Goal: Task Accomplishment & Management: Manage account settings

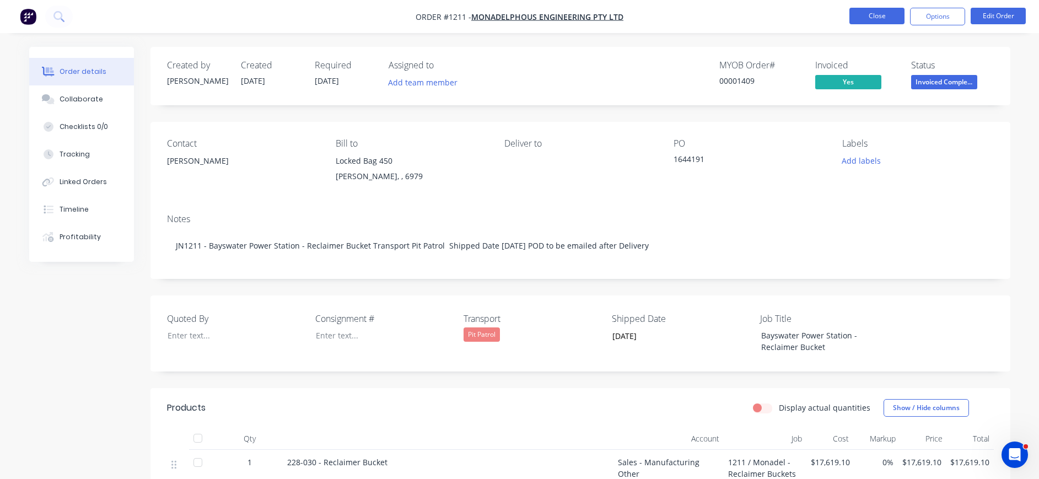
click at [883, 14] on button "Close" at bounding box center [876, 16] width 55 height 17
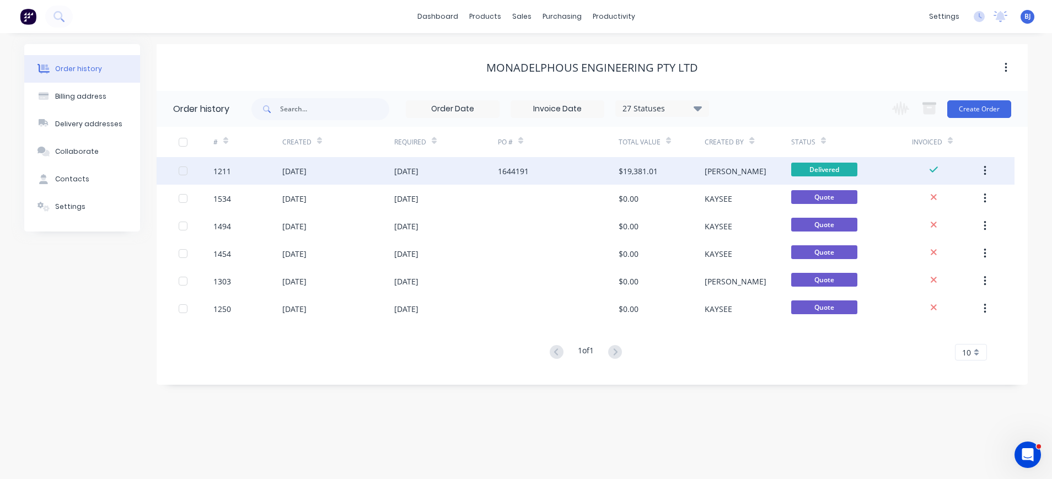
click at [300, 173] on div "[DATE]" at bounding box center [294, 171] width 24 height 12
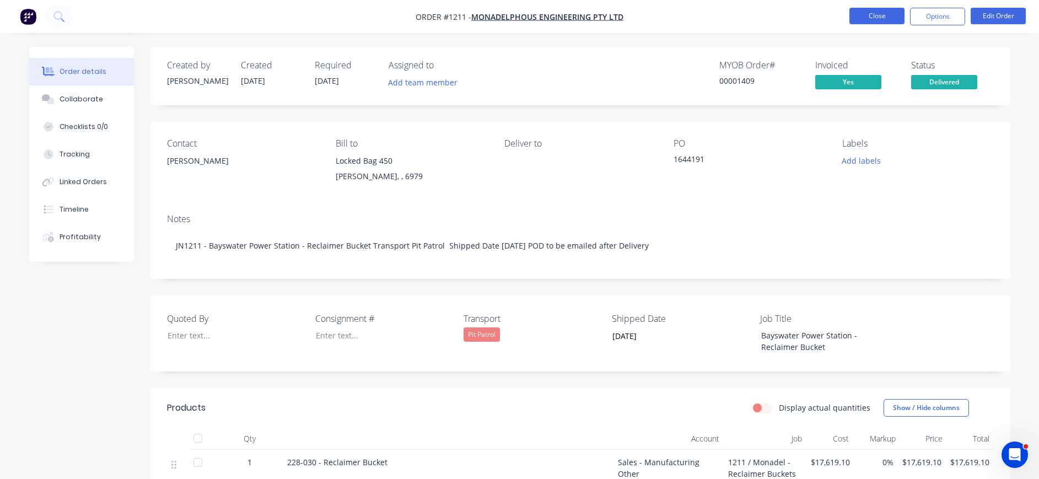
click at [864, 15] on button "Close" at bounding box center [876, 16] width 55 height 17
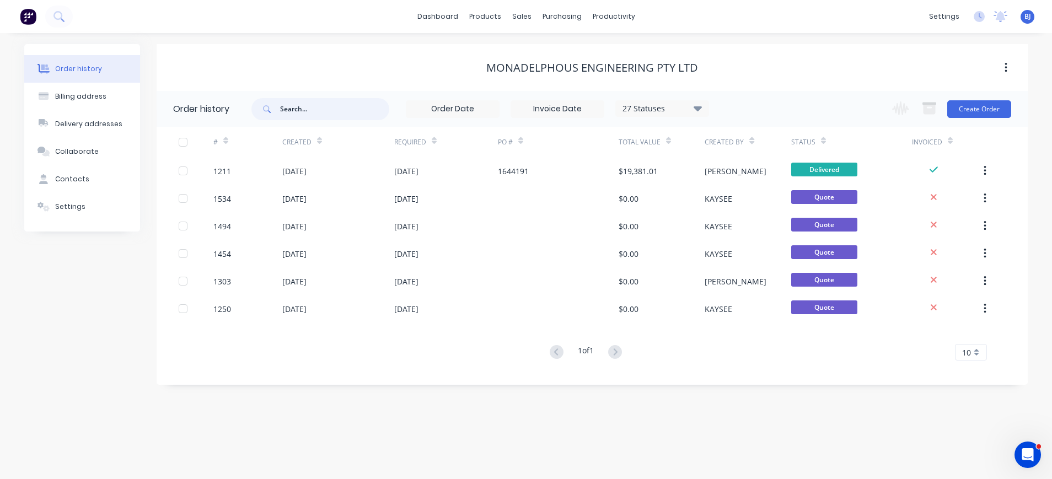
click at [309, 109] on input "text" at bounding box center [334, 109] width 109 height 22
type input "1627"
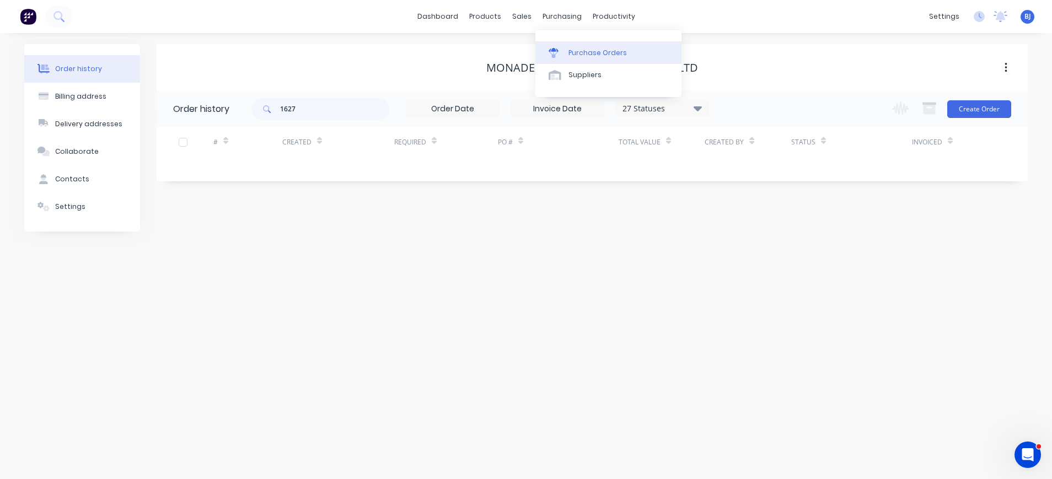
drag, startPoint x: 577, startPoint y: 14, endPoint x: 591, endPoint y: 47, distance: 36.3
click at [579, 20] on div "purchasing" at bounding box center [562, 16] width 50 height 17
click at [592, 49] on div "Purchase Orders" at bounding box center [597, 53] width 58 height 10
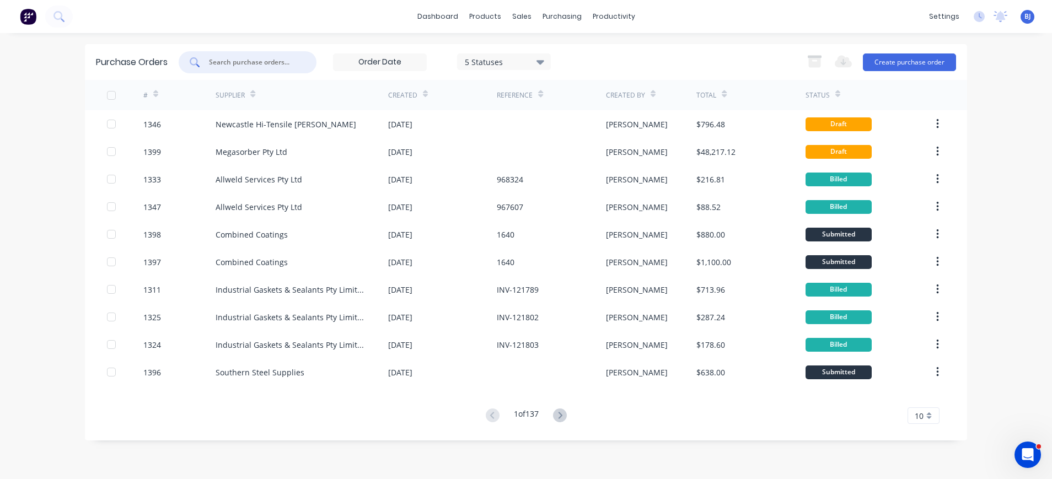
click at [267, 60] on input "text" at bounding box center [254, 62] width 92 height 11
type input "1627"
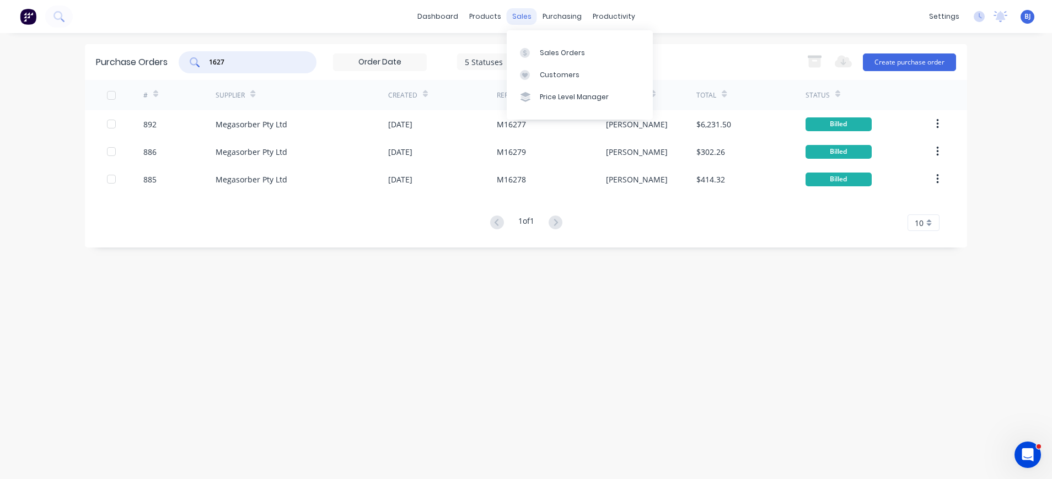
click at [523, 15] on div "sales" at bounding box center [522, 16] width 30 height 17
click at [532, 52] on div at bounding box center [528, 53] width 17 height 10
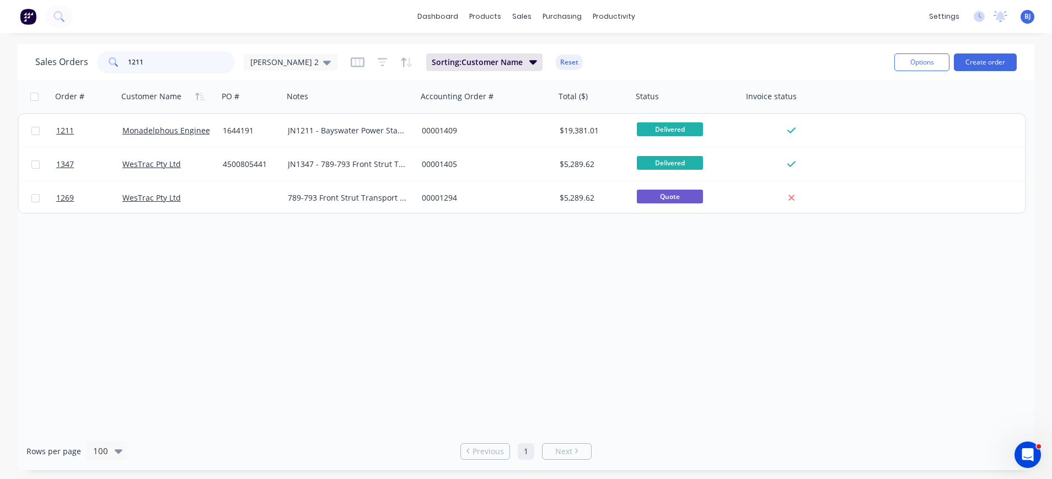
click at [178, 63] on input "1211" at bounding box center [181, 62] width 107 height 22
drag, startPoint x: 178, startPoint y: 63, endPoint x: 111, endPoint y: 62, distance: 67.3
click at [111, 66] on div "1211" at bounding box center [166, 62] width 138 height 22
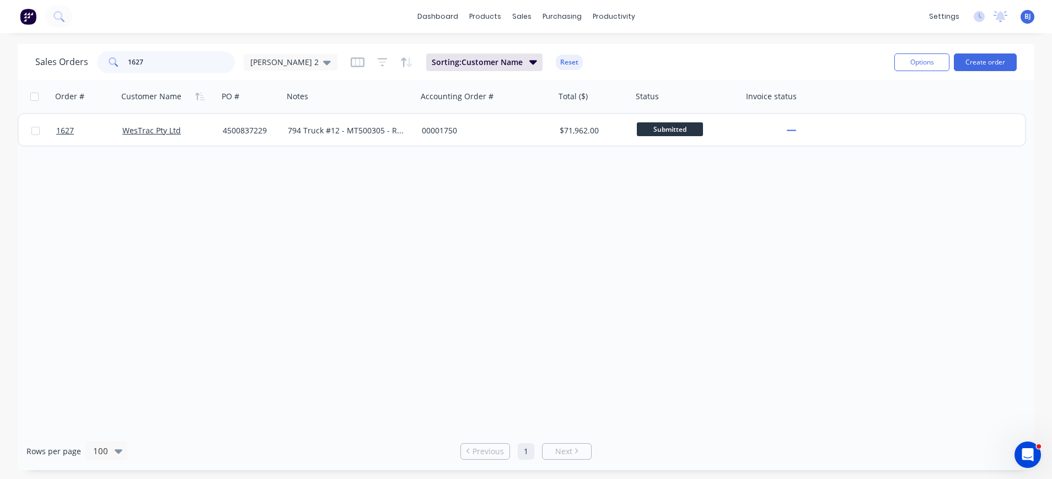
click at [191, 59] on input "1627" at bounding box center [181, 62] width 107 height 22
drag, startPoint x: 111, startPoint y: 73, endPoint x: 56, endPoint y: 78, distance: 55.3
click at [56, 78] on div "Sales Orders 1627 [PERSON_NAME] 2 Sorting: Customer Name Reset Options Create o…" at bounding box center [526, 62] width 1016 height 36
click at [217, 61] on input "1709" at bounding box center [181, 62] width 107 height 22
drag, startPoint x: 171, startPoint y: 68, endPoint x: 124, endPoint y: 67, distance: 46.9
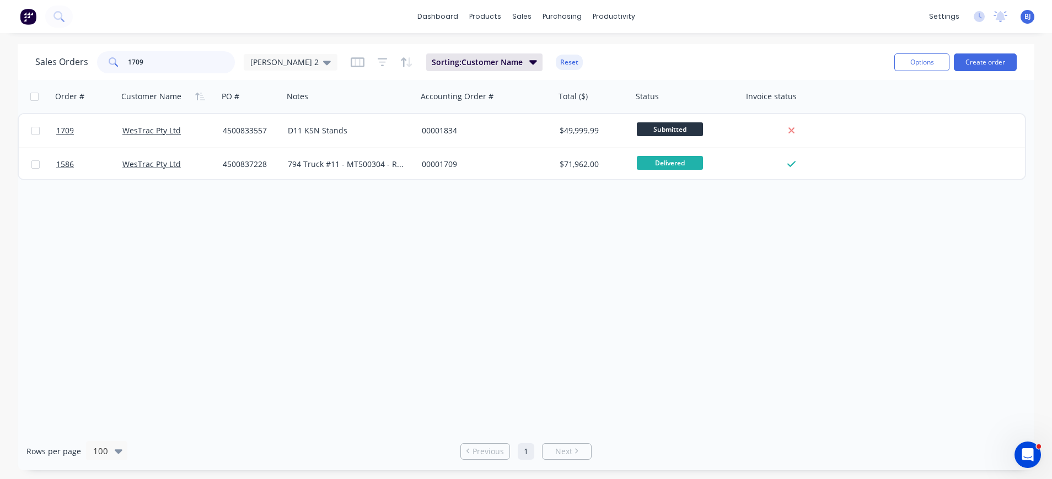
click at [117, 69] on div "1709" at bounding box center [166, 62] width 138 height 22
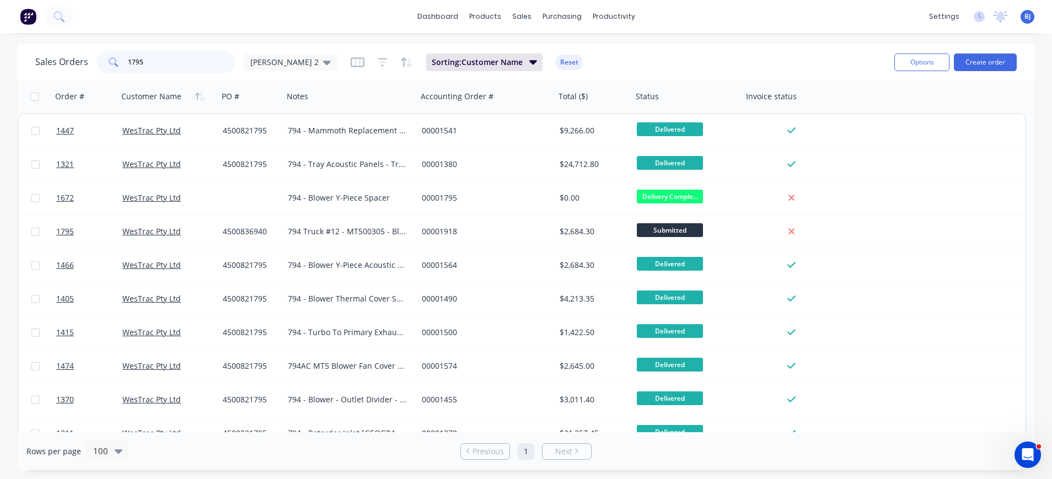
click at [203, 59] on input "1795" at bounding box center [181, 62] width 107 height 22
drag, startPoint x: 203, startPoint y: 59, endPoint x: 112, endPoint y: 62, distance: 91.0
click at [112, 62] on div "1795" at bounding box center [166, 62] width 138 height 22
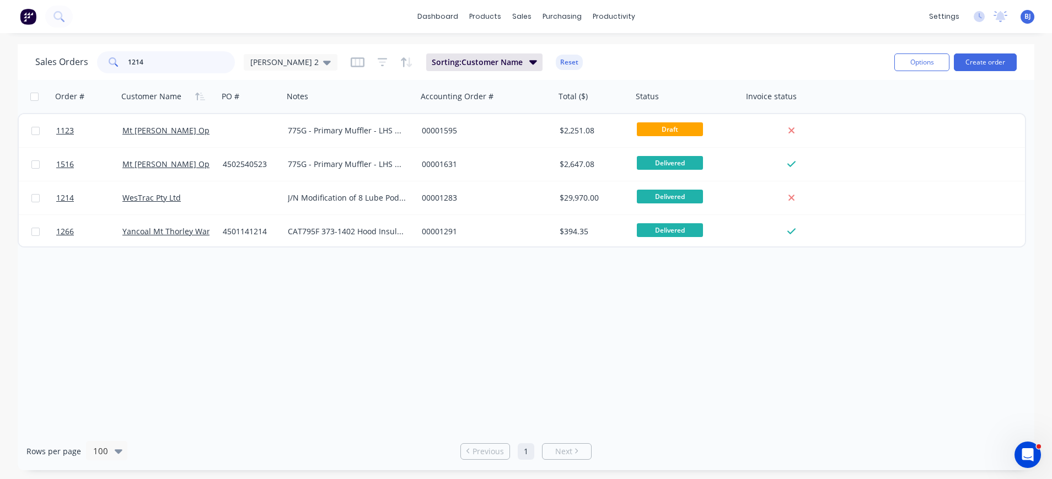
click at [168, 69] on input "1214" at bounding box center [181, 62] width 107 height 22
drag, startPoint x: 149, startPoint y: 65, endPoint x: 85, endPoint y: 60, distance: 63.6
click at [102, 64] on div "1214" at bounding box center [166, 62] width 138 height 22
type input "1709"
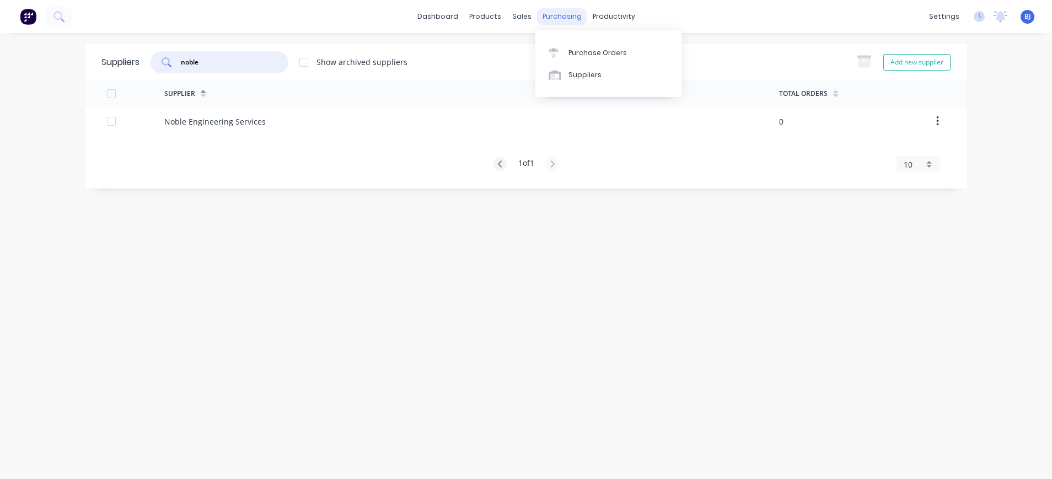
click at [562, 14] on div "purchasing" at bounding box center [562, 16] width 50 height 17
click at [583, 51] on div "Purchase Orders" at bounding box center [597, 53] width 58 height 10
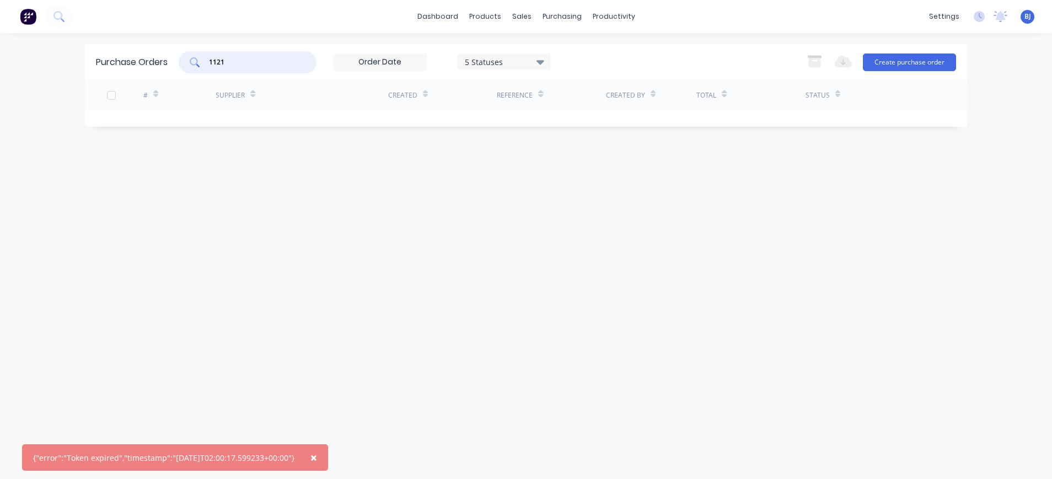
click at [234, 64] on input "1121" at bounding box center [254, 62] width 92 height 11
drag, startPoint x: 234, startPoint y: 64, endPoint x: 184, endPoint y: 64, distance: 50.2
click at [184, 64] on div "1121" at bounding box center [248, 62] width 138 height 22
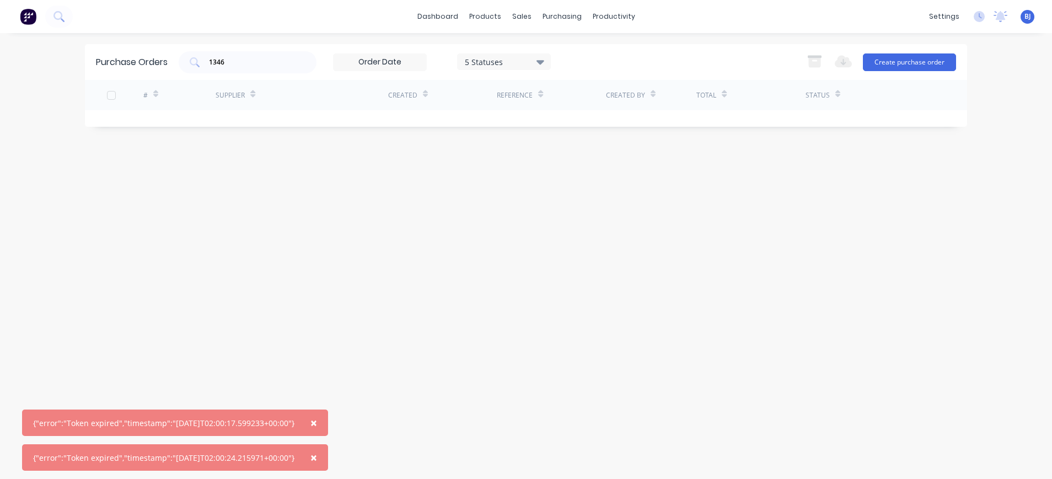
drag, startPoint x: 325, startPoint y: 422, endPoint x: 335, endPoint y: 435, distance: 16.9
click at [328, 426] on button "×" at bounding box center [313, 423] width 29 height 26
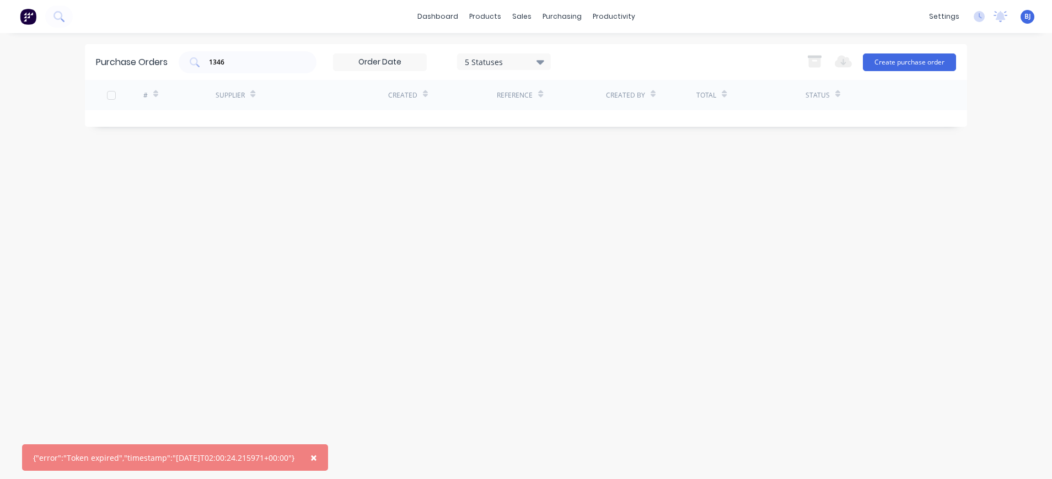
click at [327, 455] on button "×" at bounding box center [313, 457] width 29 height 26
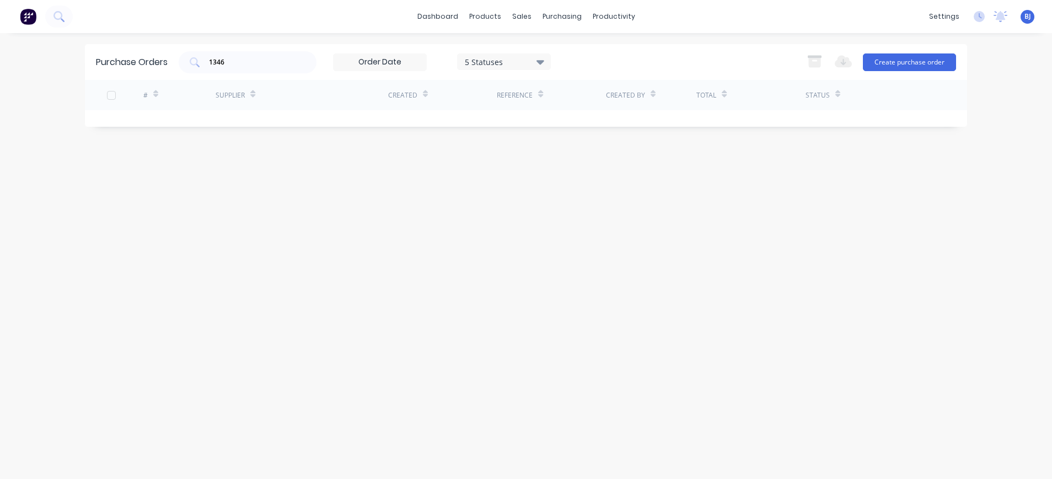
click at [287, 162] on div "Purchase Orders 1346 5 Statuses 5 Statuses Export to Excel (XLSX) Create purcha…" at bounding box center [526, 256] width 882 height 424
click at [259, 54] on div "1346" at bounding box center [248, 62] width 138 height 22
click at [562, 12] on div "purchasing" at bounding box center [562, 16] width 50 height 17
click at [572, 49] on div "Purchase Orders" at bounding box center [597, 53] width 58 height 10
drag, startPoint x: 251, startPoint y: 61, endPoint x: 177, endPoint y: 40, distance: 77.2
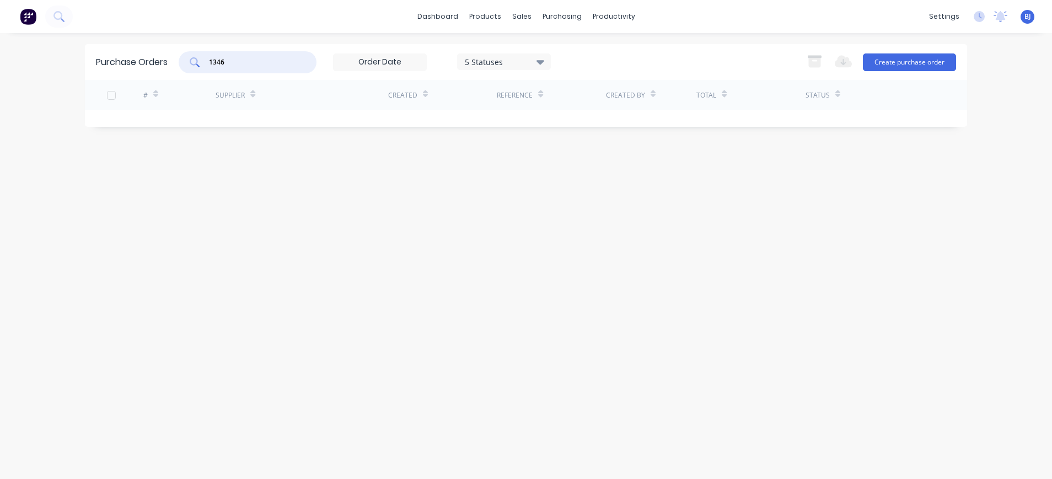
click at [193, 60] on div "1346" at bounding box center [248, 62] width 138 height 22
type input "1346"
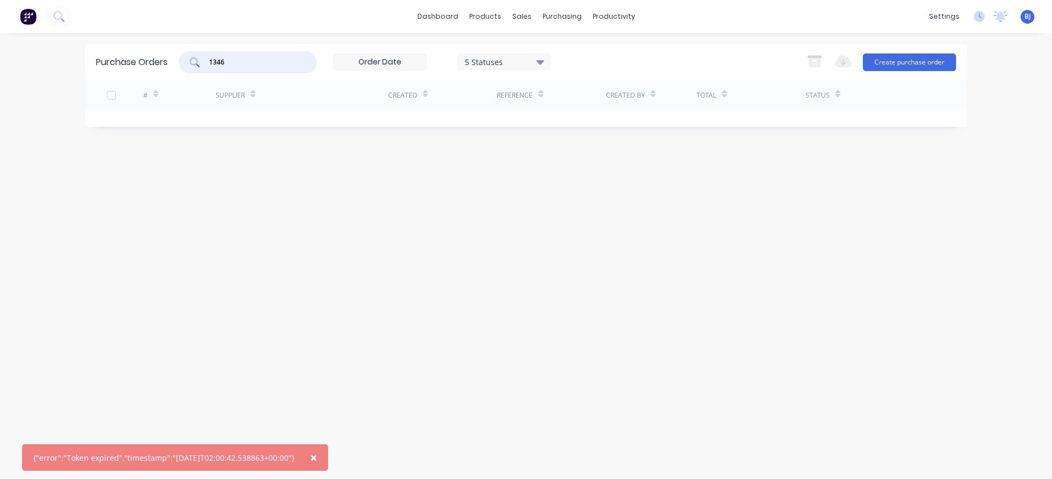
click at [317, 456] on span "×" at bounding box center [313, 457] width 7 height 15
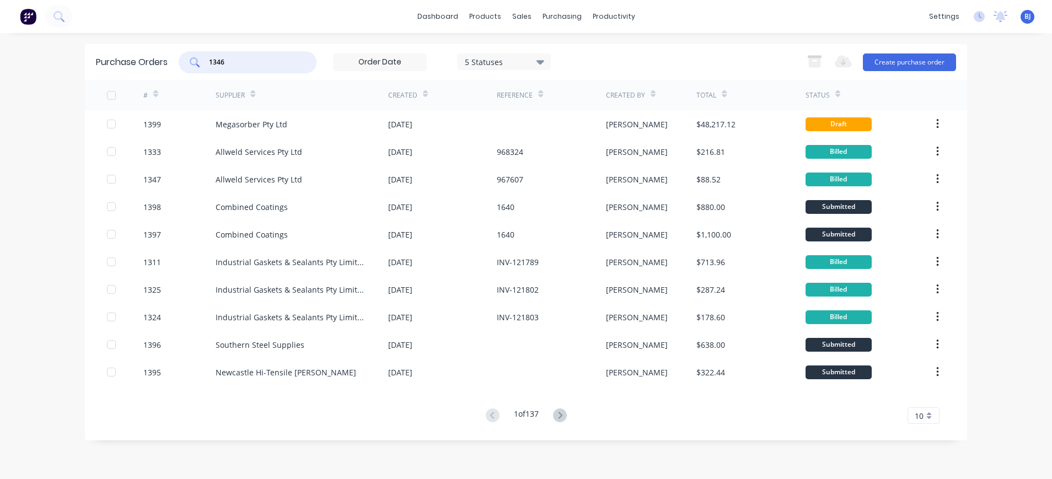
type input "1346"
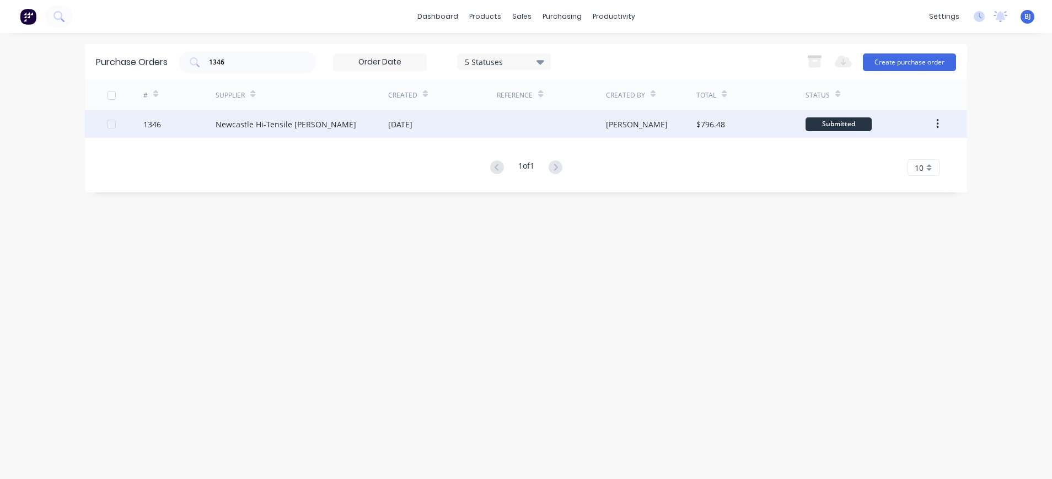
click at [278, 127] on div "Newcastle Hi-Tensile [PERSON_NAME]" at bounding box center [286, 125] width 141 height 12
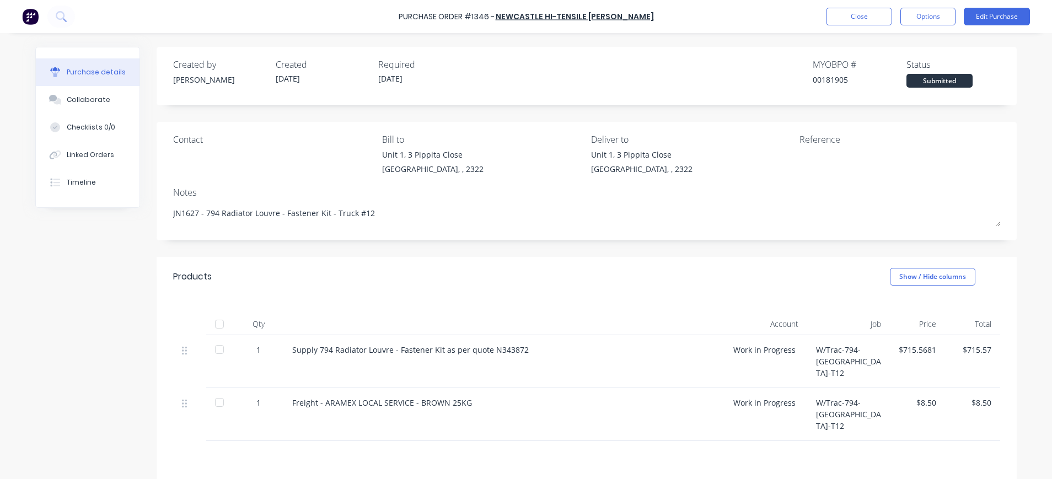
scroll to position [96, 0]
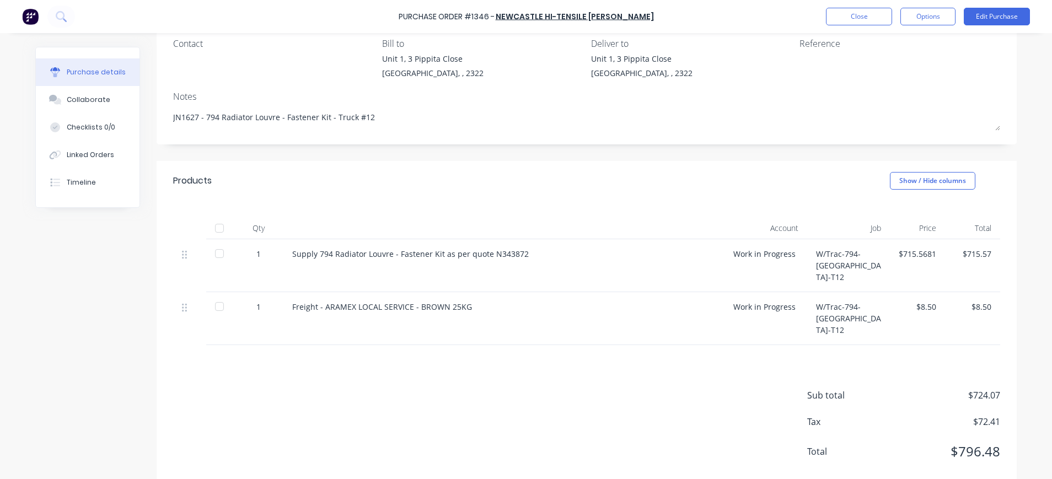
click at [961, 301] on div "$8.50" at bounding box center [972, 307] width 37 height 12
click at [979, 12] on button "Edit Purchase" at bounding box center [997, 17] width 66 height 18
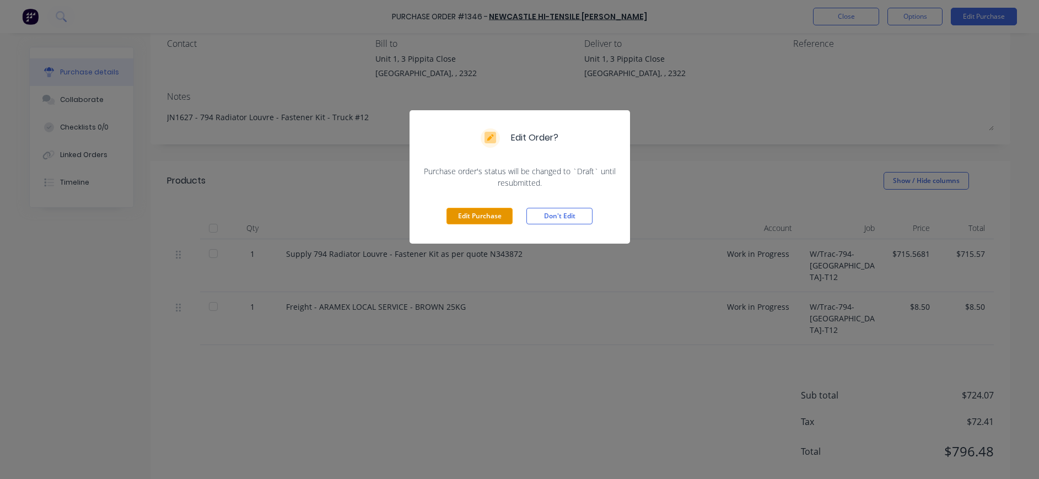
click at [486, 219] on button "Edit Purchase" at bounding box center [479, 216] width 66 height 17
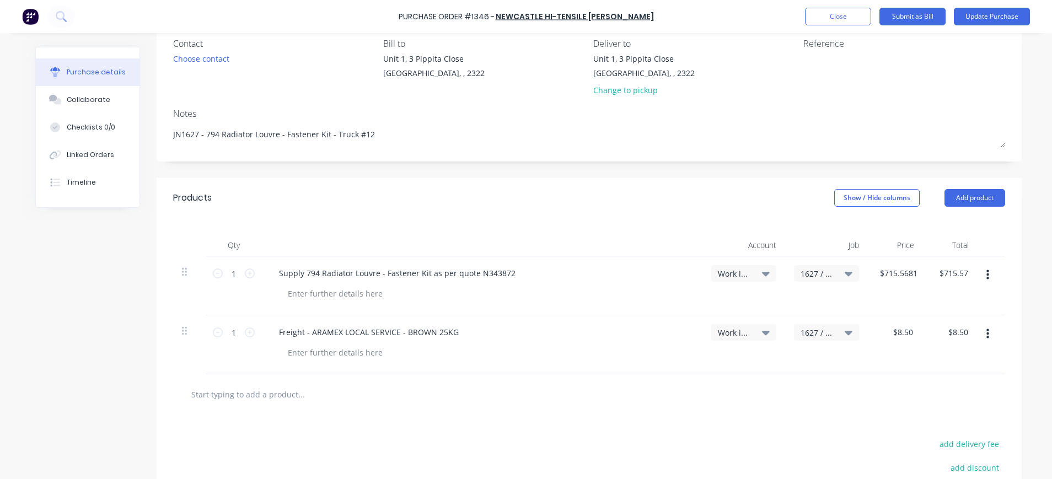
click at [979, 331] on button "button" at bounding box center [988, 334] width 26 height 20
click at [931, 424] on button "Delete" at bounding box center [954, 429] width 94 height 22
type textarea "x"
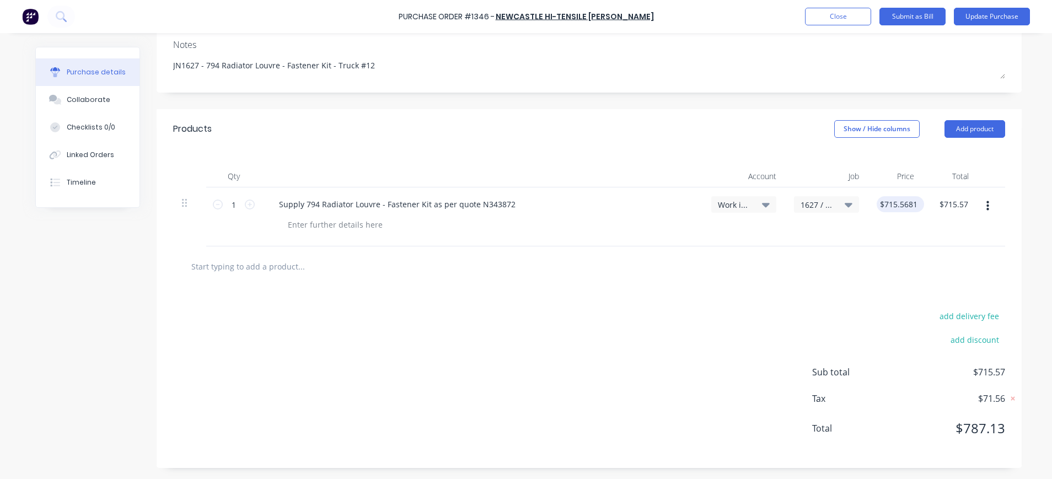
scroll to position [0, 0]
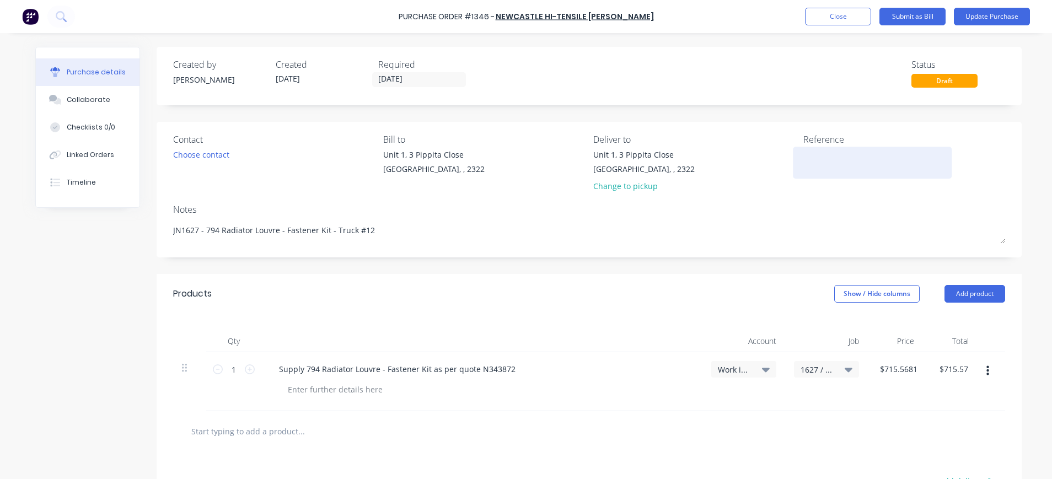
click at [810, 151] on textarea at bounding box center [872, 161] width 138 height 25
type textarea "N535210-1"
type textarea "x"
type textarea "N535210-1"
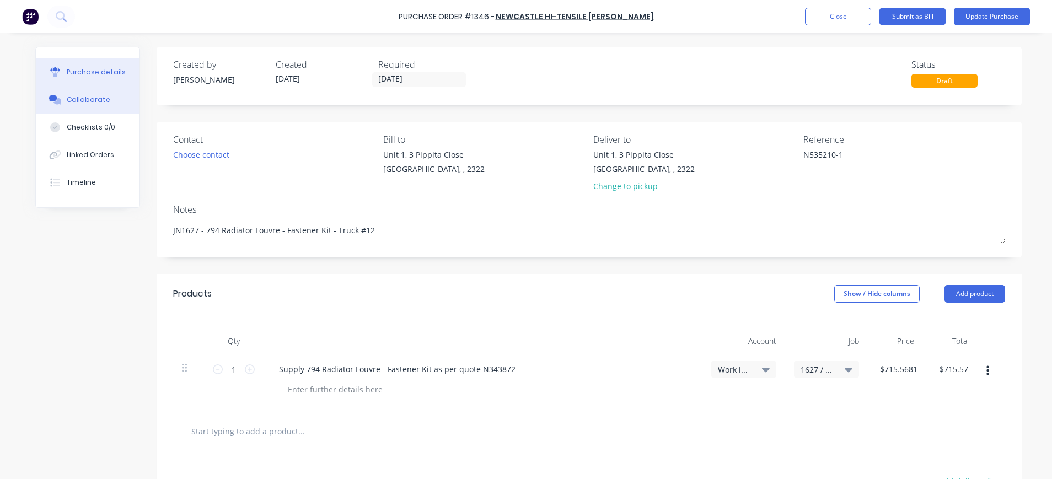
click at [94, 96] on div "Collaborate" at bounding box center [89, 100] width 44 height 10
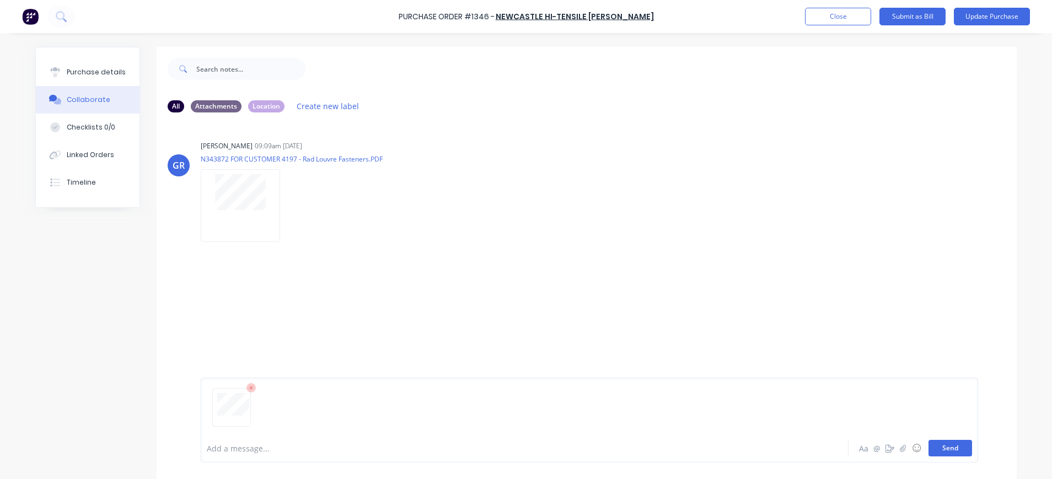
click at [937, 450] on button "Send" at bounding box center [950, 448] width 44 height 17
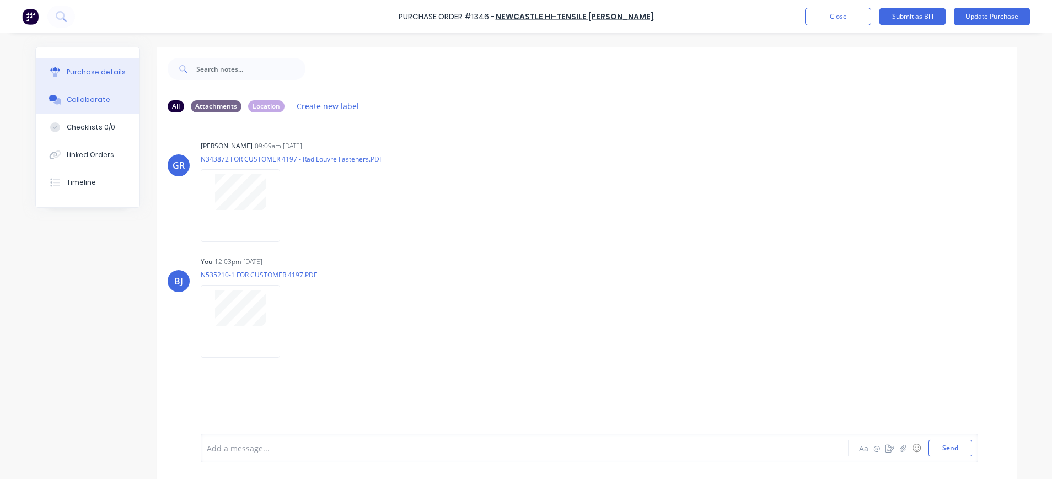
click at [69, 73] on div "Purchase details" at bounding box center [96, 72] width 59 height 10
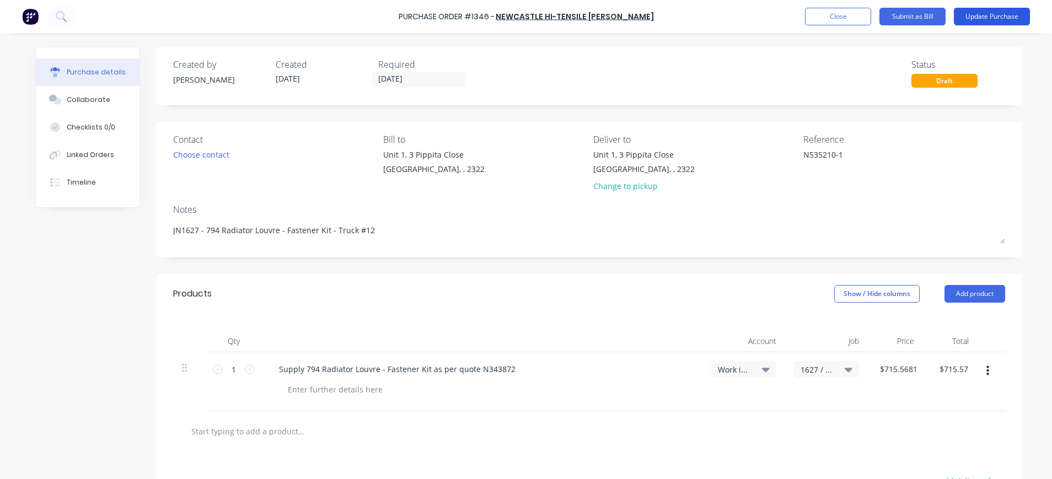
click at [973, 16] on button "Update Purchase" at bounding box center [992, 17] width 76 height 18
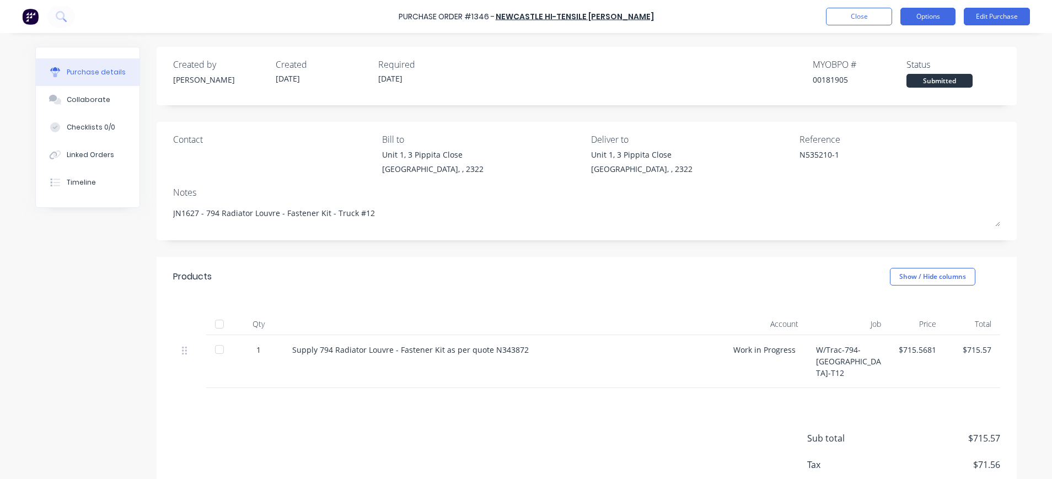
click at [923, 19] on button "Options" at bounding box center [927, 17] width 55 height 18
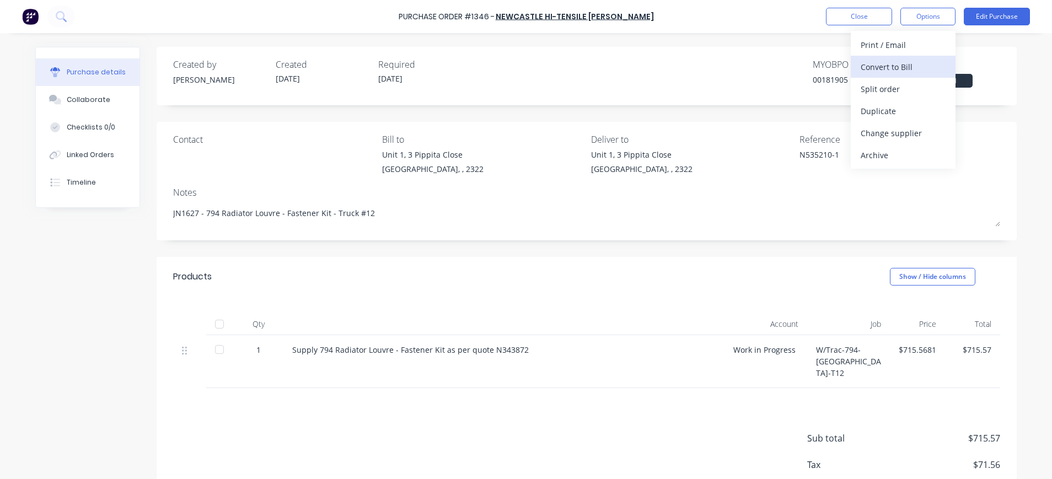
click at [903, 65] on div "Convert to Bill" at bounding box center [902, 67] width 85 height 16
type textarea "x"
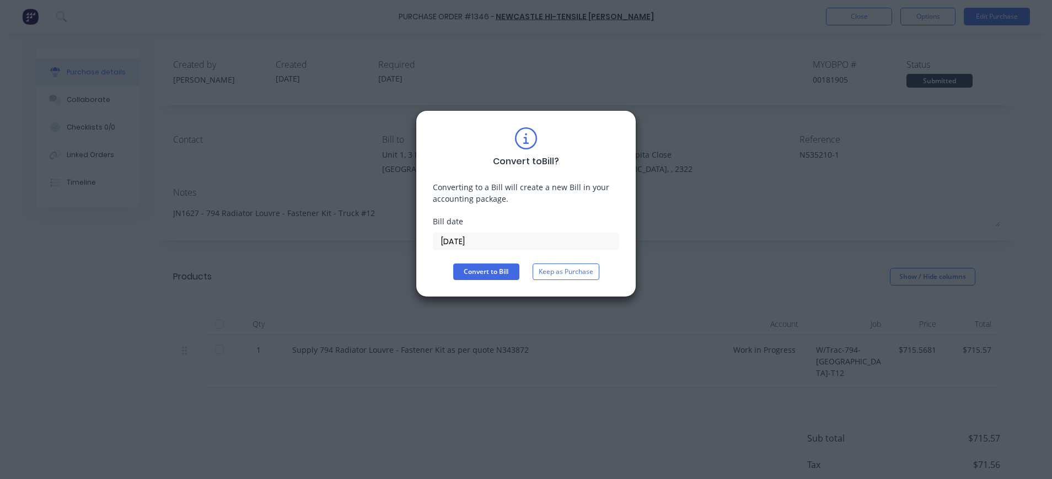
click at [462, 236] on input "04/09/25" at bounding box center [525, 241] width 185 height 17
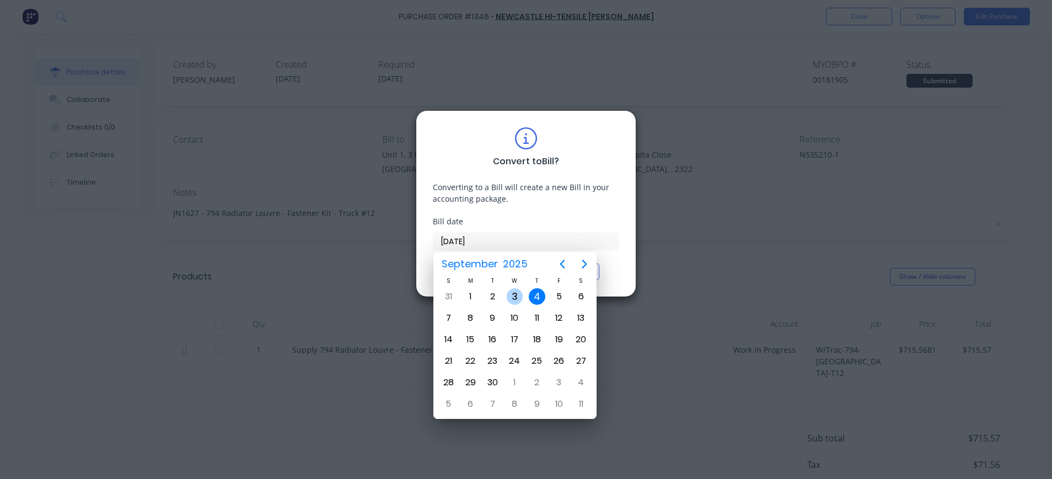
click at [509, 299] on div "3" at bounding box center [515, 296] width 17 height 17
type input "03/09/25"
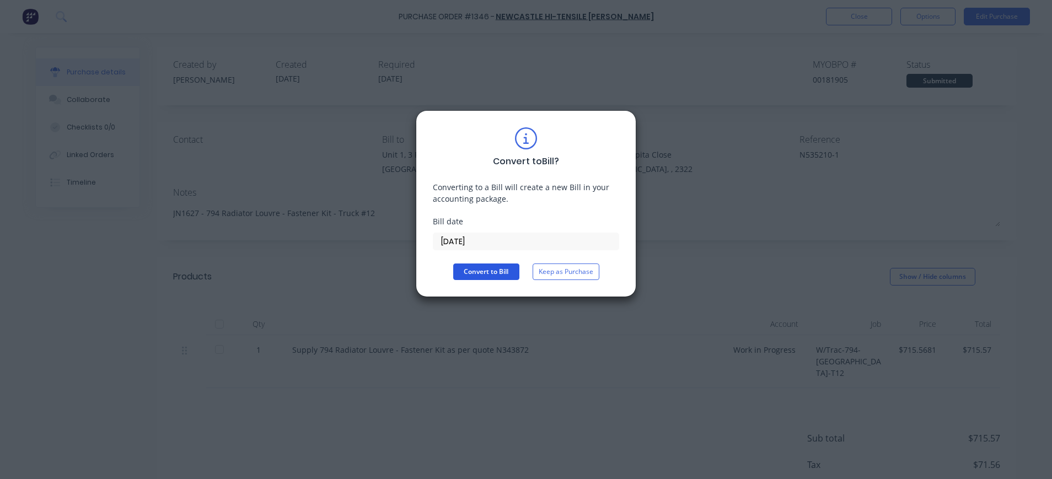
click at [486, 272] on button "Convert to Bill" at bounding box center [486, 271] width 66 height 17
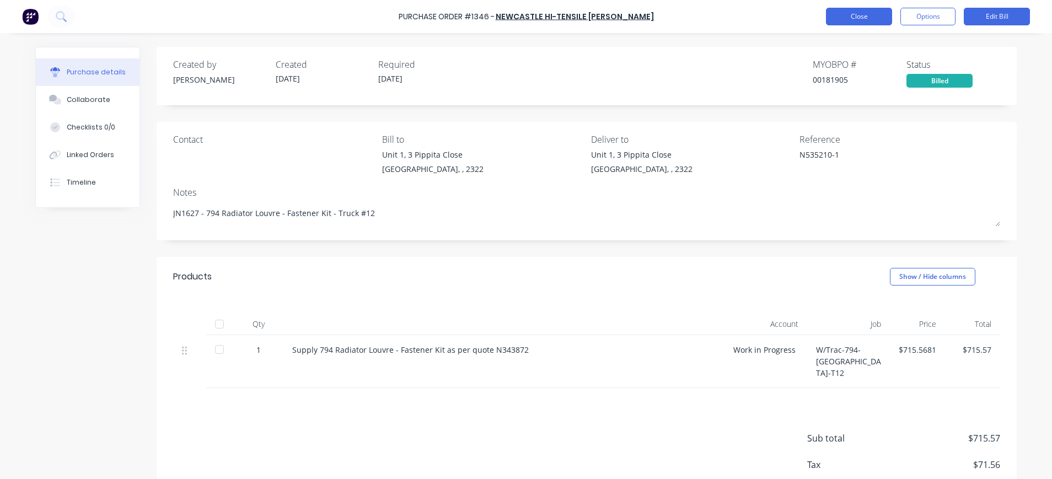
click at [854, 16] on button "Close" at bounding box center [859, 17] width 66 height 18
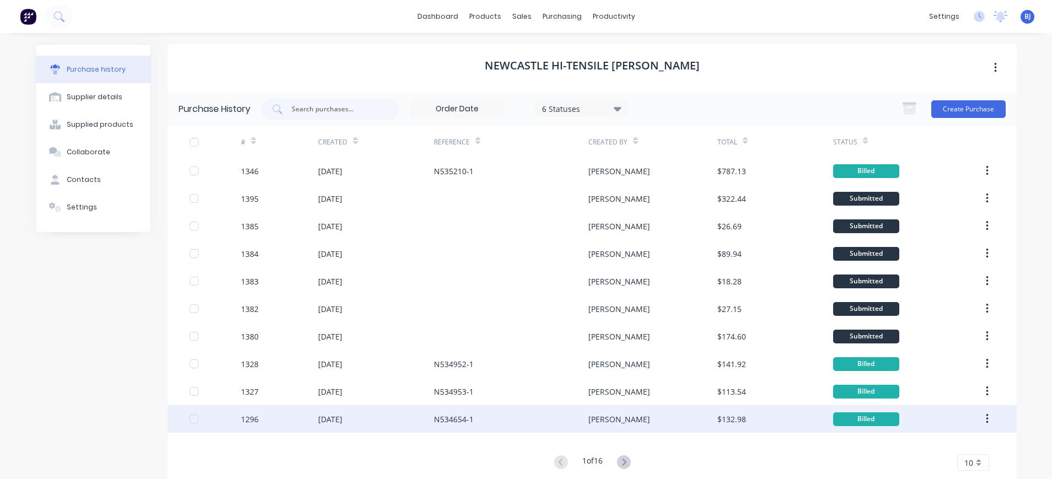
click at [444, 417] on div "N534654-1" at bounding box center [454, 419] width 40 height 12
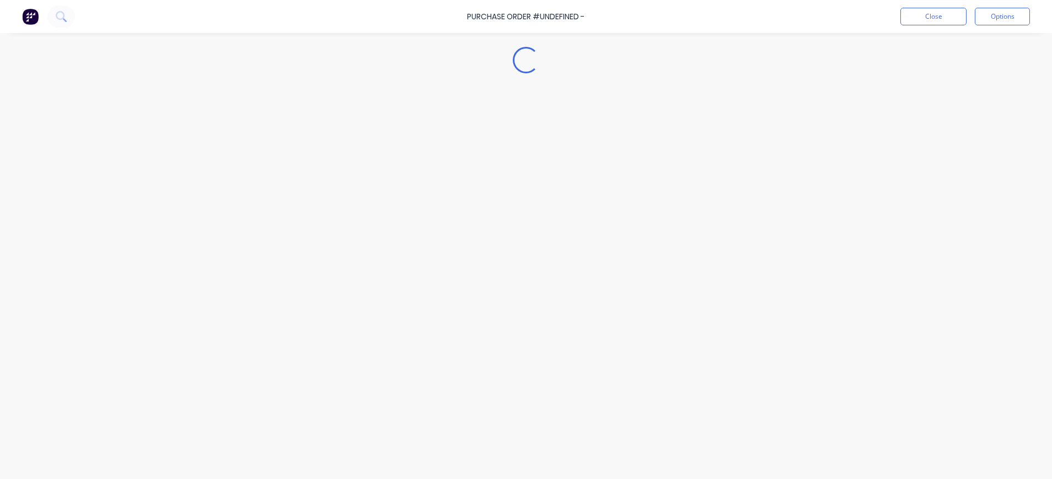
type textarea "x"
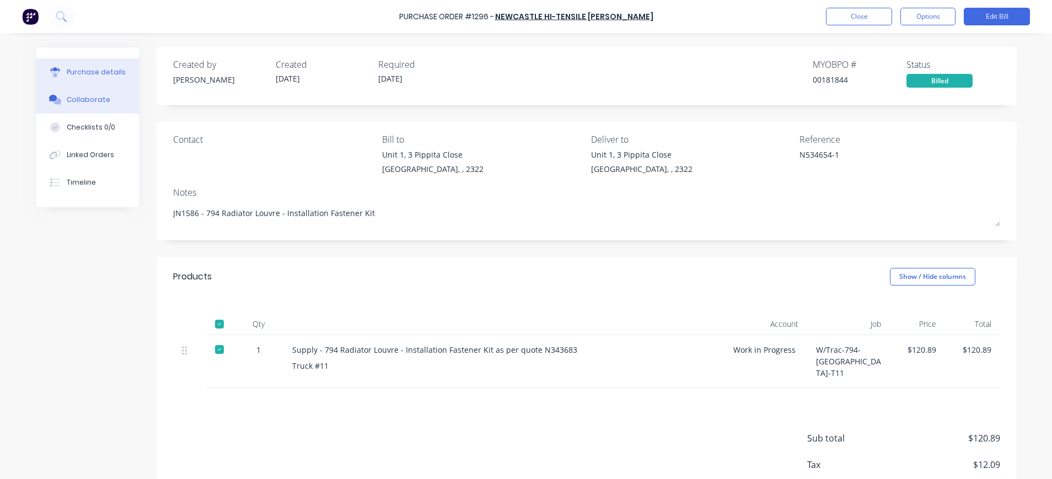
click at [101, 100] on button "Collaborate" at bounding box center [88, 100] width 104 height 28
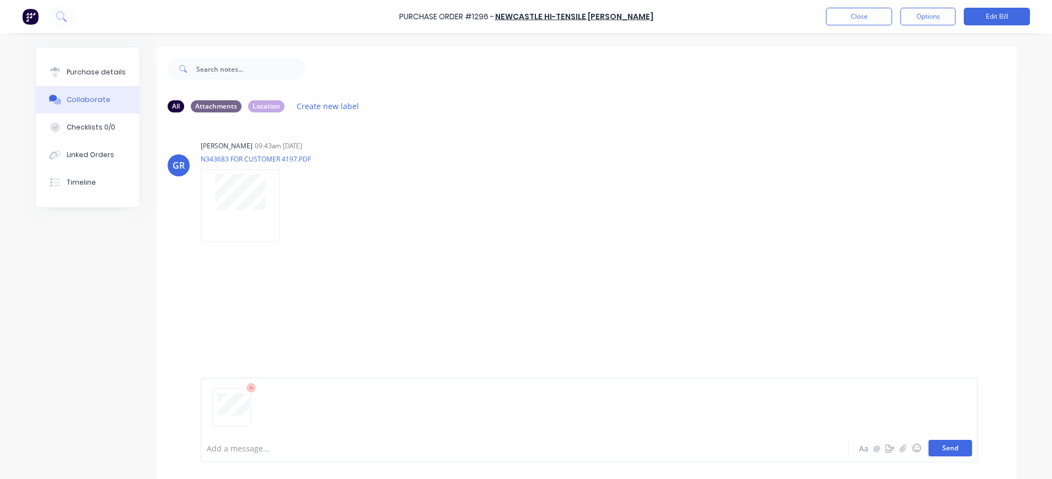
click at [929, 448] on button "Send" at bounding box center [950, 448] width 44 height 17
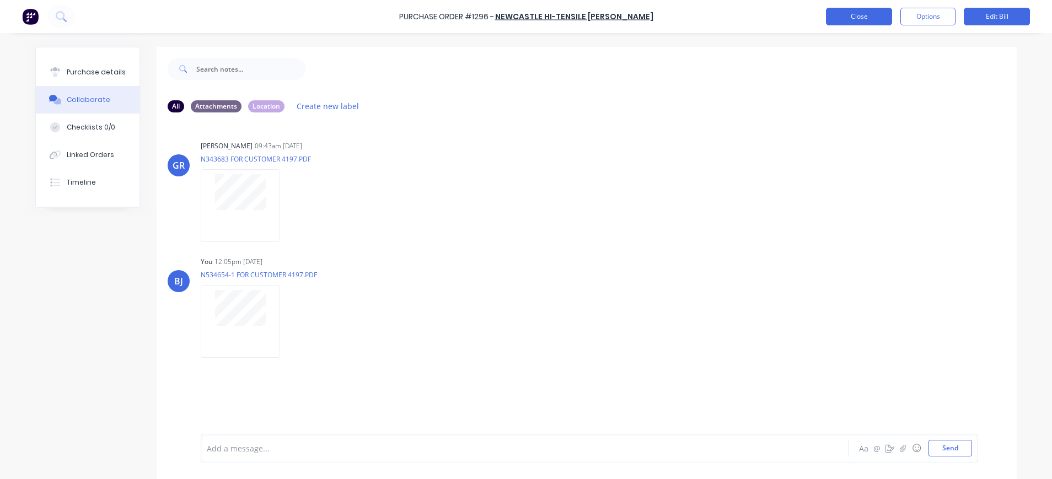
click at [851, 16] on button "Close" at bounding box center [859, 17] width 66 height 18
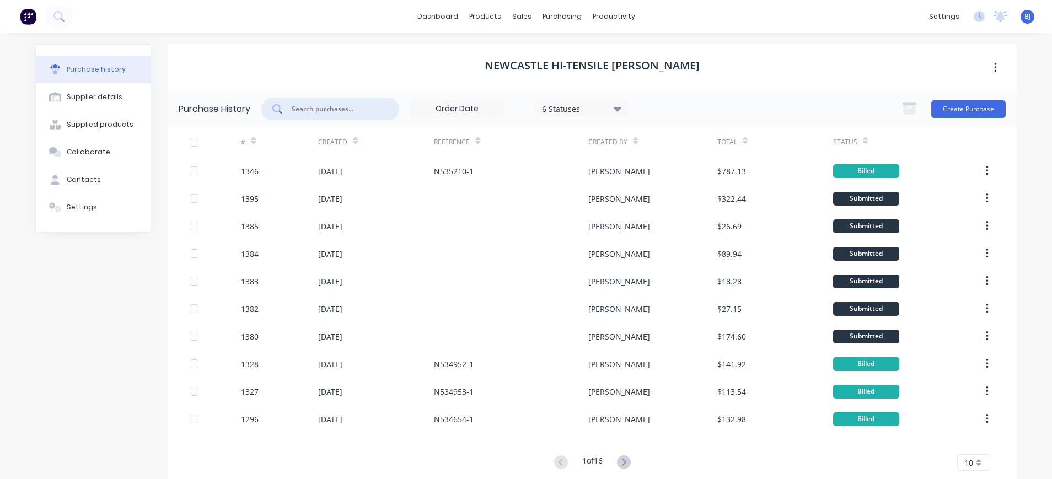
click at [359, 109] on input "text" at bounding box center [336, 109] width 92 height 11
type input "1384"
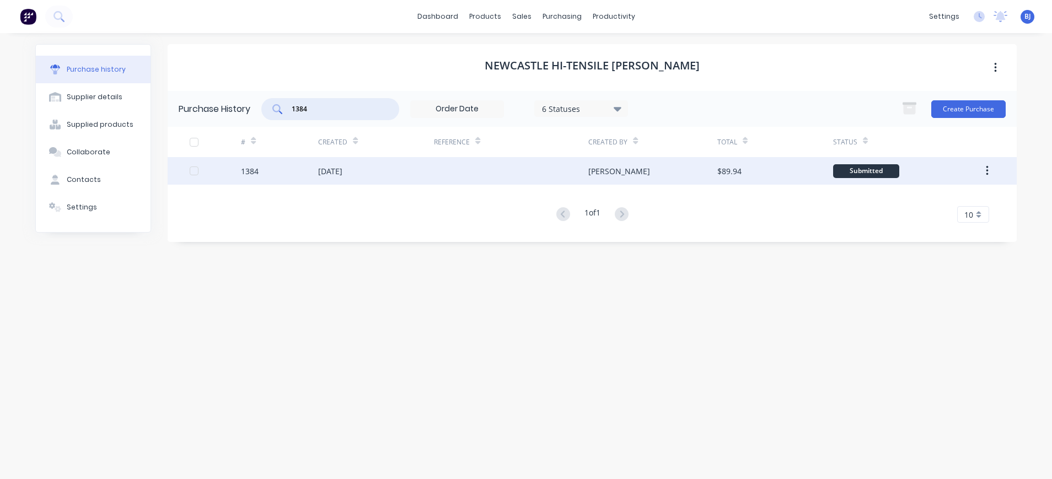
click at [329, 169] on div "02 Sep 2025" at bounding box center [330, 171] width 24 height 12
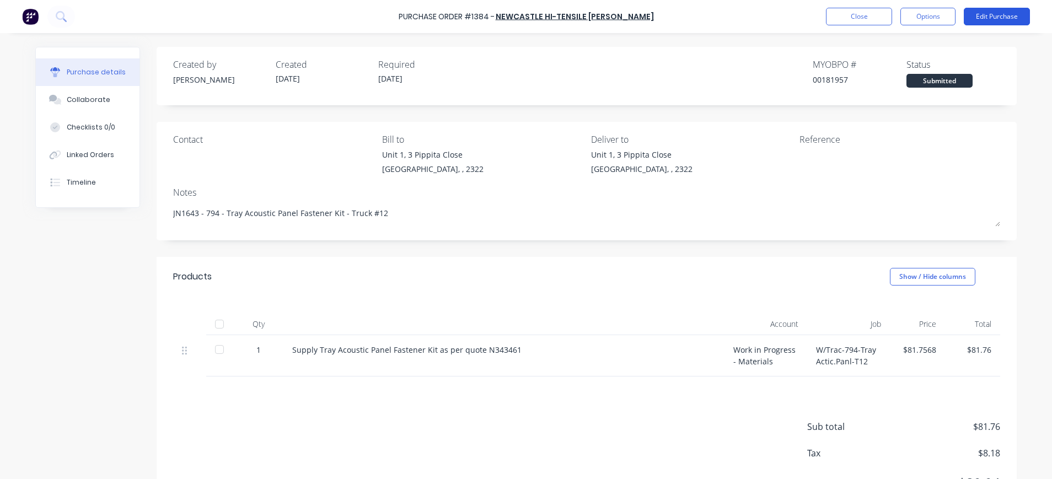
click at [984, 19] on button "Edit Purchase" at bounding box center [997, 17] width 66 height 18
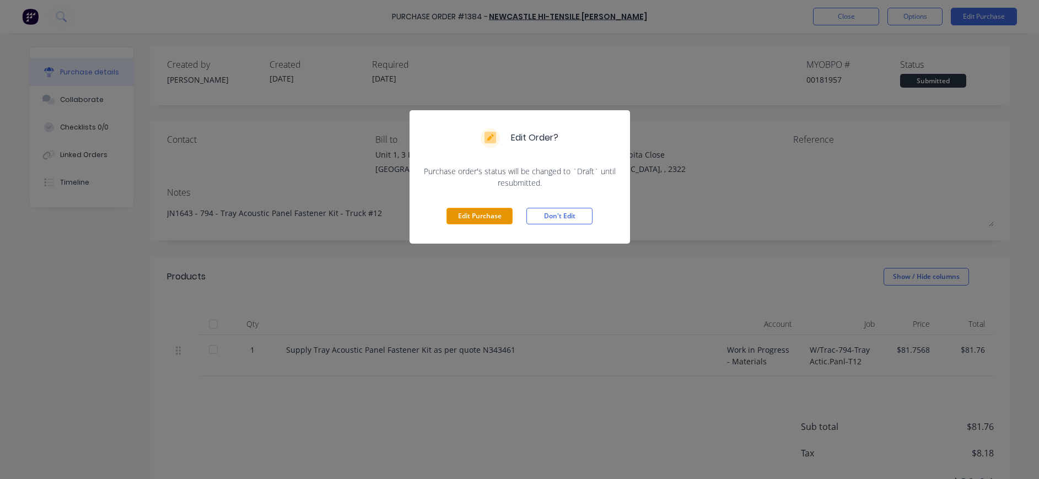
click at [486, 218] on button "Edit Purchase" at bounding box center [479, 216] width 66 height 17
type textarea "x"
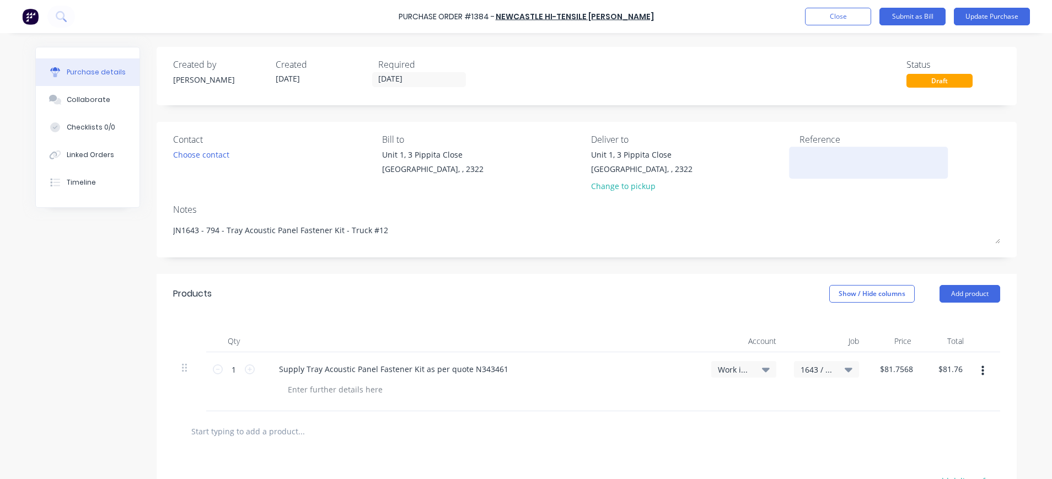
click at [816, 168] on textarea at bounding box center [868, 161] width 138 height 25
type textarea "N535762-1"
type textarea "x"
type textarea "N535762-1"
click at [982, 17] on button "Update Purchase" at bounding box center [992, 17] width 76 height 18
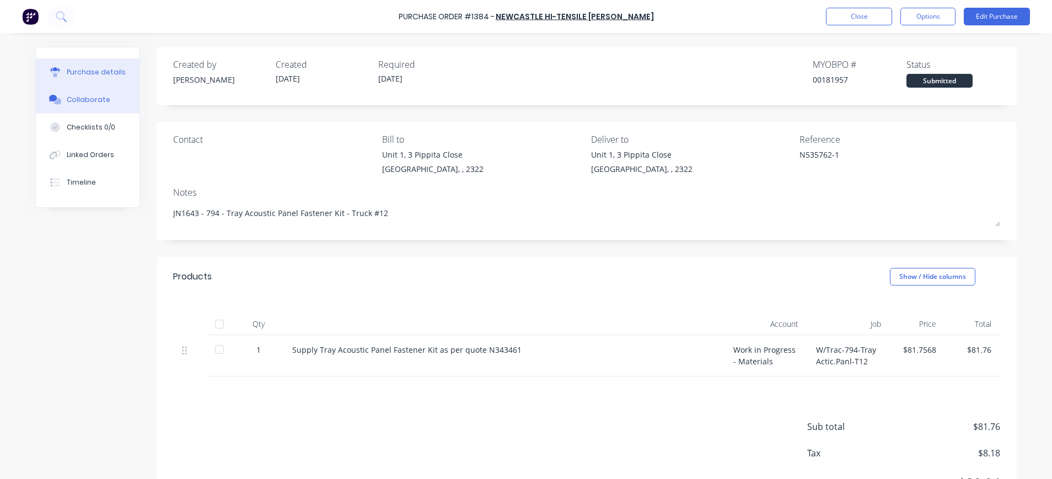
click at [88, 100] on div "Collaborate" at bounding box center [89, 100] width 44 height 10
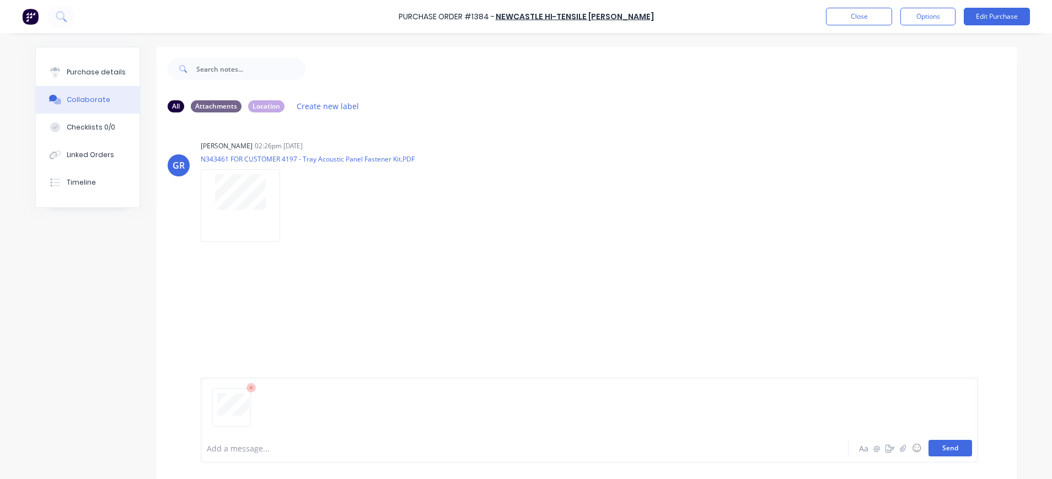
click at [935, 454] on button "Send" at bounding box center [950, 448] width 44 height 17
click at [135, 72] on div "Purchase details Collaborate Checklists 0/0 Linked Orders Timeline" at bounding box center [95, 127] width 121 height 161
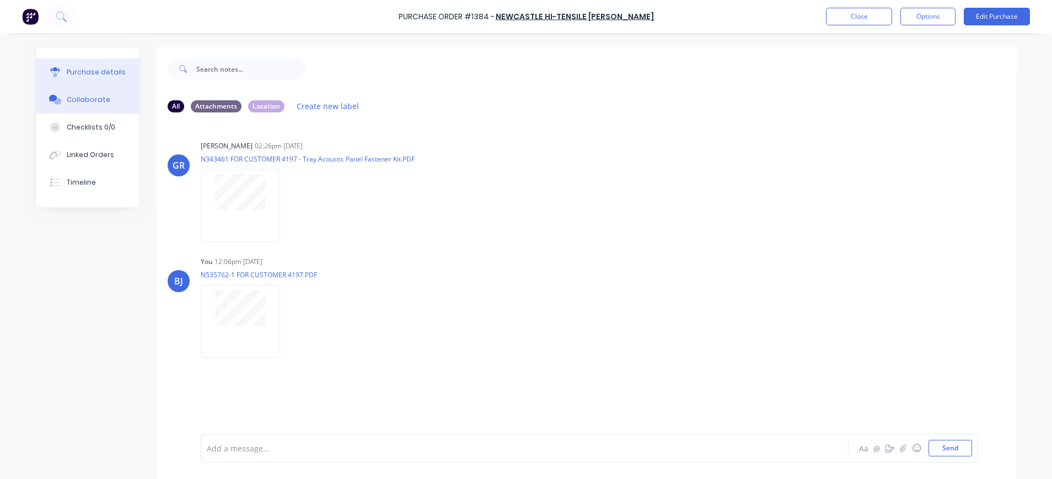
click at [111, 73] on div "Purchase details" at bounding box center [96, 72] width 59 height 10
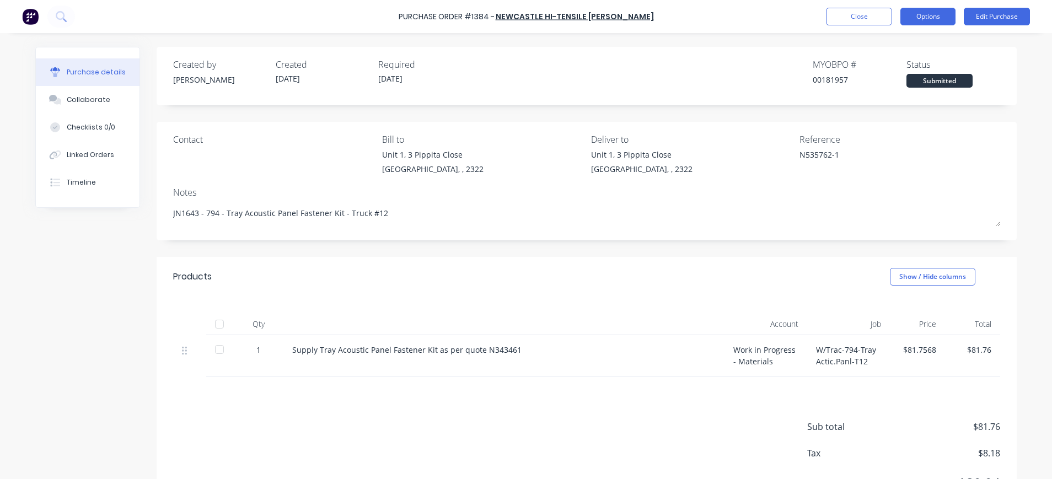
click at [918, 19] on button "Options" at bounding box center [927, 17] width 55 height 18
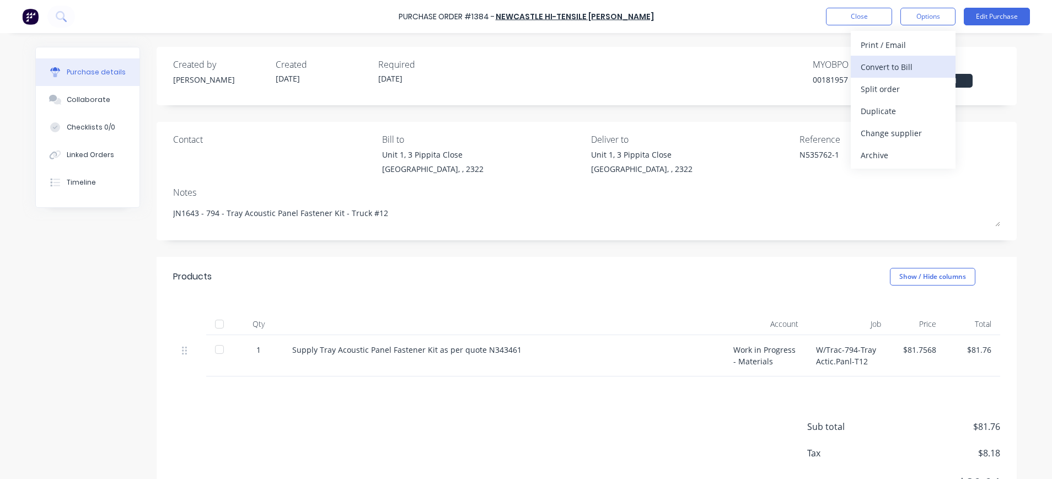
click at [904, 72] on div "Convert to Bill" at bounding box center [902, 67] width 85 height 16
type textarea "x"
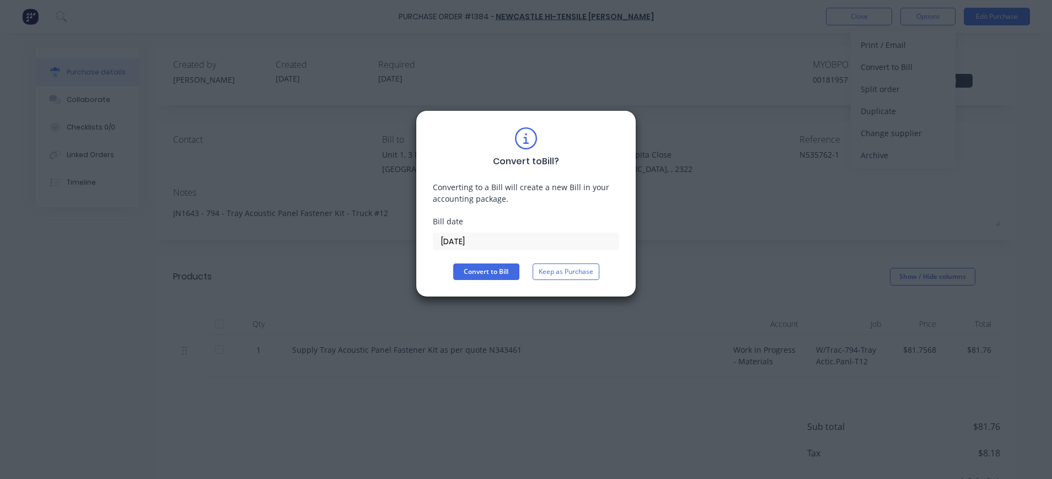
click at [460, 236] on input "04/09/25" at bounding box center [525, 241] width 185 height 17
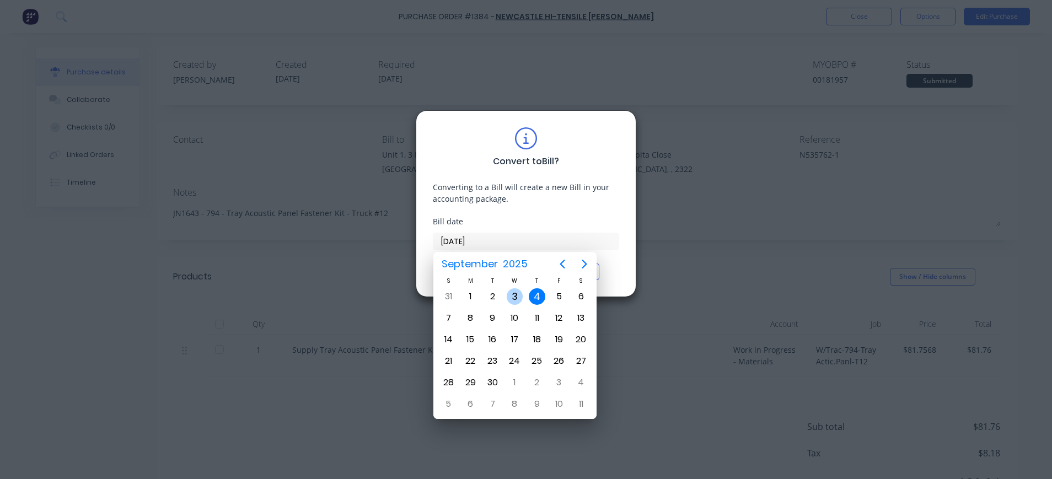
click at [511, 295] on div "3" at bounding box center [515, 296] width 17 height 17
type input "03/09/25"
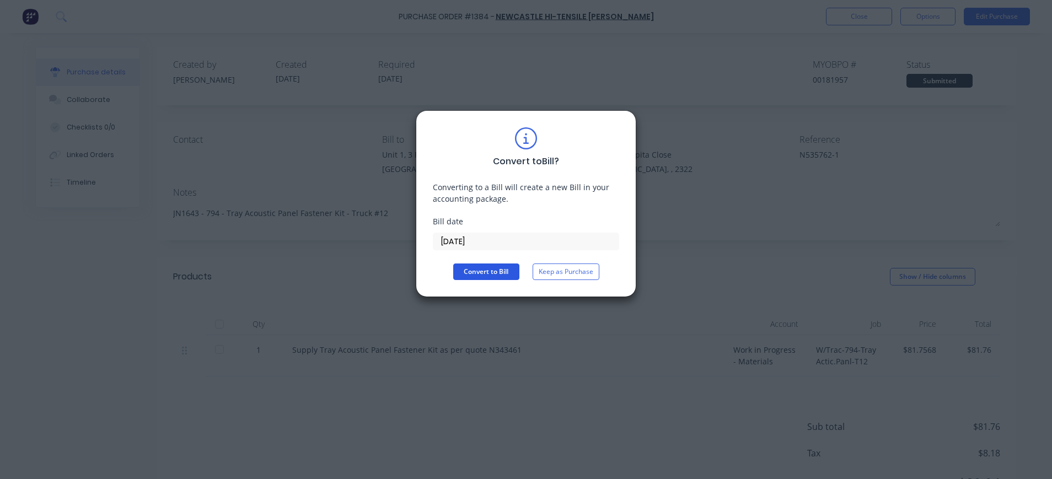
click at [469, 274] on button "Convert to Bill" at bounding box center [486, 271] width 66 height 17
type textarea "x"
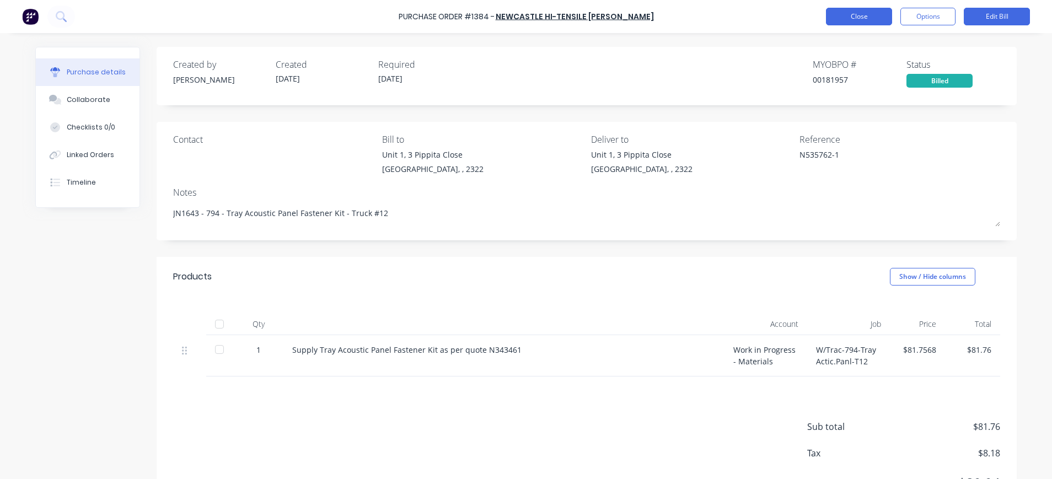
click at [867, 18] on button "Close" at bounding box center [859, 17] width 66 height 18
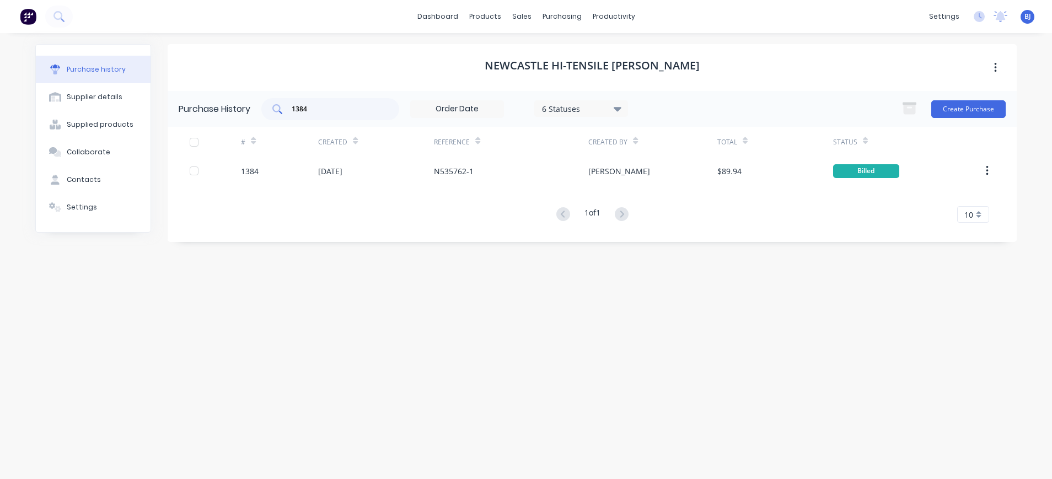
click at [338, 104] on input "1384" at bounding box center [336, 109] width 92 height 11
drag, startPoint x: 327, startPoint y: 104, endPoint x: 283, endPoint y: 100, distance: 44.2
click at [279, 108] on div "1384" at bounding box center [330, 109] width 138 height 22
type input "1380"
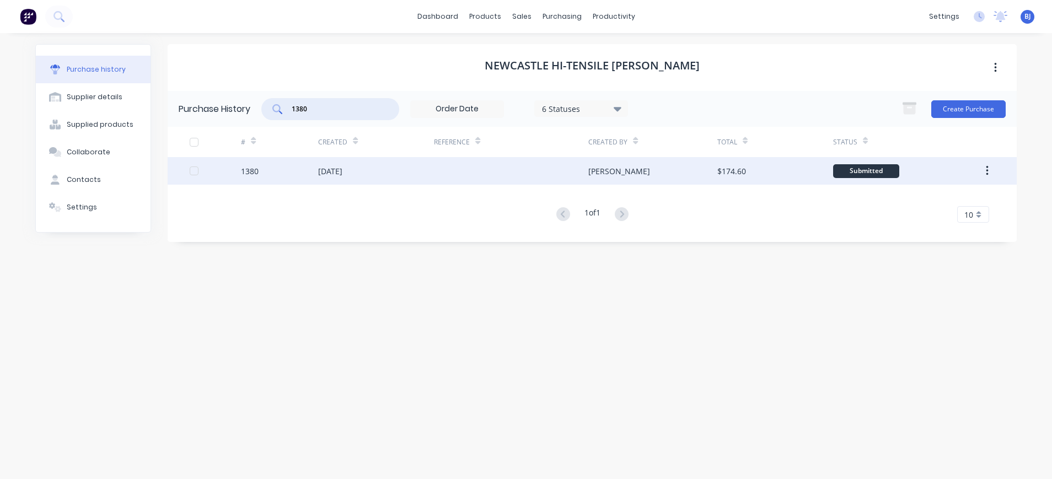
click at [340, 172] on div "02 Sep 2025" at bounding box center [330, 171] width 24 height 12
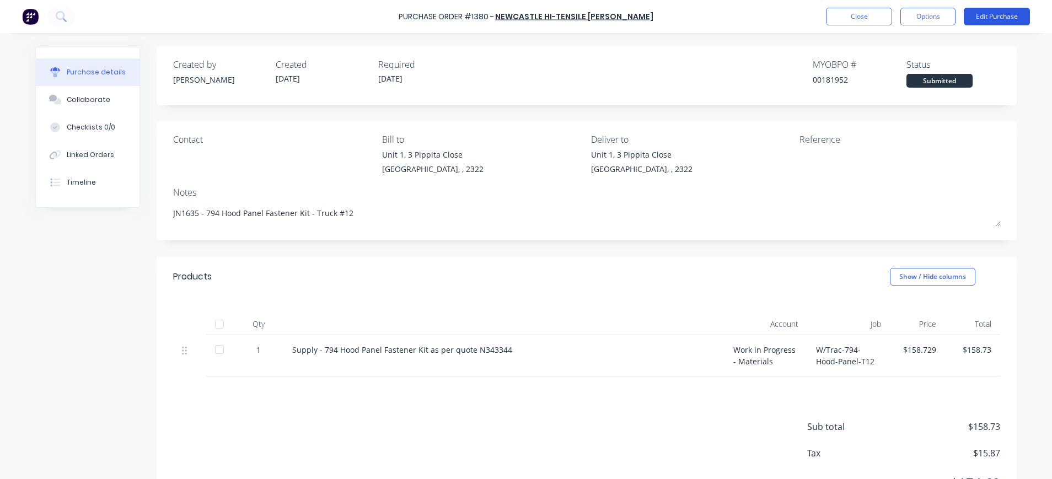
click at [974, 18] on button "Edit Purchase" at bounding box center [997, 17] width 66 height 18
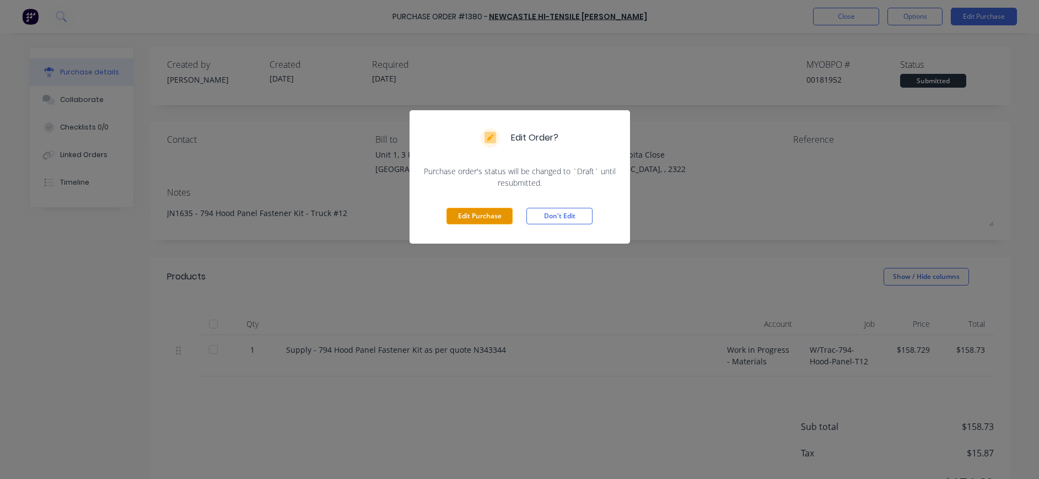
click at [489, 217] on button "Edit Purchase" at bounding box center [479, 216] width 66 height 17
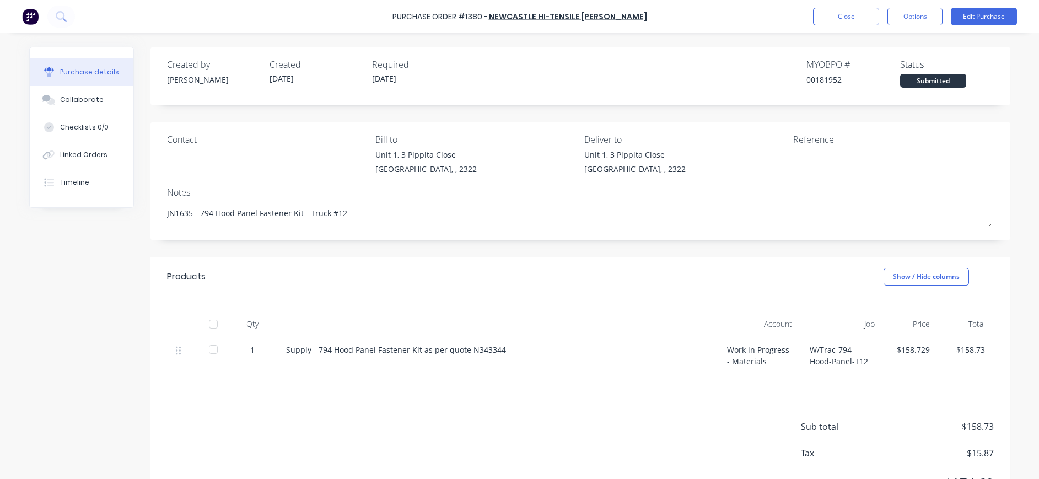
type textarea "x"
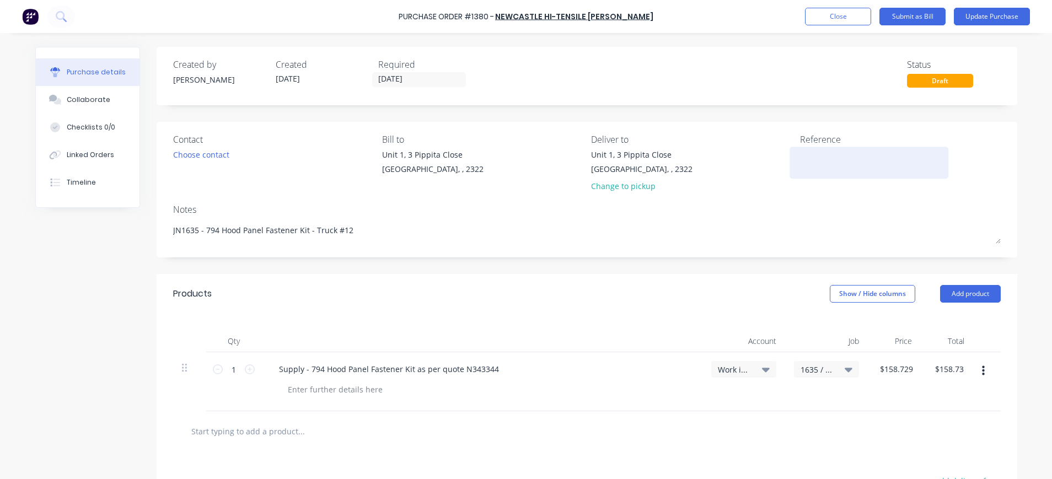
click at [800, 155] on textarea at bounding box center [869, 161] width 138 height 25
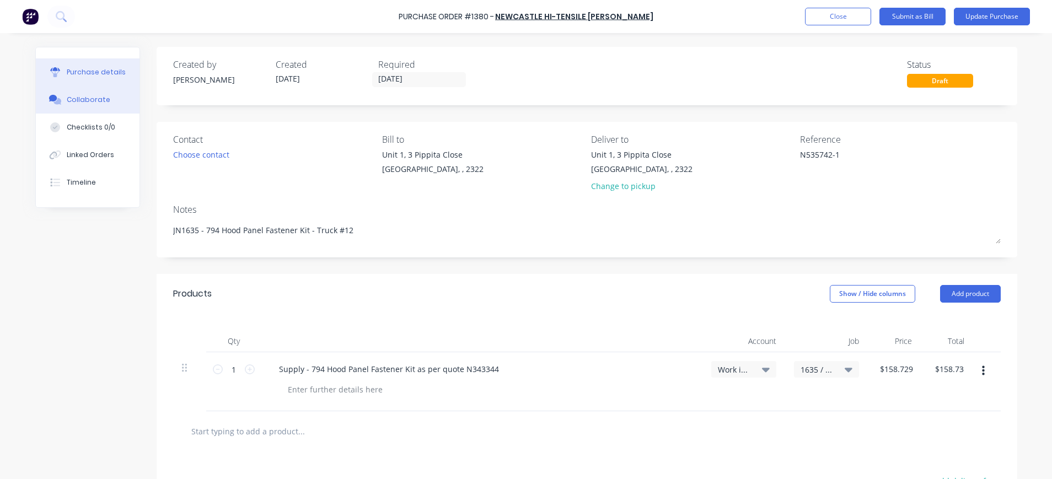
type textarea "N535742-1"
type textarea "x"
type textarea "N535742-1"
click at [67, 100] on div "Collaborate" at bounding box center [89, 100] width 44 height 10
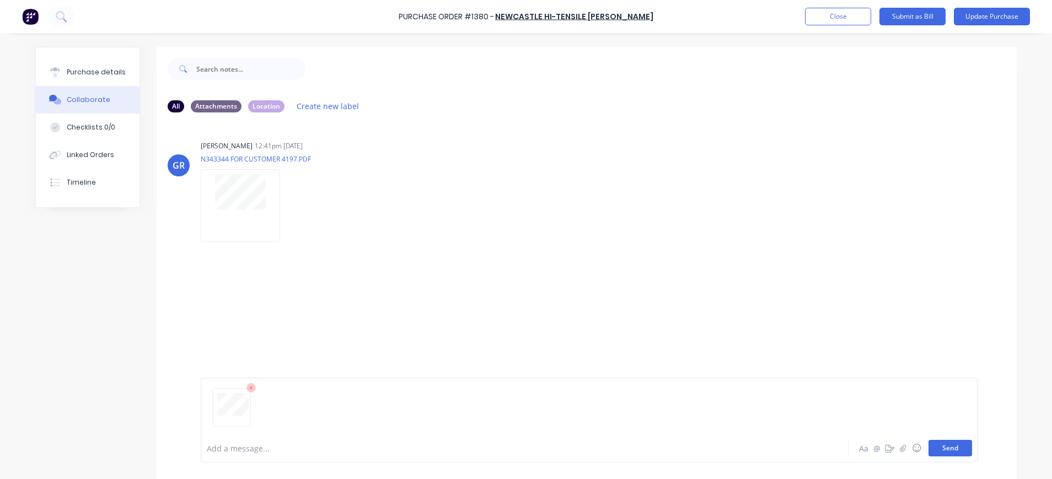
click at [947, 446] on button "Send" at bounding box center [950, 448] width 44 height 17
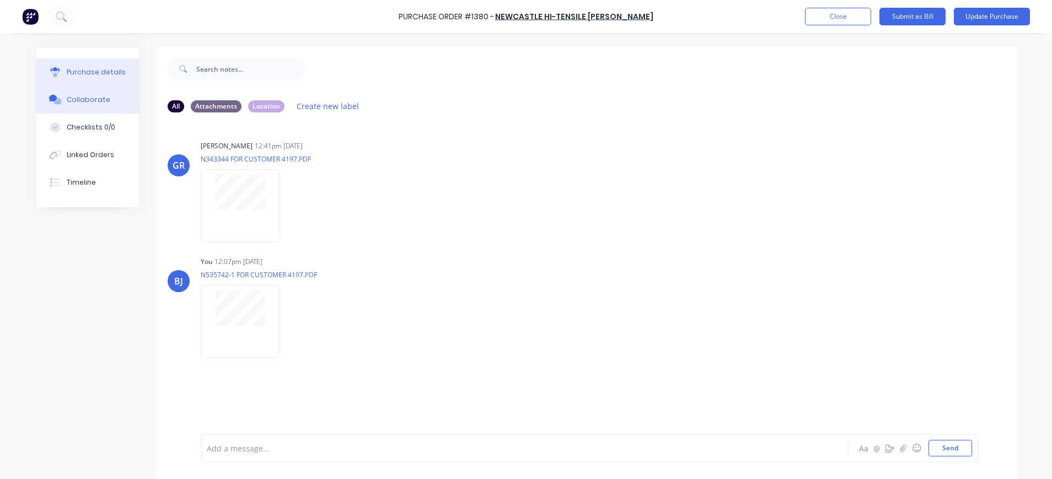
click at [67, 69] on div "Purchase details" at bounding box center [96, 72] width 59 height 10
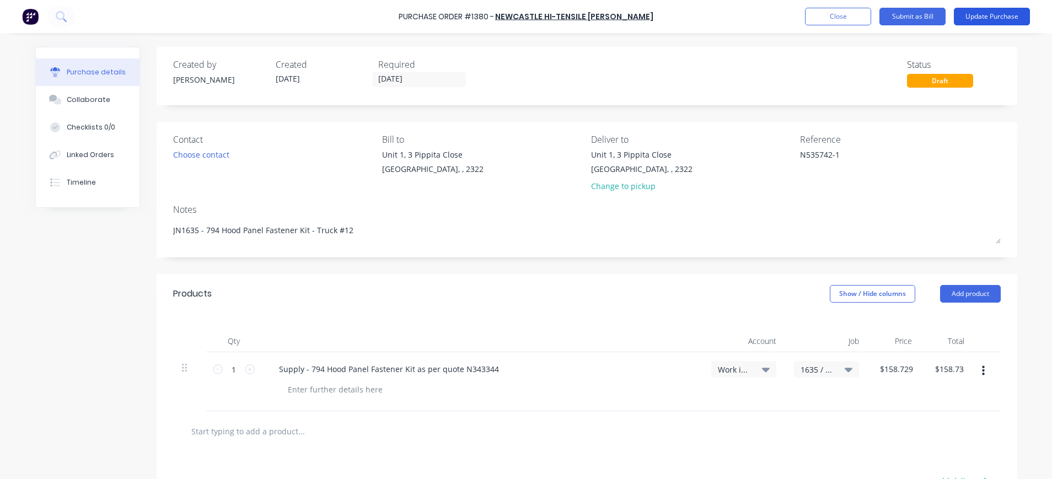
click at [978, 12] on button "Update Purchase" at bounding box center [992, 17] width 76 height 18
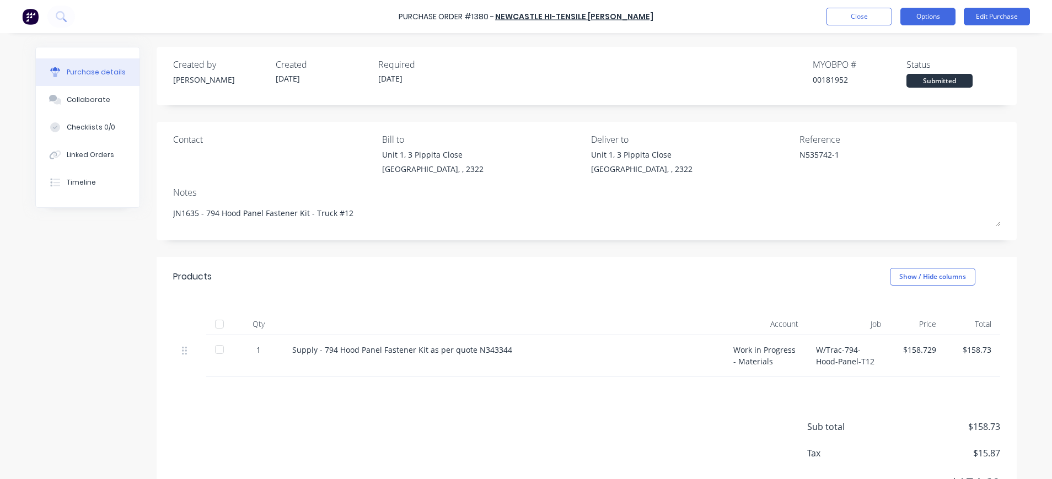
click at [913, 15] on button "Options" at bounding box center [927, 17] width 55 height 18
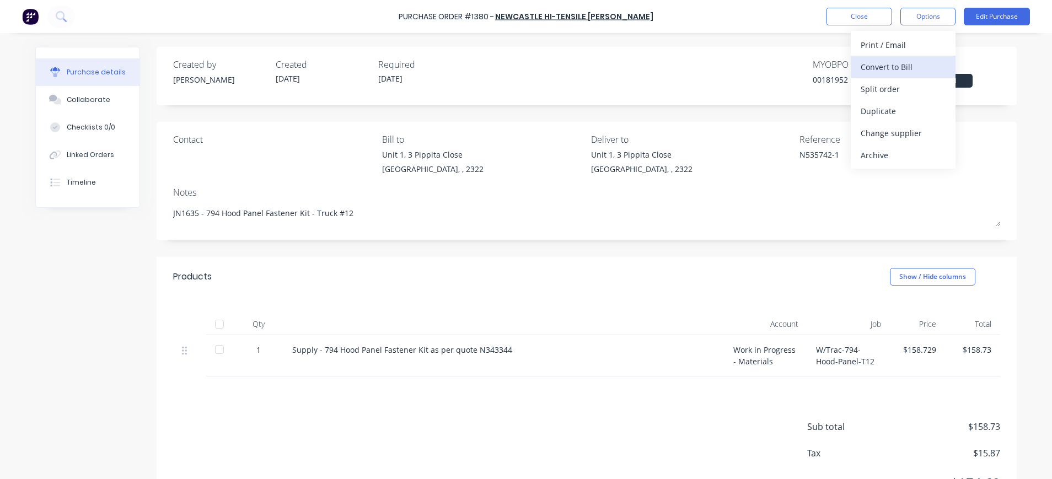
click at [917, 64] on div "Convert to Bill" at bounding box center [902, 67] width 85 height 16
type textarea "x"
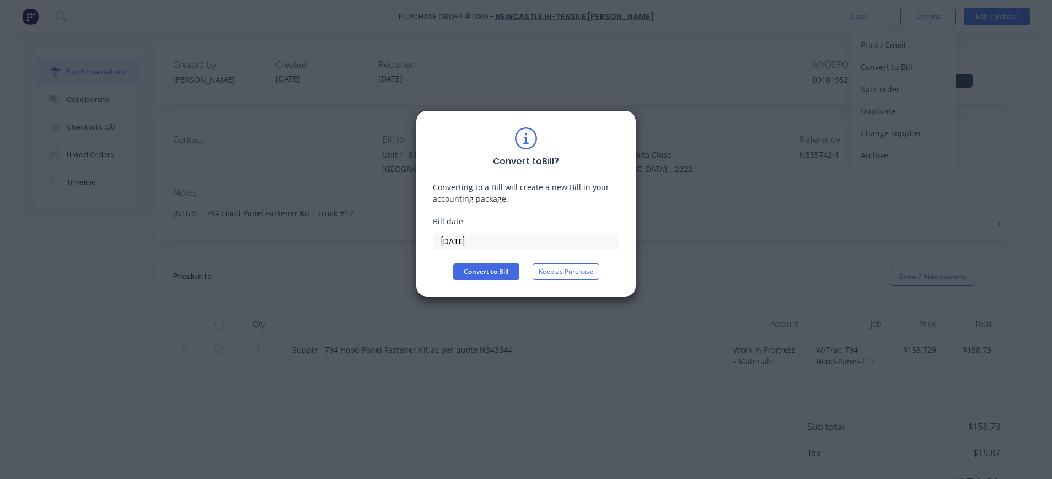
click at [443, 237] on input "04/09/25" at bounding box center [525, 241] width 185 height 17
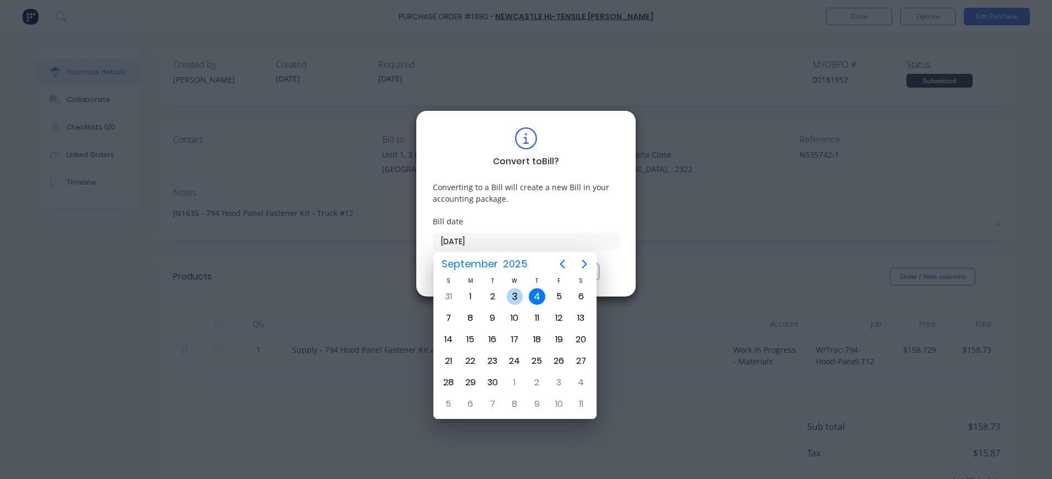
click at [513, 294] on div "3" at bounding box center [515, 296] width 17 height 17
type input "03/09/25"
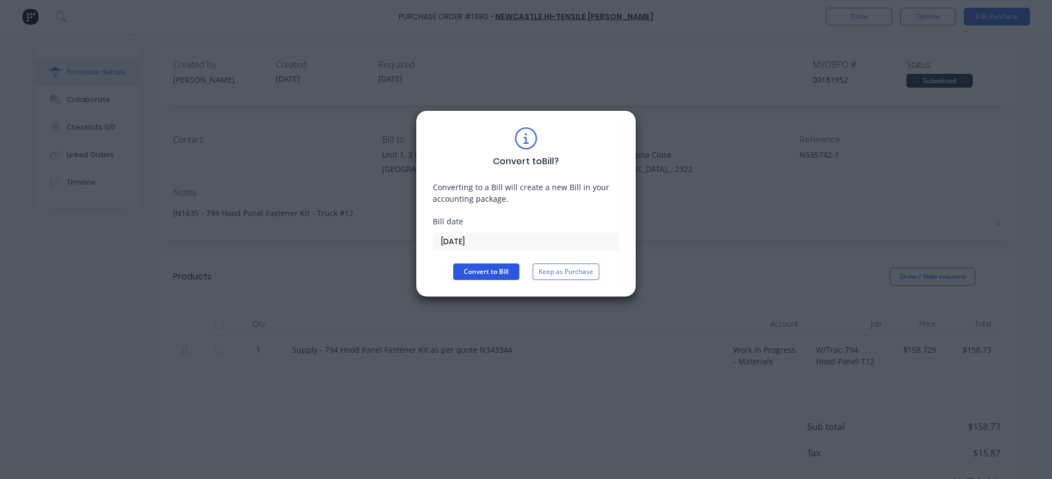
click at [480, 270] on button "Convert to Bill" at bounding box center [486, 271] width 66 height 17
type textarea "x"
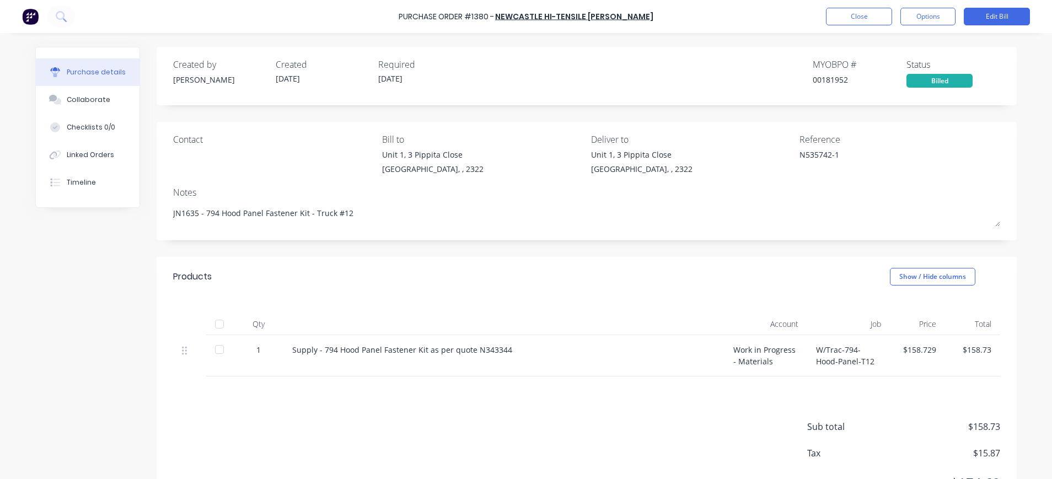
click at [485, 257] on div "Created by Greg Created 02/09/25 Required 05/09/25 MYOB PO # 00181952 Status Bi…" at bounding box center [587, 285] width 860 height 476
click at [863, 17] on button "Close" at bounding box center [859, 17] width 66 height 18
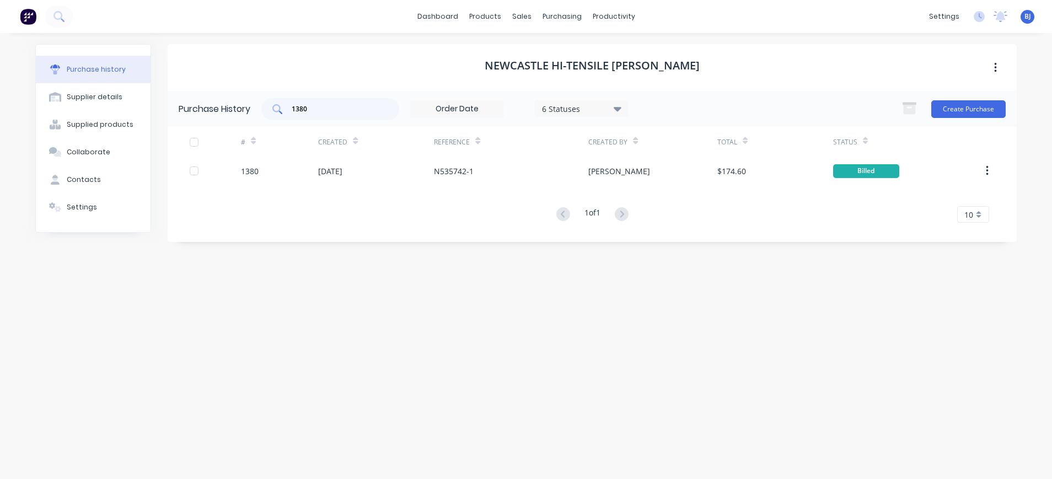
click at [314, 103] on div "1380" at bounding box center [330, 109] width 138 height 22
drag, startPoint x: 310, startPoint y: 108, endPoint x: 264, endPoint y: 108, distance: 46.3
click at [264, 108] on div "1380" at bounding box center [330, 109] width 138 height 22
type input "1382"
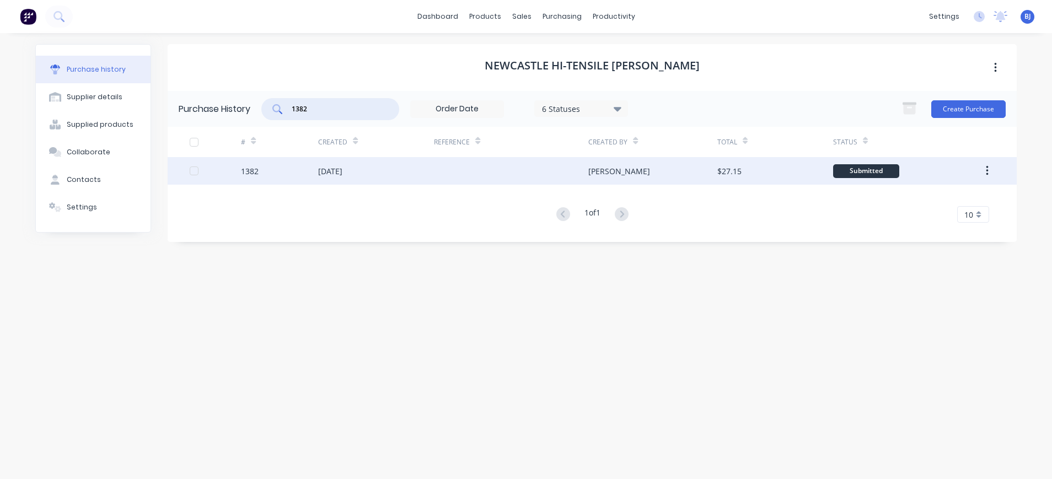
click at [341, 173] on div "02 Sep 2025" at bounding box center [330, 171] width 24 height 12
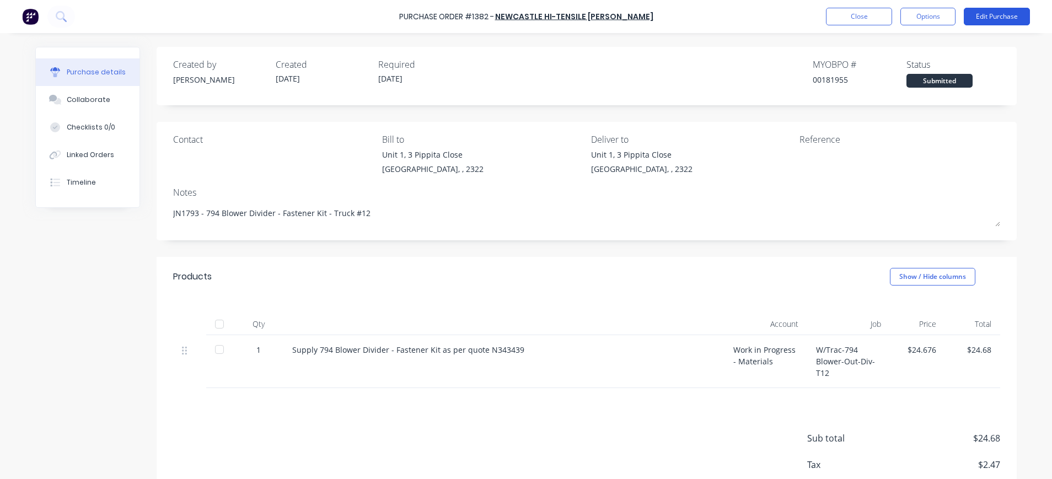
click at [985, 12] on button "Edit Purchase" at bounding box center [997, 17] width 66 height 18
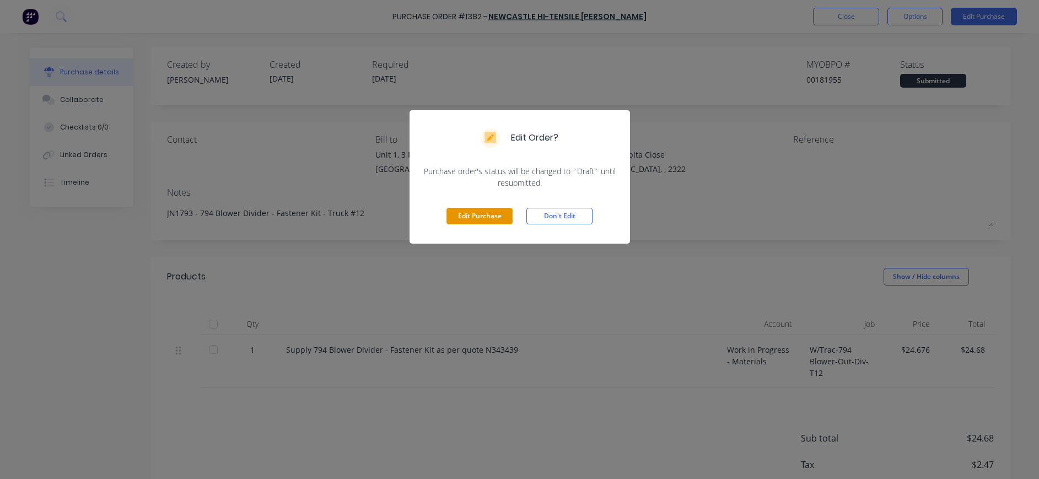
click at [469, 214] on button "Edit Purchase" at bounding box center [479, 216] width 66 height 17
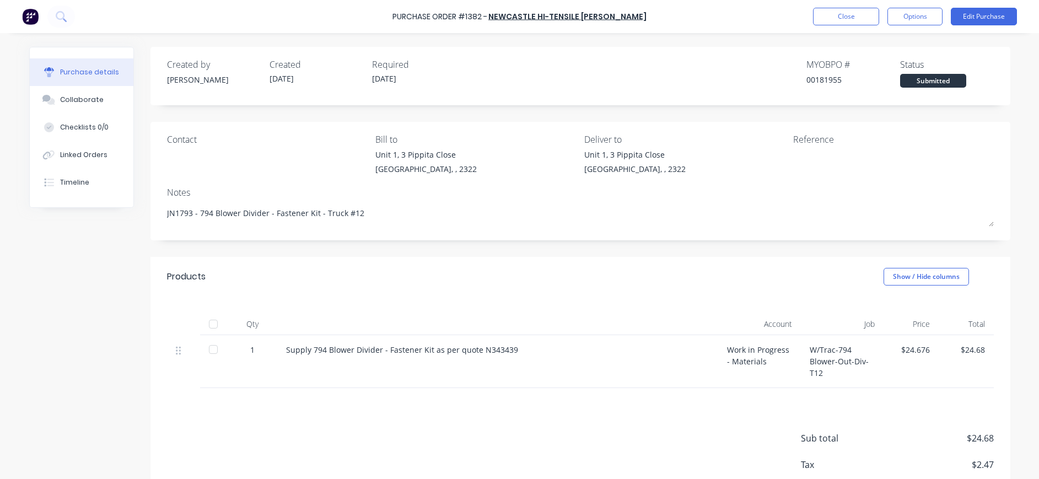
type textarea "x"
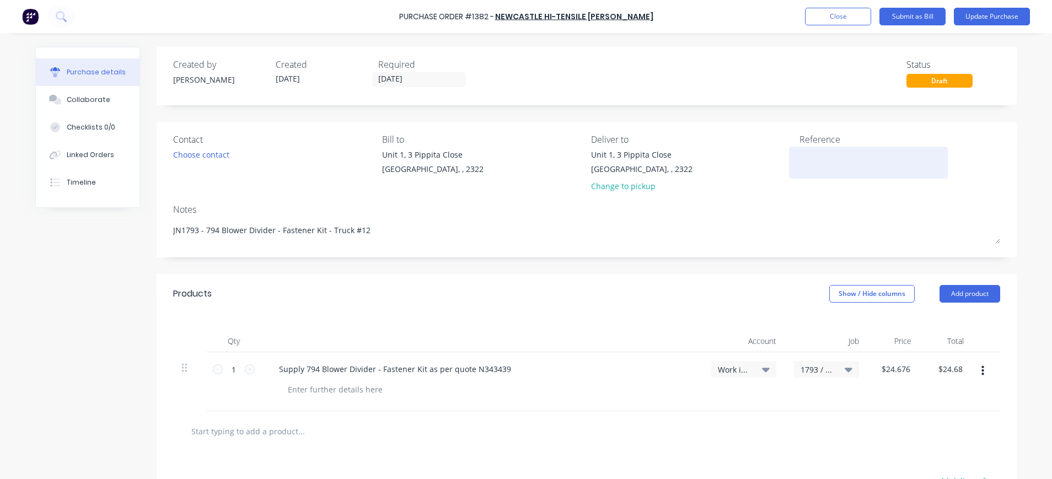
click at [799, 158] on textarea at bounding box center [868, 161] width 138 height 25
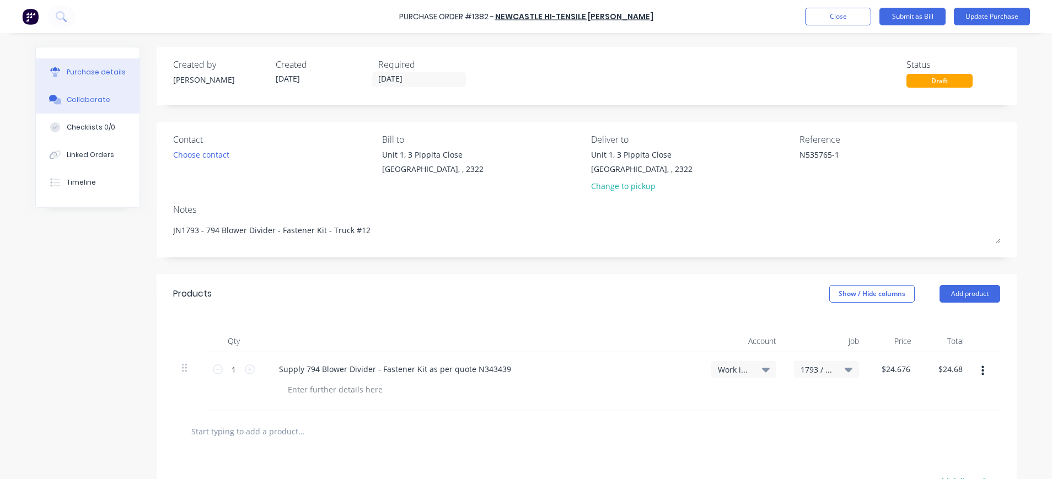
type textarea "N535765-1"
type textarea "x"
type textarea "N535765-1"
click at [80, 95] on div "Collaborate" at bounding box center [89, 100] width 44 height 10
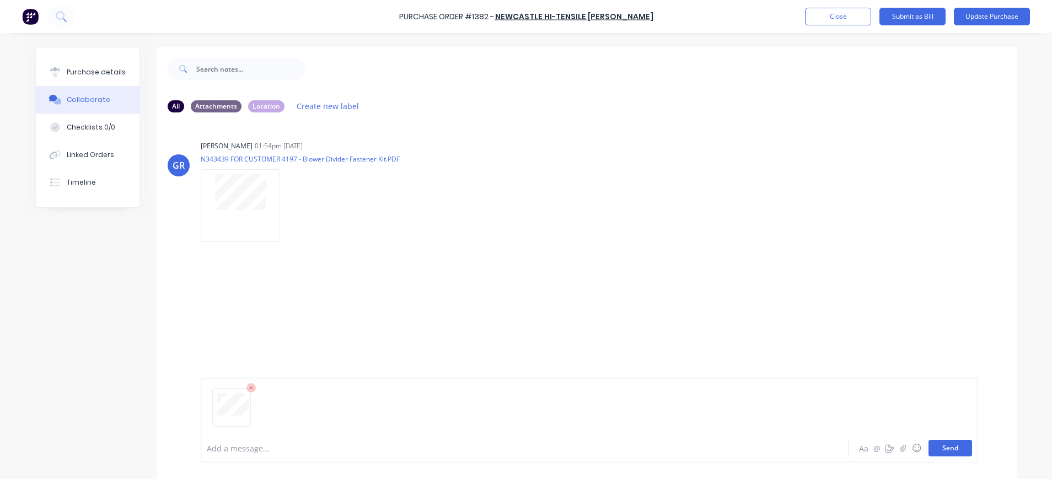
click at [929, 451] on button "Send" at bounding box center [950, 448] width 44 height 17
drag, startPoint x: 89, startPoint y: 72, endPoint x: 144, endPoint y: 82, distance: 55.9
click at [89, 73] on div "Purchase details" at bounding box center [96, 72] width 59 height 10
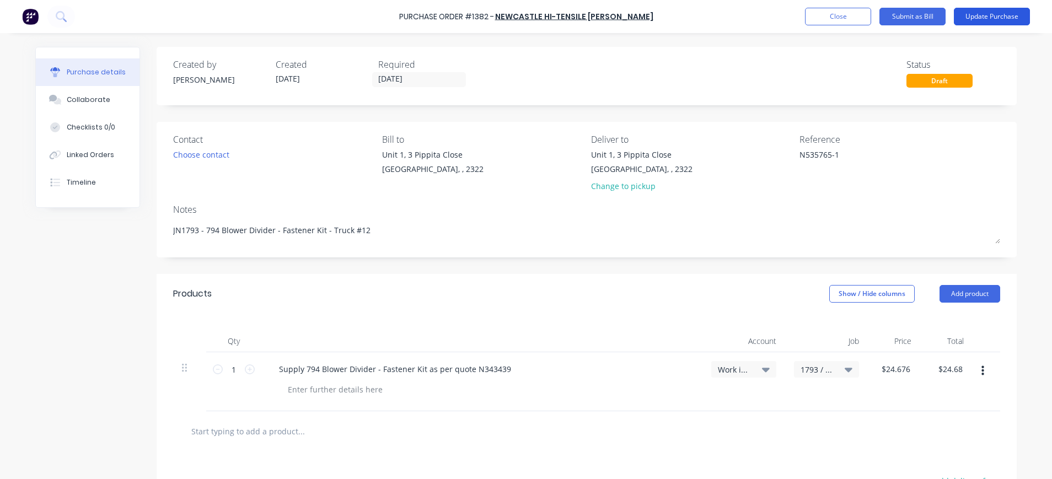
click at [978, 14] on button "Update Purchase" at bounding box center [992, 17] width 76 height 18
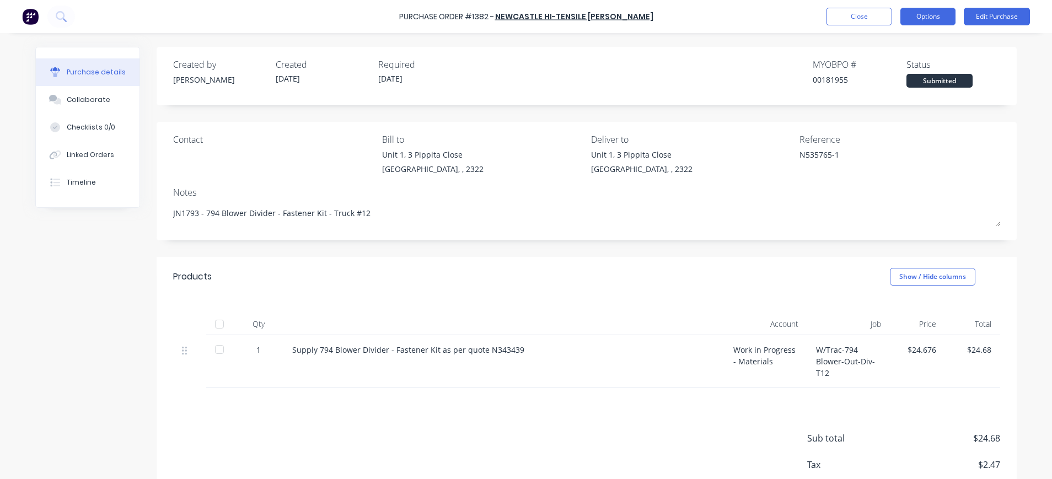
click at [930, 15] on button "Options" at bounding box center [927, 17] width 55 height 18
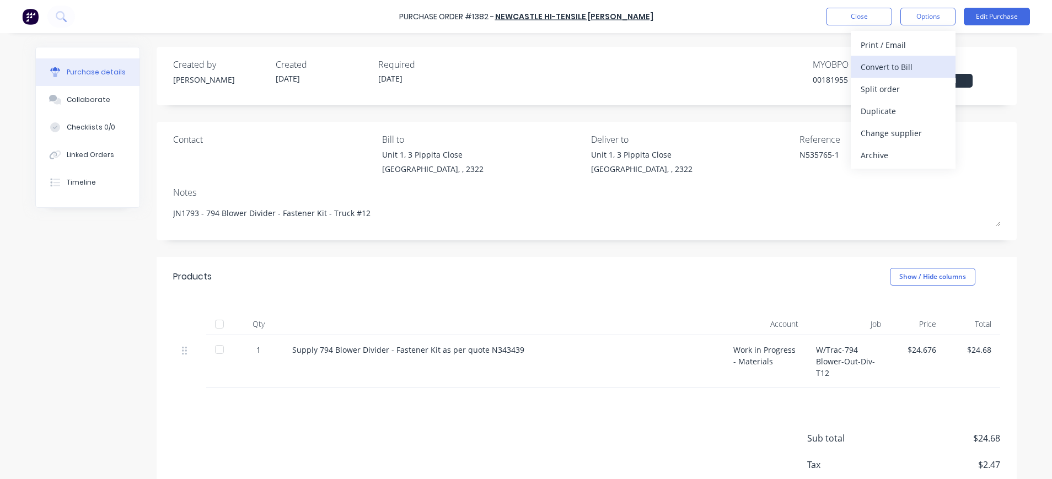
click at [912, 64] on div "Convert to Bill" at bounding box center [902, 67] width 85 height 16
type textarea "x"
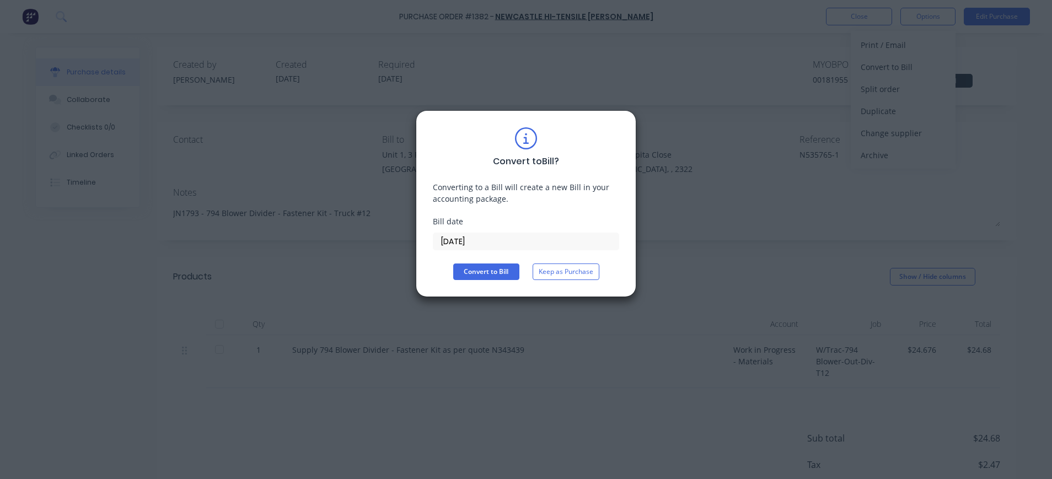
click at [446, 243] on input "04/09/25" at bounding box center [525, 241] width 185 height 17
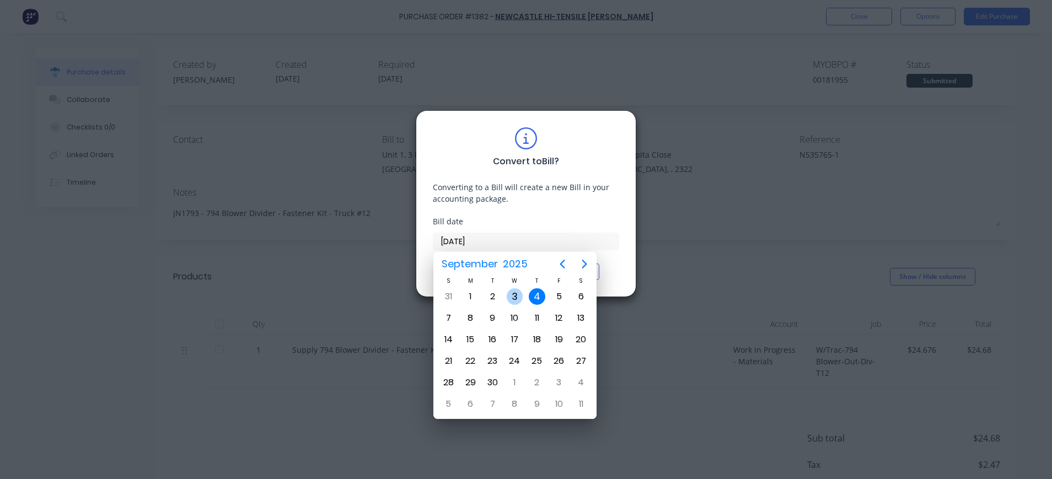
click at [508, 296] on div "3" at bounding box center [515, 296] width 17 height 17
type input "03/09/25"
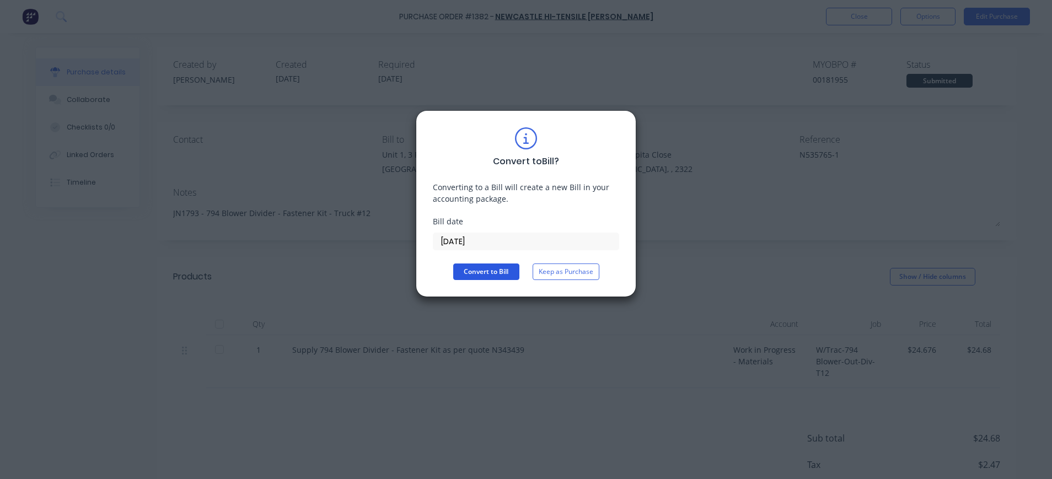
click at [489, 264] on button "Convert to Bill" at bounding box center [486, 271] width 66 height 17
type textarea "x"
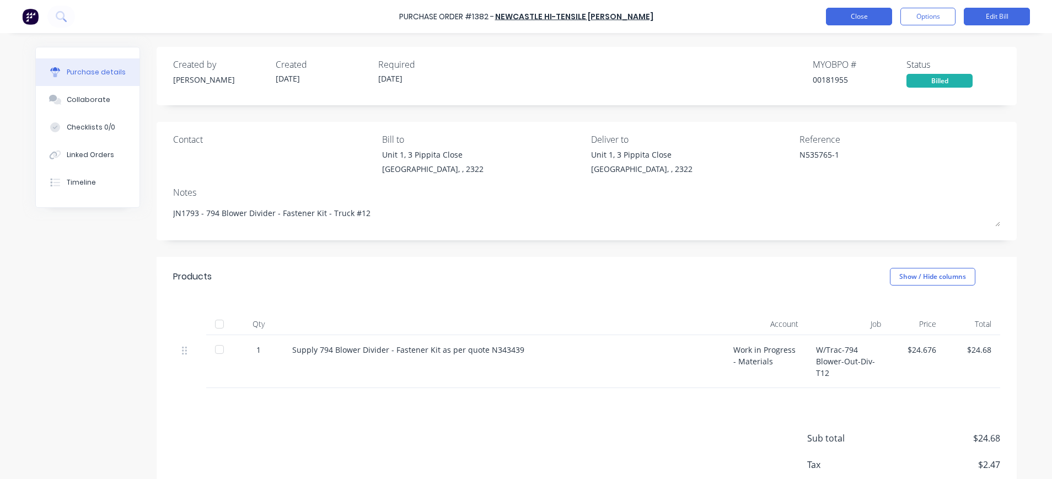
click at [865, 20] on button "Close" at bounding box center [859, 17] width 66 height 18
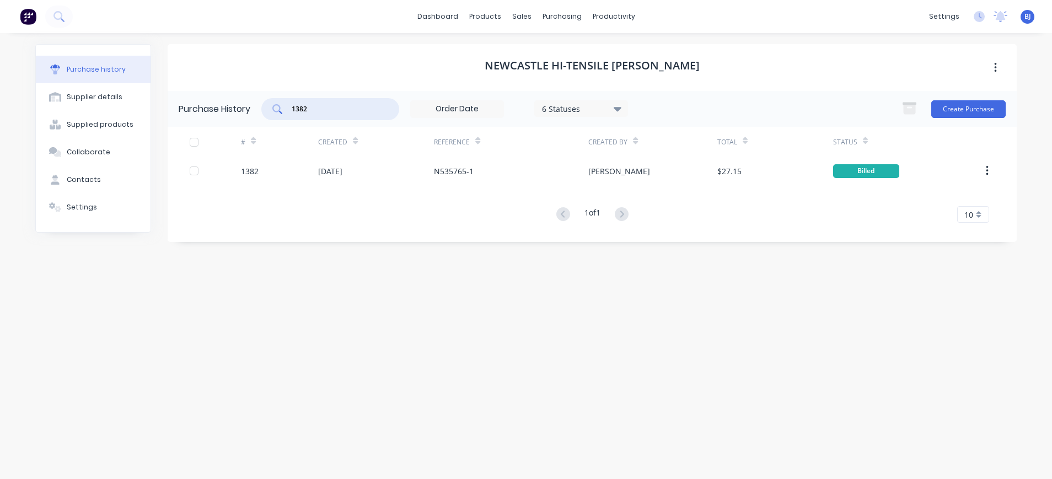
drag, startPoint x: 316, startPoint y: 110, endPoint x: 262, endPoint y: 116, distance: 54.9
click at [262, 116] on div "Purchase History 1382 6 Statuses 6 Statuses Create Purchase" at bounding box center [592, 109] width 849 height 36
type input "1395"
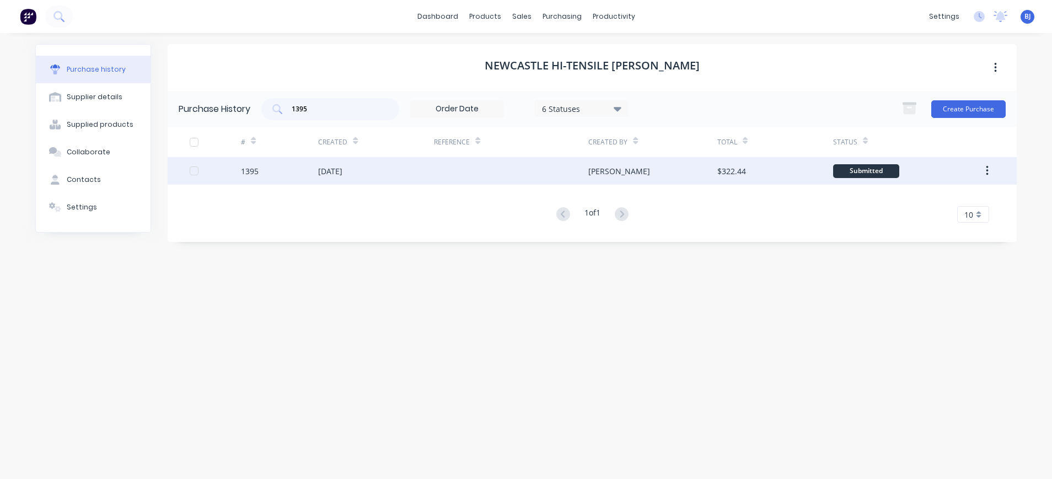
click at [369, 167] on div "[DATE]" at bounding box center [376, 171] width 116 height 28
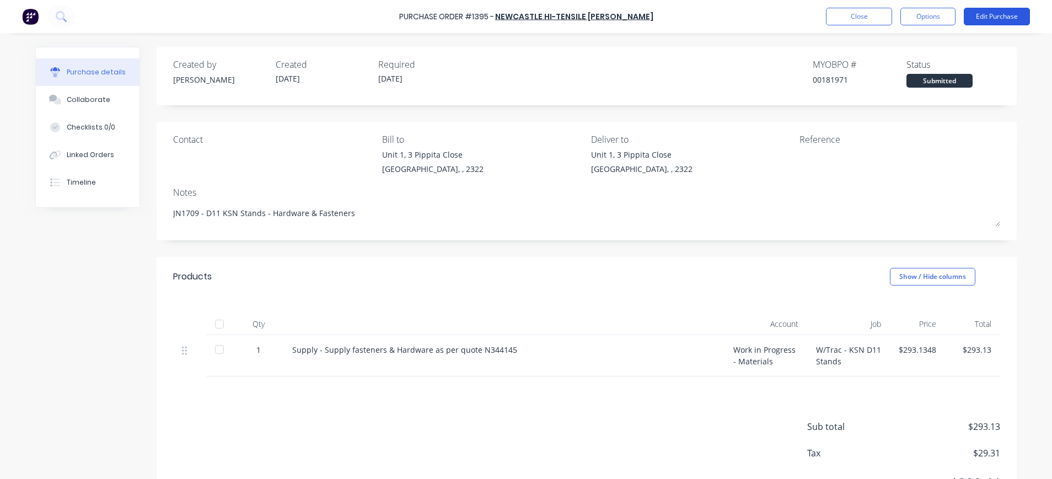
click at [1015, 13] on button "Edit Purchase" at bounding box center [997, 17] width 66 height 18
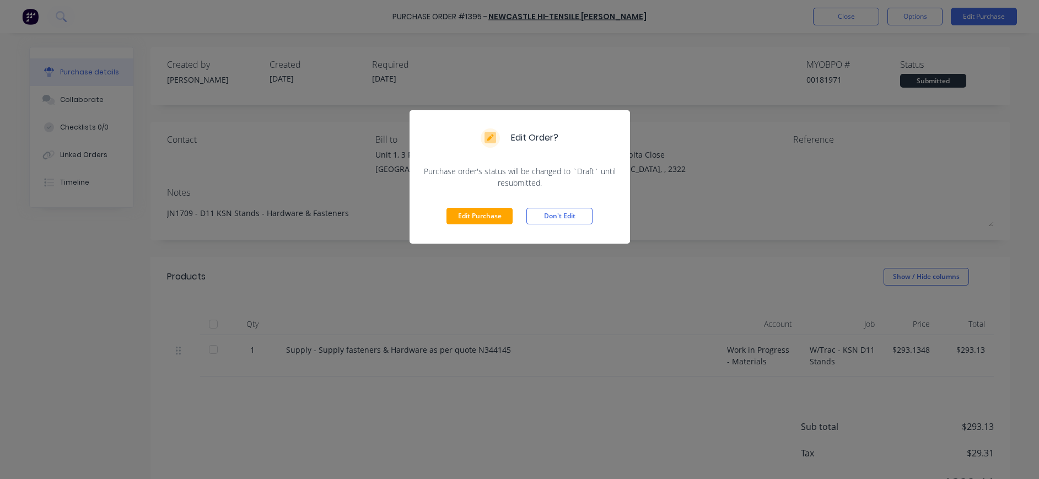
drag, startPoint x: 487, startPoint y: 214, endPoint x: 619, endPoint y: 186, distance: 135.2
click at [488, 214] on button "Edit Purchase" at bounding box center [479, 216] width 66 height 17
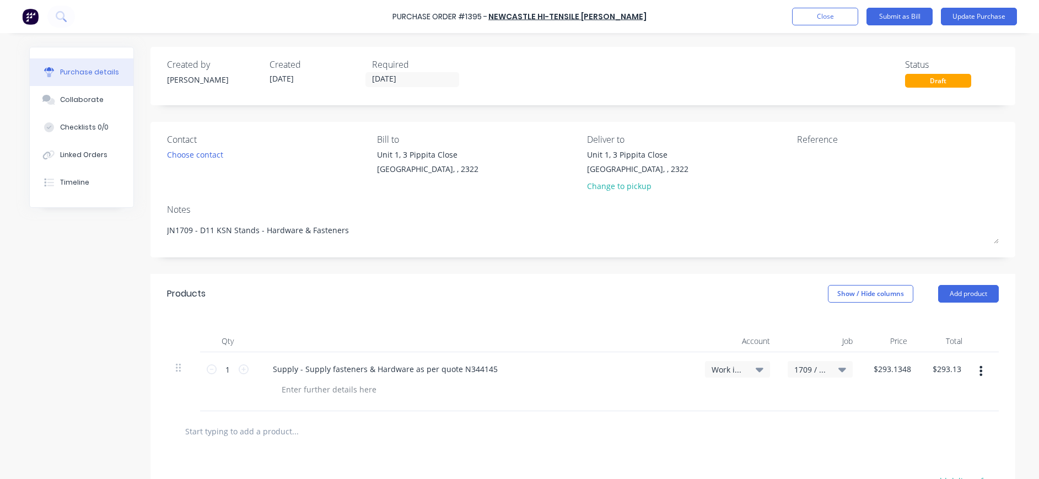
type textarea "x"
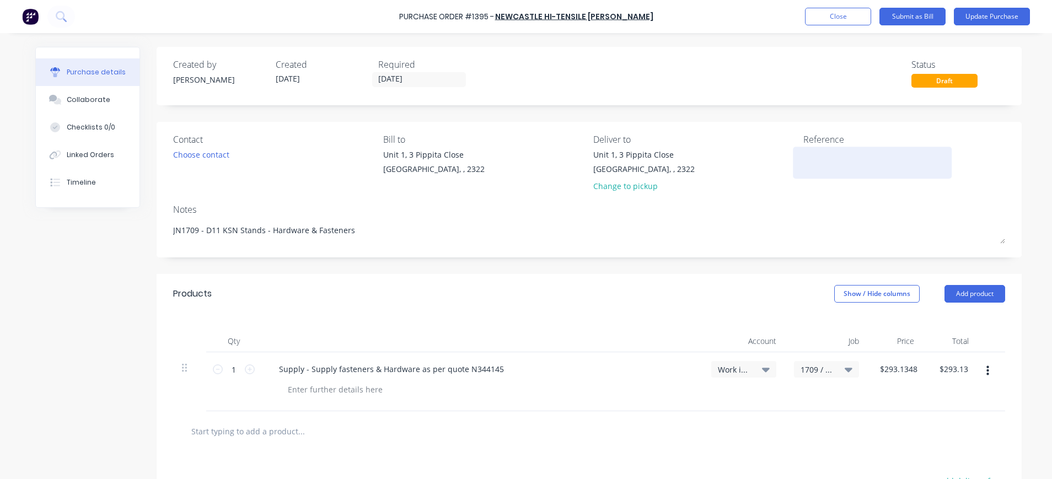
click at [803, 157] on textarea at bounding box center [872, 161] width 138 height 25
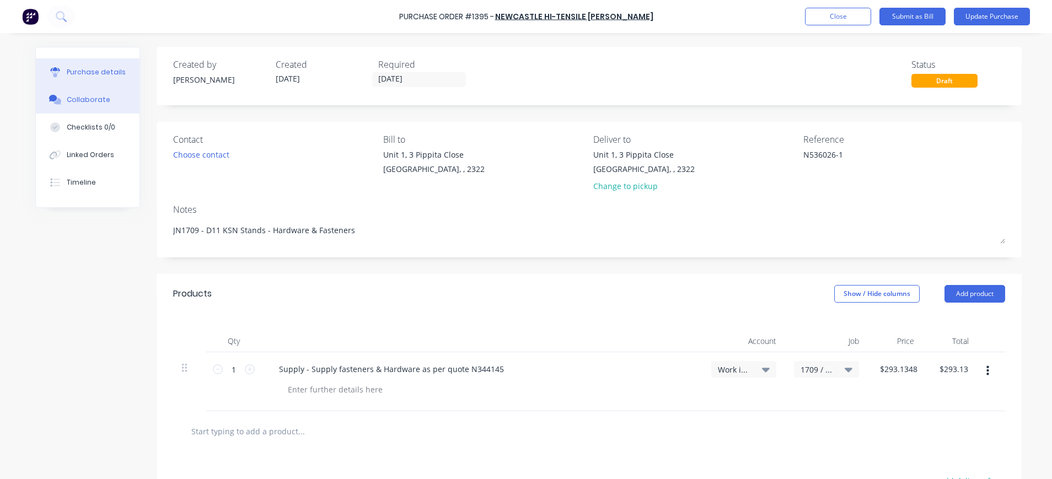
type textarea "N536026-1"
type textarea "x"
type textarea "N536026-1"
click at [96, 102] on div "Collaborate" at bounding box center [89, 100] width 44 height 10
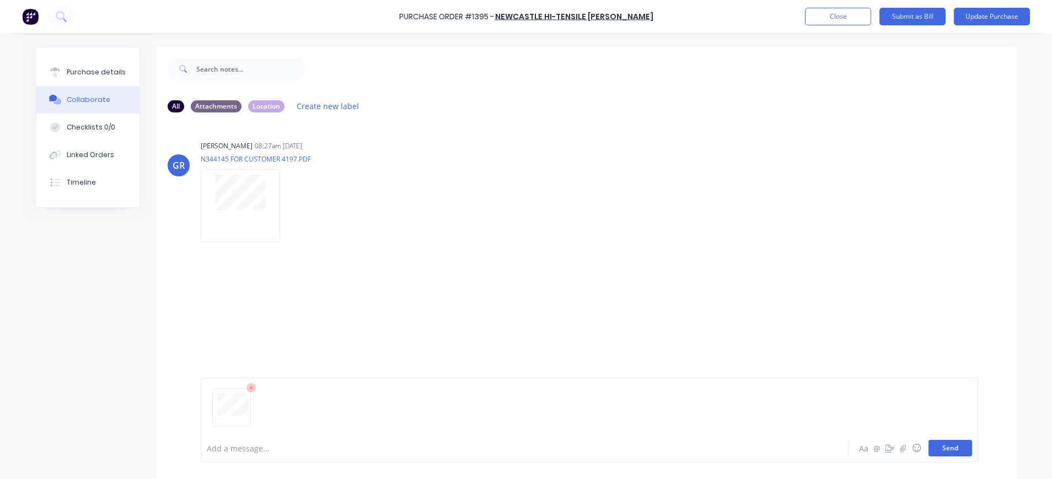
click at [940, 448] on button "Send" at bounding box center [950, 448] width 44 height 17
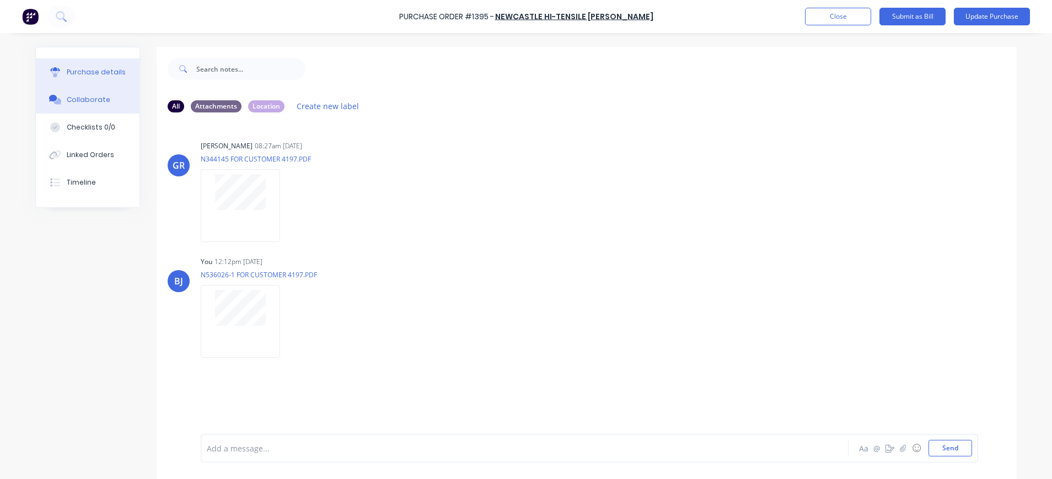
click at [80, 69] on div "Purchase details" at bounding box center [96, 72] width 59 height 10
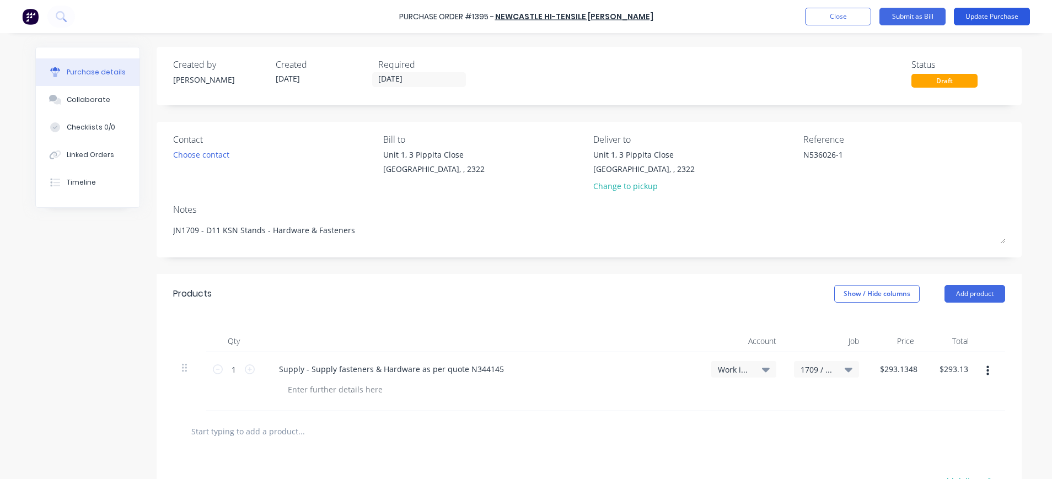
click at [984, 13] on button "Update Purchase" at bounding box center [992, 17] width 76 height 18
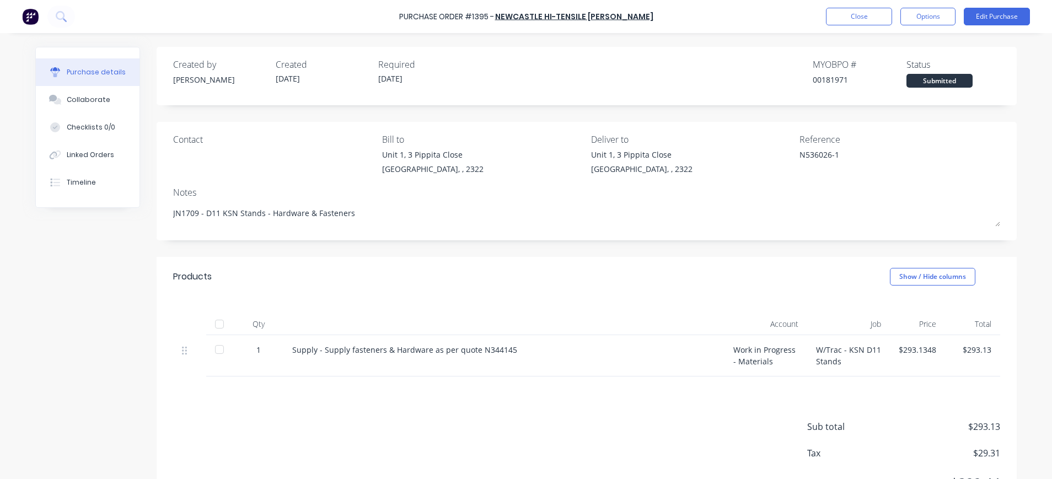
scroll to position [55, 0]
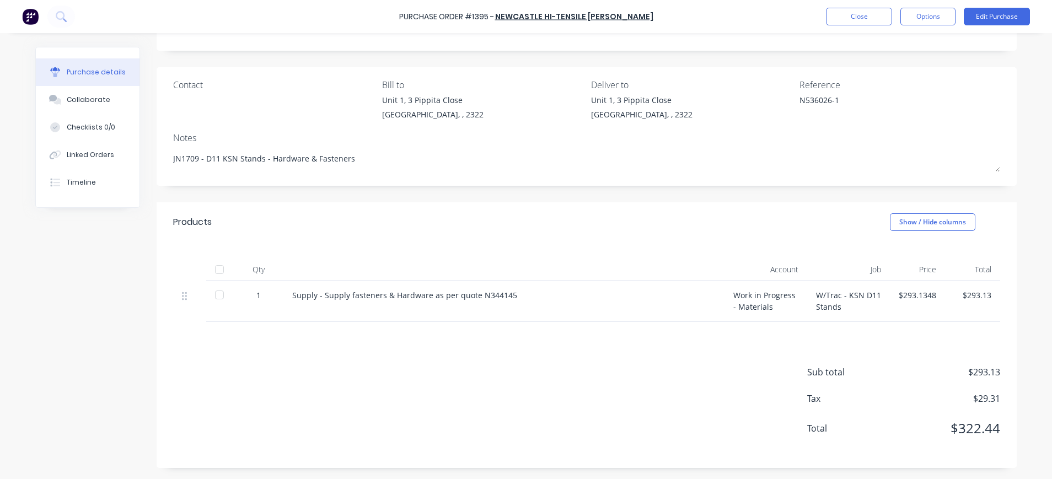
click at [965, 295] on div "$293.13" at bounding box center [972, 295] width 37 height 12
click at [998, 15] on button "Edit Purchase" at bounding box center [997, 17] width 66 height 18
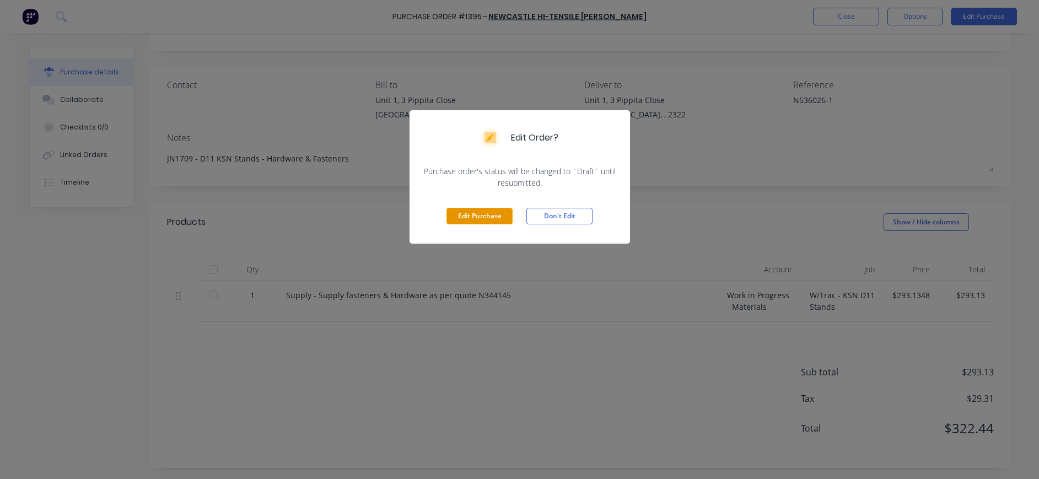
drag, startPoint x: 496, startPoint y: 216, endPoint x: 561, endPoint y: 229, distance: 66.3
click at [497, 217] on button "Edit Purchase" at bounding box center [479, 216] width 66 height 17
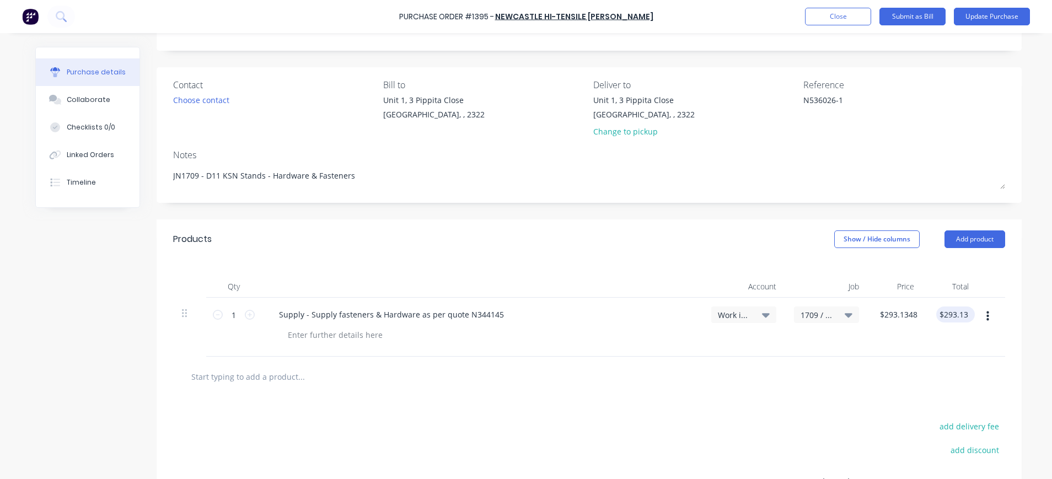
type textarea "x"
type input "293.13"
click at [960, 311] on div "293.13 293.13" at bounding box center [953, 314] width 34 height 16
type textarea "x"
type input "$293.13"
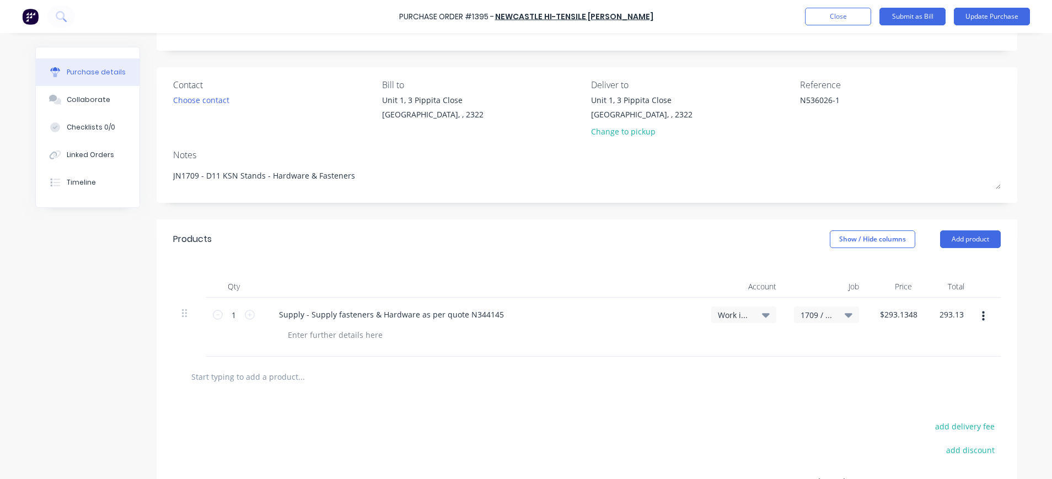
type input "$293.13"
drag, startPoint x: 966, startPoint y: 311, endPoint x: 816, endPoint y: 316, distance: 149.5
click at [901, 314] on div "1 1 Supply - Supply fasteners & Hardware as per quote N344145 Work in Progress …" at bounding box center [586, 327] width 827 height 59
click at [911, 311] on div "$293.13 $293.13" at bounding box center [894, 327] width 52 height 59
click at [907, 312] on div "$293.13 $293.13" at bounding box center [897, 314] width 39 height 16
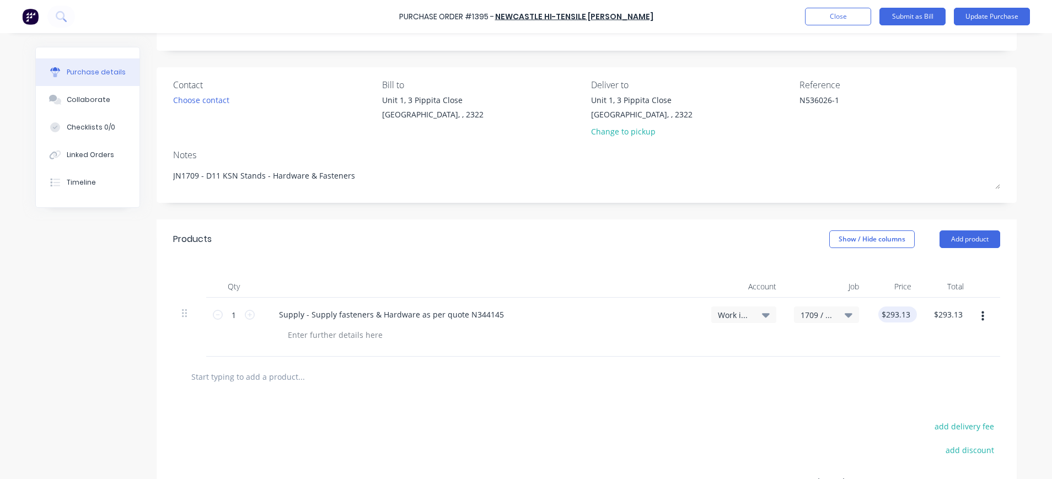
type textarea "x"
type input "293.1300"
click at [904, 315] on input "293.1300" at bounding box center [895, 314] width 34 height 16
drag, startPoint x: 906, startPoint y: 315, endPoint x: 929, endPoint y: 315, distance: 23.2
click at [908, 315] on input "293.1300" at bounding box center [895, 314] width 39 height 16
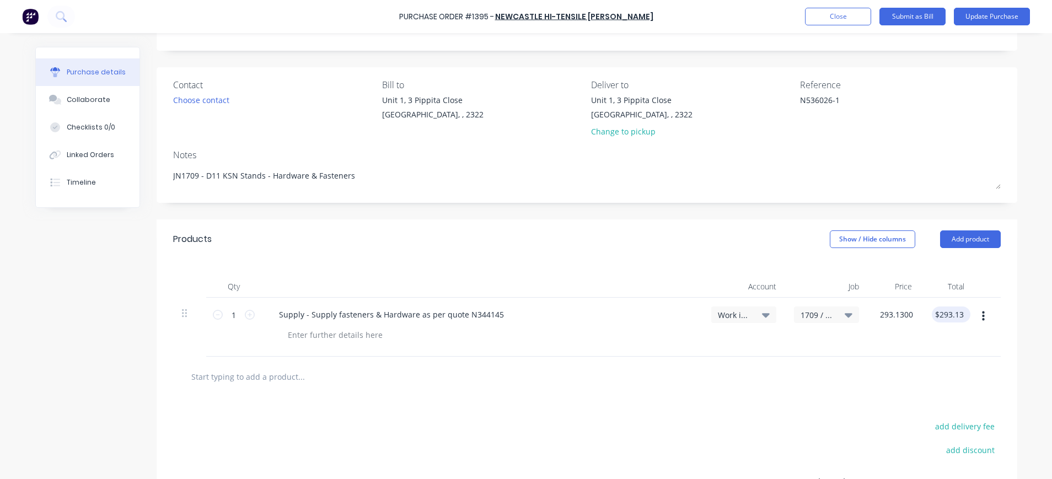
type textarea "x"
type input "$293.13"
type input "293.13"
click at [945, 316] on input "293.13" at bounding box center [950, 314] width 30 height 16
type textarea "x"
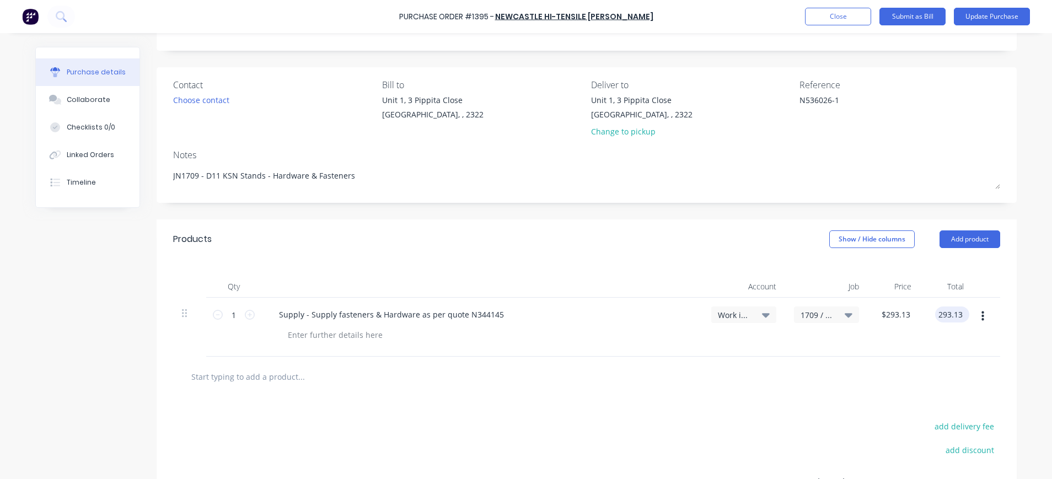
type input "$293.13"
click at [960, 315] on div "$293.13 293.13" at bounding box center [952, 314] width 34 height 16
click at [959, 315] on div "$293.13 $293.13" at bounding box center [949, 314] width 39 height 16
type textarea "x"
drag, startPoint x: 955, startPoint y: 314, endPoint x: 918, endPoint y: 313, distance: 36.9
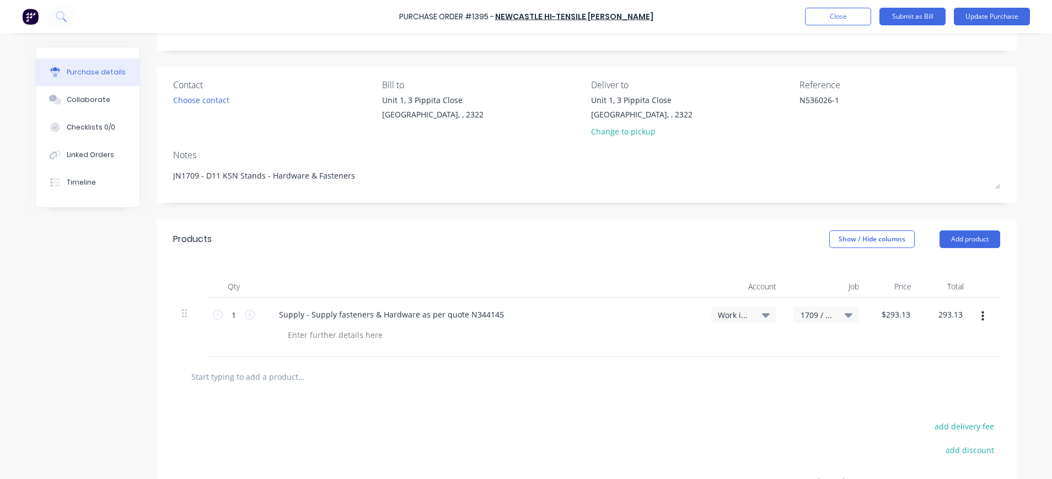
click at [920, 313] on div "293.13 293.13" at bounding box center [946, 327] width 52 height 59
type input "293.14"
type textarea "x"
type input "$293.14"
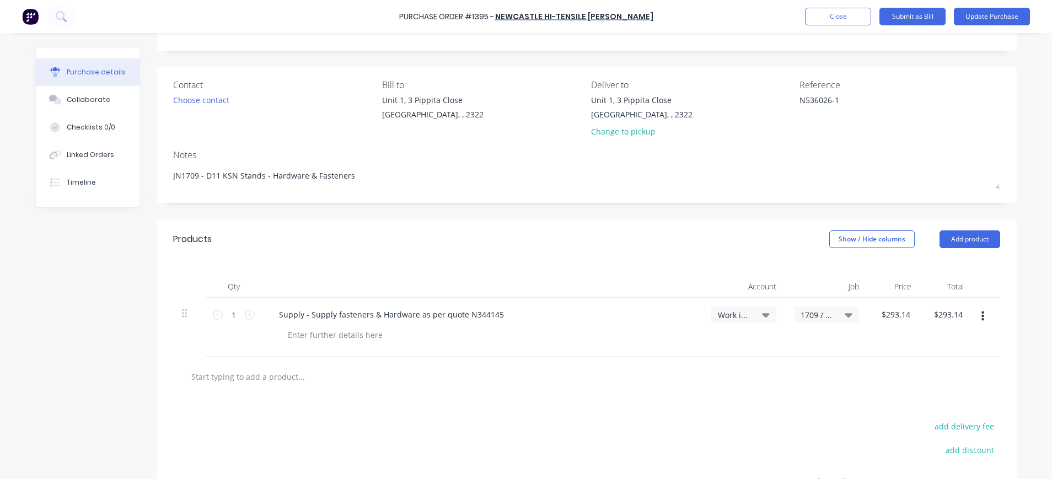
click at [877, 337] on div "$293.14 $293.14" at bounding box center [894, 327] width 52 height 59
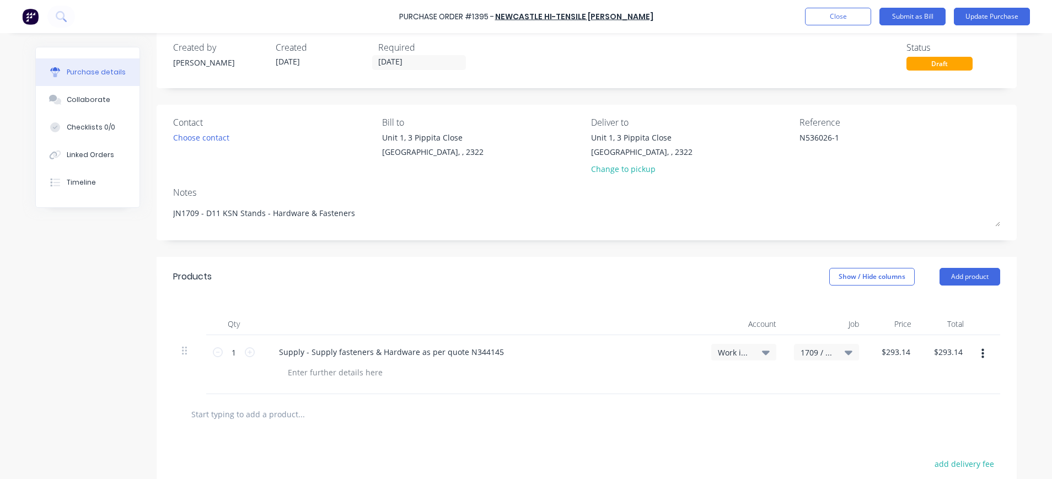
scroll to position [0, 0]
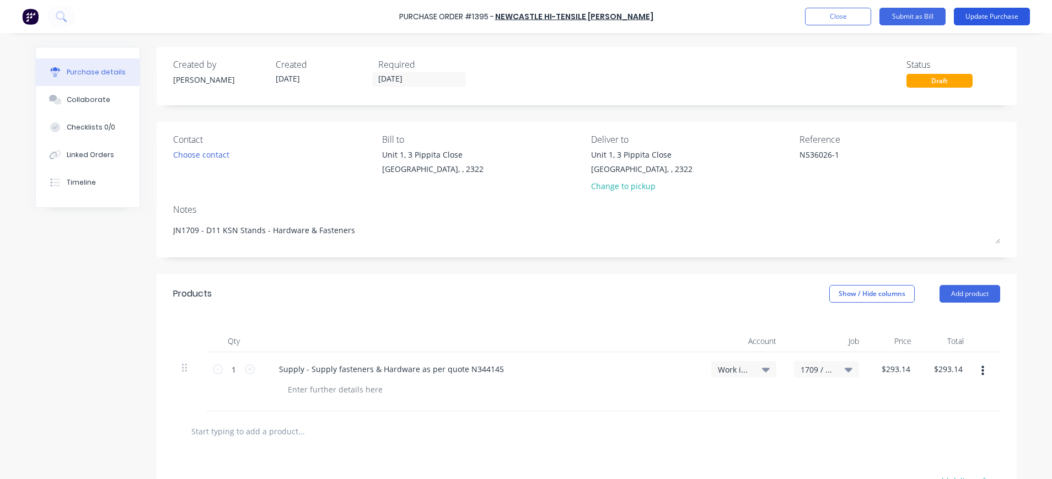
click at [1010, 16] on button "Update Purchase" at bounding box center [992, 17] width 76 height 18
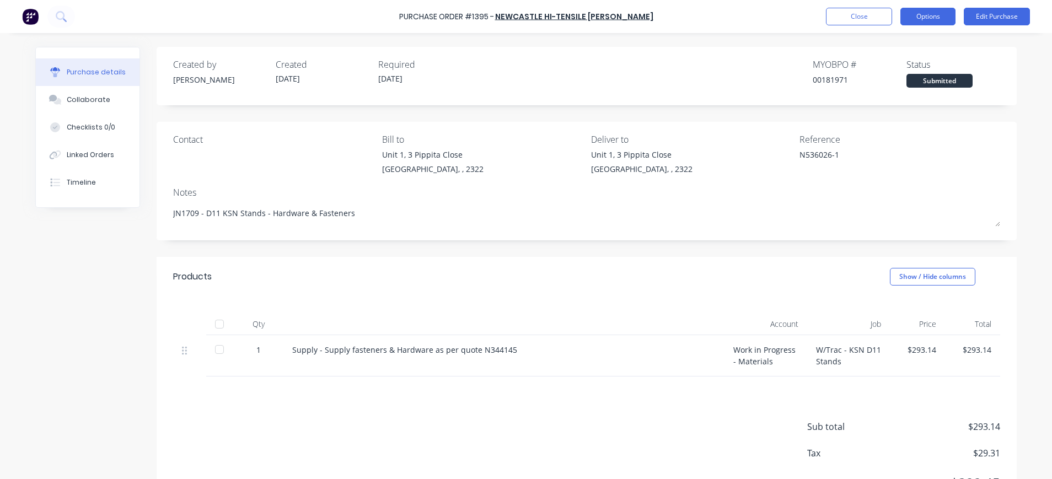
click at [927, 15] on button "Options" at bounding box center [927, 17] width 55 height 18
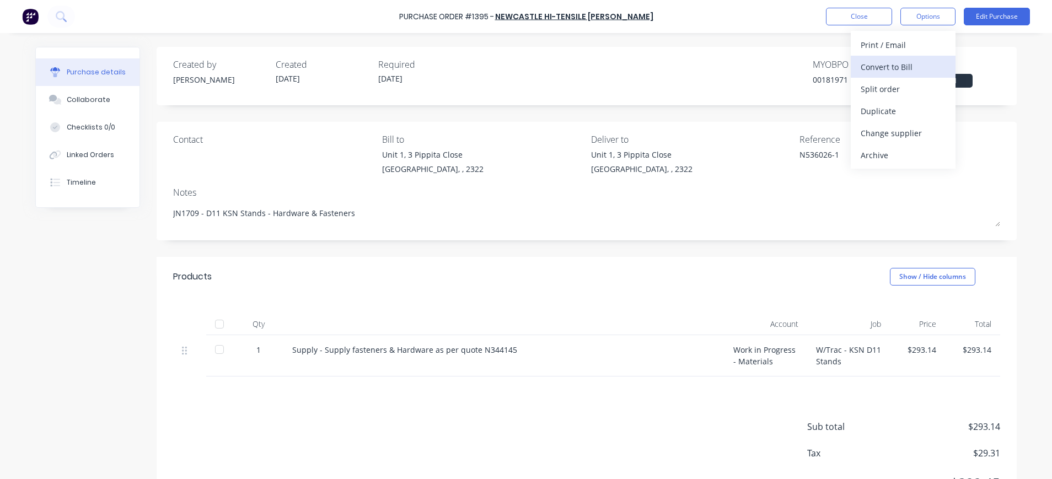
click at [917, 63] on div "Convert to Bill" at bounding box center [902, 67] width 85 height 16
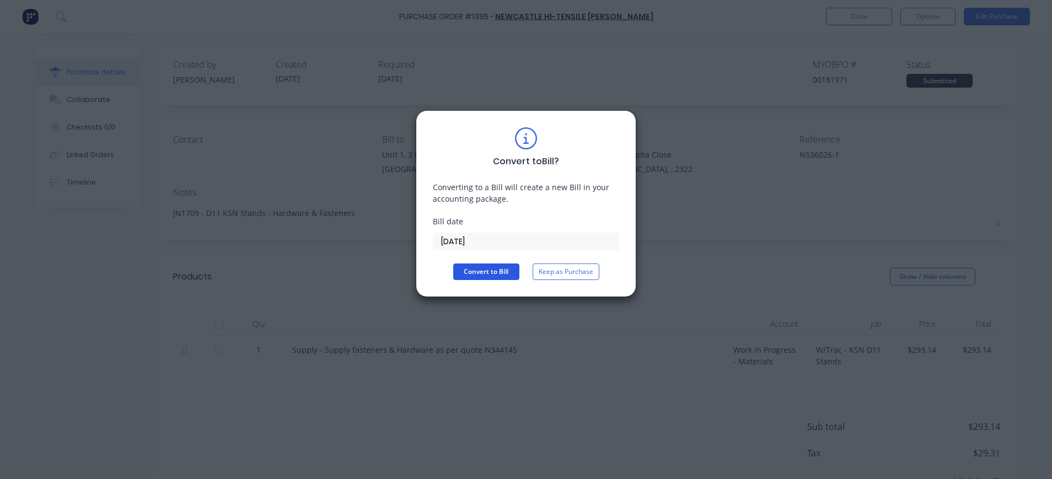
click at [508, 269] on button "Convert to Bill" at bounding box center [486, 271] width 66 height 17
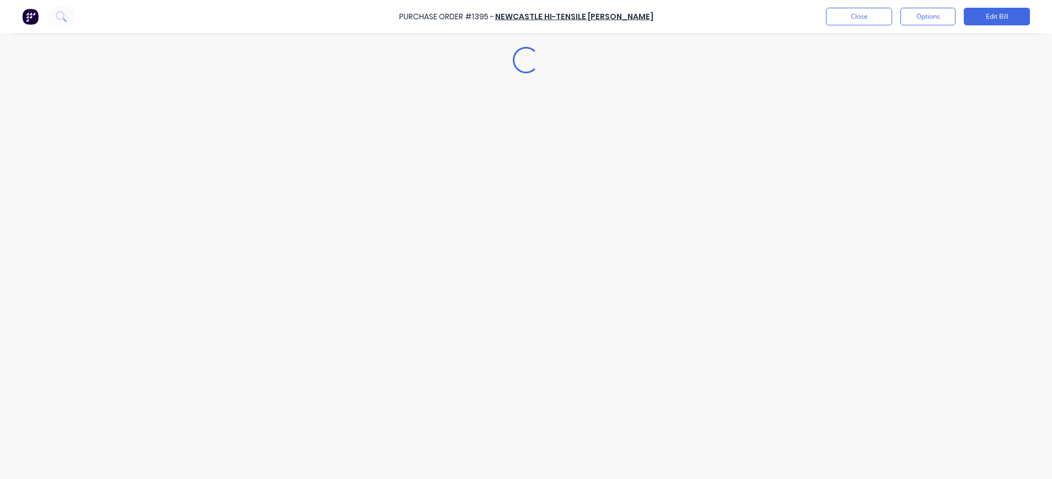
type textarea "x"
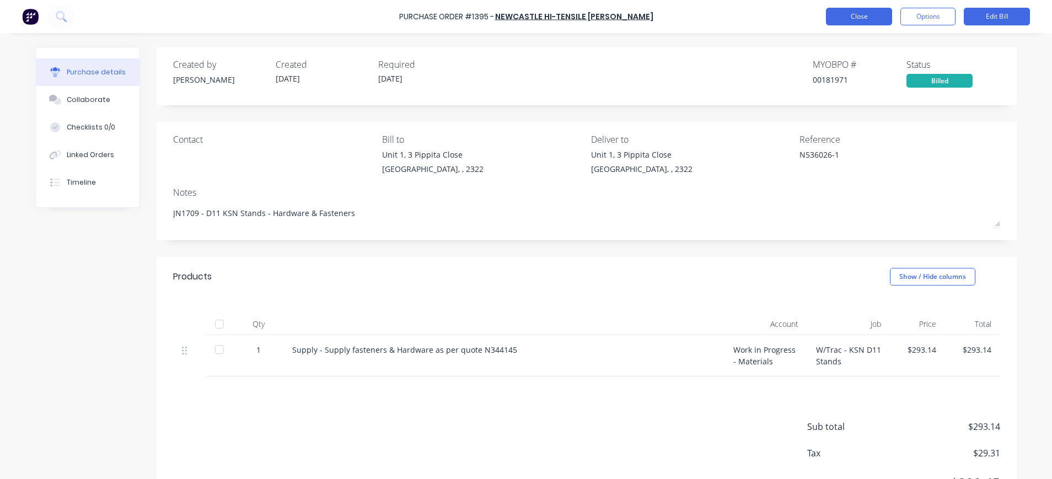
click at [865, 14] on button "Close" at bounding box center [859, 17] width 66 height 18
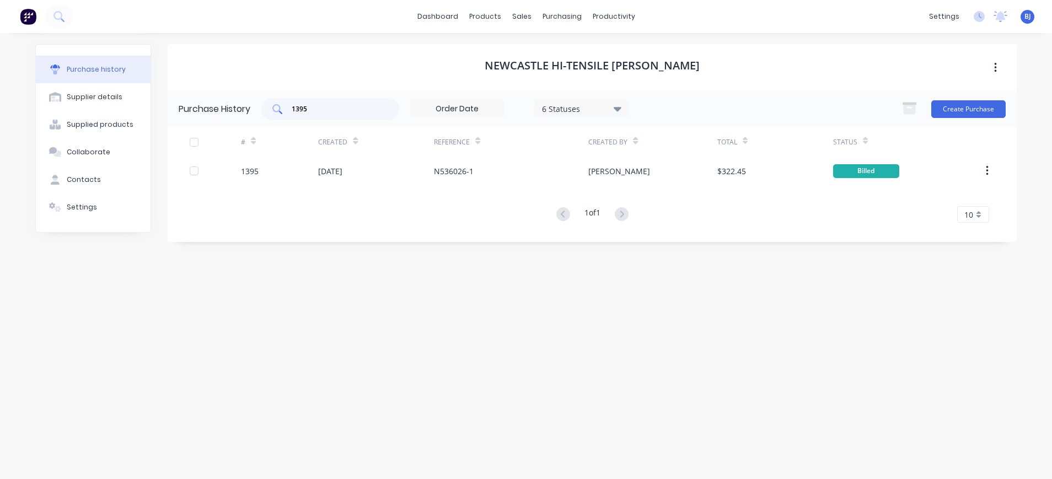
click at [347, 111] on input "1395" at bounding box center [336, 109] width 92 height 11
drag, startPoint x: 297, startPoint y: 111, endPoint x: 282, endPoint y: 111, distance: 15.4
click at [282, 111] on div "1395" at bounding box center [330, 109] width 138 height 22
type input "0"
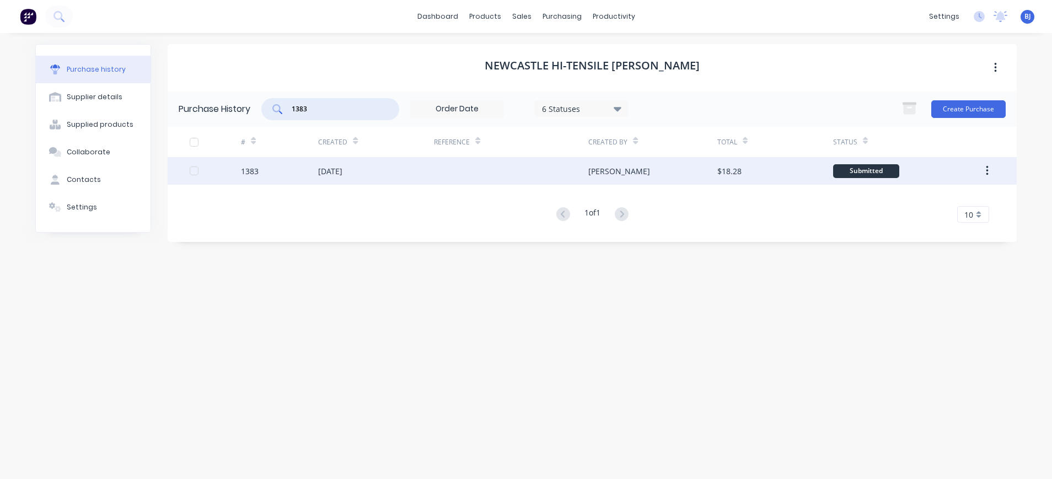
type input "1383"
click at [342, 173] on div "02 Sep 2025" at bounding box center [330, 171] width 24 height 12
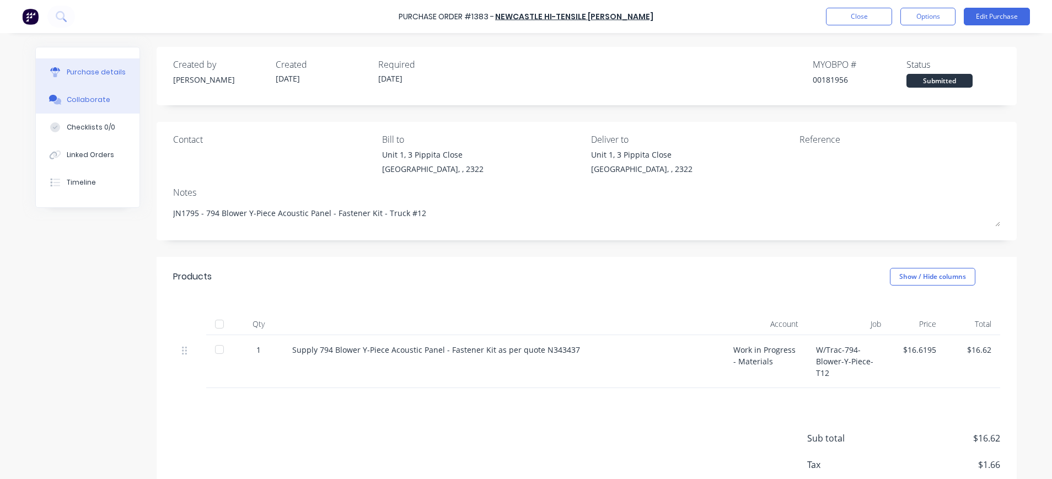
drag, startPoint x: 90, startPoint y: 101, endPoint x: 100, endPoint y: 111, distance: 14.4
click at [90, 101] on div "Collaborate" at bounding box center [89, 100] width 44 height 10
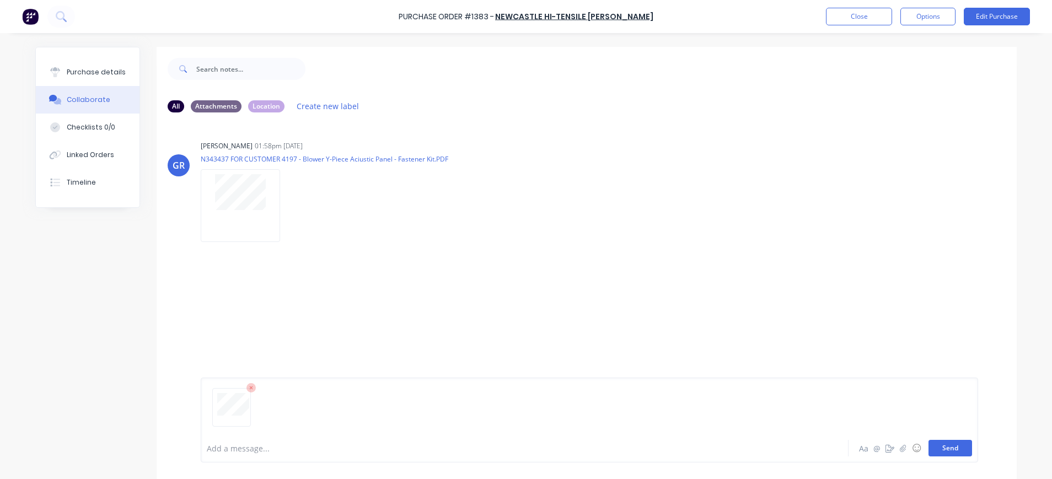
click at [943, 450] on button "Send" at bounding box center [950, 448] width 44 height 17
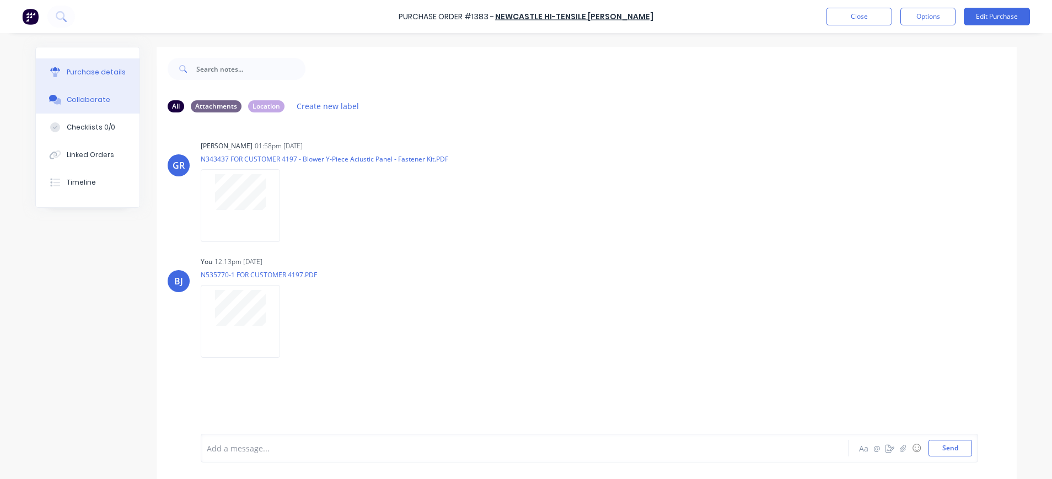
click at [103, 71] on div "Purchase details" at bounding box center [96, 72] width 59 height 10
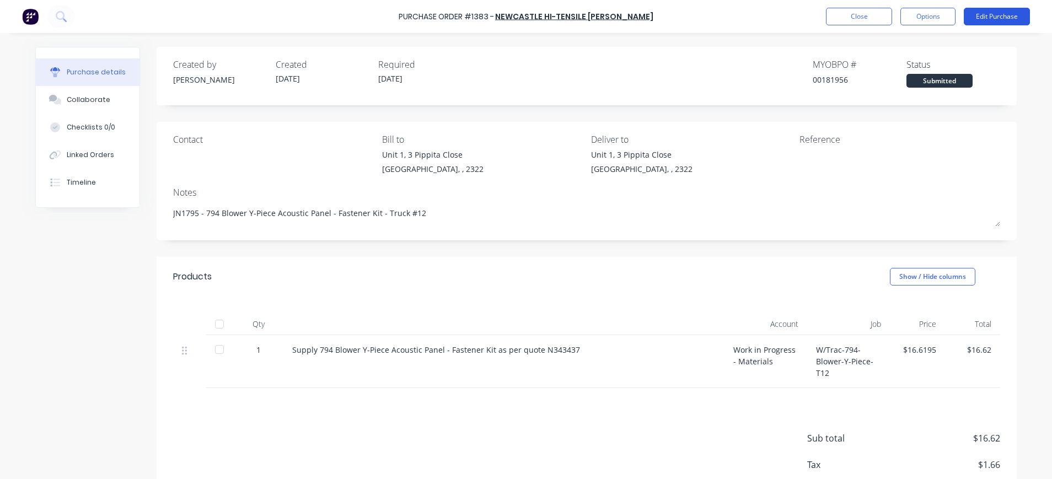
click at [996, 12] on button "Edit Purchase" at bounding box center [997, 17] width 66 height 18
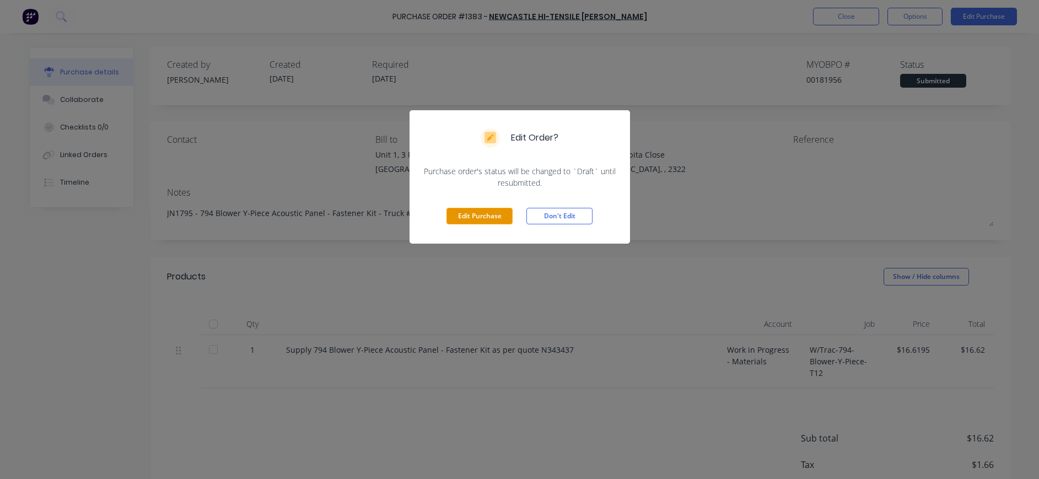
click at [473, 215] on button "Edit Purchase" at bounding box center [479, 216] width 66 height 17
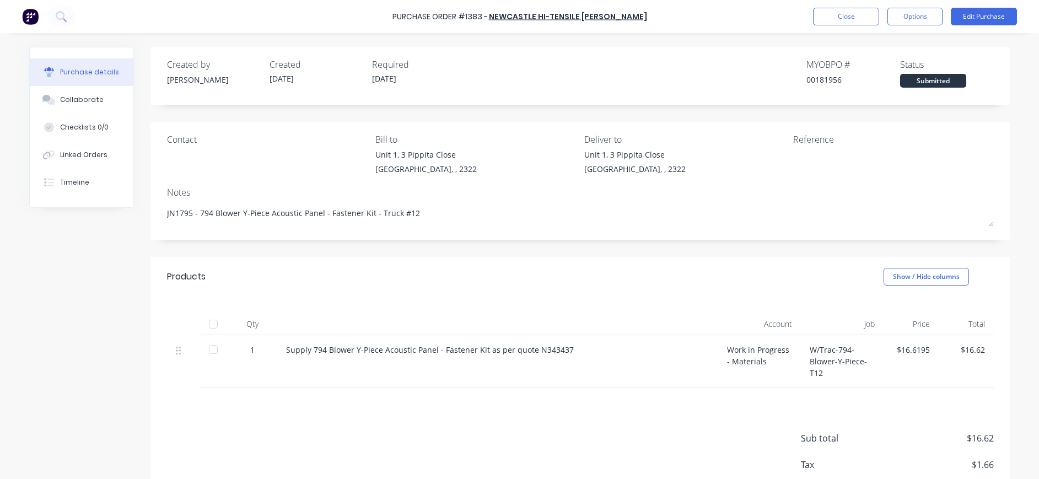
type textarea "x"
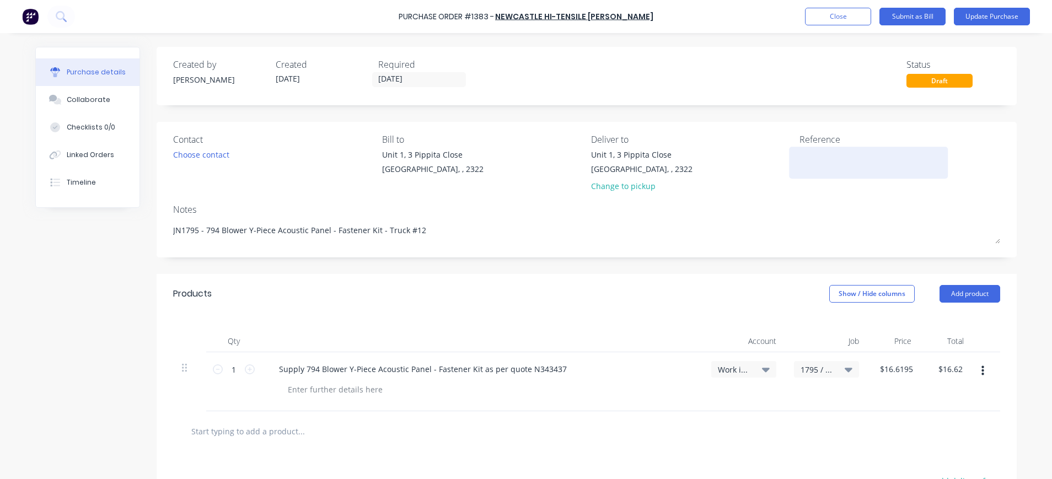
click at [860, 152] on textarea at bounding box center [868, 161] width 138 height 25
type textarea "N535770-1"
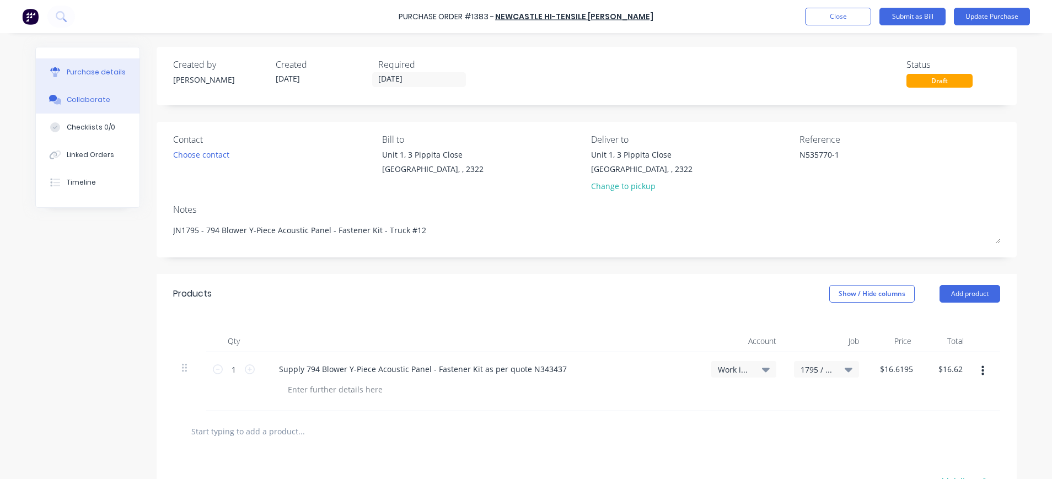
click at [89, 101] on div "Collaborate" at bounding box center [89, 100] width 44 height 10
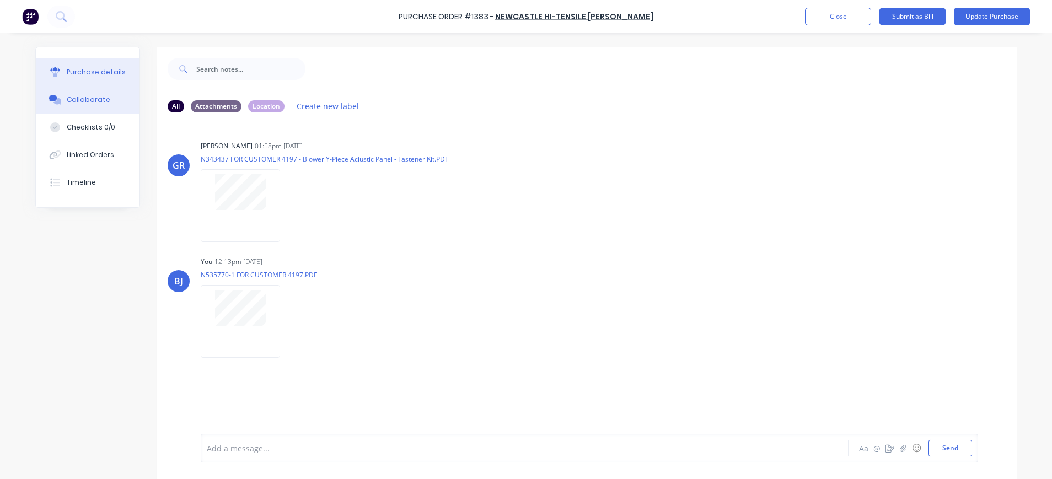
click at [95, 72] on div "Purchase details" at bounding box center [96, 72] width 59 height 10
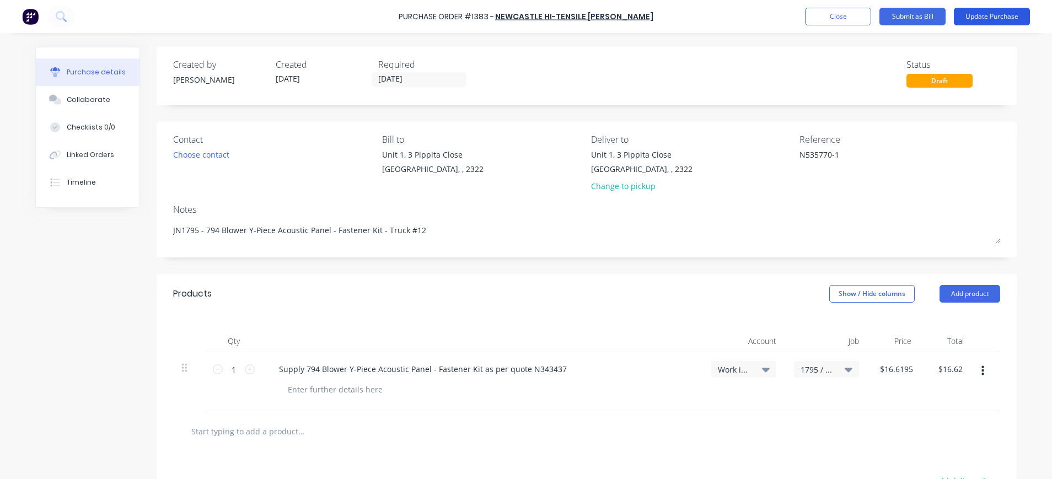
click at [984, 15] on button "Update Purchase" at bounding box center [992, 17] width 76 height 18
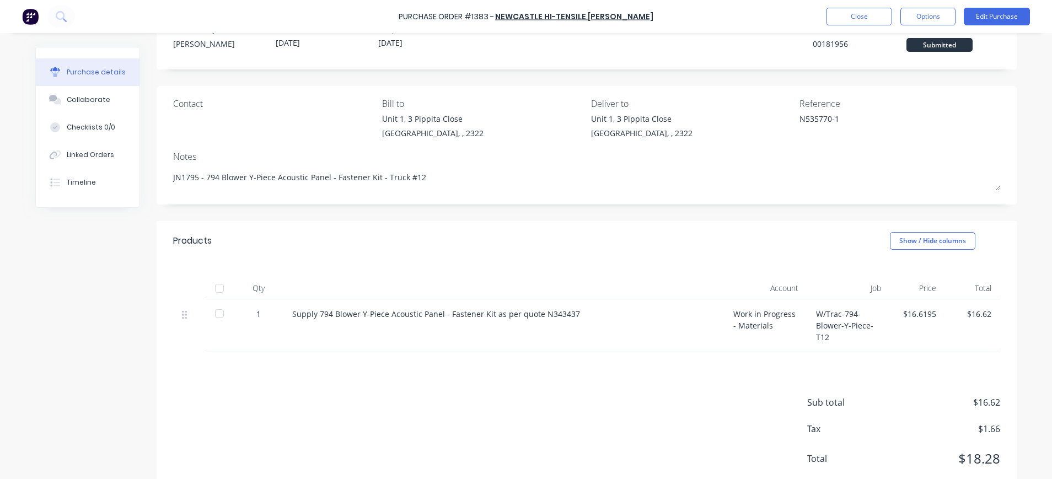
scroll to position [66, 0]
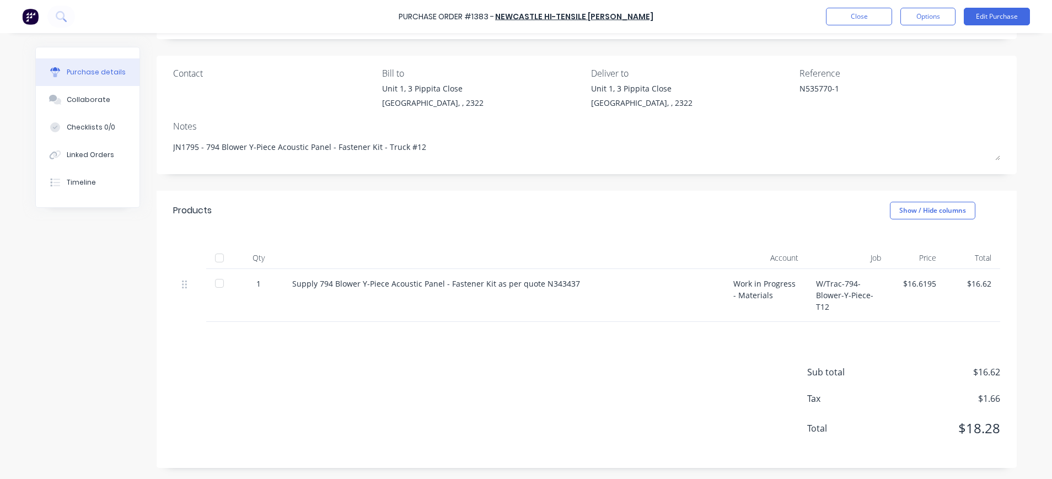
click at [969, 283] on div "$16.62" at bounding box center [972, 284] width 37 height 12
drag, startPoint x: 961, startPoint y: 287, endPoint x: 993, endPoint y: 286, distance: 32.0
click at [993, 286] on div "$16.62" at bounding box center [972, 295] width 55 height 53
drag, startPoint x: 993, startPoint y: 286, endPoint x: 967, endPoint y: 283, distance: 25.5
click at [967, 283] on div "$16.62" at bounding box center [972, 284] width 37 height 12
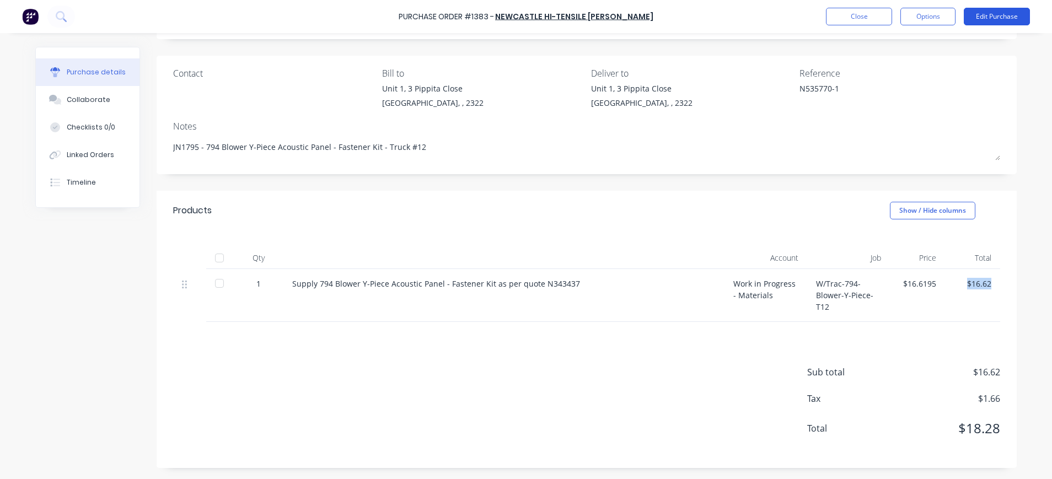
click at [993, 20] on button "Edit Purchase" at bounding box center [997, 17] width 66 height 18
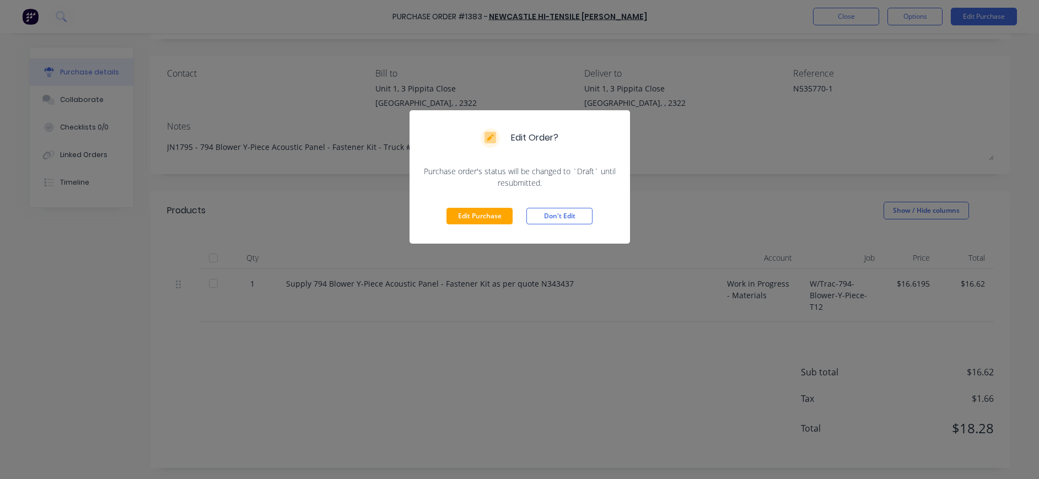
click at [462, 203] on div "Edit Purchase Don't Edit" at bounding box center [520, 216] width 220 height 55
click at [465, 217] on button "Edit Purchase" at bounding box center [479, 216] width 66 height 17
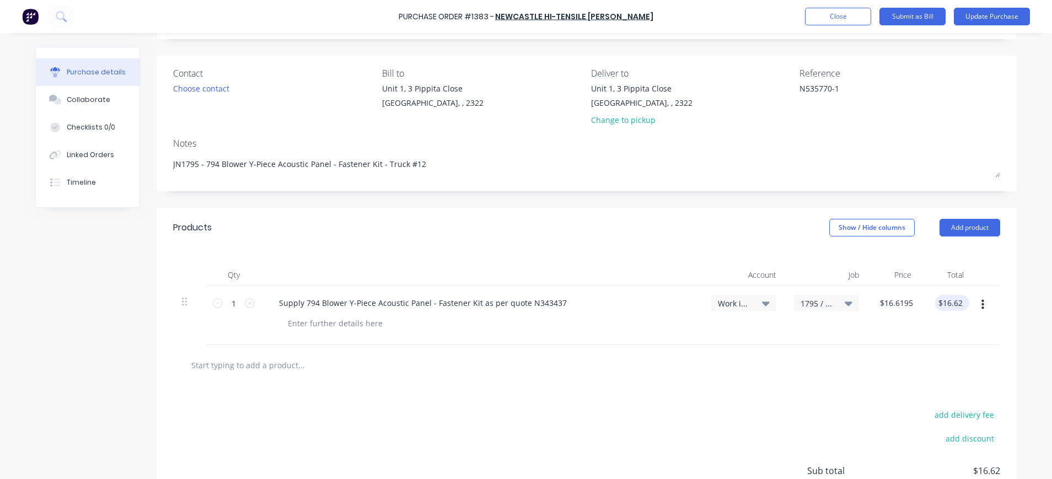
type textarea "x"
type input "16.62"
drag, startPoint x: 937, startPoint y: 304, endPoint x: 943, endPoint y: 306, distance: 5.9
click at [938, 304] on input "16.62" at bounding box center [950, 303] width 30 height 16
type textarea "x"
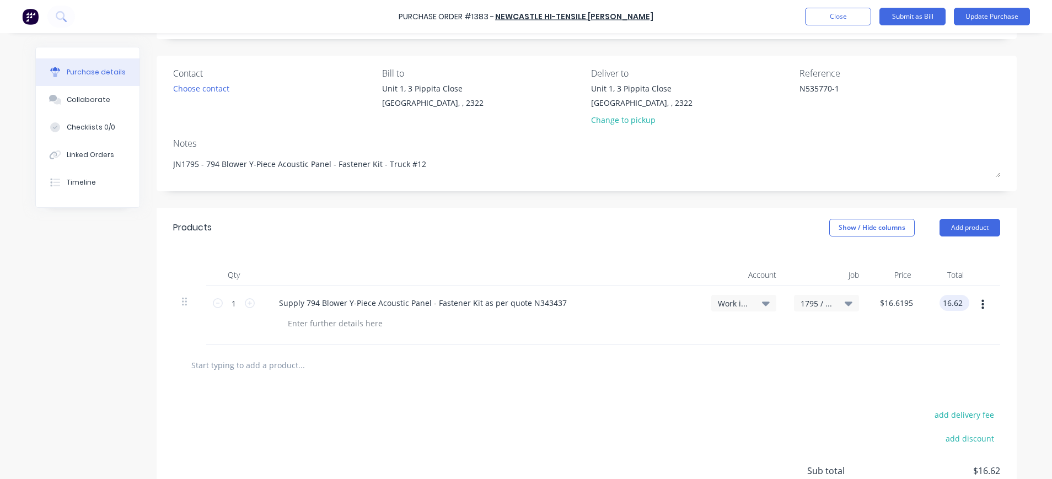
type input "$16.62"
drag, startPoint x: 933, startPoint y: 305, endPoint x: 966, endPoint y: 306, distance: 32.5
click at [966, 306] on div "1 1 Supply 794 Blower Y-Piece Acoustic Panel - Fastener Kit as per quote N34343…" at bounding box center [586, 315] width 827 height 59
type input "8.12"
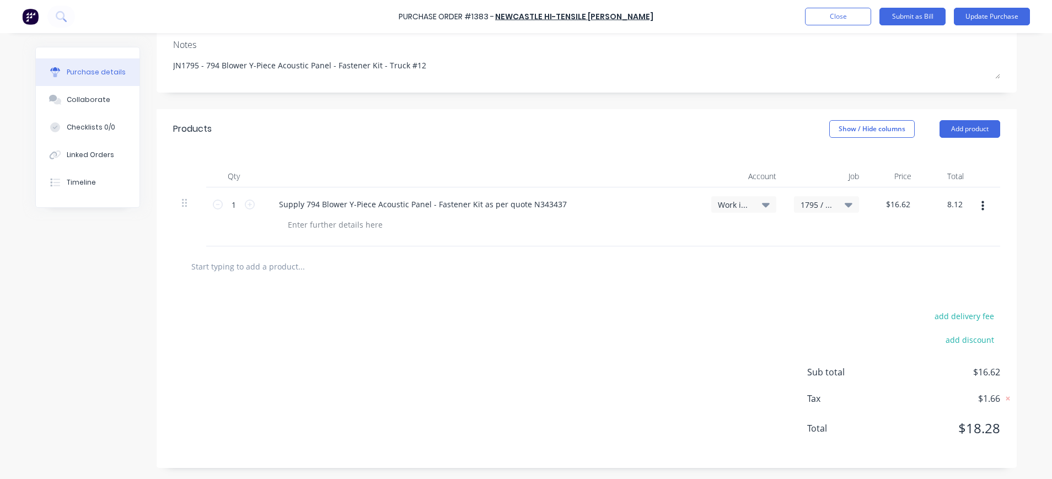
type textarea "x"
type input "$8.12"
click at [755, 219] on div "Work in Progress - Materials" at bounding box center [743, 216] width 83 height 59
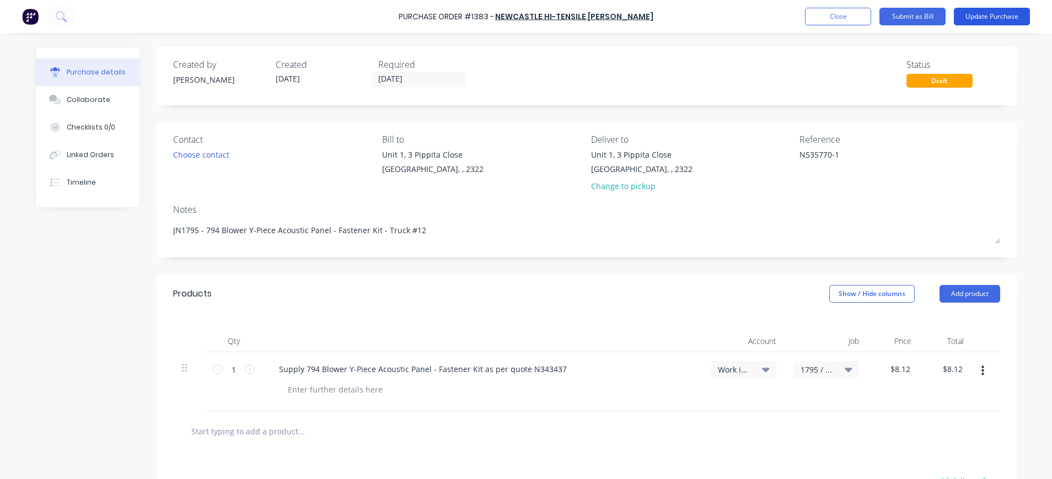
click at [997, 13] on button "Update Purchase" at bounding box center [992, 17] width 76 height 18
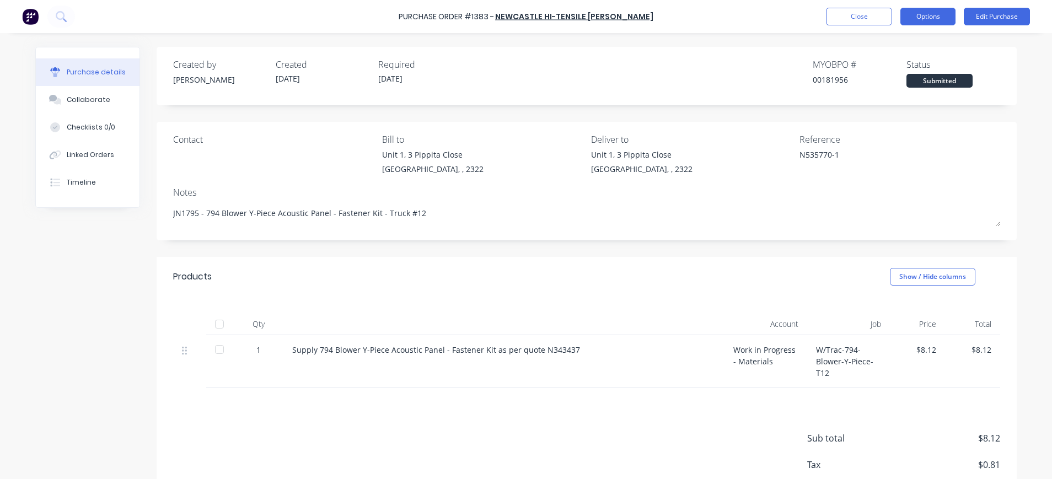
click at [926, 14] on button "Options" at bounding box center [927, 17] width 55 height 18
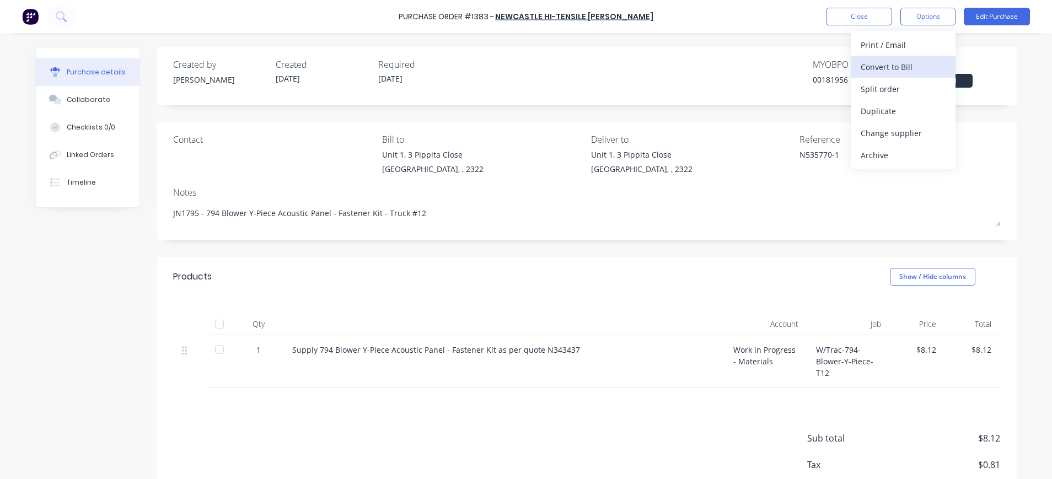
click at [910, 63] on div "Convert to Bill" at bounding box center [902, 67] width 85 height 16
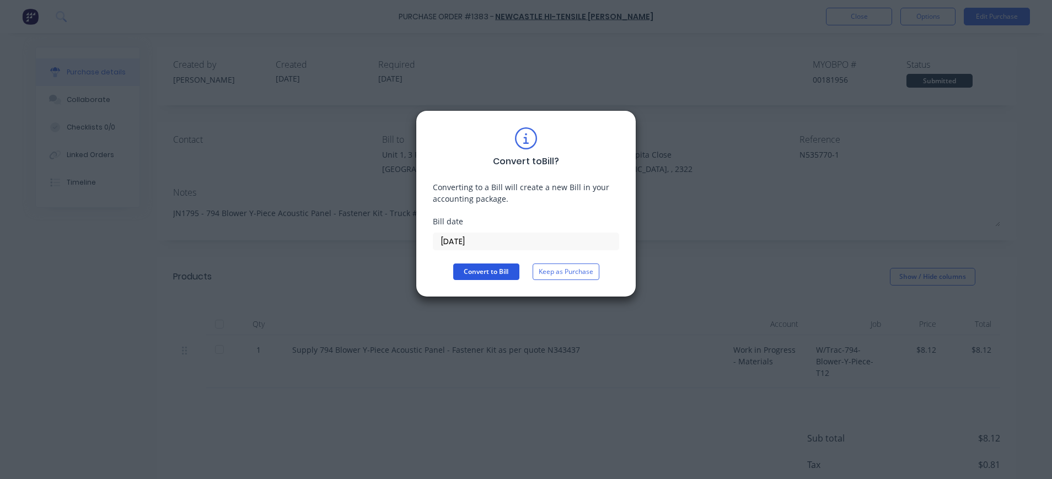
click at [486, 276] on button "Convert to Bill" at bounding box center [486, 271] width 66 height 17
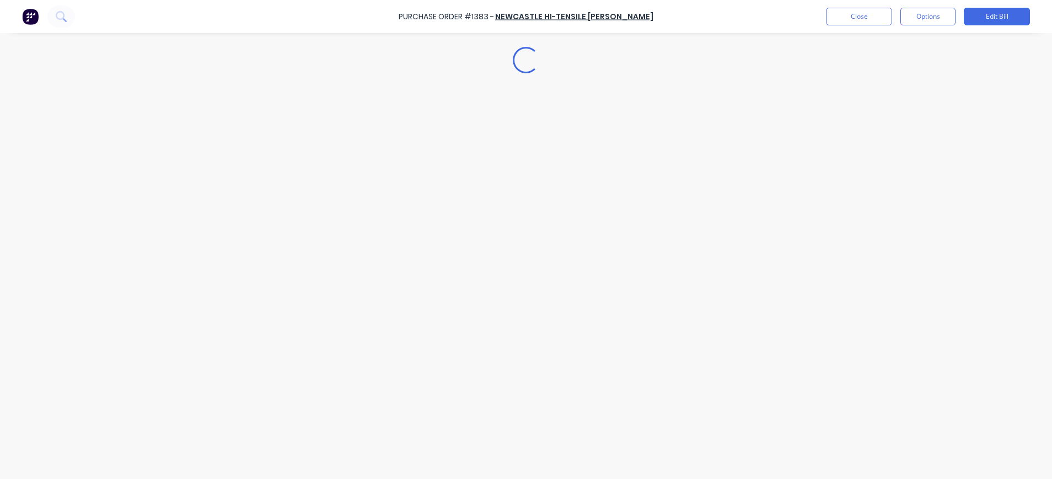
type textarea "x"
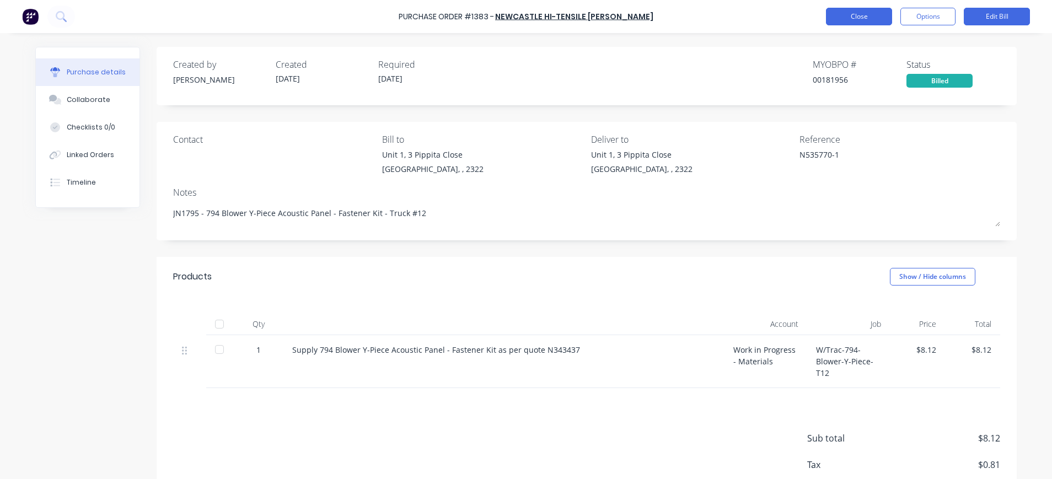
click at [879, 21] on button "Close" at bounding box center [859, 17] width 66 height 18
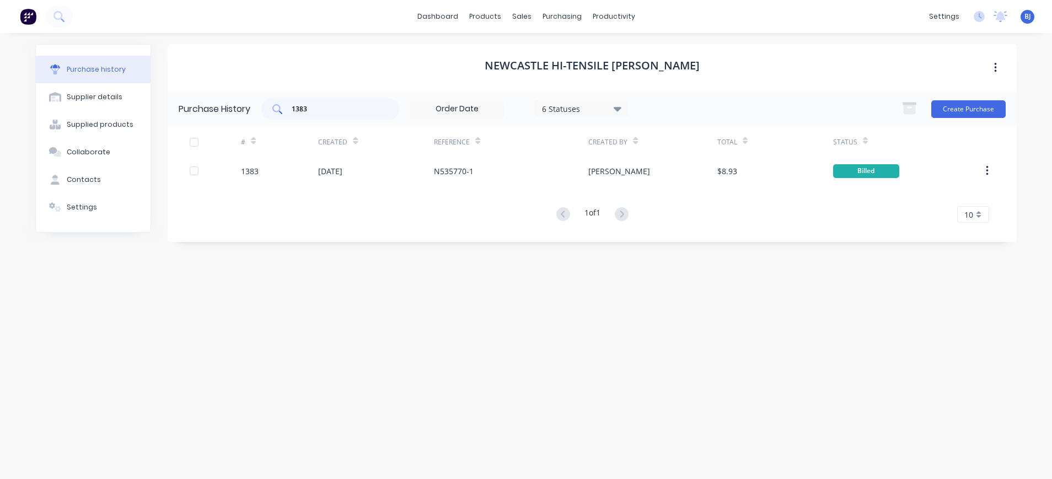
click at [346, 108] on input "1383" at bounding box center [336, 109] width 92 height 11
drag, startPoint x: 346, startPoint y: 108, endPoint x: 288, endPoint y: 112, distance: 58.0
click at [288, 112] on div "1383" at bounding box center [330, 109] width 138 height 22
type input "1385"
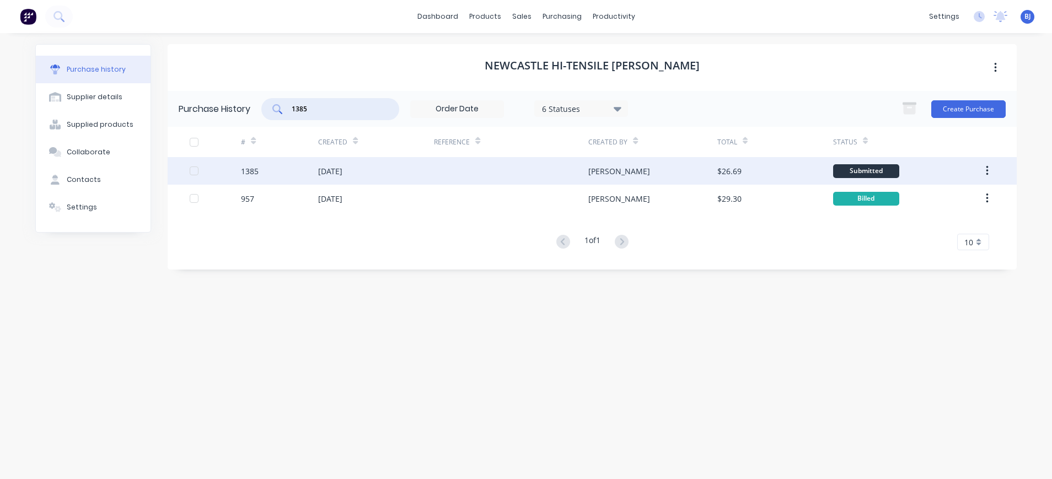
click at [333, 177] on div "02 Sep 2025" at bounding box center [376, 171] width 116 height 28
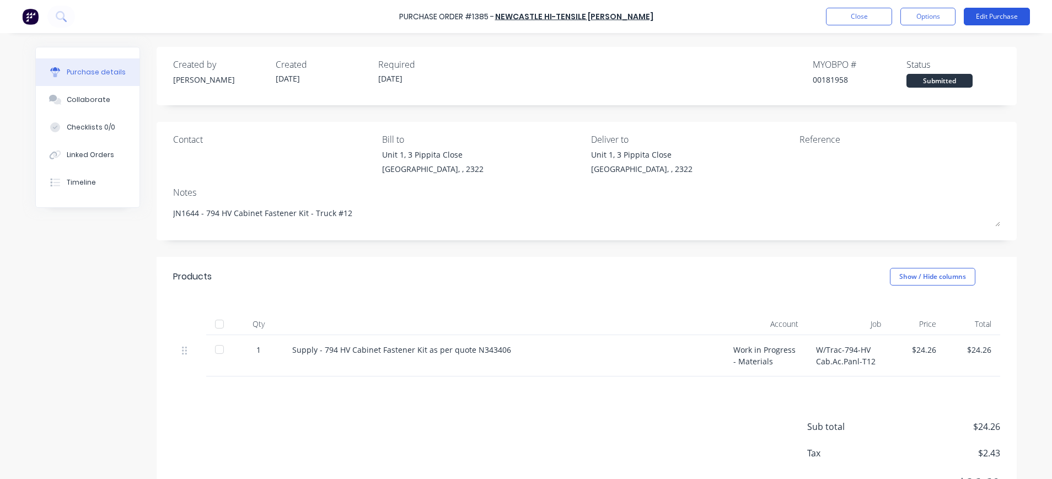
click at [1018, 13] on button "Edit Purchase" at bounding box center [997, 17] width 66 height 18
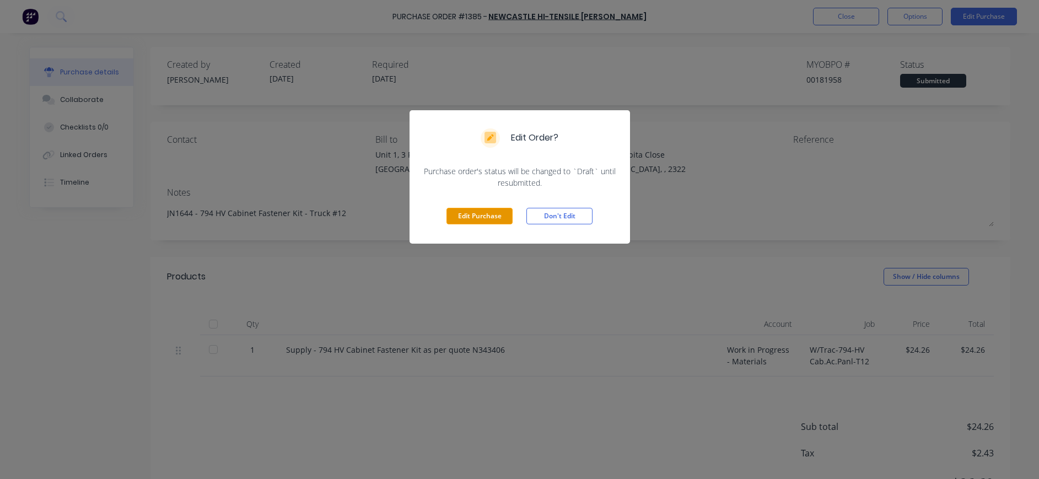
click at [492, 217] on button "Edit Purchase" at bounding box center [479, 216] width 66 height 17
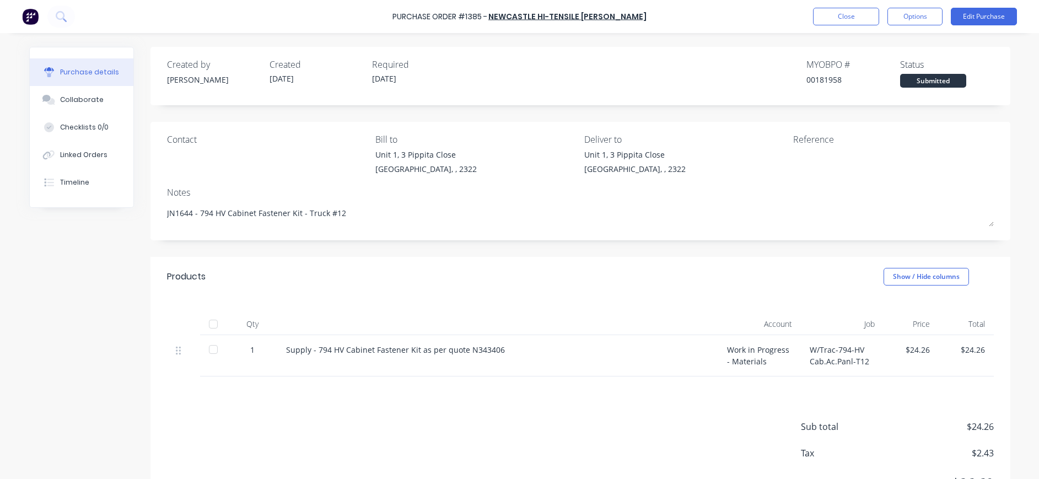
type textarea "x"
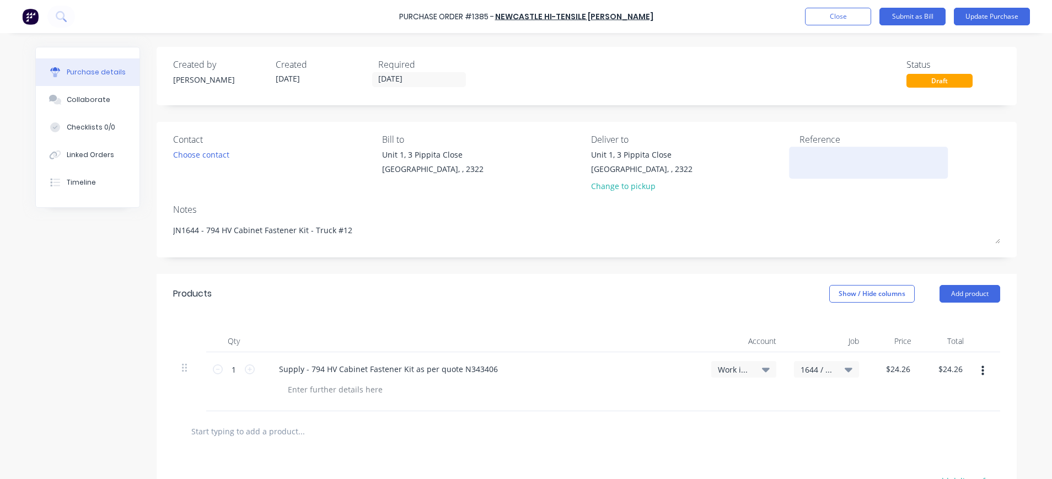
click at [806, 161] on textarea at bounding box center [868, 161] width 138 height 25
type textarea "N535"
type textarea "x"
type textarea "N5357"
type textarea "x"
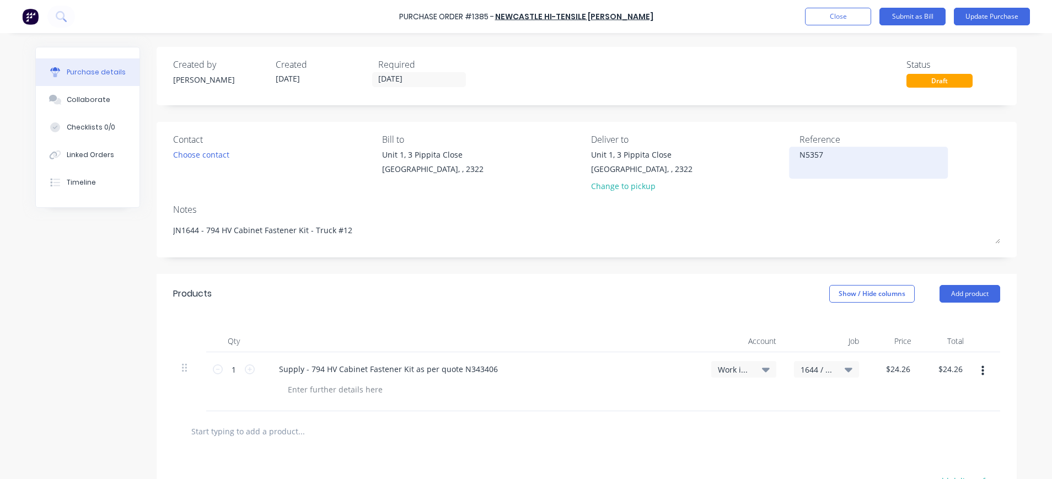
type textarea "N53577"
type textarea "x"
type textarea "N535776"
type textarea "x"
type textarea "N535776-"
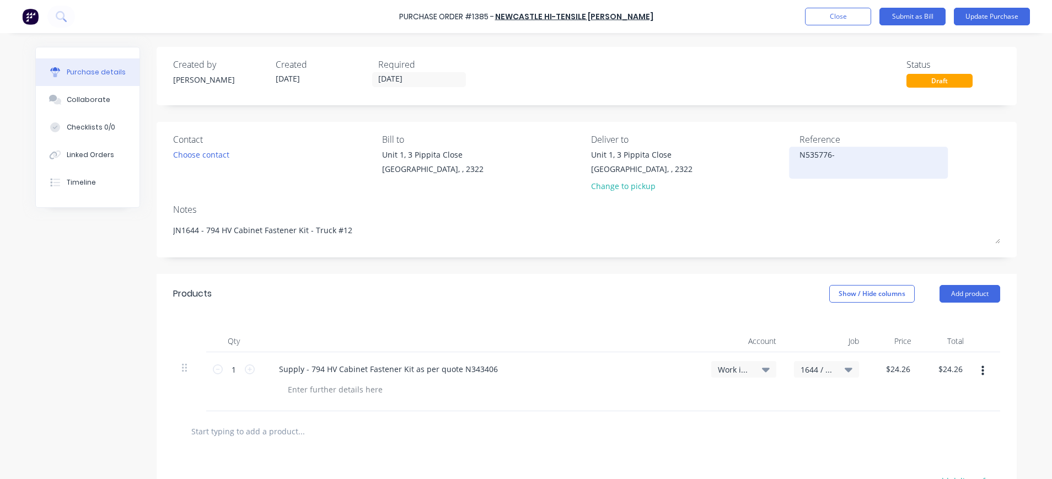
type textarea "x"
type textarea "N535776-1"
type textarea "x"
type textarea "N535776-1"
click at [820, 349] on div "Job" at bounding box center [826, 341] width 83 height 22
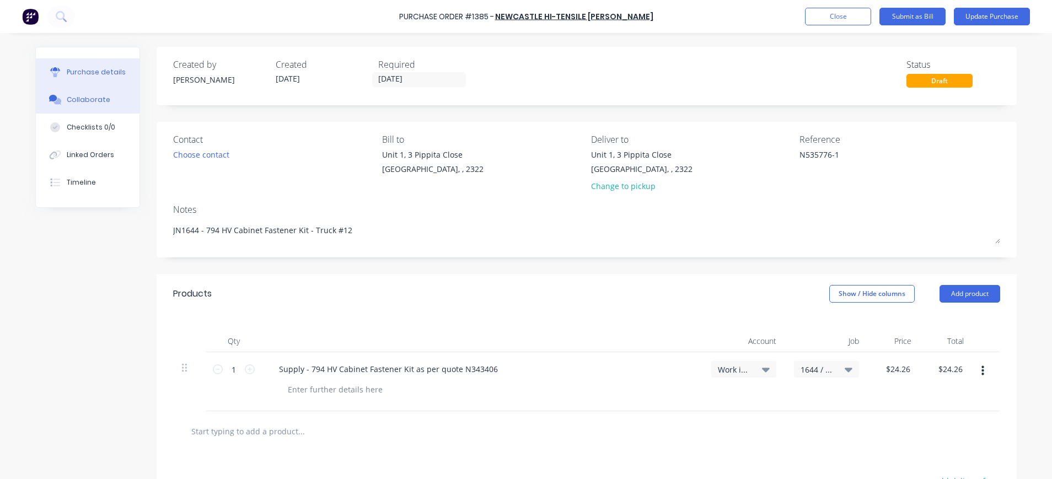
click at [99, 98] on div "Collaborate" at bounding box center [89, 100] width 44 height 10
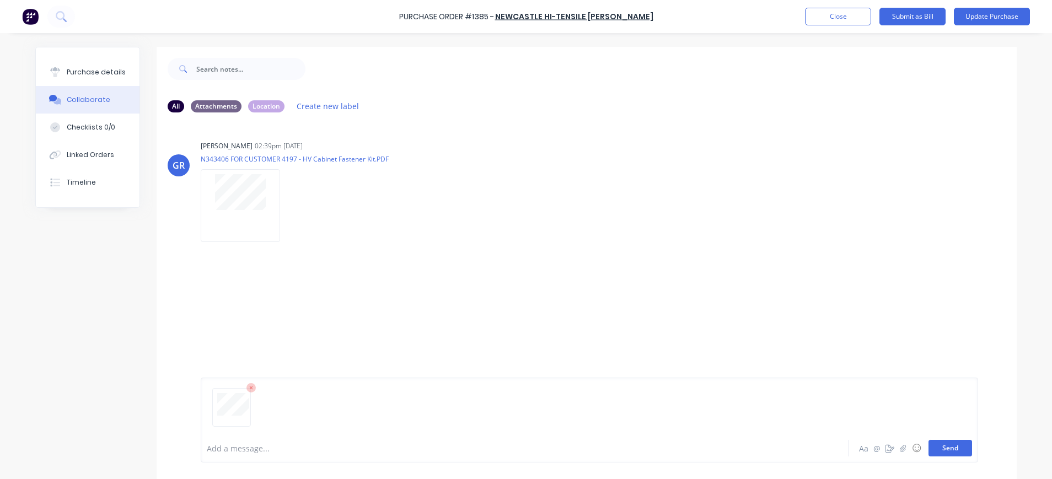
click at [944, 449] on button "Send" at bounding box center [950, 448] width 44 height 17
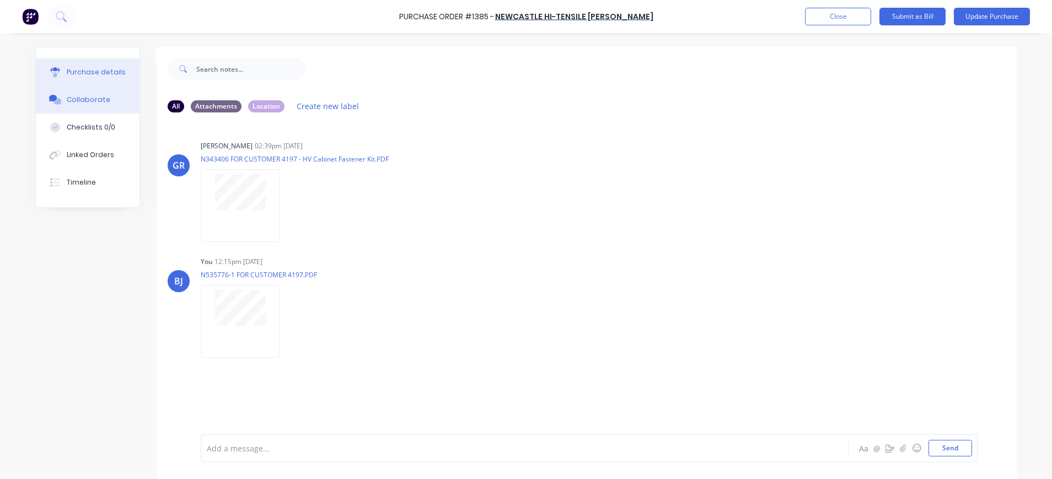
click at [107, 62] on button "Purchase details" at bounding box center [88, 72] width 104 height 28
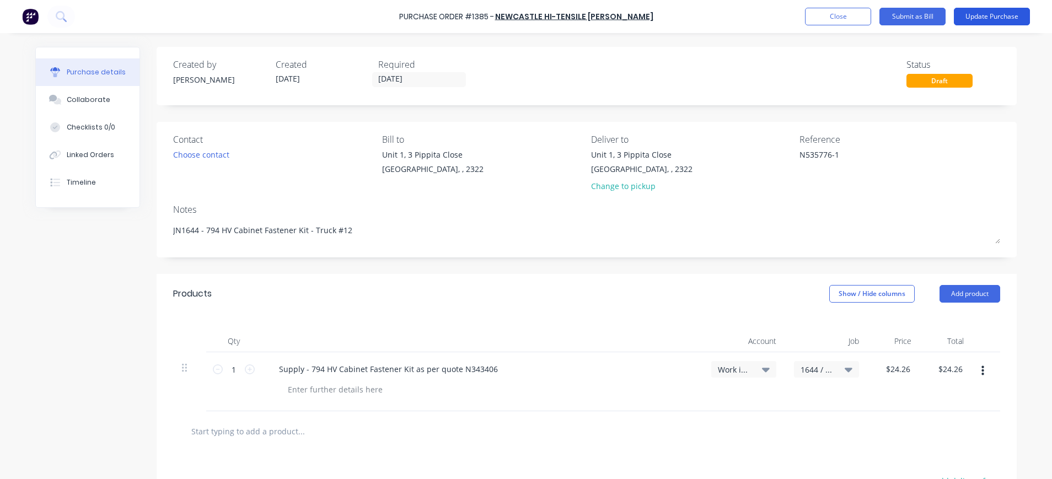
click at [982, 18] on button "Update Purchase" at bounding box center [992, 17] width 76 height 18
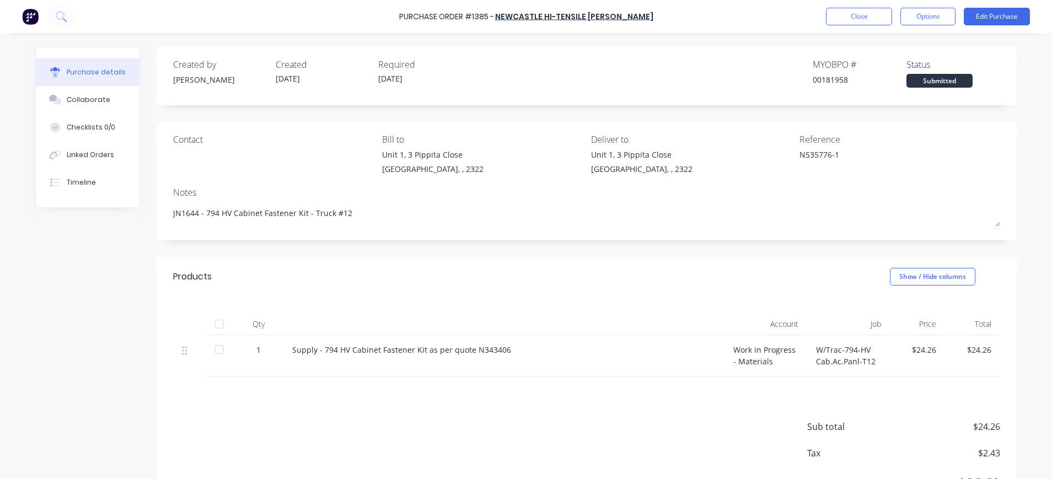
scroll to position [55, 0]
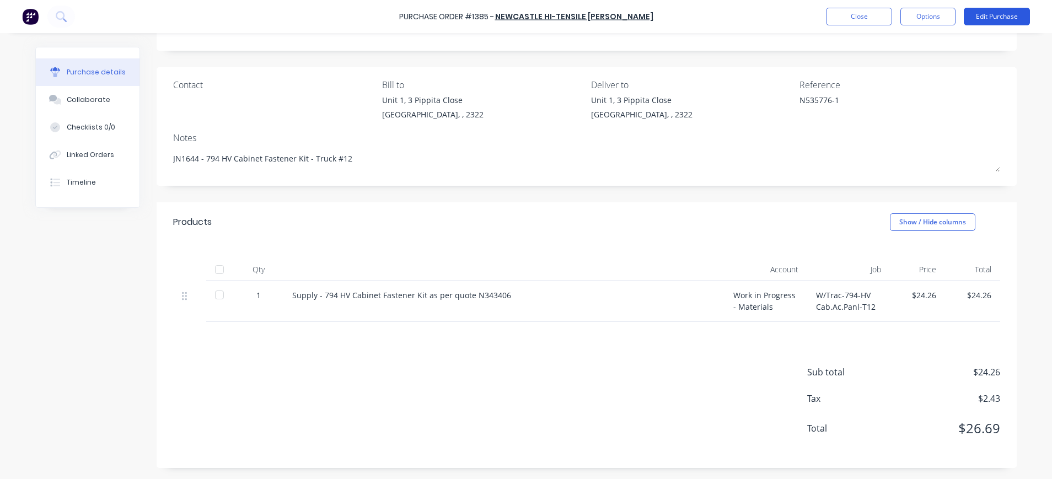
click at [998, 14] on button "Edit Purchase" at bounding box center [997, 17] width 66 height 18
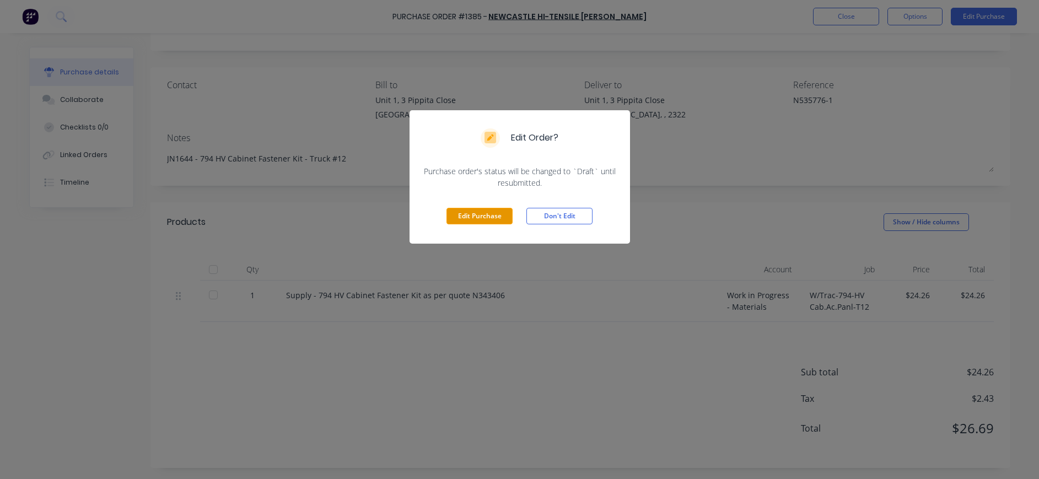
click at [493, 213] on button "Edit Purchase" at bounding box center [479, 216] width 66 height 17
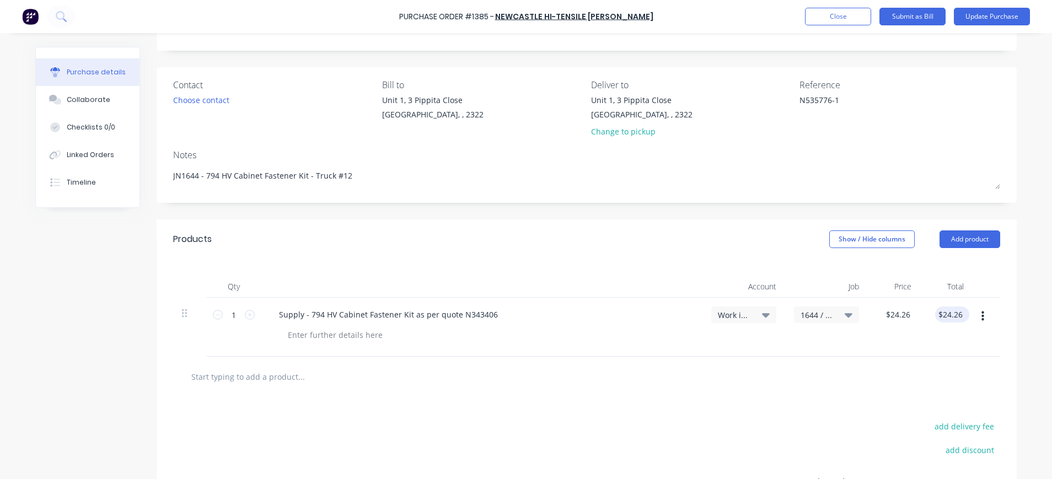
type textarea "x"
type input "24.26"
click at [939, 318] on input "24.26" at bounding box center [951, 314] width 25 height 16
type textarea "x"
drag, startPoint x: 934, startPoint y: 314, endPoint x: 965, endPoint y: 314, distance: 30.9
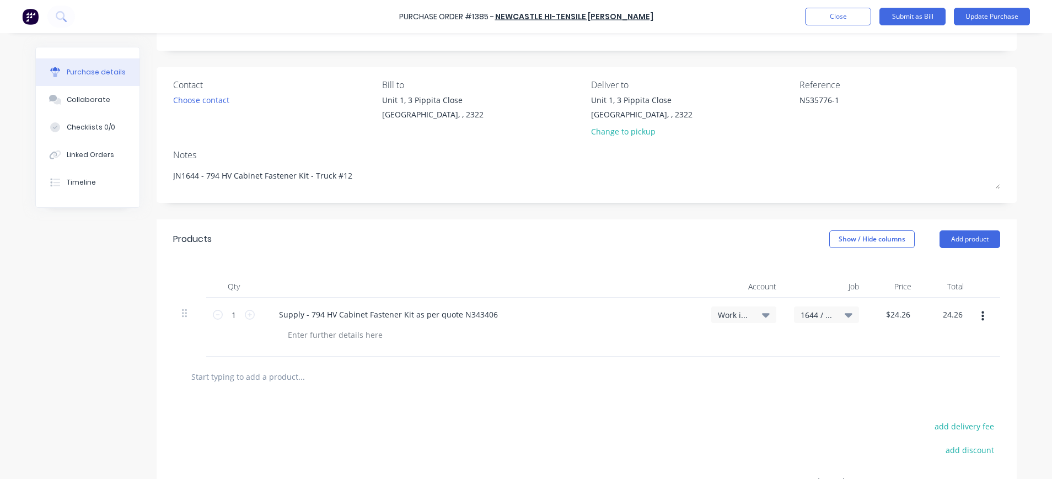
click at [965, 314] on div "1 1 Supply - 794 HV Cabinet Fastener Kit as per quote N343406 Work in Progress …" at bounding box center [586, 327] width 827 height 59
type input "15.76"
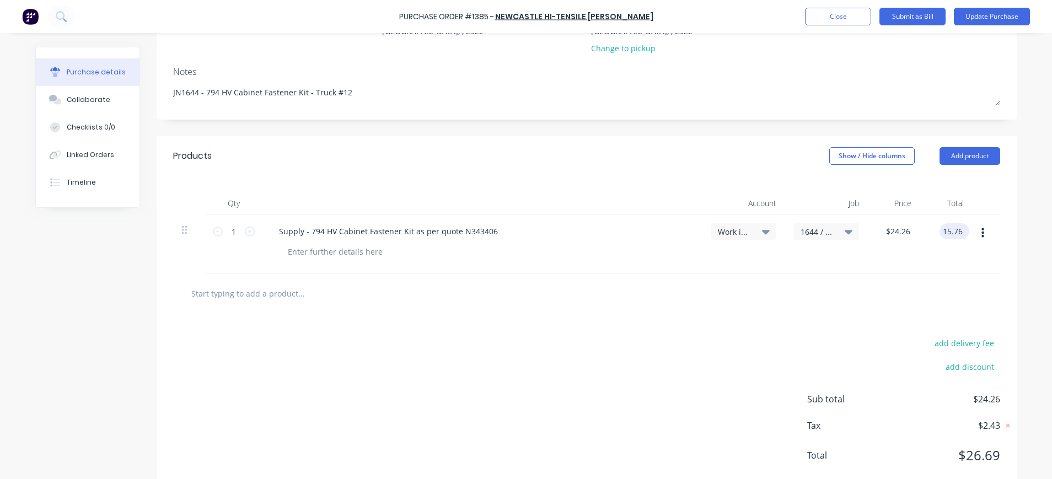
scroll to position [165, 0]
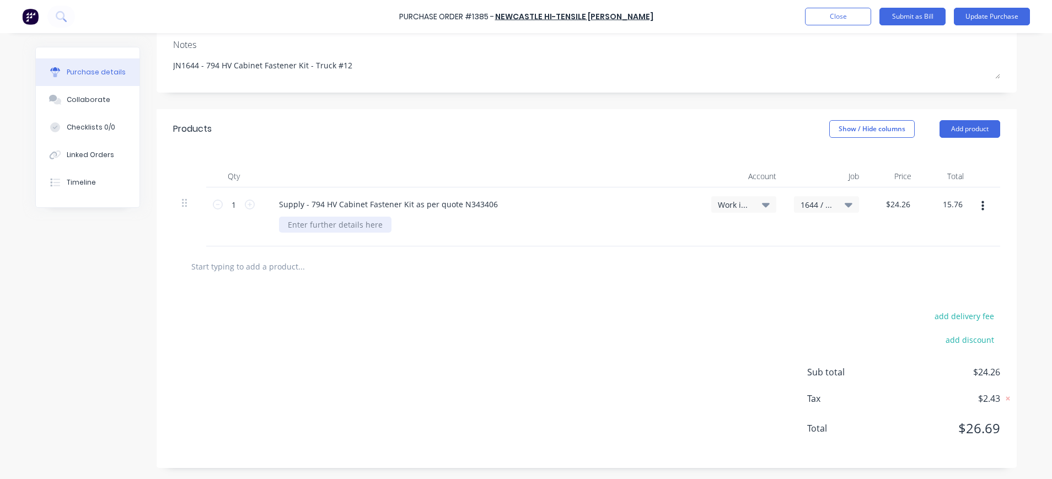
type textarea "x"
type input "$15.76"
click at [349, 227] on div at bounding box center [335, 225] width 112 height 16
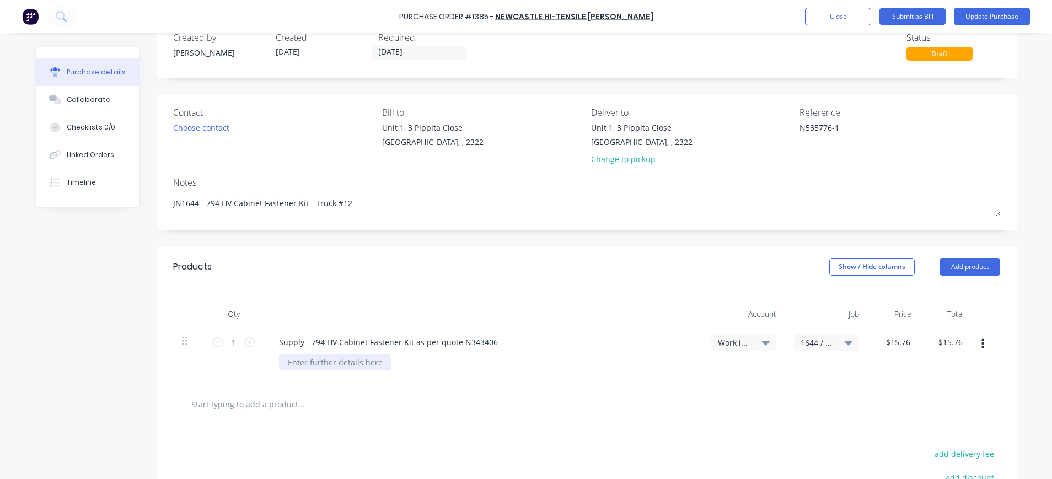
scroll to position [0, 0]
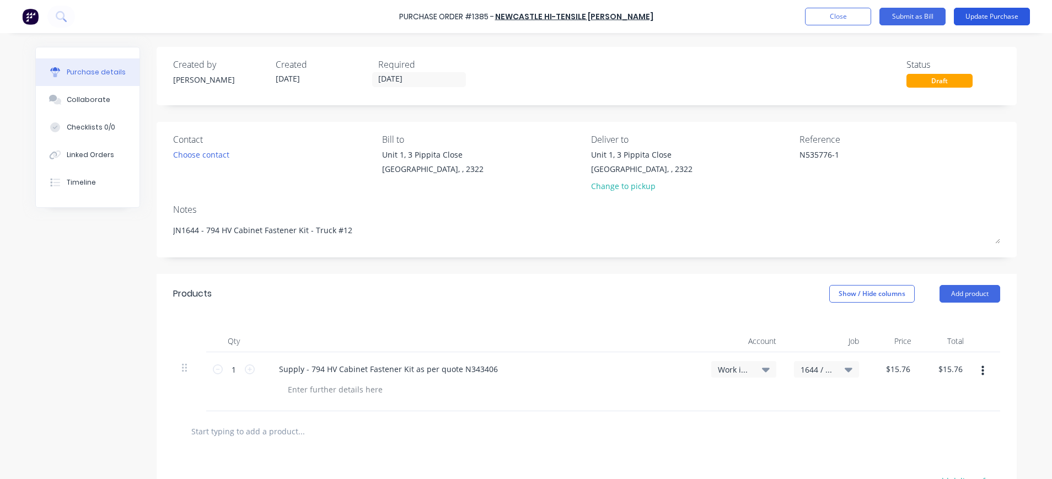
click at [992, 15] on button "Update Purchase" at bounding box center [992, 17] width 76 height 18
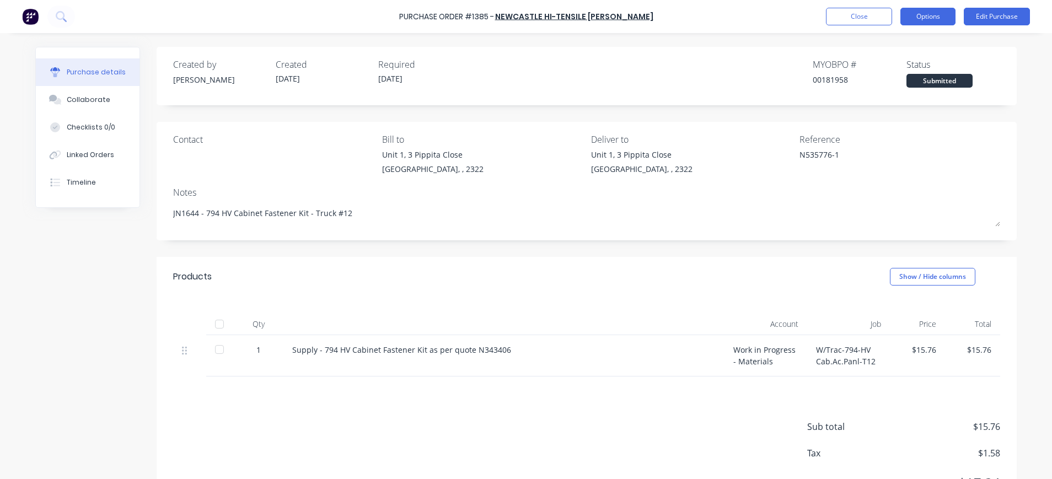
click at [930, 12] on button "Options" at bounding box center [927, 17] width 55 height 18
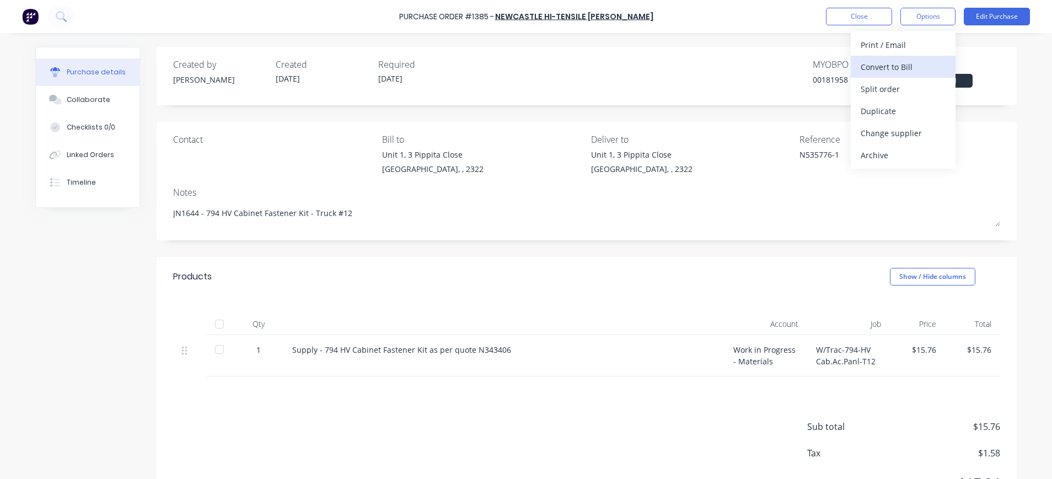
click at [905, 66] on div "Convert to Bill" at bounding box center [902, 67] width 85 height 16
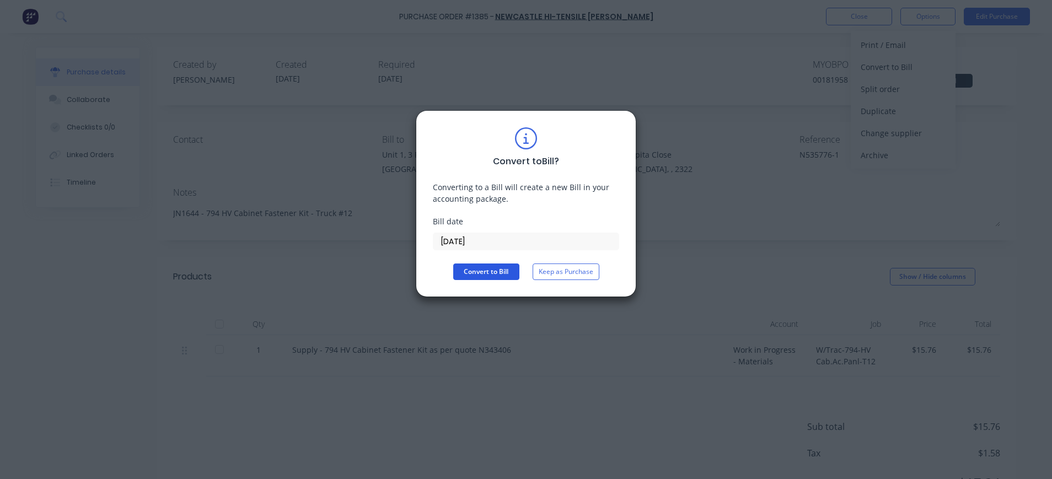
click at [480, 271] on button "Convert to Bill" at bounding box center [486, 271] width 66 height 17
type textarea "x"
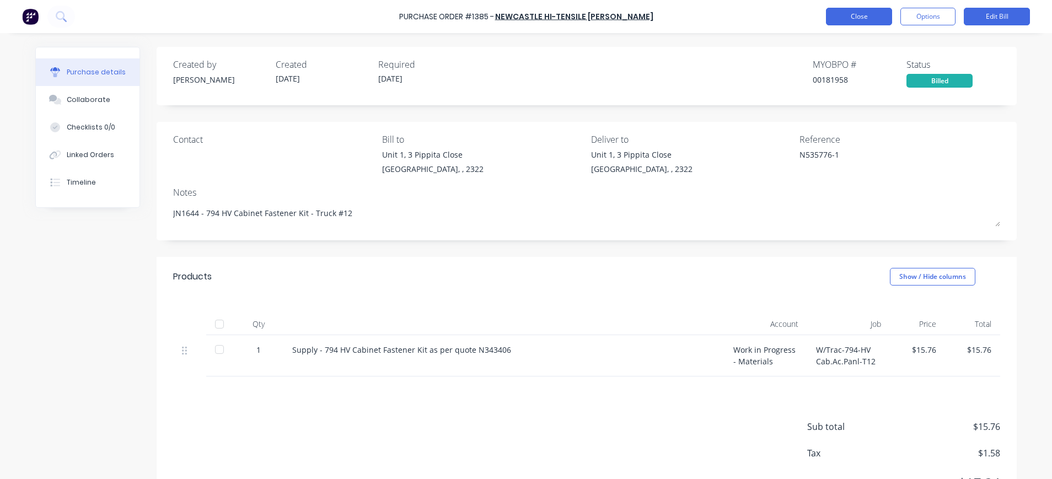
click at [847, 19] on button "Close" at bounding box center [859, 17] width 66 height 18
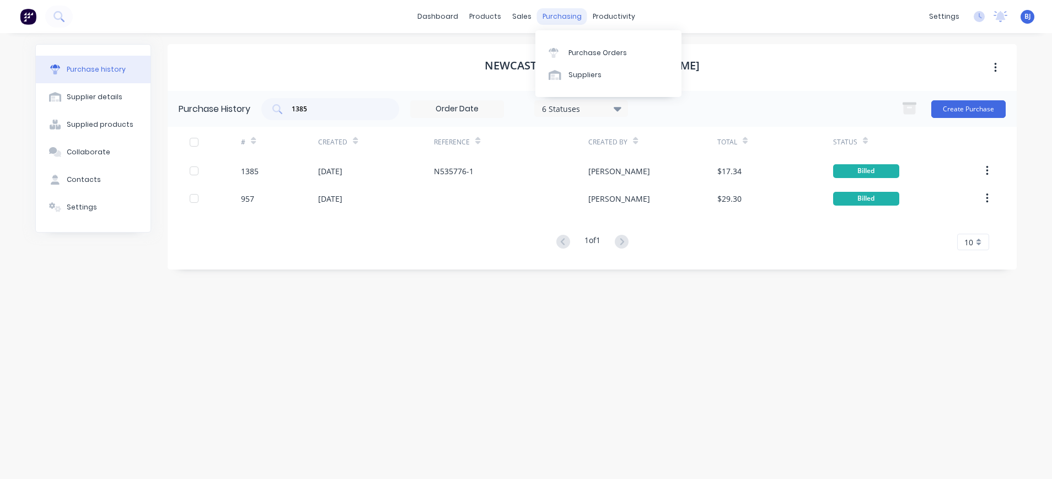
click at [556, 15] on div "purchasing" at bounding box center [562, 16] width 50 height 17
click at [574, 47] on link "Purchase Orders" at bounding box center [608, 52] width 146 height 22
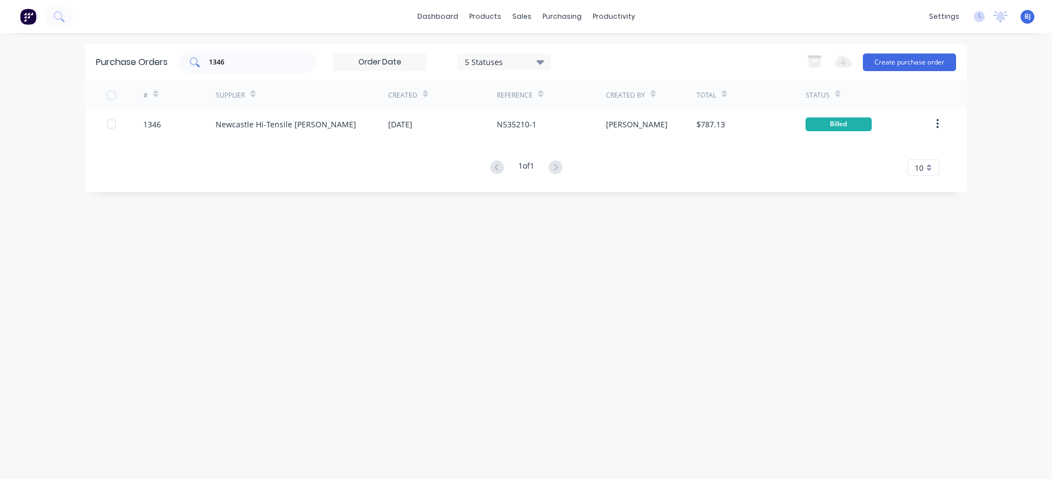
drag, startPoint x: 255, startPoint y: 66, endPoint x: 246, endPoint y: 65, distance: 9.4
click at [253, 66] on input "1346" at bounding box center [254, 62] width 92 height 11
drag, startPoint x: 226, startPoint y: 64, endPoint x: 189, endPoint y: 64, distance: 37.5
click at [189, 64] on div "1346" at bounding box center [248, 62] width 138 height 22
type input "1085"
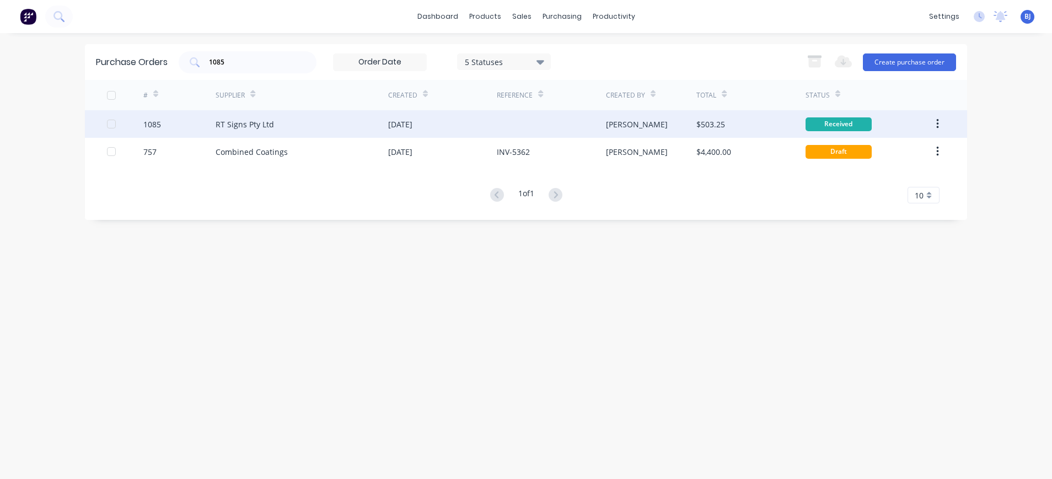
click at [229, 128] on div "RT Signs Pty Ltd" at bounding box center [245, 125] width 58 height 12
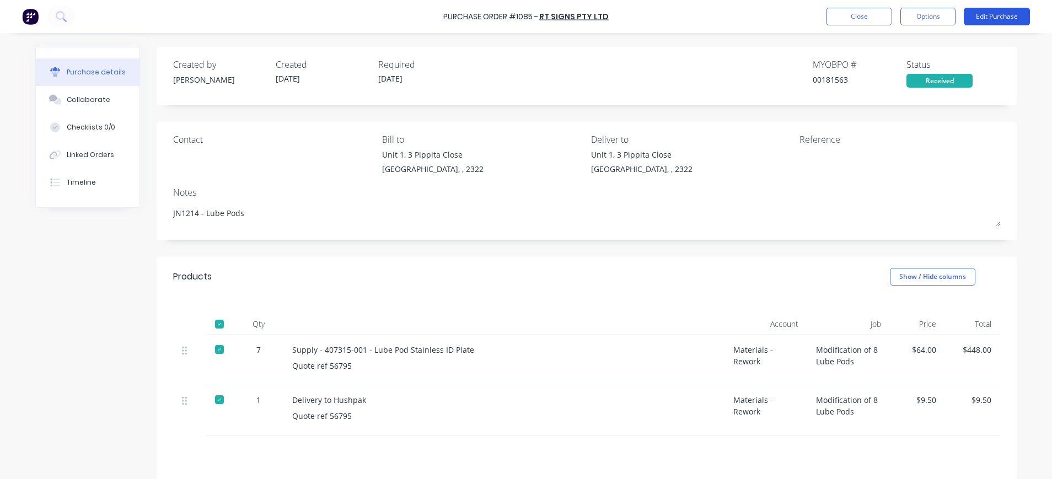
click at [981, 21] on button "Edit Purchase" at bounding box center [997, 17] width 66 height 18
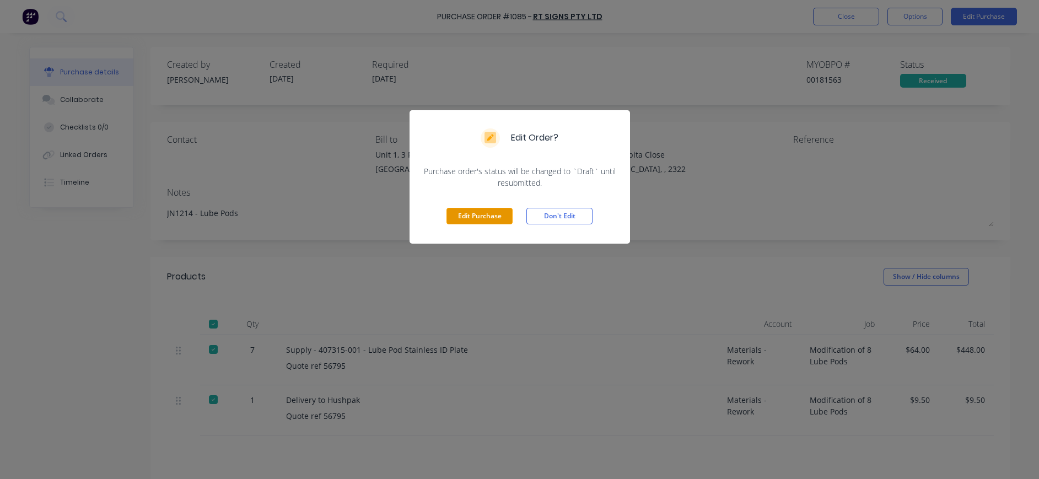
click at [459, 217] on button "Edit Purchase" at bounding box center [479, 216] width 66 height 17
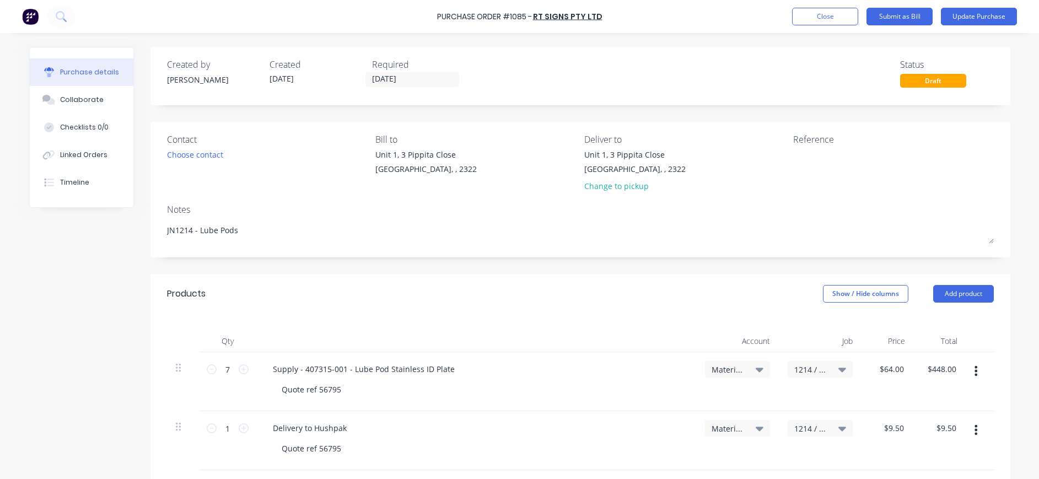
type textarea "x"
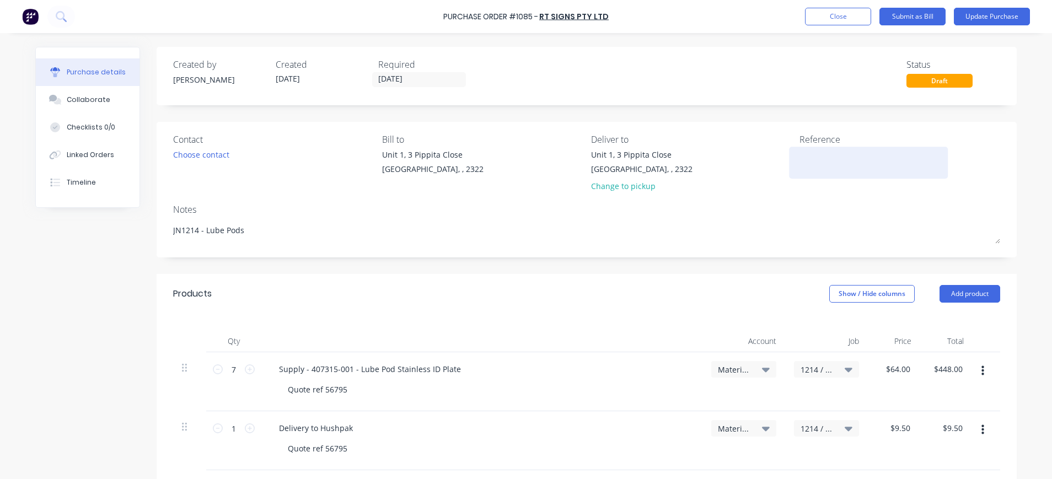
click at [799, 153] on textarea at bounding box center [868, 161] width 138 height 25
type textarea "00057901"
type textarea "x"
type textarea "00057901"
click at [762, 367] on icon at bounding box center [766, 369] width 8 height 12
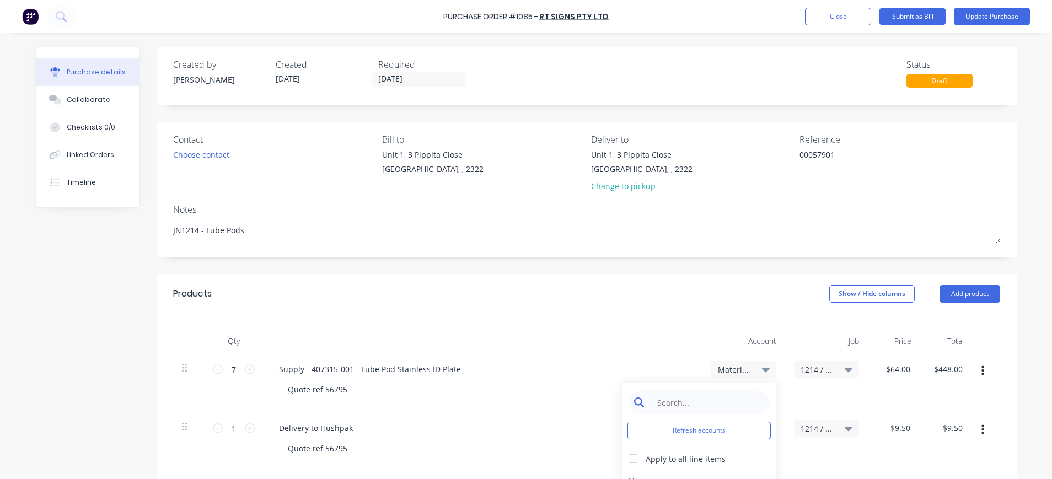
type textarea "x"
click at [701, 400] on input at bounding box center [707, 402] width 113 height 22
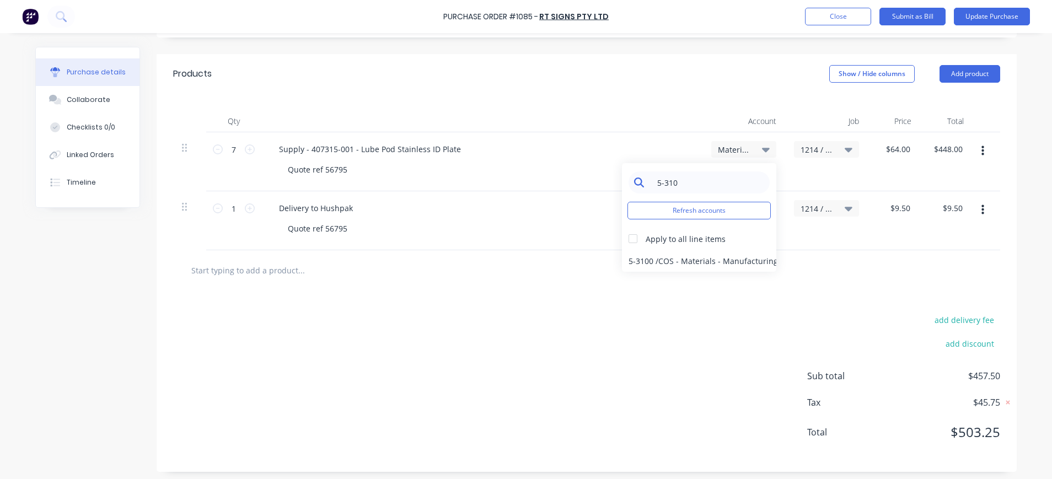
scroll to position [220, 0]
type input "5-310"
click at [715, 261] on div "5-3100 / COS - Materials - Manufacturing Other" at bounding box center [699, 260] width 154 height 22
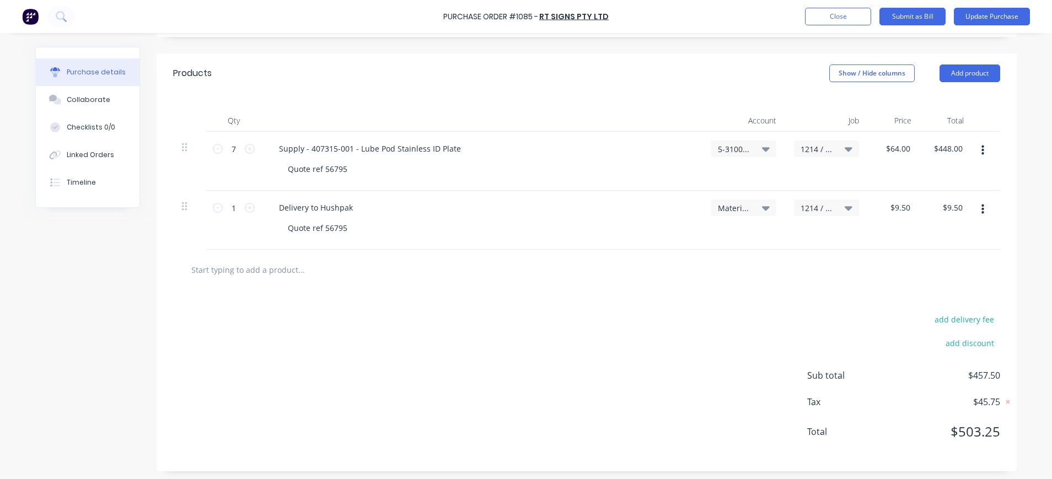
click at [718, 211] on span "Materials - Rework" at bounding box center [734, 208] width 33 height 12
type textarea "x"
click at [704, 241] on input at bounding box center [707, 241] width 113 height 22
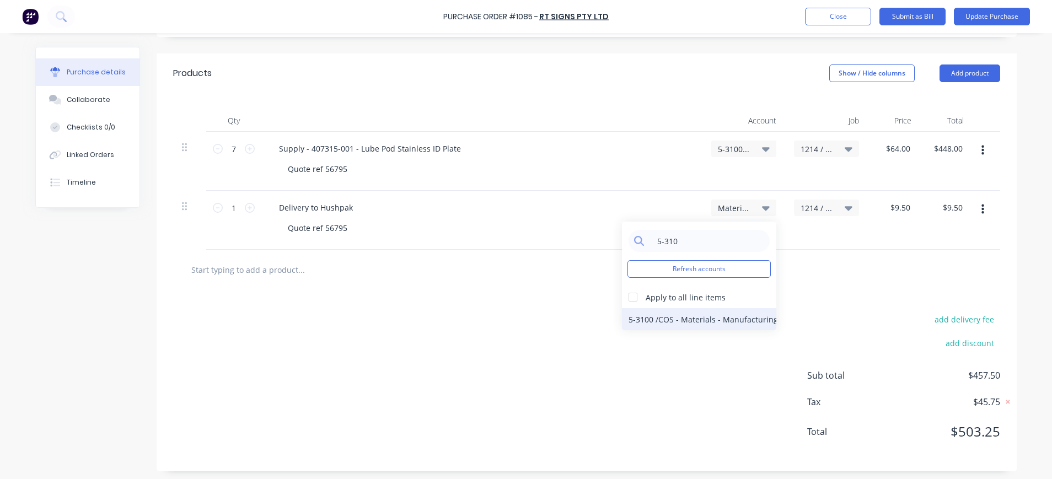
type input "5-310"
click at [733, 322] on div "5-3100 / COS - Materials - Manufacturing Other" at bounding box center [699, 319] width 154 height 22
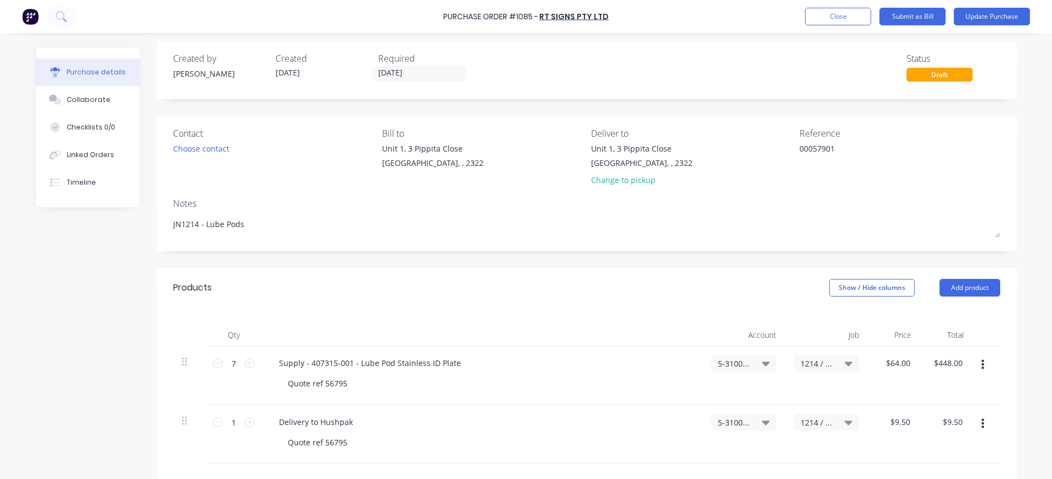
scroll to position [0, 0]
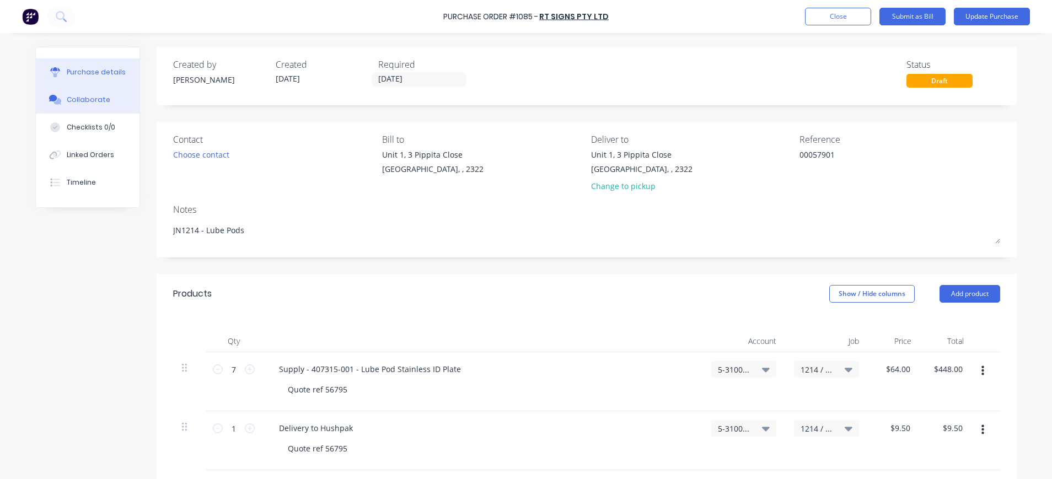
click at [67, 98] on div "Collaborate" at bounding box center [89, 100] width 44 height 10
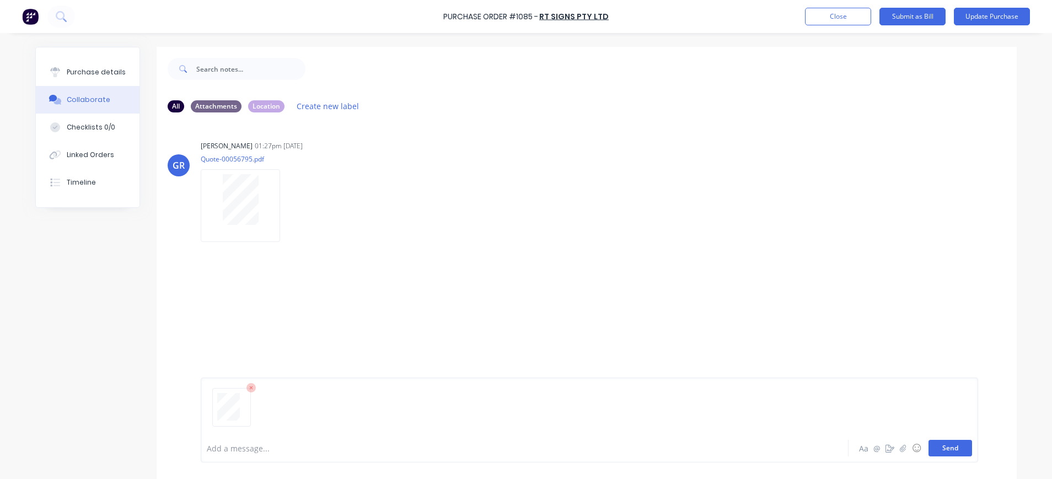
click at [944, 445] on button "Send" at bounding box center [950, 448] width 44 height 17
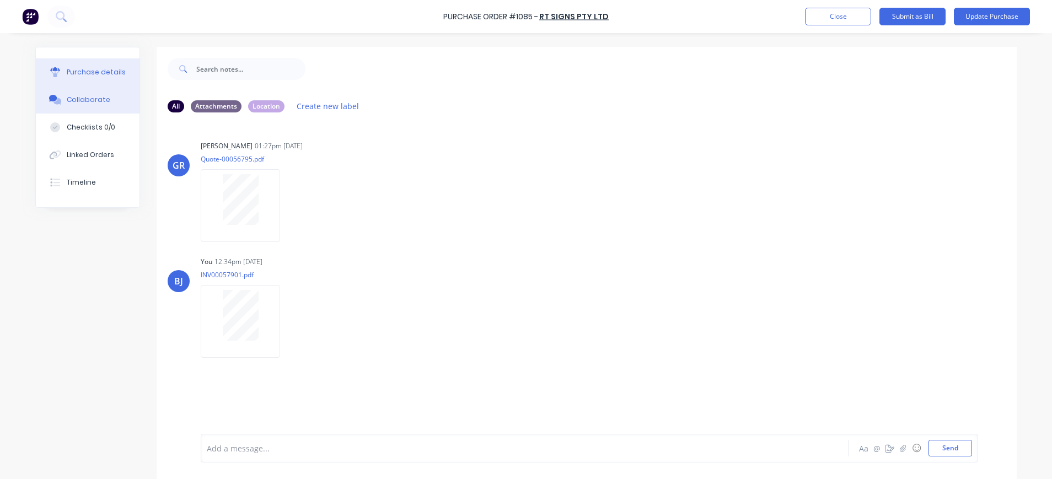
click at [74, 69] on div "Purchase details" at bounding box center [96, 72] width 59 height 10
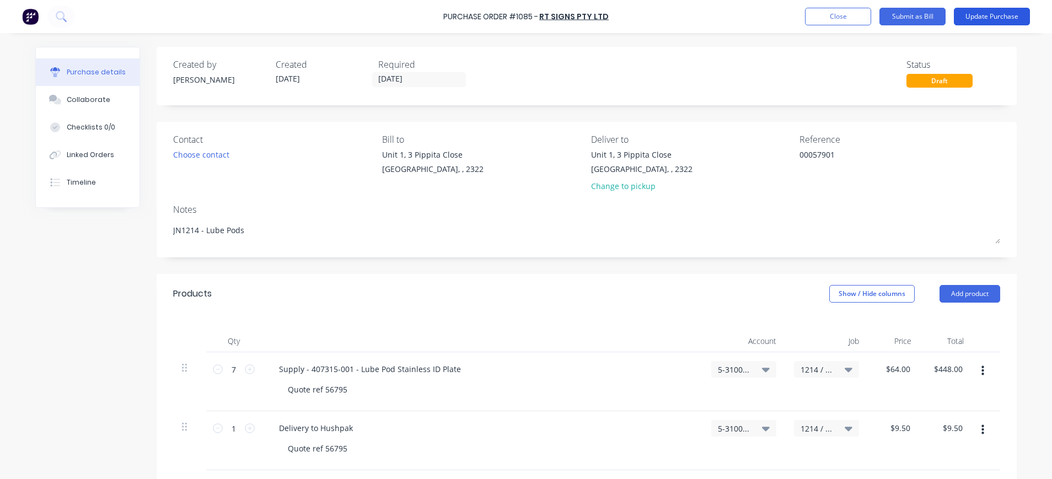
click at [991, 12] on button "Update Purchase" at bounding box center [992, 17] width 76 height 18
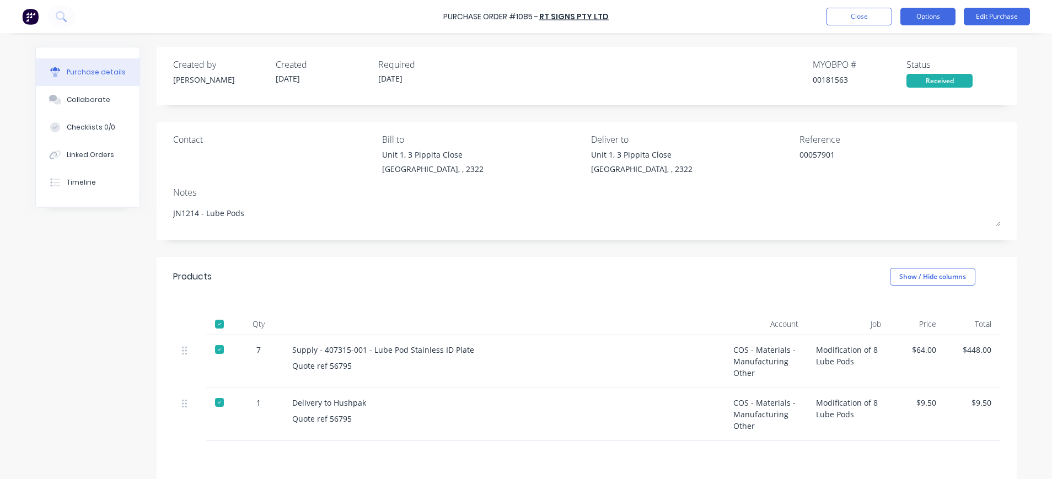
click at [930, 14] on button "Options" at bounding box center [927, 17] width 55 height 18
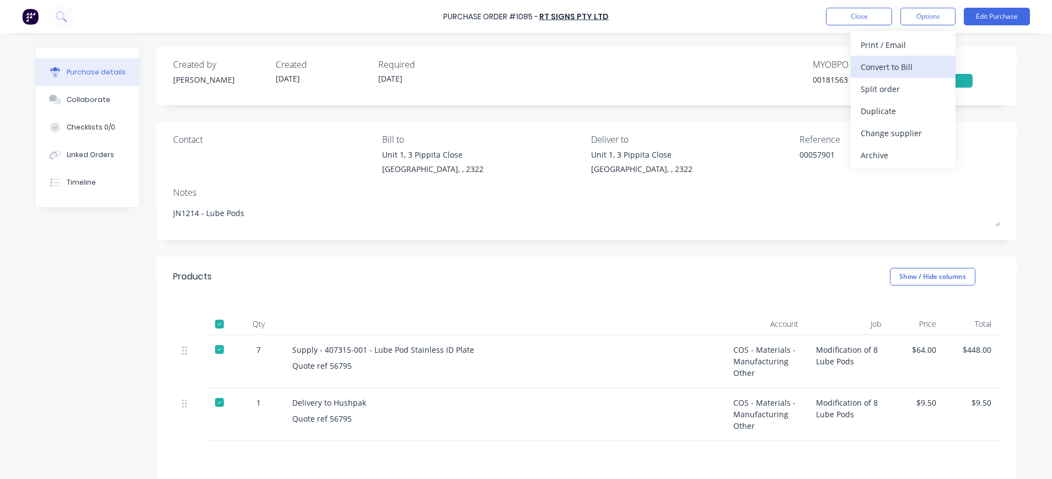
click at [885, 69] on div "Convert to Bill" at bounding box center [902, 67] width 85 height 16
type textarea "x"
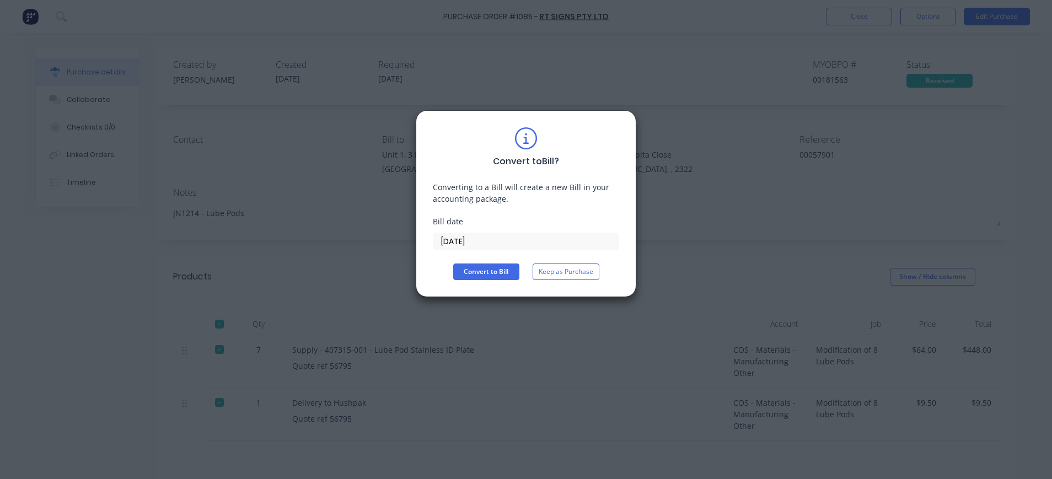
click at [468, 238] on input "04/09/25" at bounding box center [525, 241] width 185 height 17
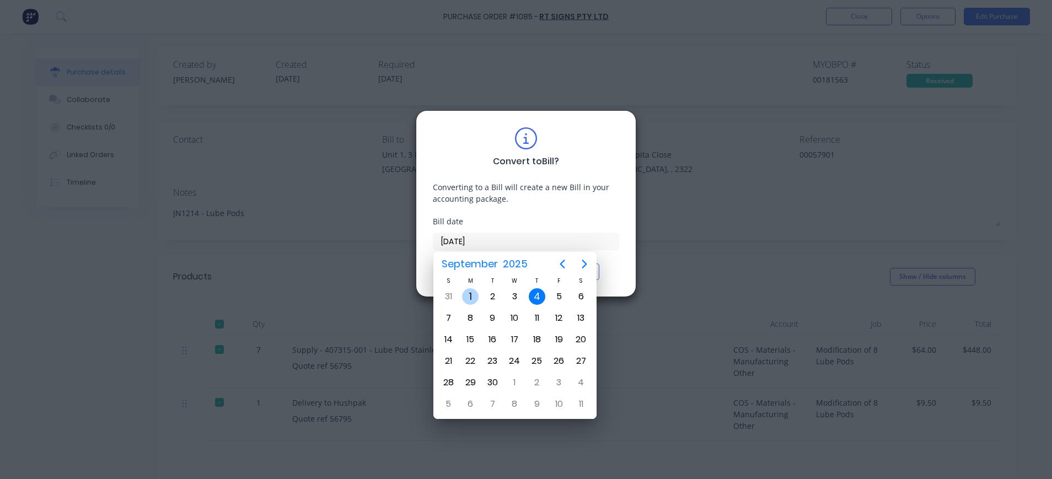
click at [471, 291] on div "1" at bounding box center [470, 296] width 17 height 17
type input "01/09/25"
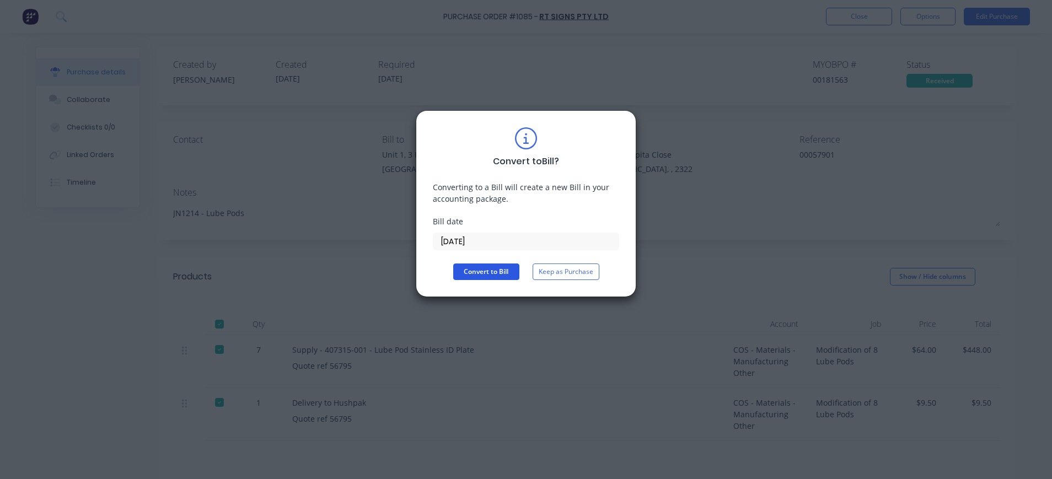
click at [466, 266] on button "Convert to Bill" at bounding box center [486, 271] width 66 height 17
type textarea "x"
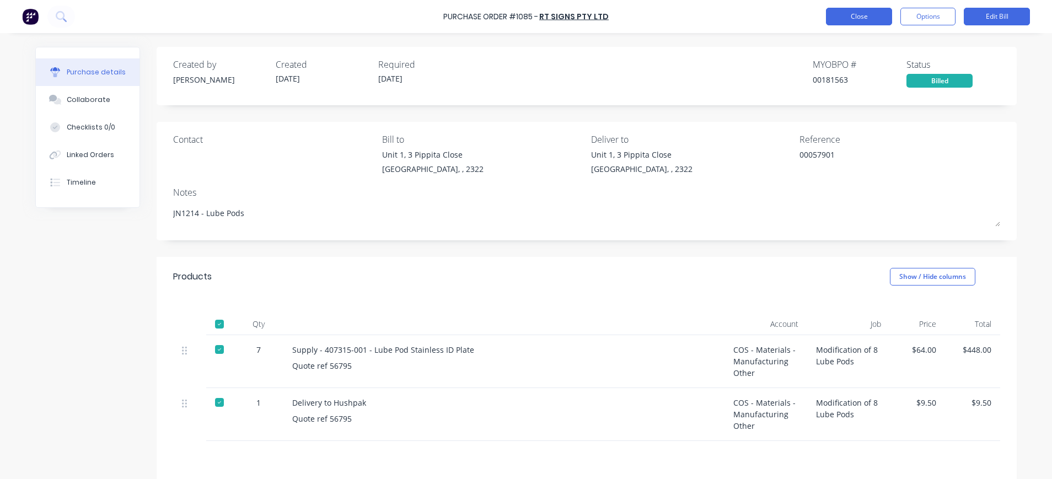
click at [856, 17] on button "Close" at bounding box center [859, 17] width 66 height 18
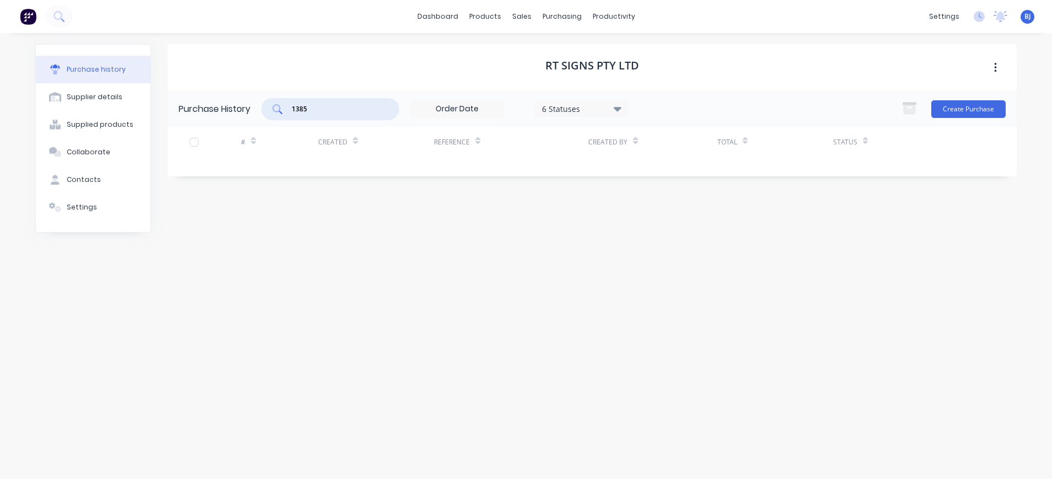
click at [340, 110] on input "1385" at bounding box center [336, 109] width 92 height 11
drag, startPoint x: 340, startPoint y: 110, endPoint x: 249, endPoint y: 110, distance: 91.0
click at [249, 110] on div "Purchase History 1385 6 Statuses 6 Statuses Create Purchase" at bounding box center [592, 109] width 849 height 36
type input "1378"
drag, startPoint x: 564, startPoint y: 19, endPoint x: 568, endPoint y: 33, distance: 13.8
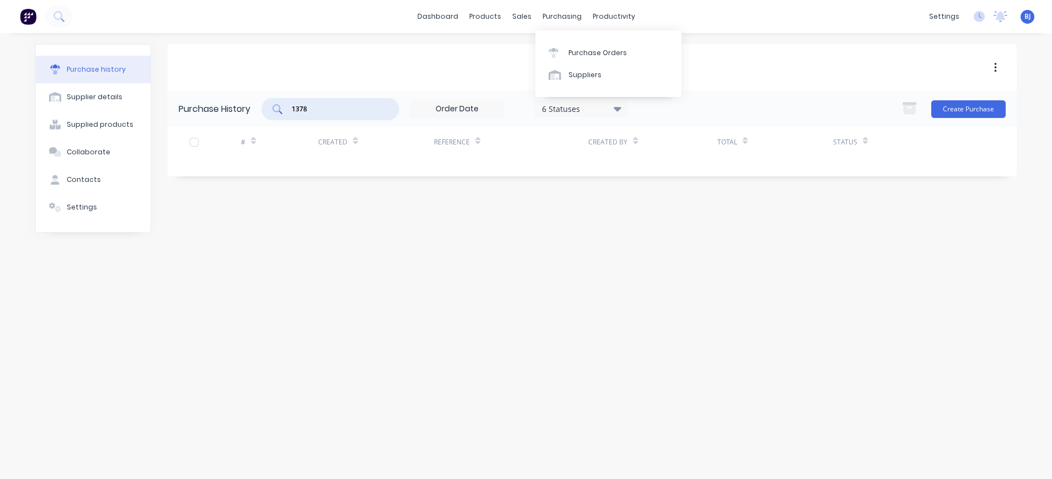
click at [564, 23] on div "purchasing" at bounding box center [562, 16] width 50 height 17
click at [569, 47] on link "Purchase Orders" at bounding box center [608, 52] width 146 height 22
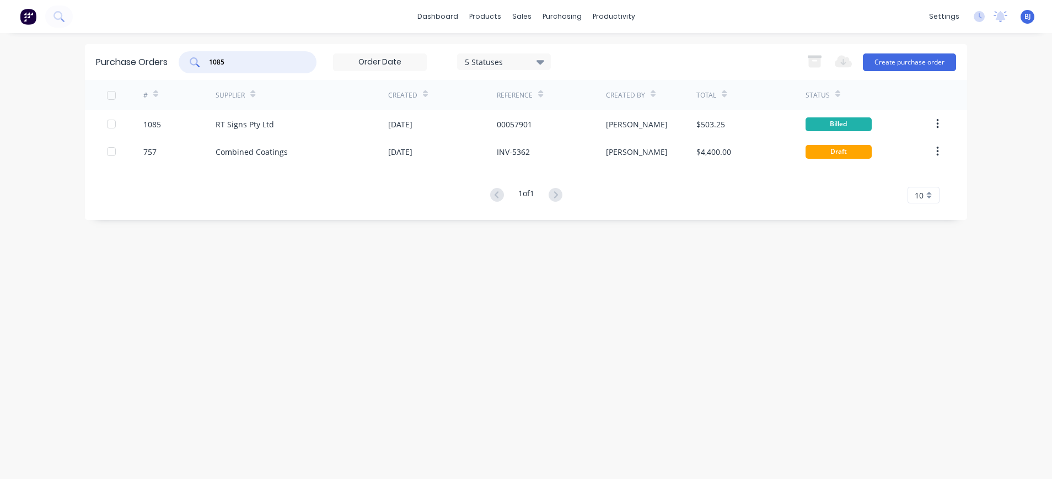
drag, startPoint x: 265, startPoint y: 63, endPoint x: 189, endPoint y: 63, distance: 76.1
click at [189, 63] on div "1085" at bounding box center [248, 62] width 138 height 22
type input "1378"
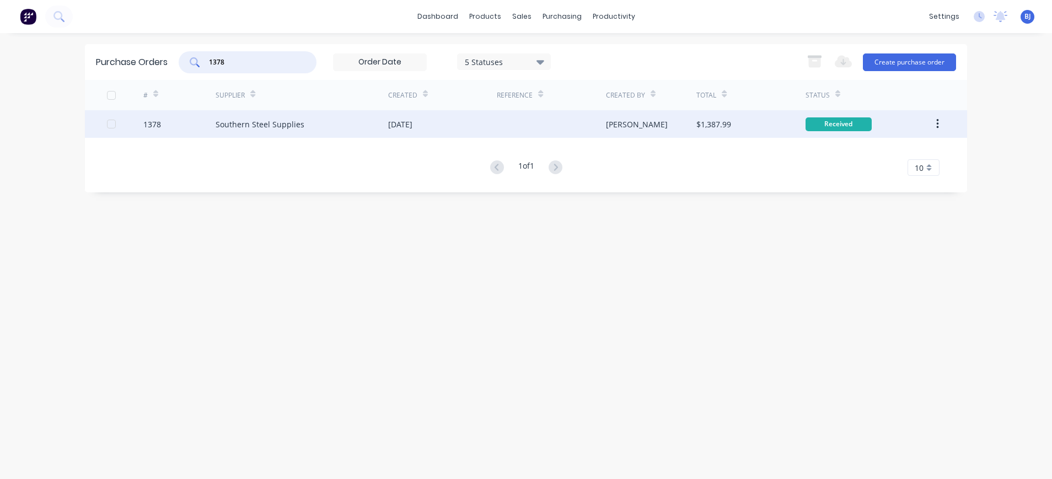
click at [257, 117] on div "Southern Steel Supplies" at bounding box center [302, 124] width 173 height 28
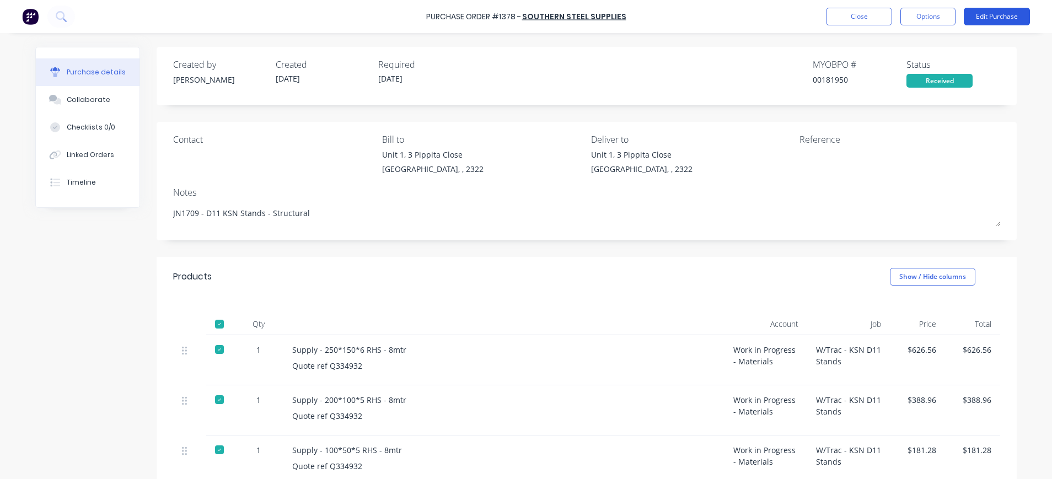
click at [991, 10] on button "Edit Purchase" at bounding box center [997, 17] width 66 height 18
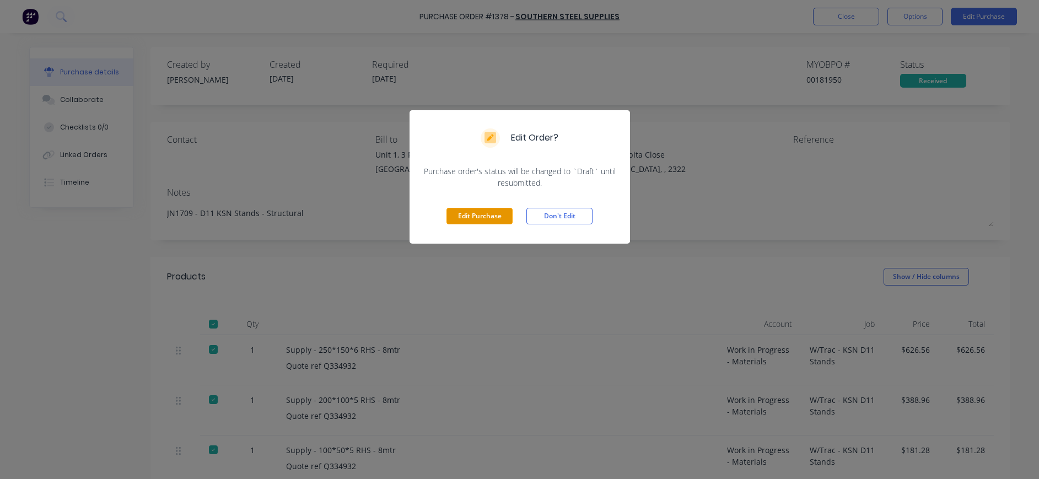
click at [470, 212] on button "Edit Purchase" at bounding box center [479, 216] width 66 height 17
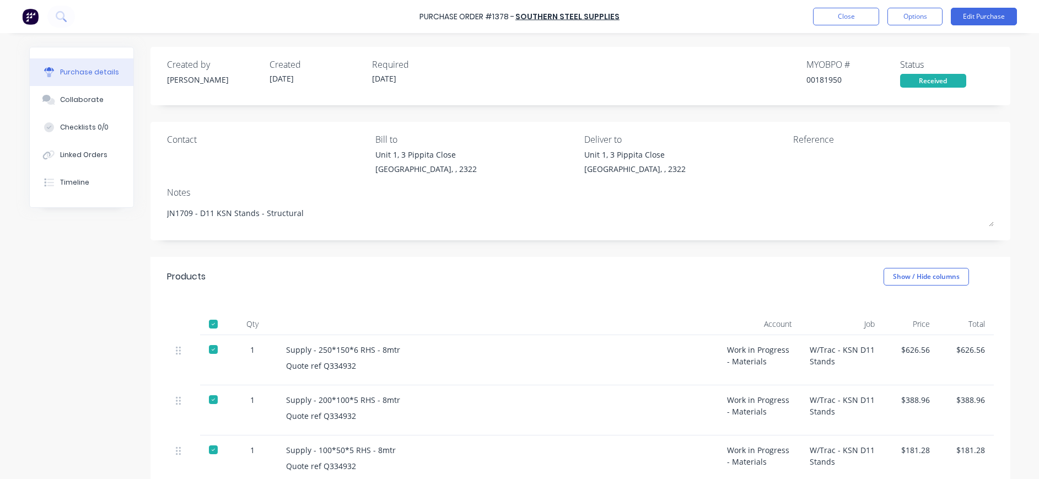
type textarea "x"
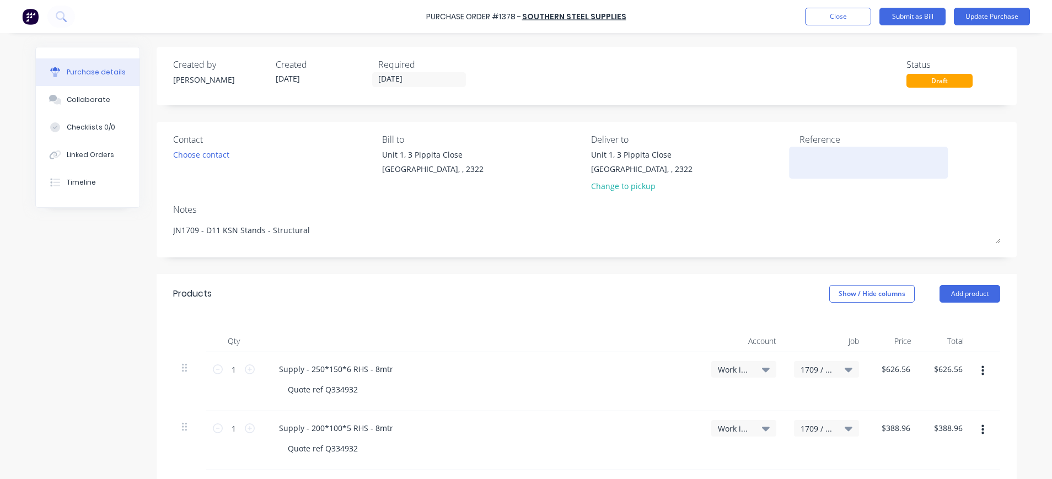
click at [821, 157] on textarea at bounding box center [868, 161] width 138 height 25
type textarea "I3137401"
click at [818, 159] on textarea "I3137401" at bounding box center [868, 161] width 138 height 25
type textarea "x"
type textarea "I313701"
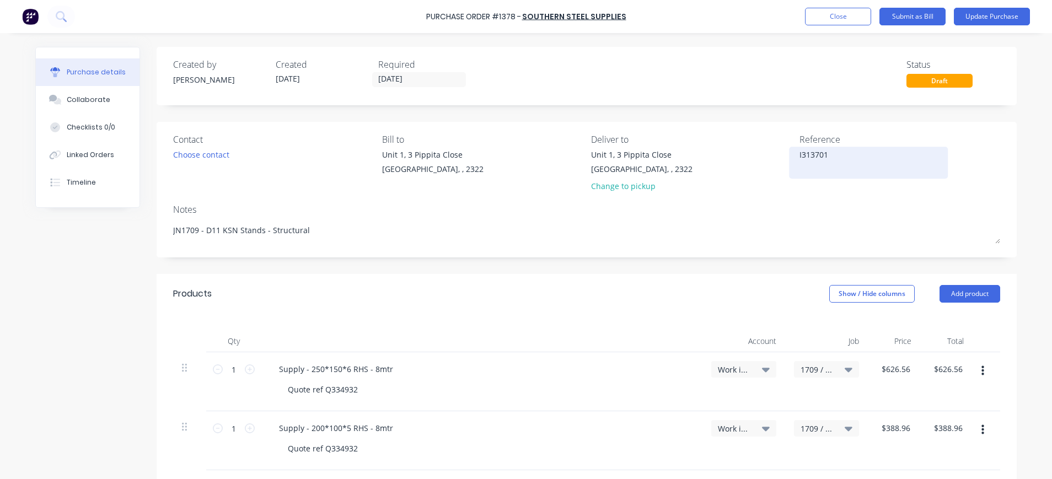
type textarea "x"
click at [864, 162] on textarea "I313701" at bounding box center [868, 161] width 138 height 25
type textarea "I313701"
type textarea "x"
type textarea "I313701"
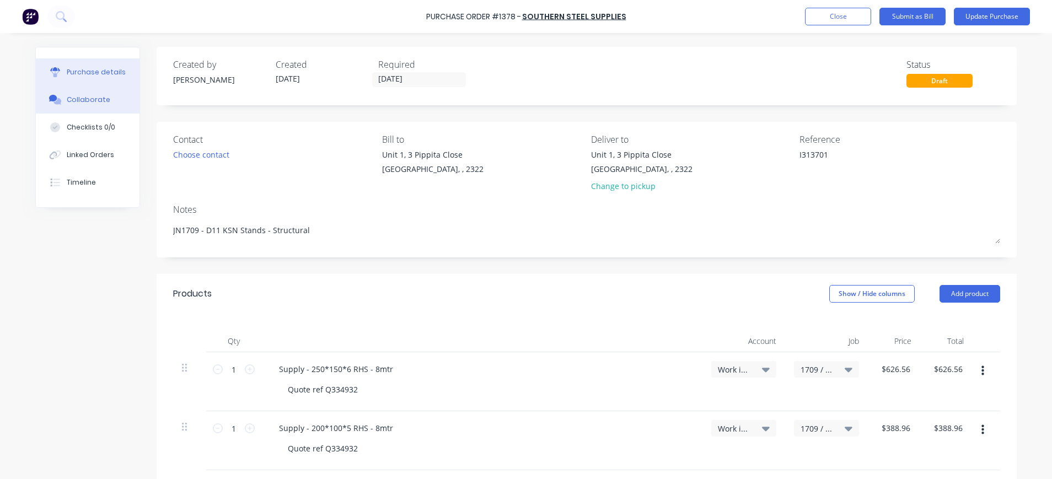
click at [69, 99] on div "Collaborate" at bounding box center [89, 100] width 44 height 10
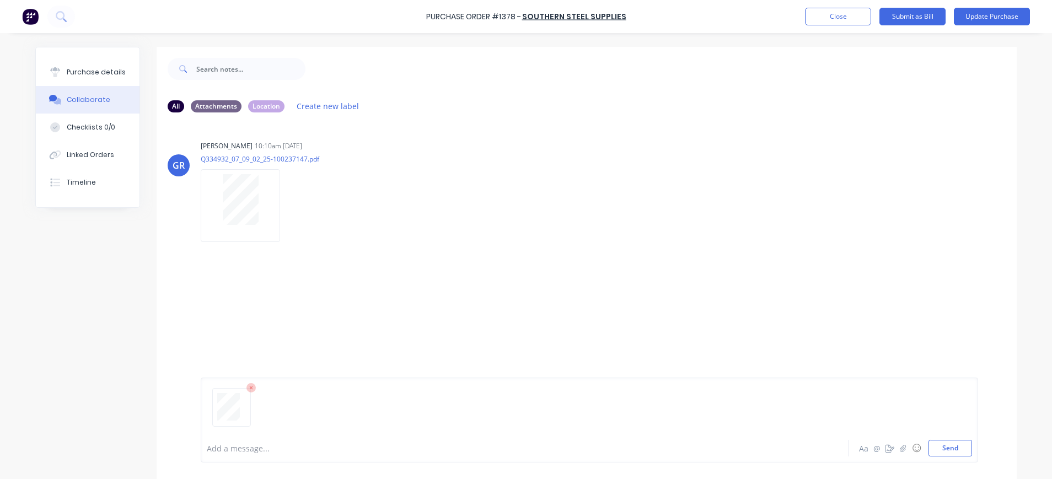
drag, startPoint x: 941, startPoint y: 446, endPoint x: 913, endPoint y: 427, distance: 34.0
click at [940, 445] on button "Send" at bounding box center [950, 448] width 44 height 17
click at [97, 70] on div "Purchase details" at bounding box center [96, 72] width 59 height 10
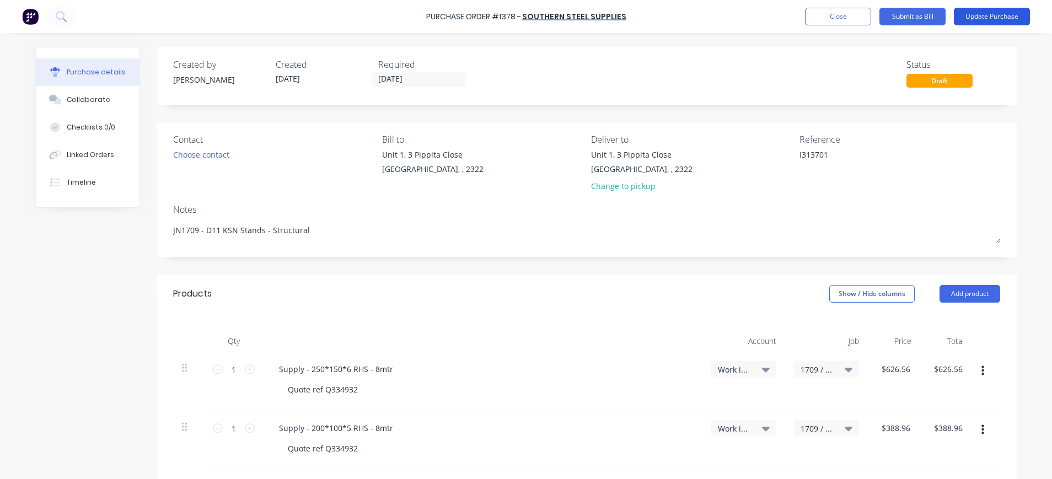
click at [969, 11] on button "Update Purchase" at bounding box center [992, 17] width 76 height 18
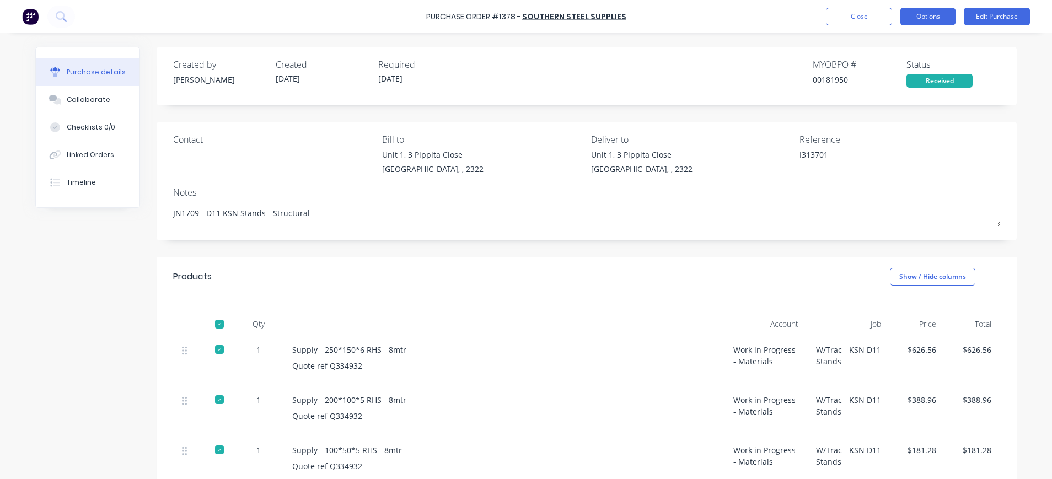
click at [917, 14] on button "Options" at bounding box center [927, 17] width 55 height 18
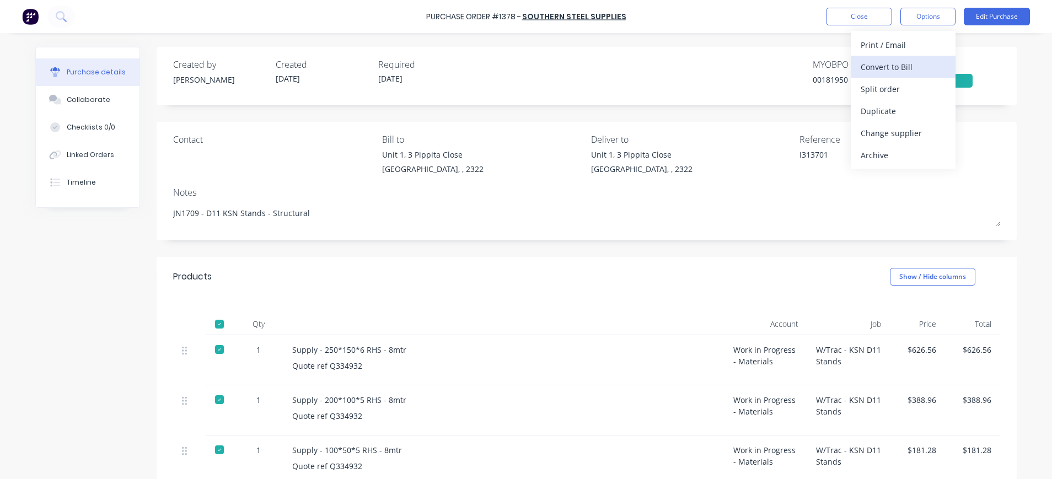
click at [877, 66] on div "Convert to Bill" at bounding box center [902, 67] width 85 height 16
type textarea "x"
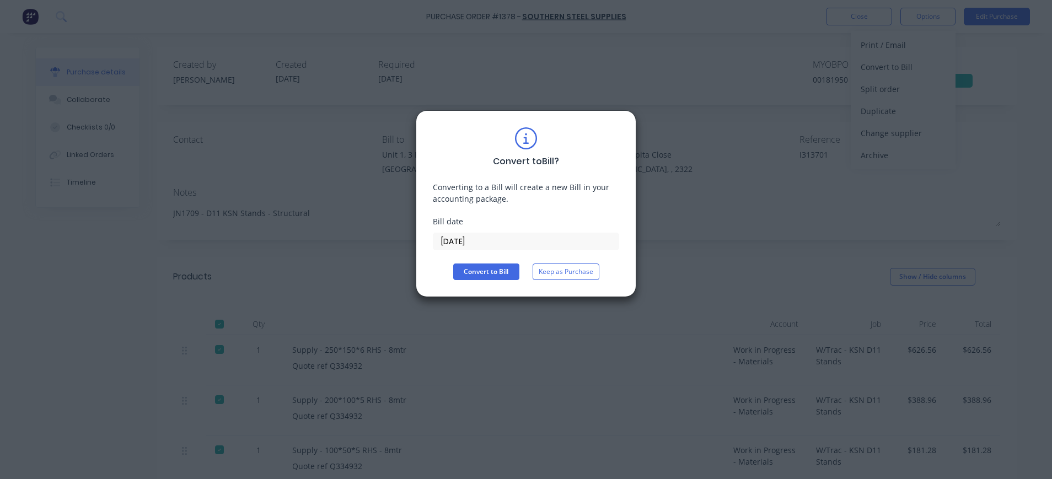
click at [465, 241] on input "04/09/25" at bounding box center [525, 241] width 185 height 17
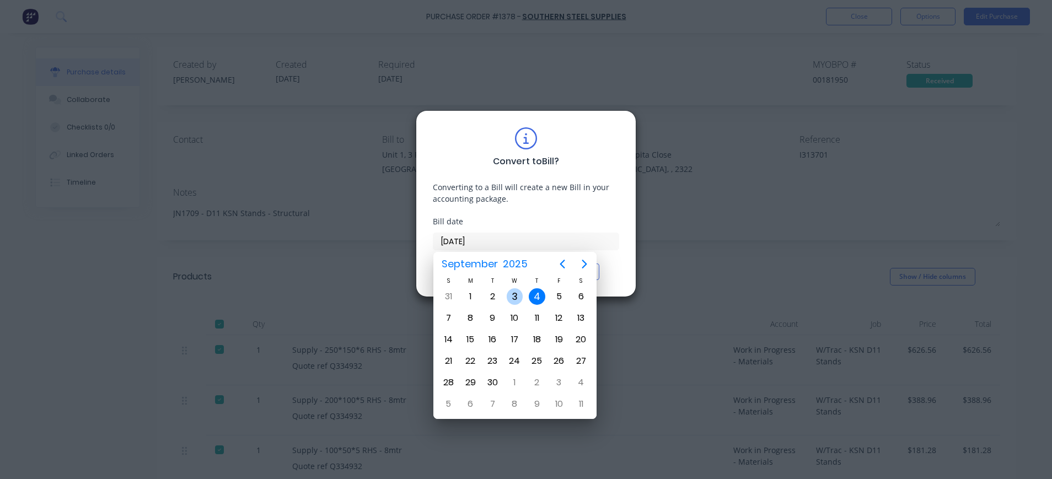
click at [516, 293] on div "3" at bounding box center [515, 296] width 17 height 17
type input "03/09/25"
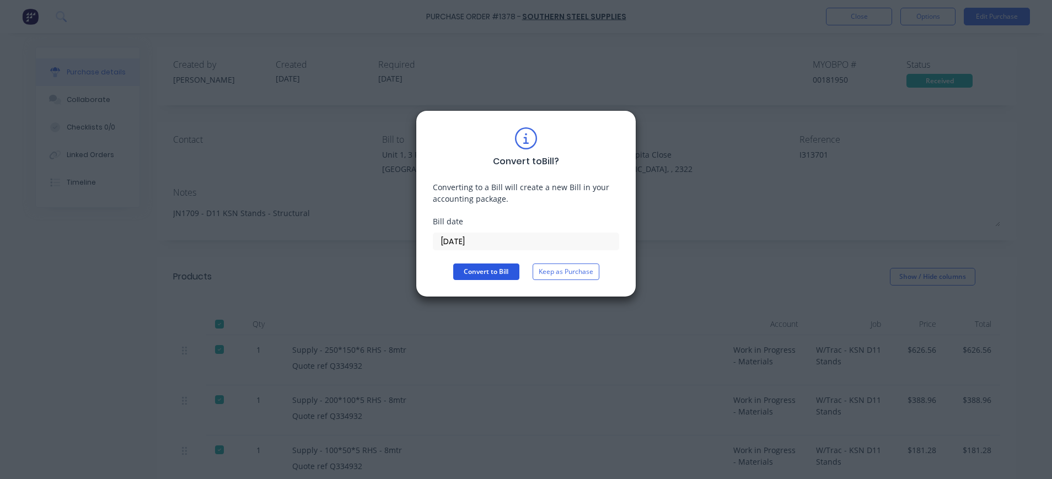
click at [483, 273] on button "Convert to Bill" at bounding box center [486, 271] width 66 height 17
type textarea "x"
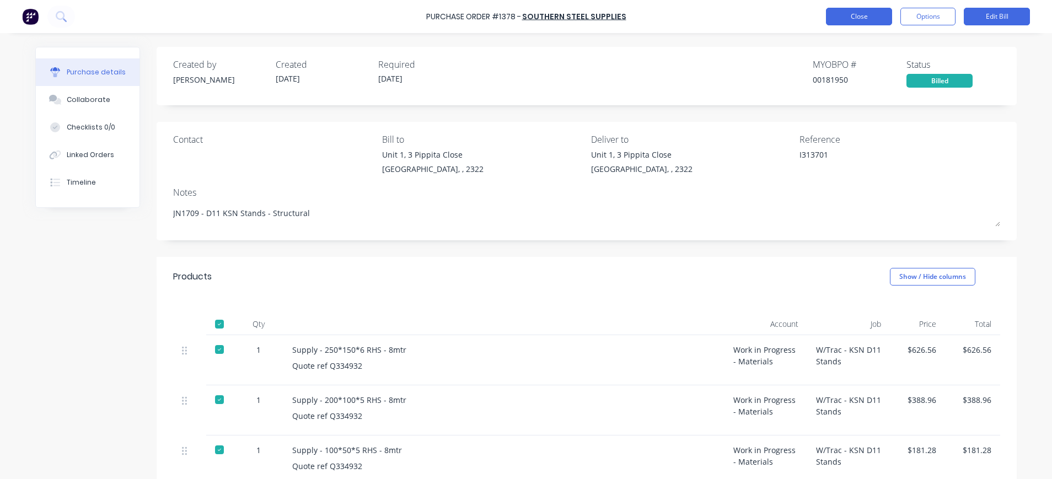
click at [849, 21] on button "Close" at bounding box center [859, 17] width 66 height 18
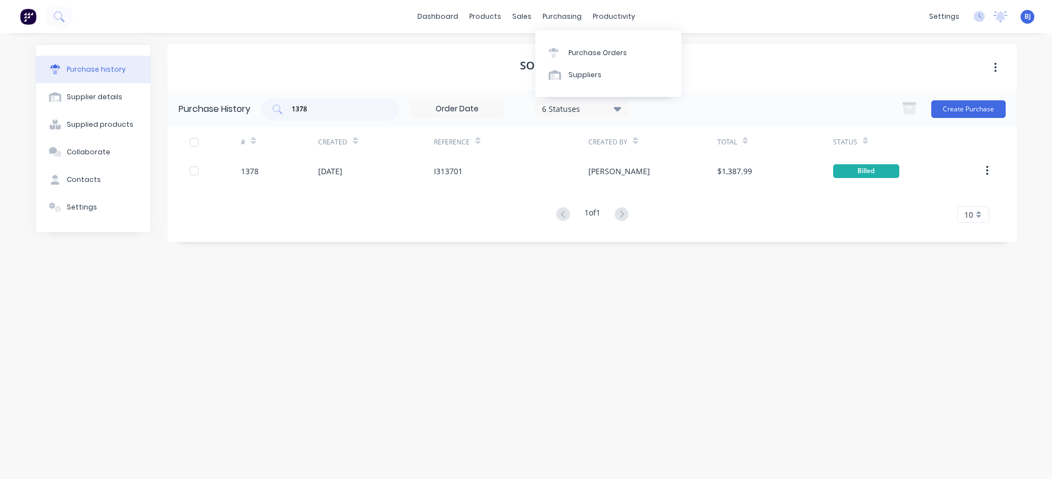
drag, startPoint x: 562, startPoint y: 15, endPoint x: 573, endPoint y: 30, distance: 17.8
click at [562, 15] on div "purchasing" at bounding box center [562, 16] width 50 height 17
click at [580, 51] on div "Purchase Orders" at bounding box center [597, 53] width 58 height 10
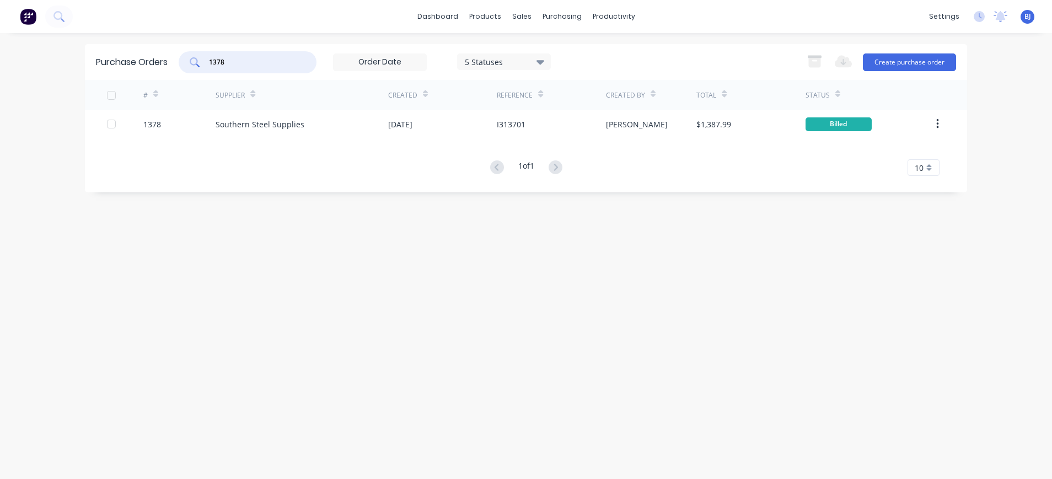
click at [272, 57] on input "1378" at bounding box center [254, 62] width 92 height 11
drag, startPoint x: 271, startPoint y: 60, endPoint x: 205, endPoint y: 62, distance: 65.6
click at [205, 62] on div "1378" at bounding box center [248, 62] width 138 height 22
type input "M"
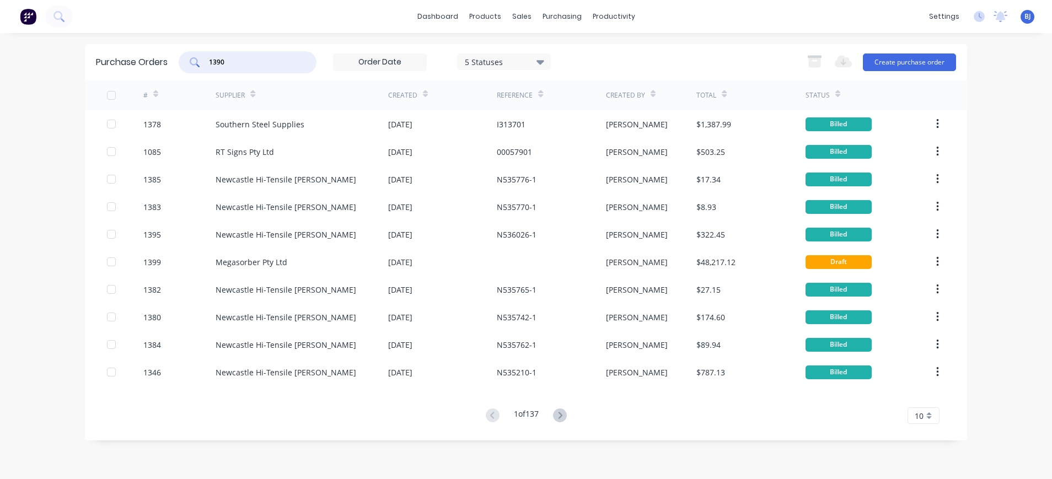
type input "1390"
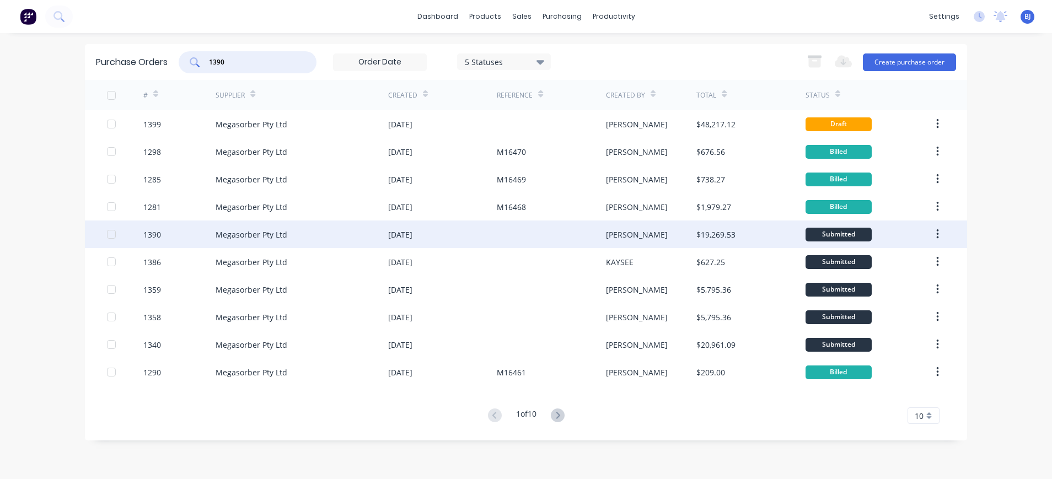
click at [235, 240] on div "Megasorber Pty Ltd" at bounding box center [252, 235] width 72 height 12
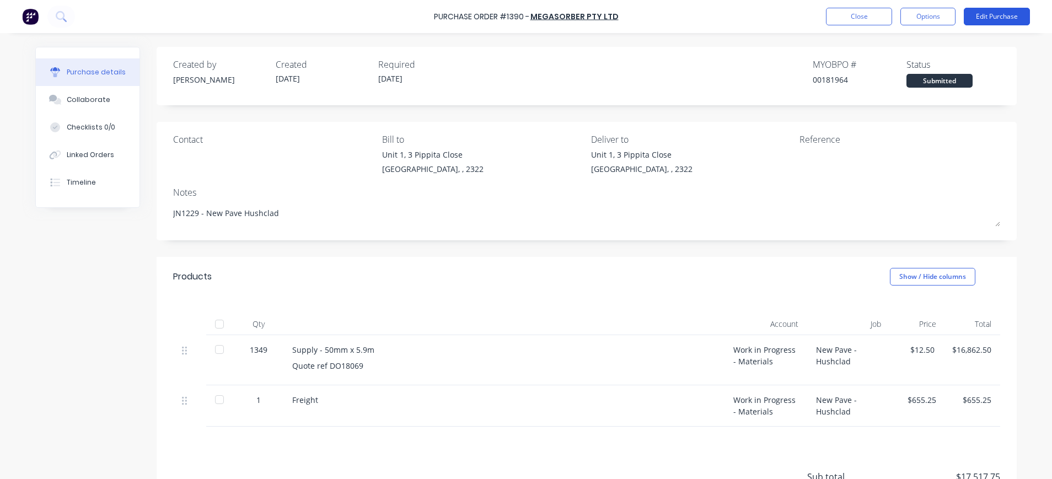
click at [987, 10] on button "Edit Purchase" at bounding box center [997, 17] width 66 height 18
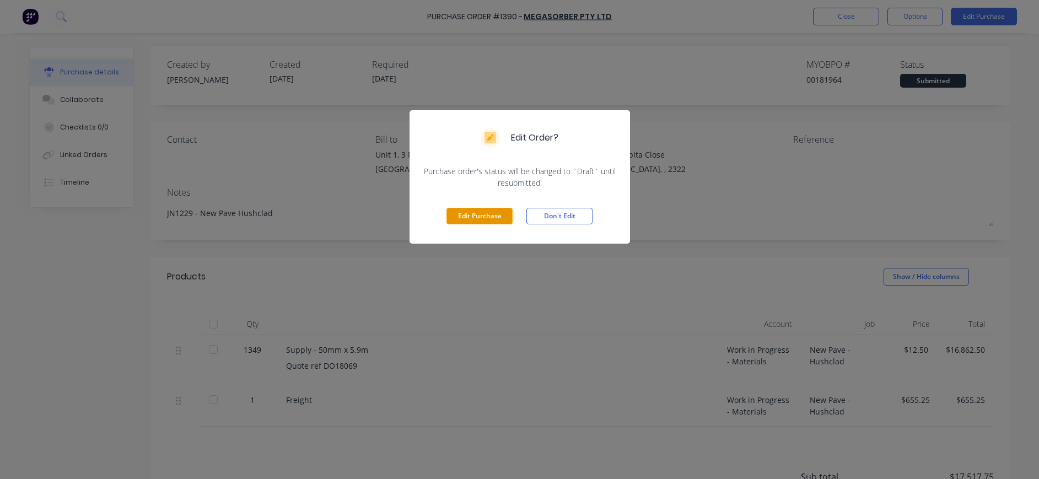
click at [492, 217] on button "Edit Purchase" at bounding box center [479, 216] width 66 height 17
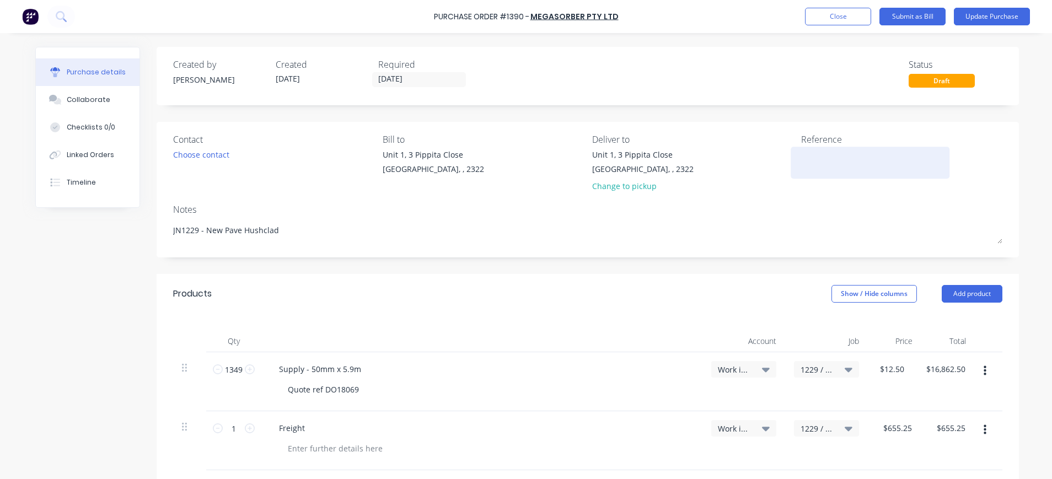
click at [804, 162] on textarea at bounding box center [870, 161] width 138 height 25
type textarea "x"
type textarea "M"
type textarea "x"
type textarea "M1"
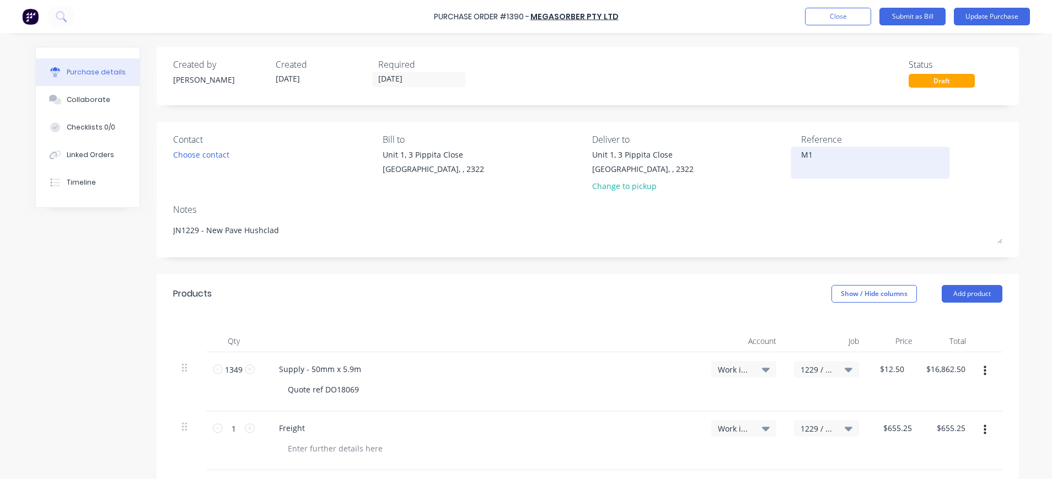
type textarea "x"
type textarea "M16"
type textarea "x"
type textarea "M164"
type textarea "x"
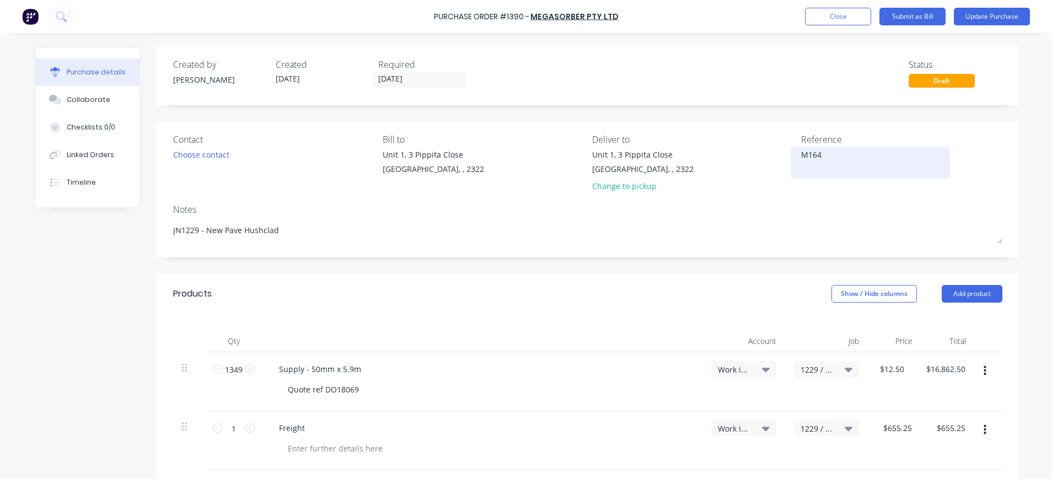
type textarea "M1647"
type textarea "x"
type textarea "M16475"
type textarea "x"
type textarea "M16475"
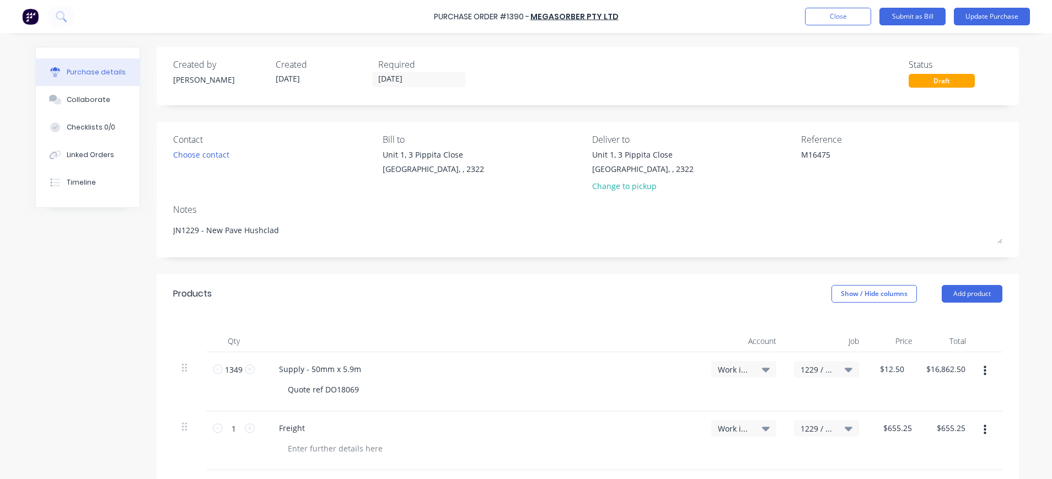
click at [813, 200] on div "Contact Choose contact Bill to Unit 1, 3 Pippita Close Beresfield, , 2322 Deliv…" at bounding box center [588, 190] width 862 height 136
drag, startPoint x: 73, startPoint y: 93, endPoint x: 101, endPoint y: 105, distance: 30.9
click at [76, 95] on button "Collaborate" at bounding box center [88, 100] width 104 height 28
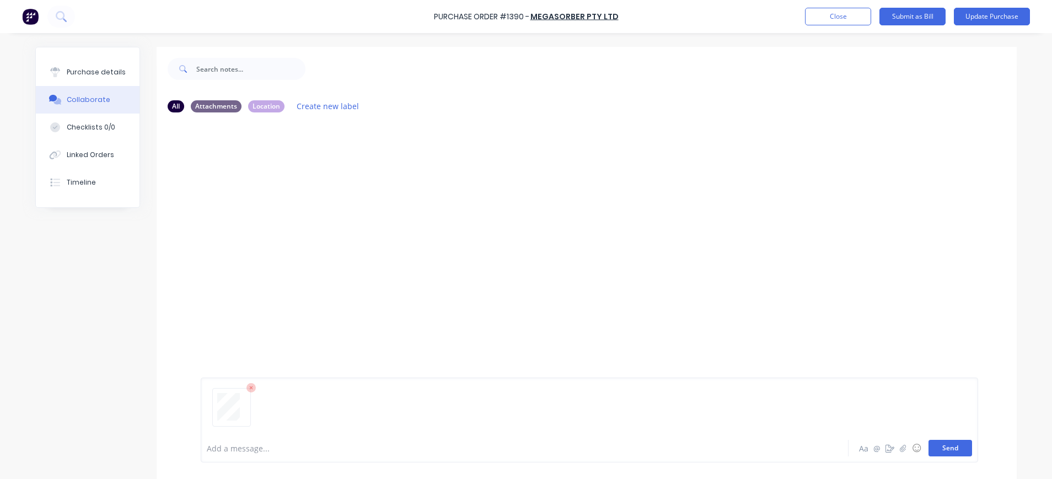
click at [939, 446] on button "Send" at bounding box center [950, 448] width 44 height 17
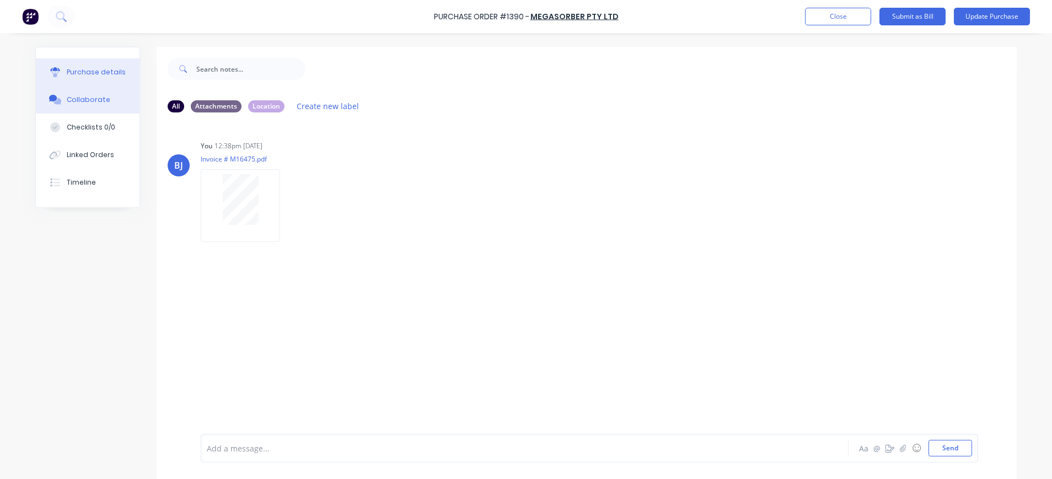
click at [54, 74] on div at bounding box center [55, 72] width 17 height 10
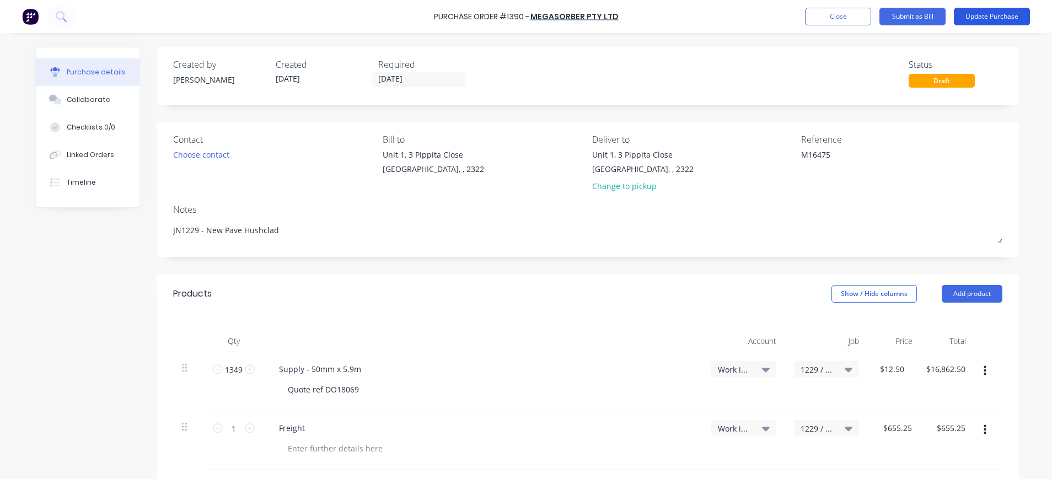
click at [971, 15] on button "Update Purchase" at bounding box center [992, 17] width 76 height 18
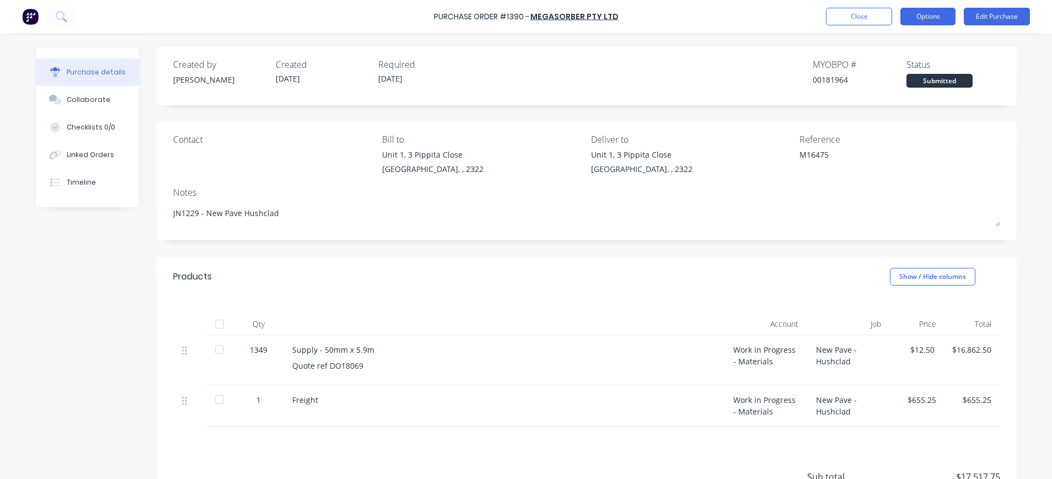
click at [925, 15] on button "Options" at bounding box center [927, 17] width 55 height 18
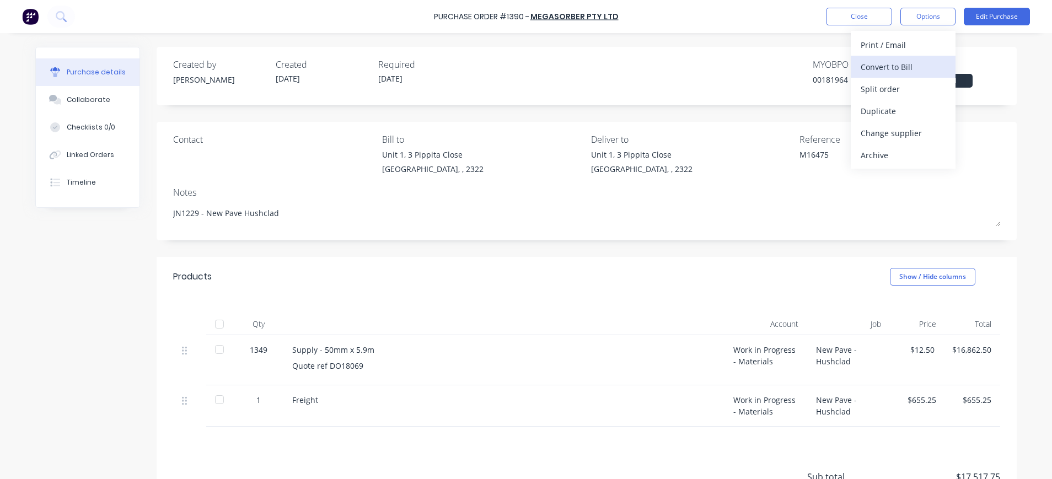
click at [892, 63] on div "Convert to Bill" at bounding box center [902, 67] width 85 height 16
type textarea "x"
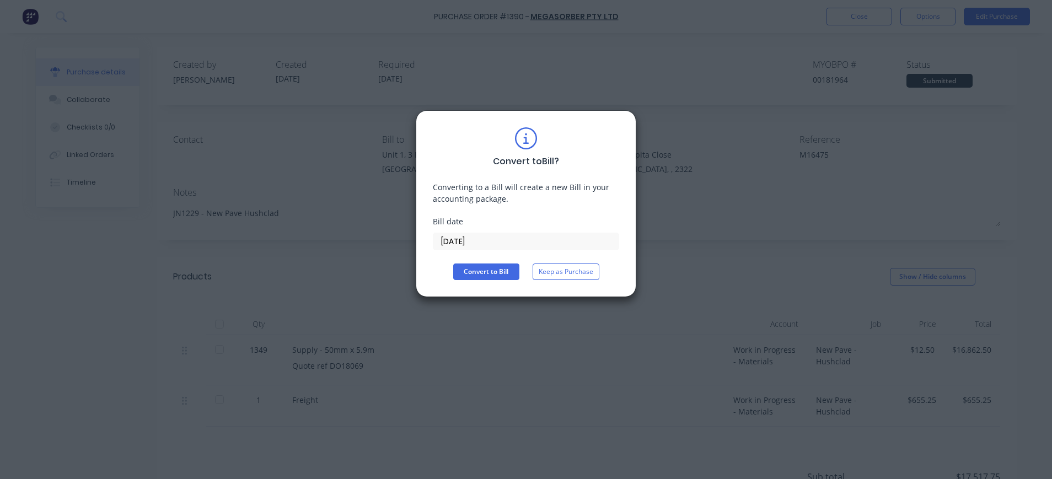
click at [467, 241] on input "04/09/25" at bounding box center [525, 241] width 185 height 17
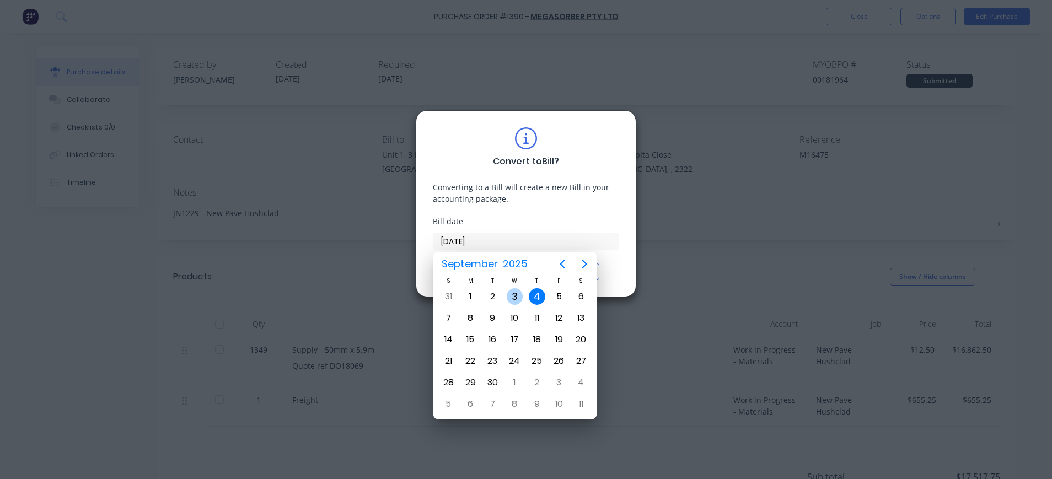
click at [514, 295] on div "3" at bounding box center [515, 296] width 17 height 17
type input "03/09/25"
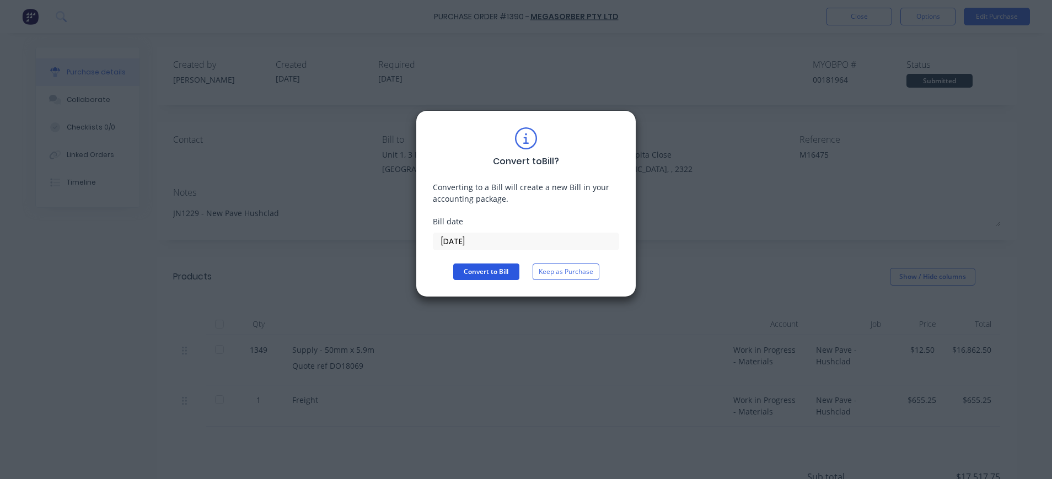
click at [493, 268] on button "Convert to Bill" at bounding box center [486, 271] width 66 height 17
type textarea "x"
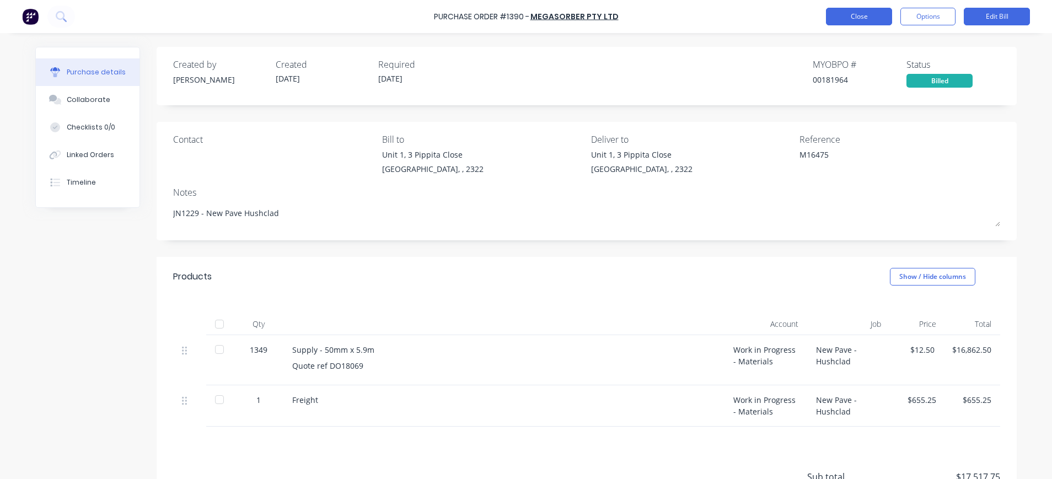
click at [864, 14] on button "Close" at bounding box center [859, 17] width 66 height 18
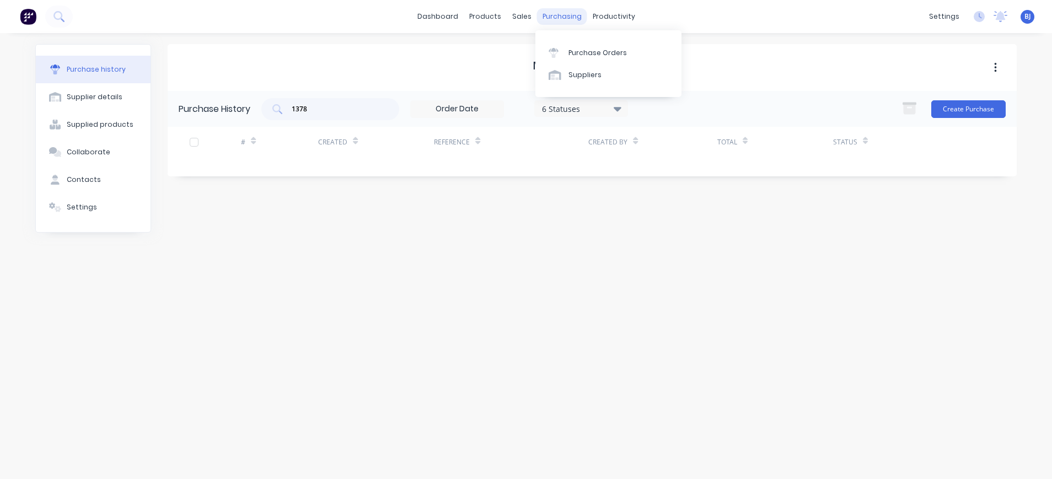
click at [564, 10] on div "purchasing" at bounding box center [562, 16] width 50 height 17
click at [579, 46] on link "Purchase Orders" at bounding box center [608, 52] width 146 height 22
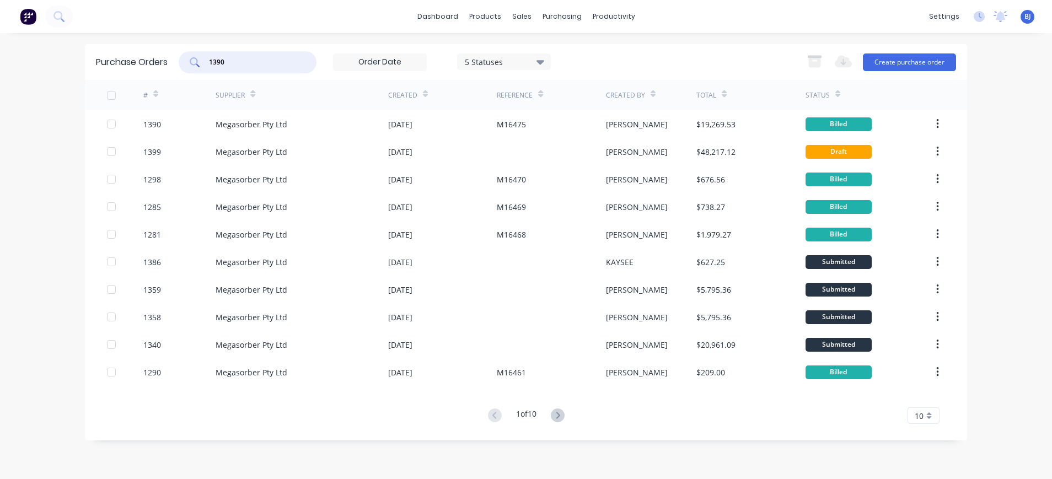
drag, startPoint x: 234, startPoint y: 57, endPoint x: 196, endPoint y: 62, distance: 38.9
click at [197, 62] on div "1390" at bounding box center [248, 62] width 138 height 22
type input "1361"
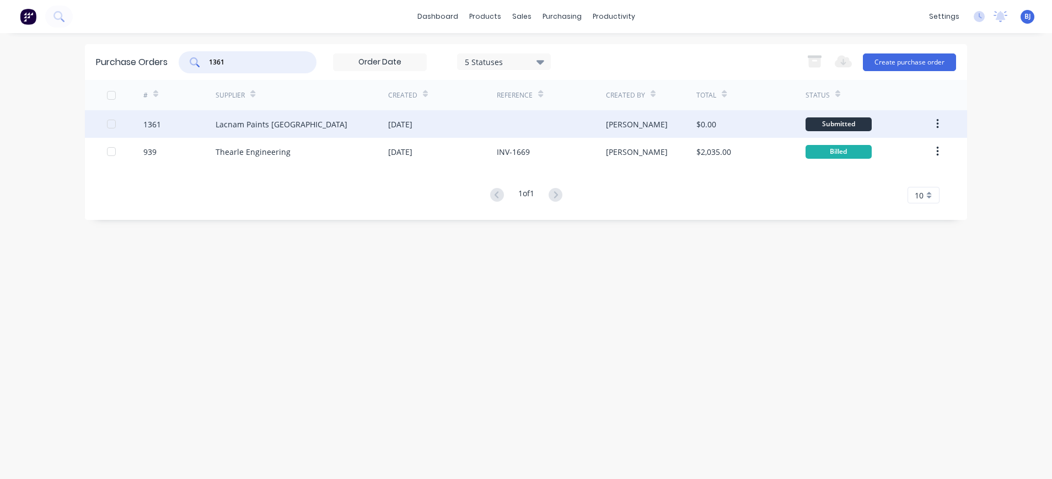
click at [231, 123] on div "Lacnam Paints Australia" at bounding box center [282, 125] width 132 height 12
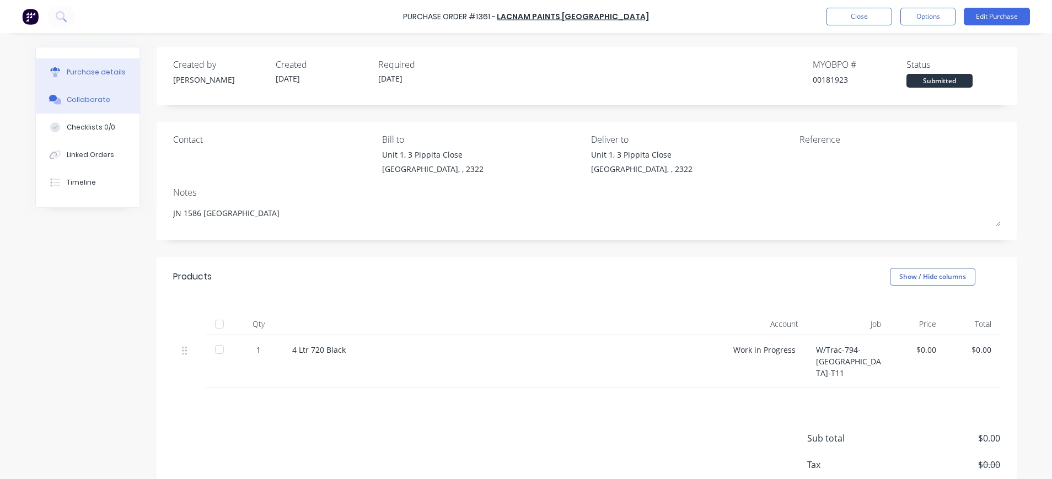
click at [89, 97] on div "Collaborate" at bounding box center [89, 100] width 44 height 10
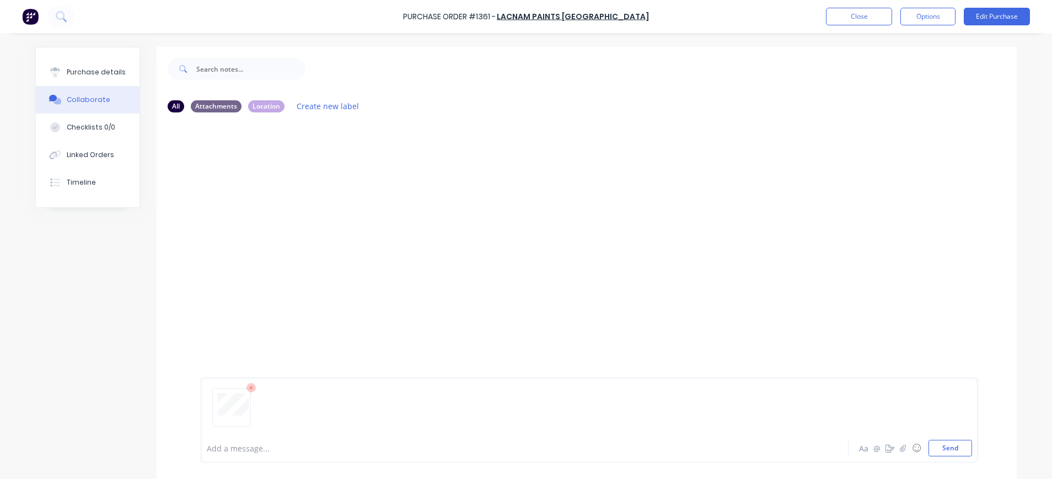
drag, startPoint x: 947, startPoint y: 444, endPoint x: 832, endPoint y: 385, distance: 128.9
click at [946, 443] on button "Send" at bounding box center [950, 448] width 44 height 17
click at [74, 67] on button "Purchase details" at bounding box center [88, 72] width 104 height 28
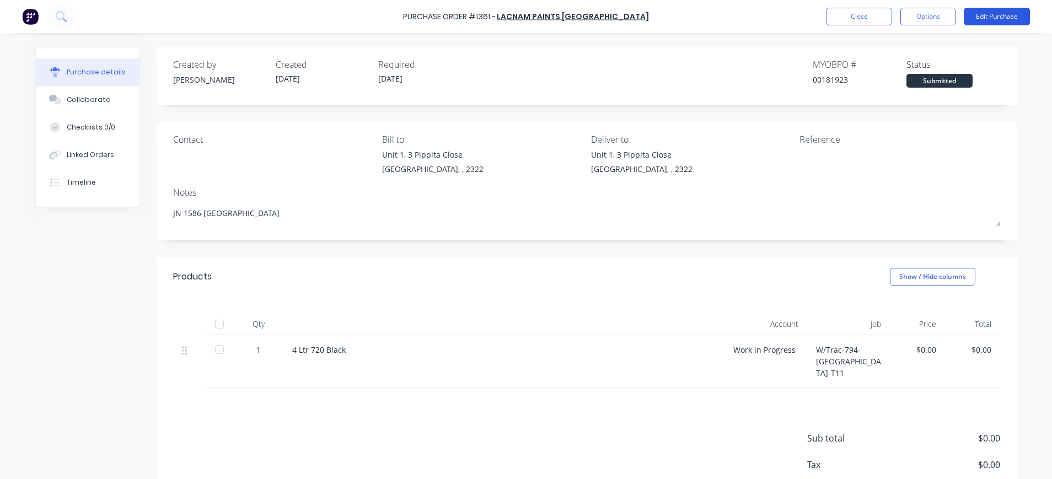
click at [968, 23] on button "Edit Purchase" at bounding box center [997, 17] width 66 height 18
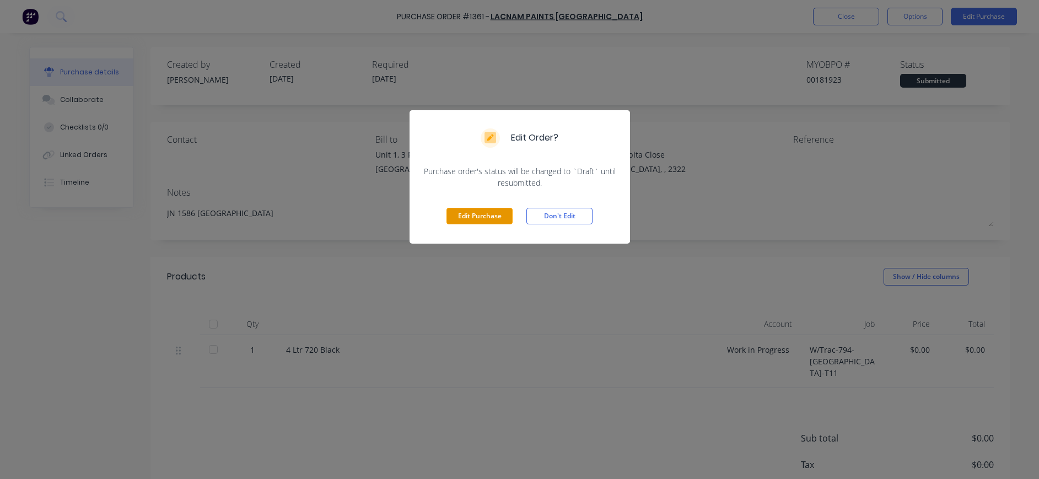
click at [499, 209] on button "Edit Purchase" at bounding box center [479, 216] width 66 height 17
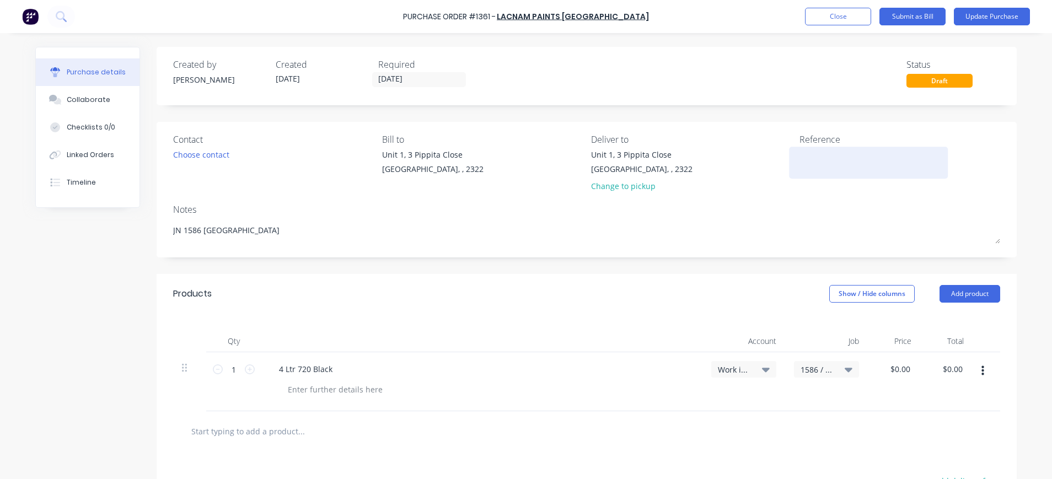
type textarea "x"
click at [799, 154] on div at bounding box center [868, 163] width 138 height 28
click at [799, 163] on textarea at bounding box center [868, 161] width 138 height 25
type textarea "582447"
type textarea "x"
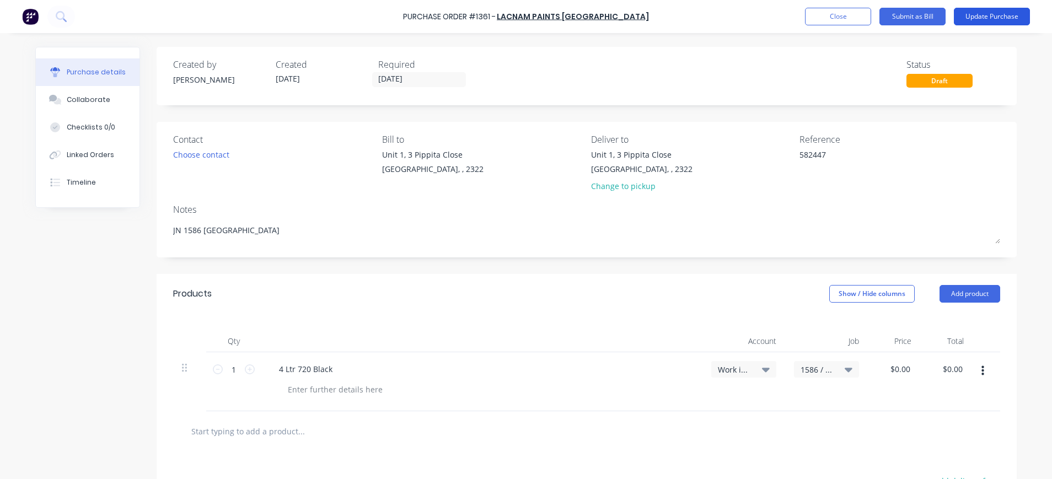
type textarea "582447"
click at [989, 14] on button "Update Purchase" at bounding box center [992, 17] width 76 height 18
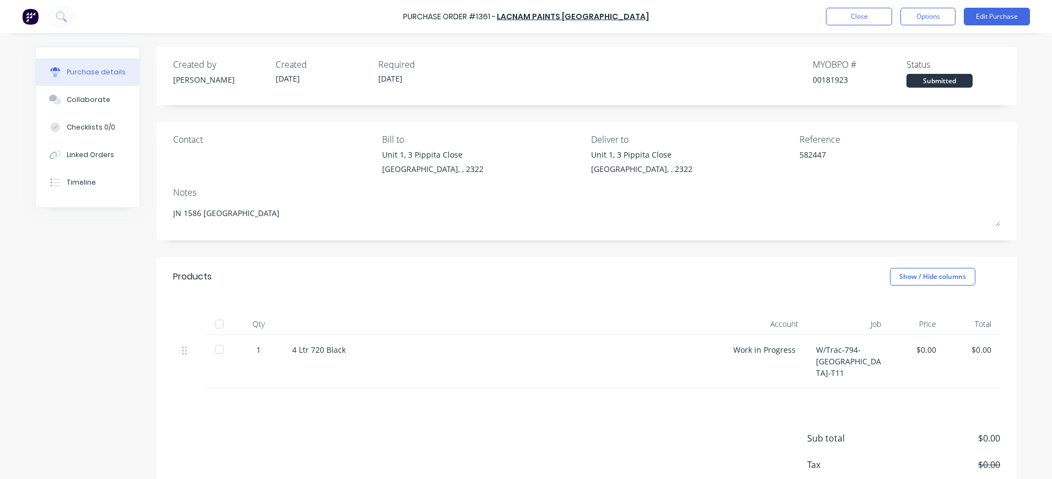
click at [922, 346] on div "$0.00" at bounding box center [916, 350] width 37 height 12
click at [1011, 11] on button "Edit Purchase" at bounding box center [997, 17] width 66 height 18
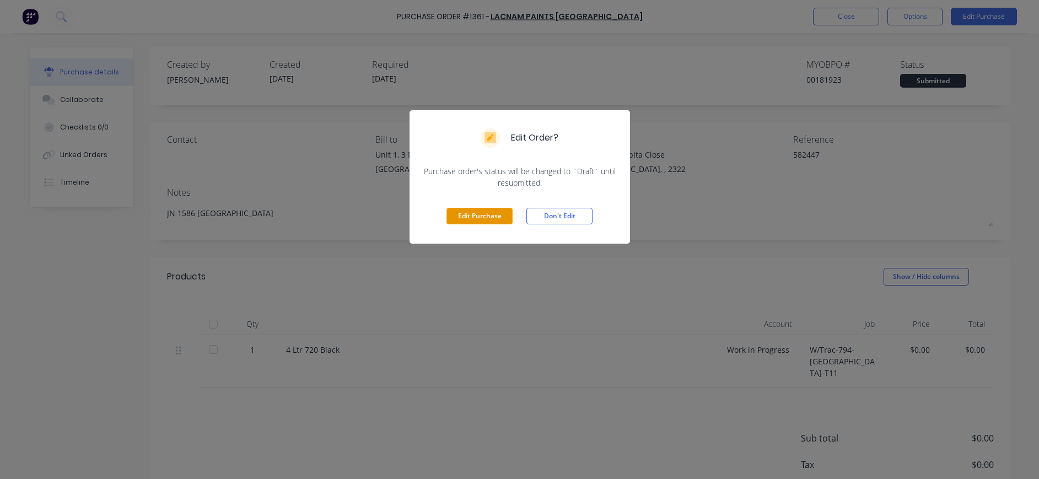
click at [473, 220] on button "Edit Purchase" at bounding box center [479, 216] width 66 height 17
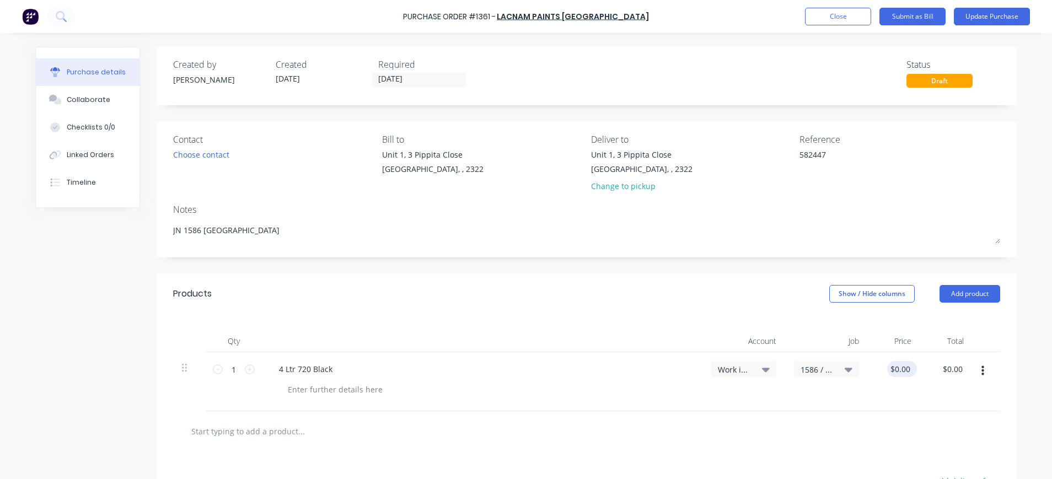
type textarea "x"
type input "0.0000"
click at [885, 374] on input "0.0000" at bounding box center [898, 369] width 30 height 16
type textarea "x"
drag, startPoint x: 877, startPoint y: 367, endPoint x: 911, endPoint y: 367, distance: 33.6
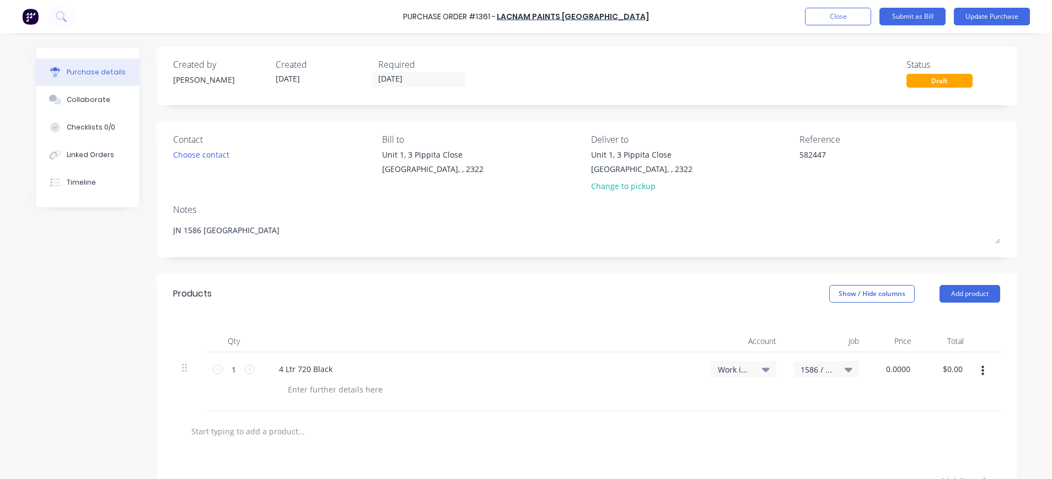
click at [911, 367] on div "0.0000 0.0000" at bounding box center [894, 381] width 52 height 59
type input "110.70"
type textarea "x"
type input "$110.70"
type input "110.70"
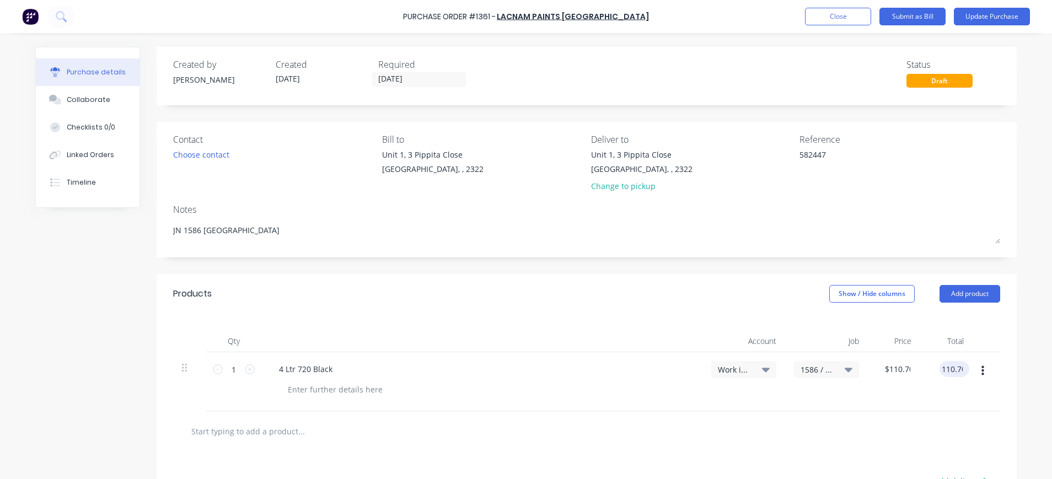
click at [954, 369] on input "110.70" at bounding box center [951, 369] width 25 height 16
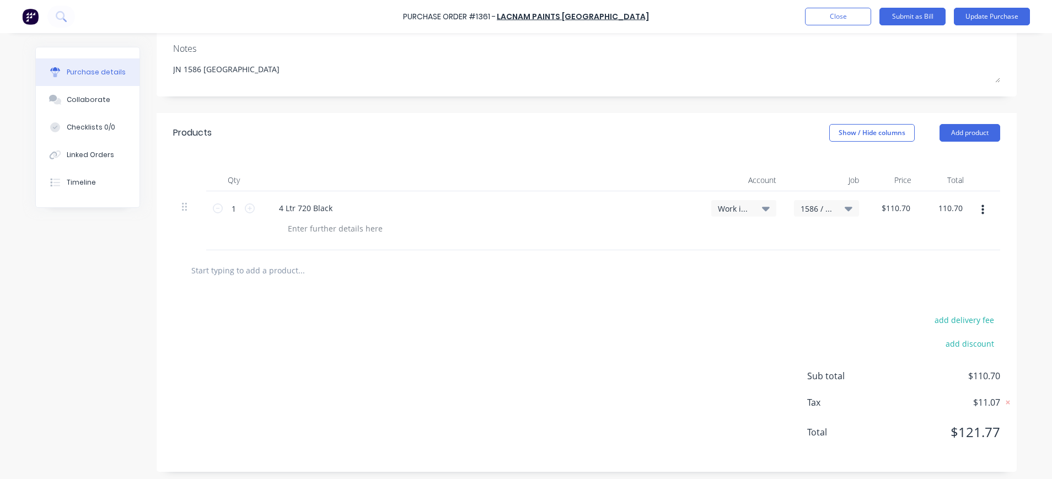
scroll to position [165, 0]
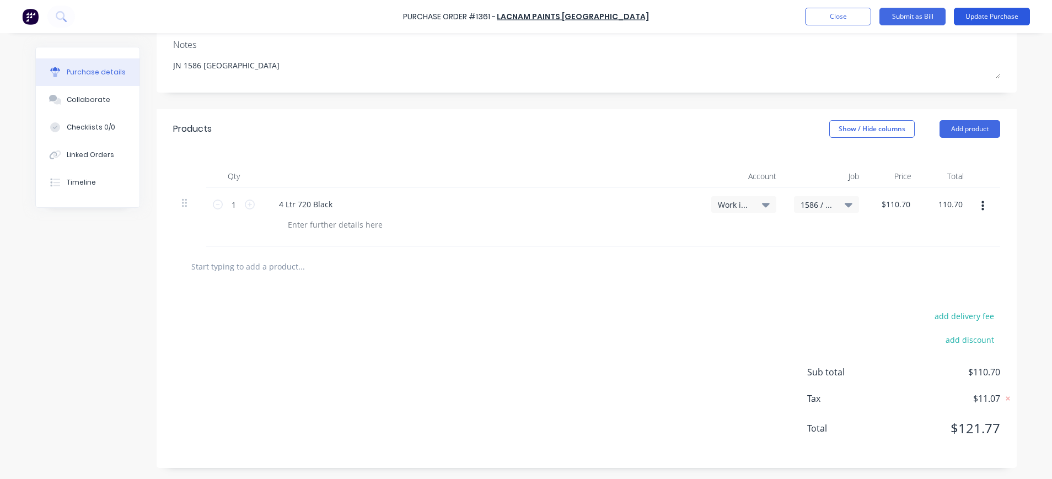
type textarea "x"
type input "$110.70"
click at [990, 22] on button "Update Purchase" at bounding box center [992, 17] width 76 height 18
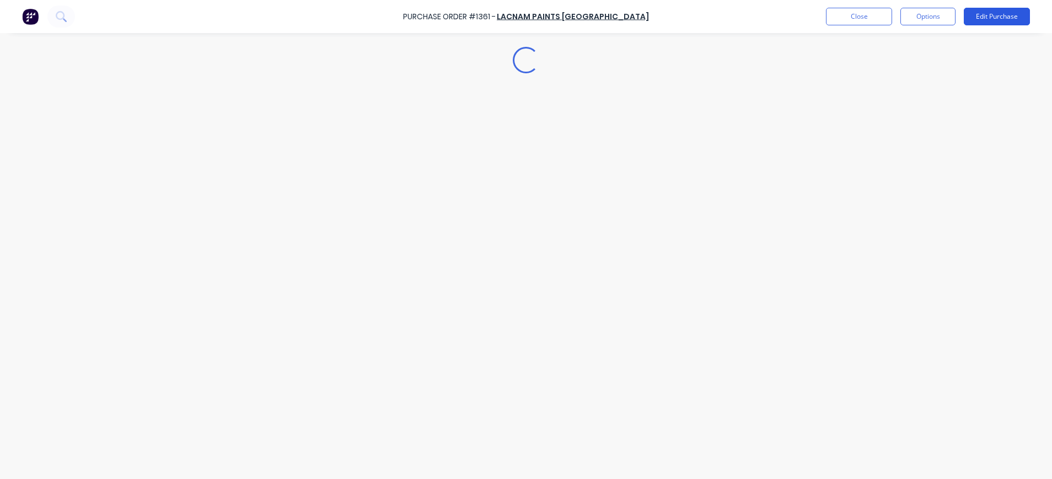
scroll to position [0, 0]
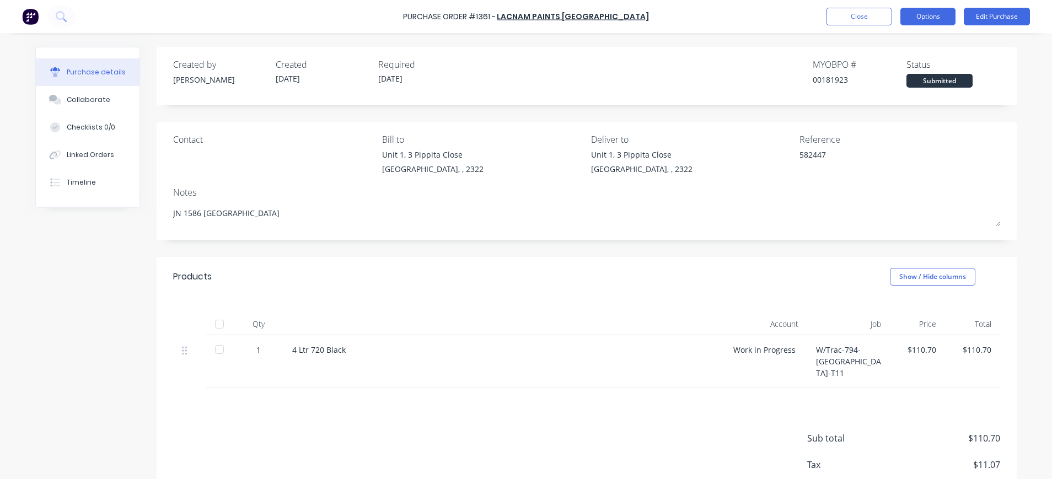
click at [927, 9] on button "Options" at bounding box center [927, 17] width 55 height 18
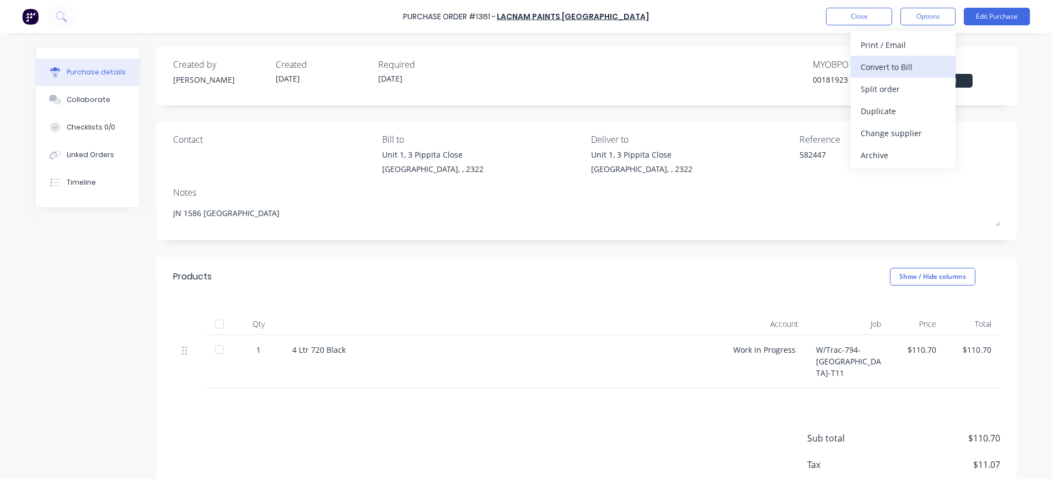
click at [905, 65] on div "Convert to Bill" at bounding box center [902, 67] width 85 height 16
type textarea "x"
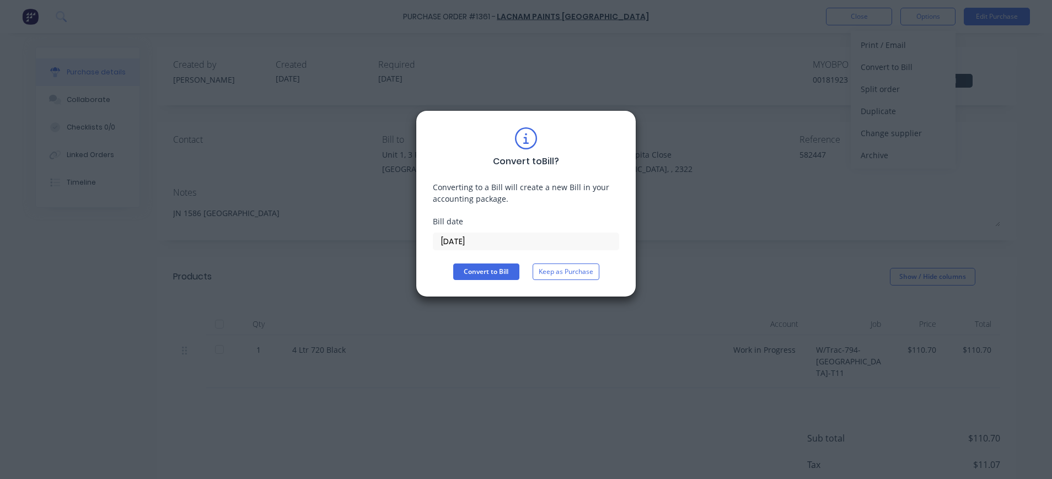
click at [459, 244] on input "04/09/25" at bounding box center [525, 241] width 185 height 17
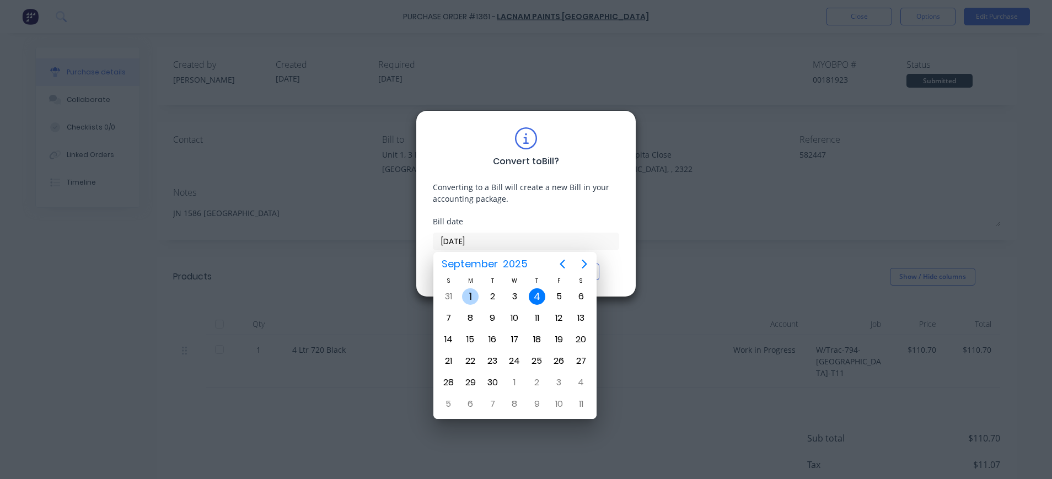
click at [471, 295] on div "1" at bounding box center [470, 296] width 17 height 17
type input "01/09/25"
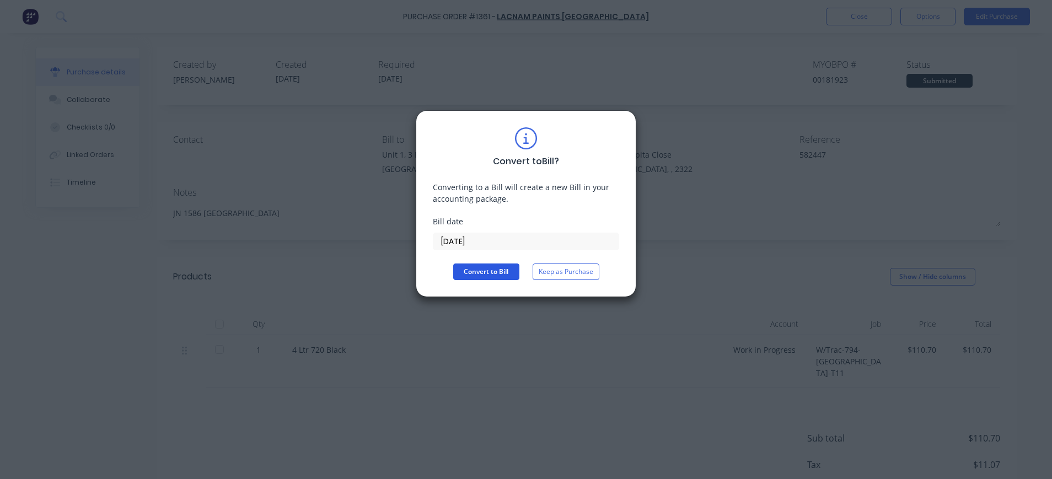
click at [495, 269] on button "Convert to Bill" at bounding box center [486, 271] width 66 height 17
type textarea "x"
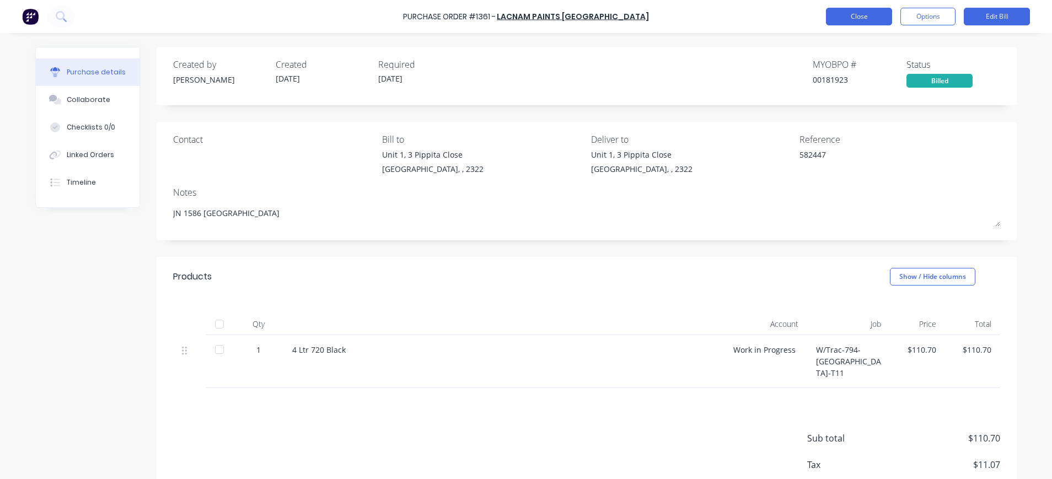
click at [868, 14] on button "Close" at bounding box center [859, 17] width 66 height 18
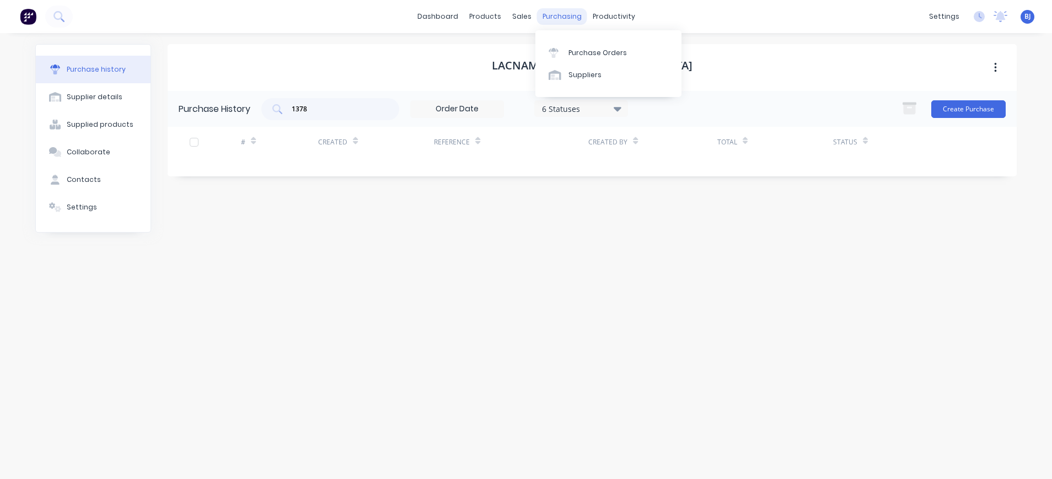
click at [562, 10] on div "purchasing" at bounding box center [562, 16] width 50 height 17
click at [576, 50] on div "Purchase Orders" at bounding box center [597, 53] width 58 height 10
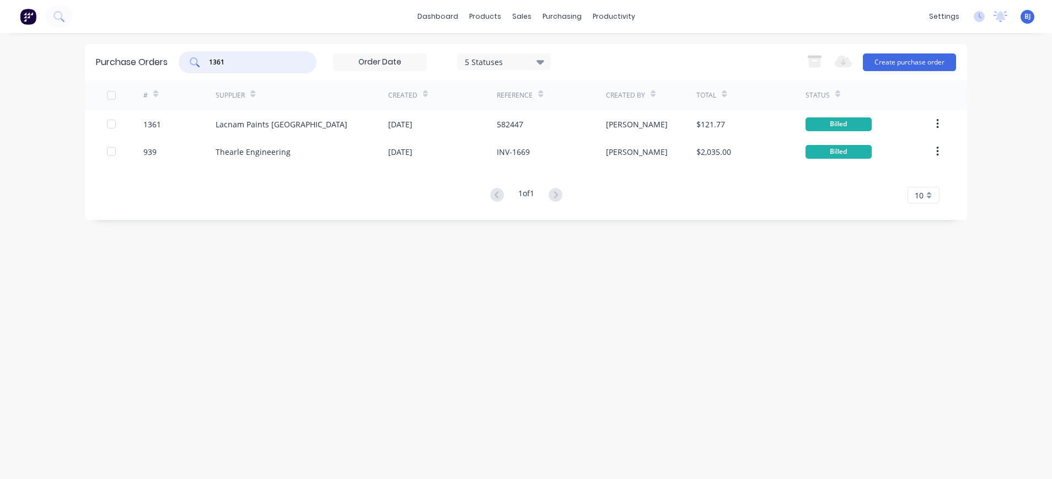
click at [251, 57] on input "1361" at bounding box center [254, 62] width 92 height 11
drag, startPoint x: 251, startPoint y: 57, endPoint x: 189, endPoint y: 60, distance: 61.8
click at [189, 60] on div "1361" at bounding box center [248, 62] width 138 height 22
type input "1360"
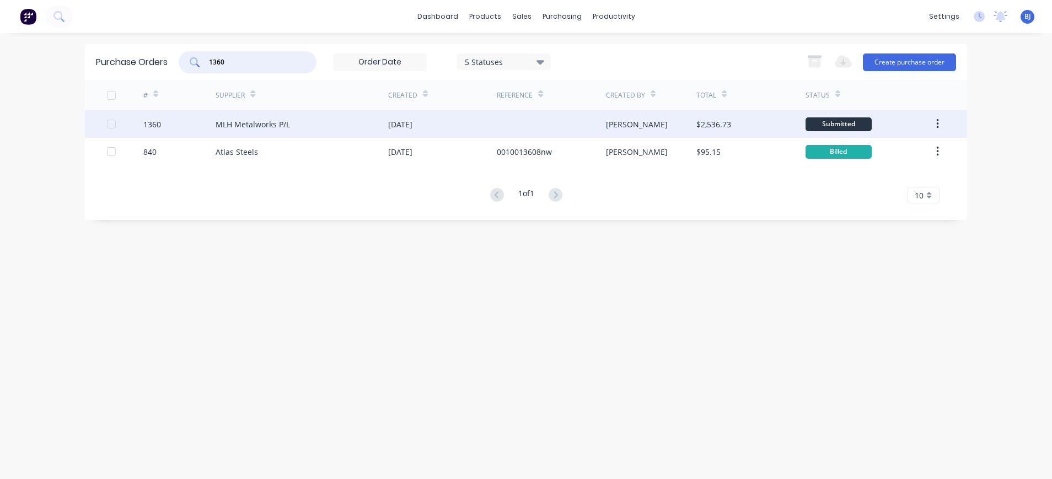
click at [262, 124] on div "MLH Metalworks P/L" at bounding box center [253, 125] width 74 height 12
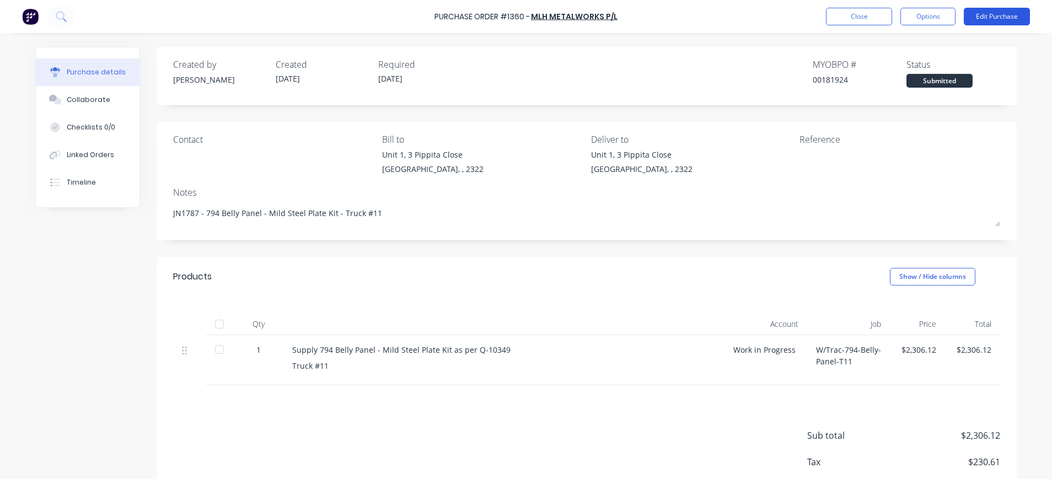
click at [991, 15] on button "Edit Purchase" at bounding box center [997, 17] width 66 height 18
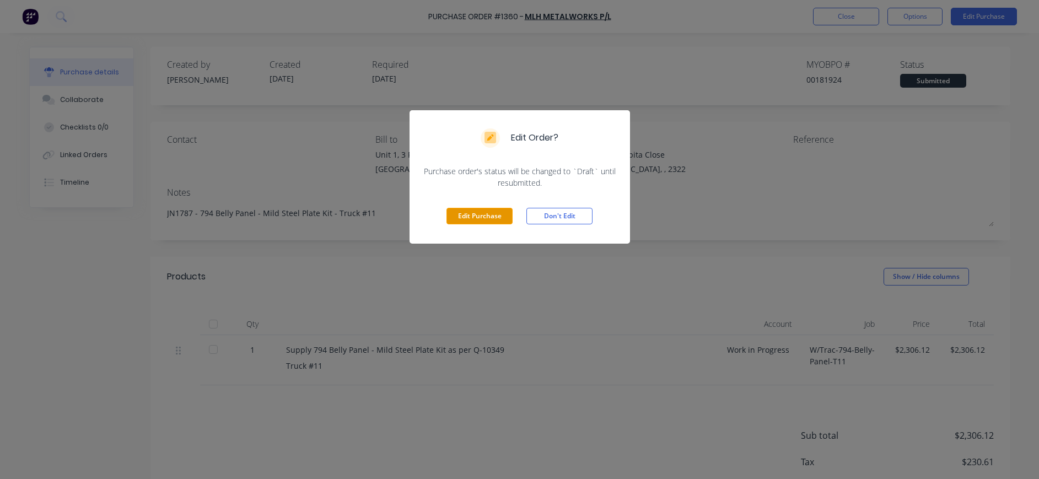
click at [494, 216] on button "Edit Purchase" at bounding box center [479, 216] width 66 height 17
type textarea "x"
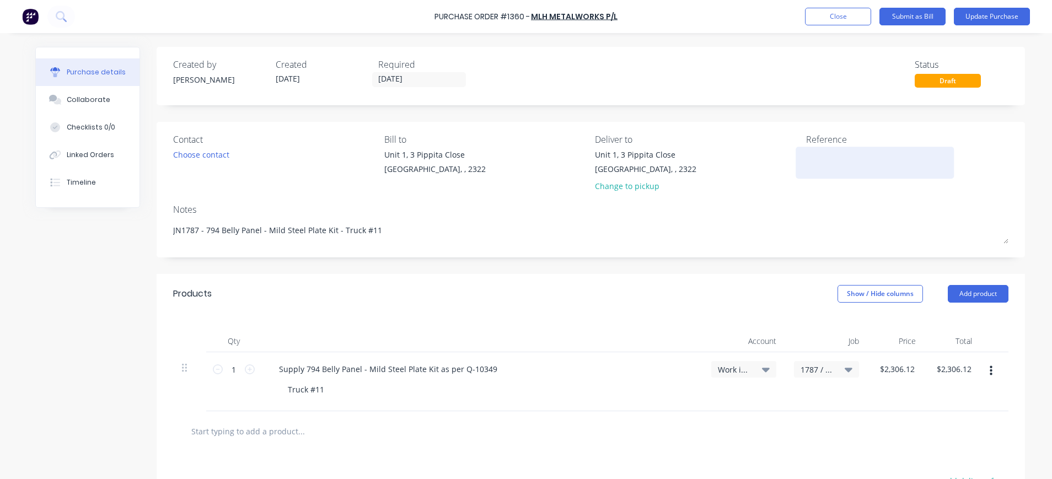
click at [806, 155] on textarea at bounding box center [875, 161] width 138 height 25
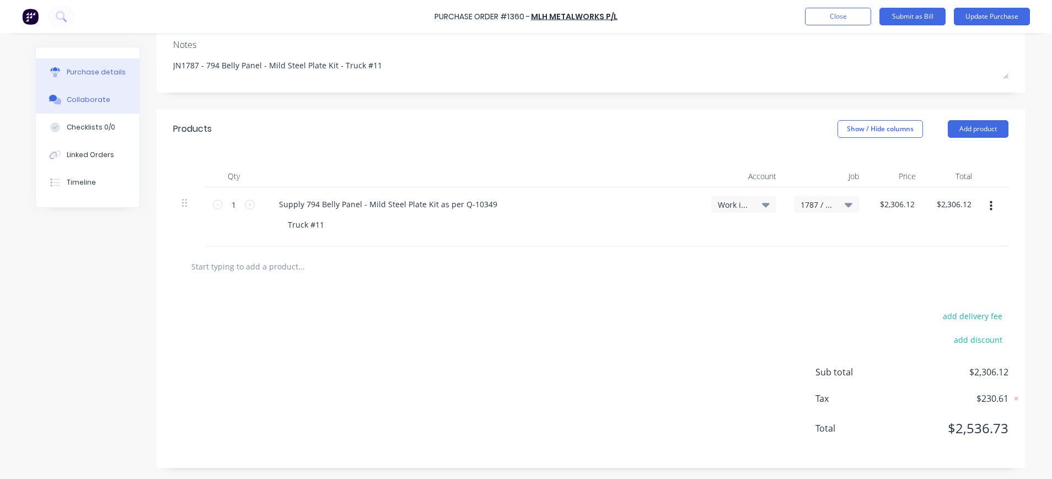
type textarea "INV-462"
type textarea "x"
type textarea "INV-462"
click at [79, 99] on div "Collaborate" at bounding box center [89, 100] width 44 height 10
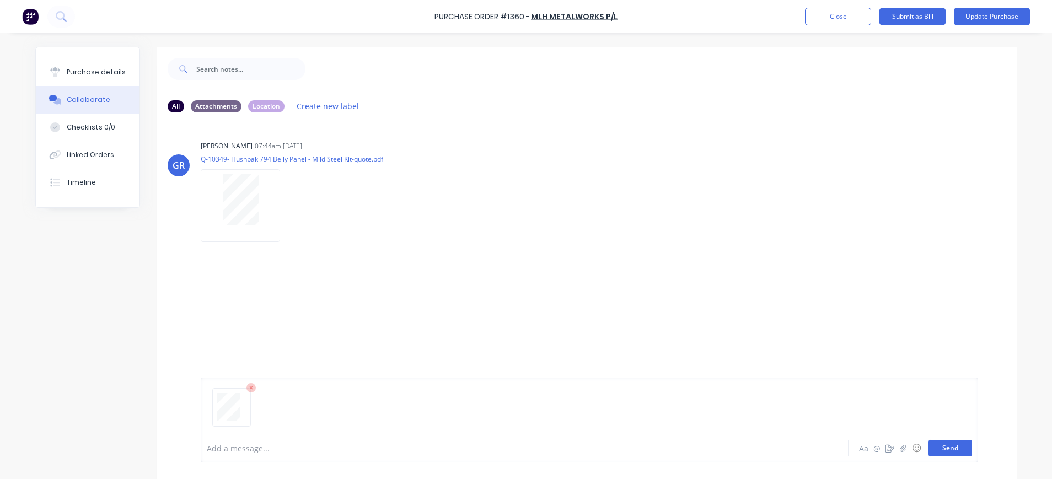
click at [950, 450] on button "Send" at bounding box center [950, 448] width 44 height 17
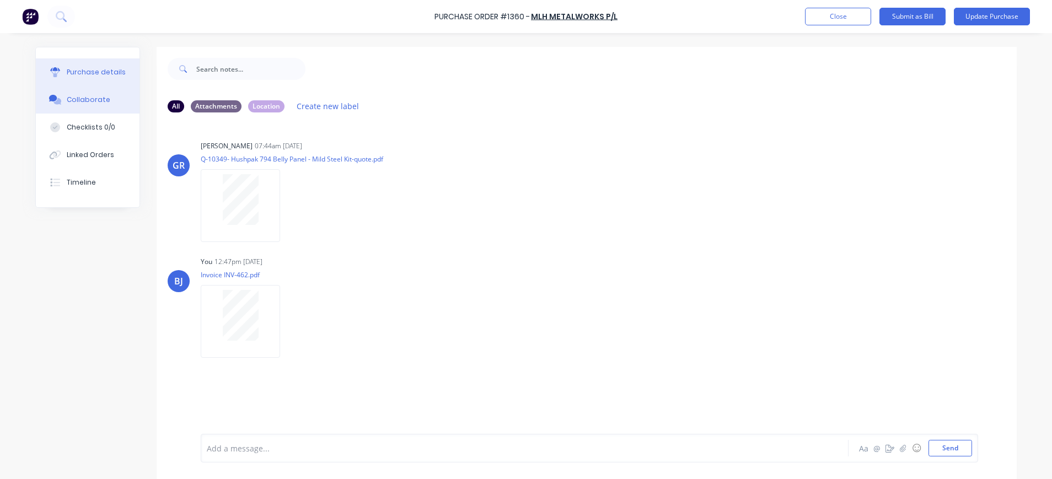
click at [105, 69] on div "Purchase details" at bounding box center [96, 72] width 59 height 10
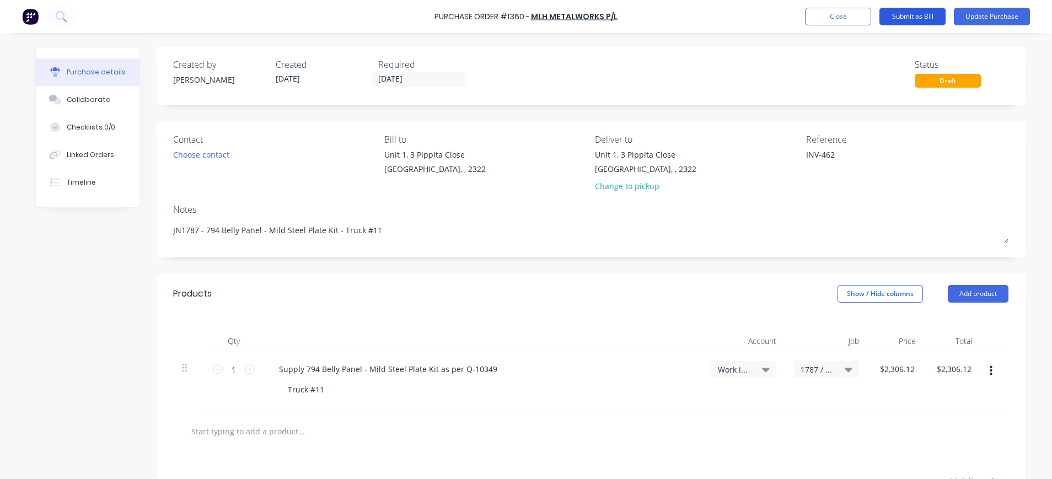
click at [906, 17] on button "Submit as Bill" at bounding box center [912, 17] width 66 height 18
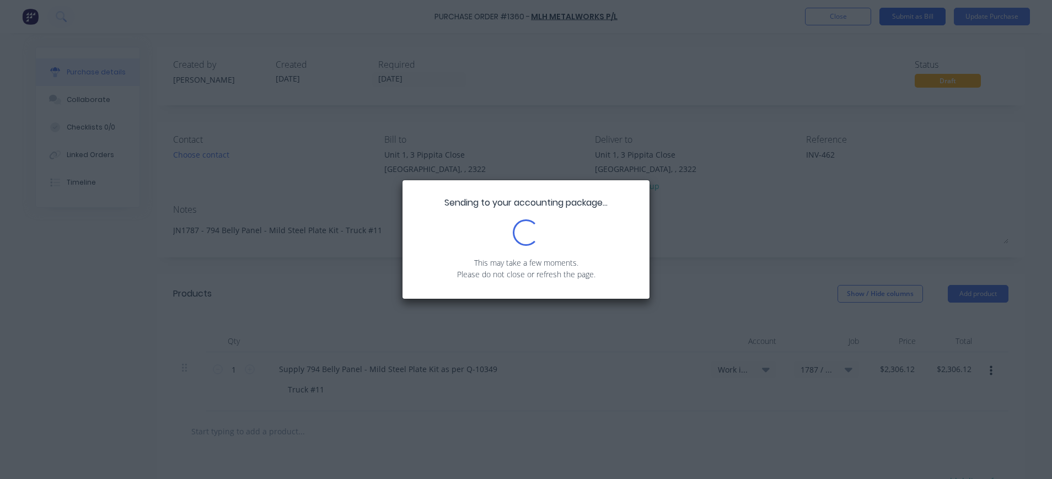
type textarea "x"
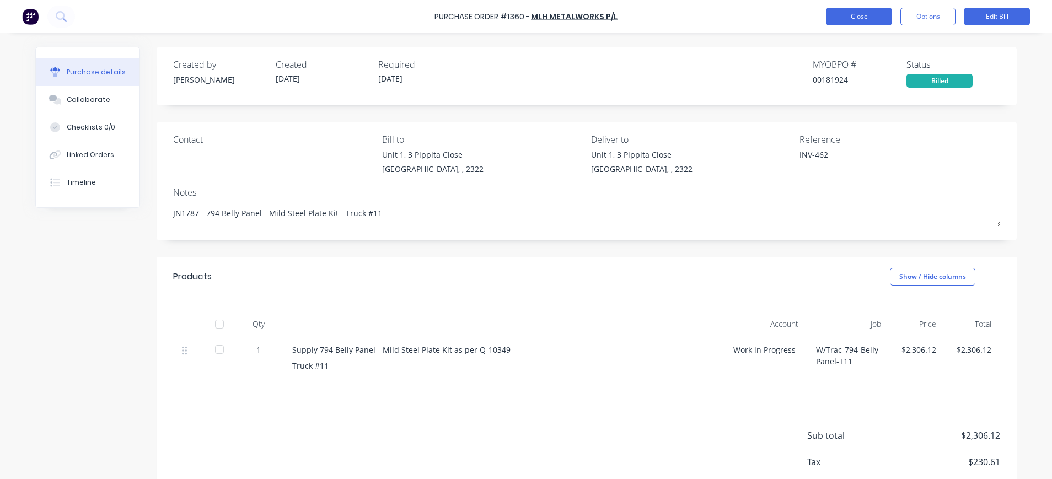
click at [874, 18] on button "Close" at bounding box center [859, 17] width 66 height 18
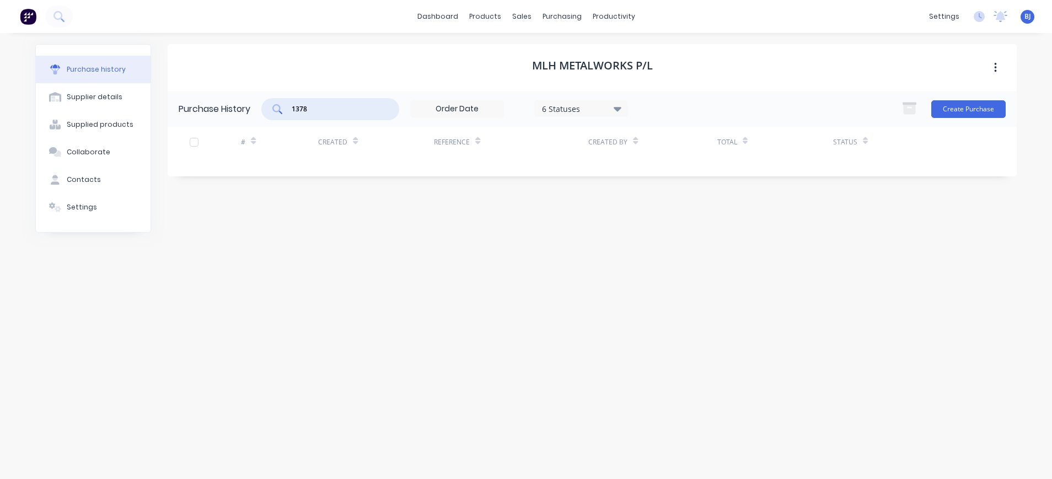
drag, startPoint x: 331, startPoint y: 108, endPoint x: 266, endPoint y: 115, distance: 65.9
click at [266, 115] on div "1378" at bounding box center [330, 109] width 138 height 22
type input "1268"
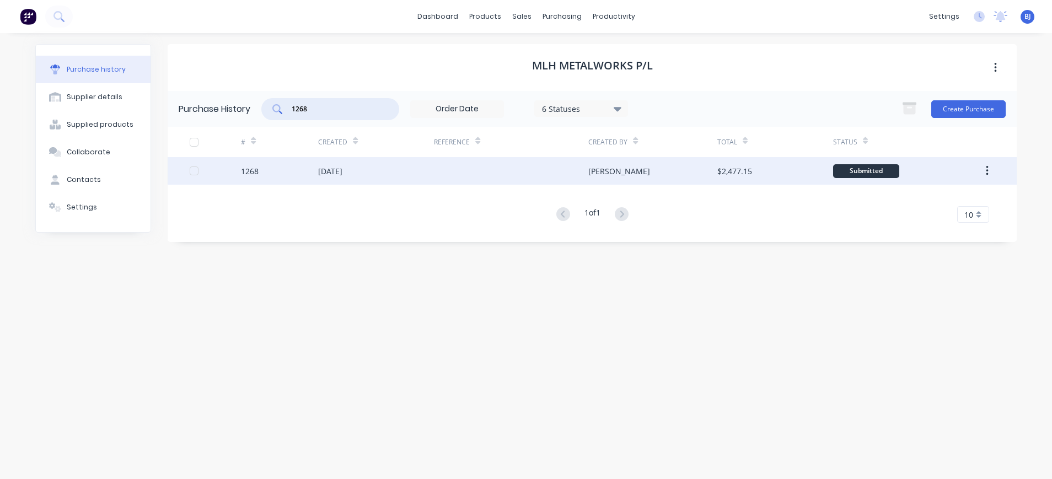
click at [337, 167] on div "22 Aug 2025" at bounding box center [330, 171] width 24 height 12
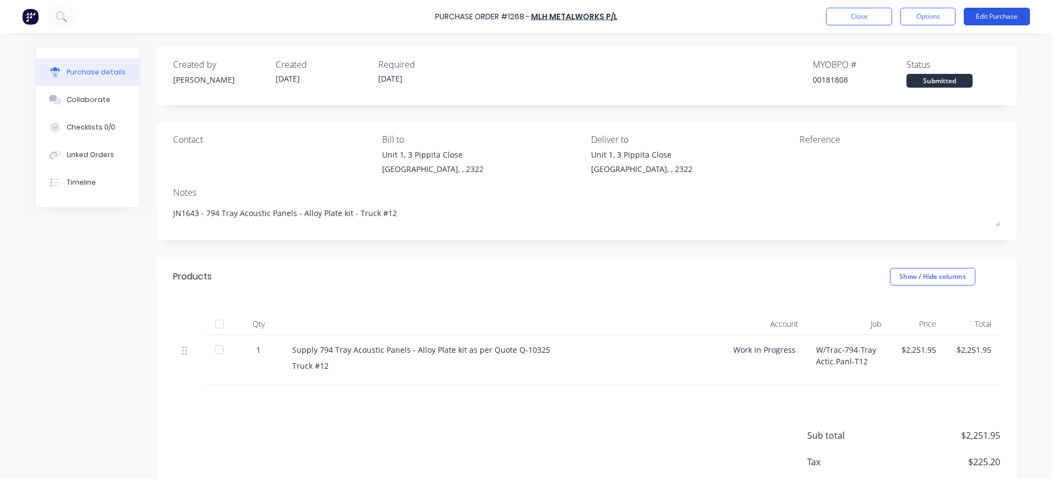
click at [1011, 18] on button "Edit Purchase" at bounding box center [997, 17] width 66 height 18
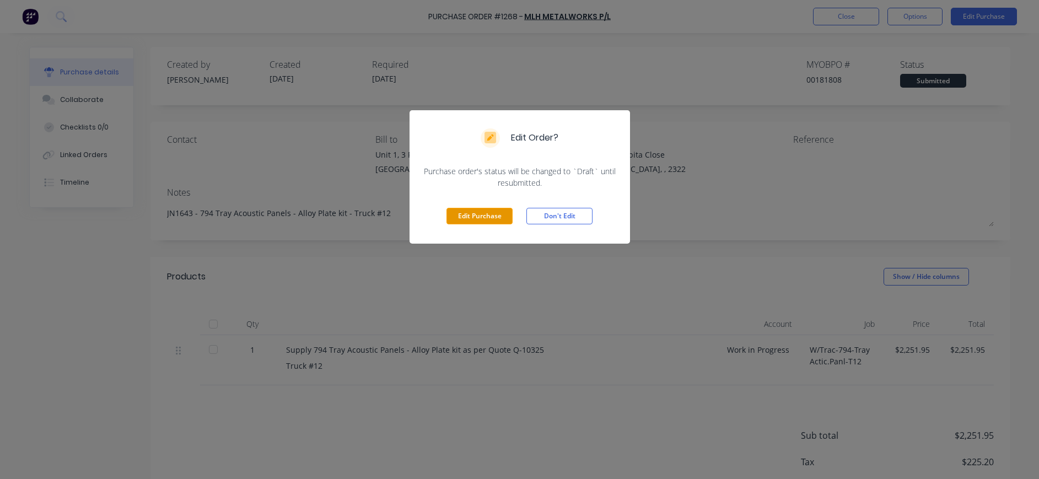
click at [482, 219] on button "Edit Purchase" at bounding box center [479, 216] width 66 height 17
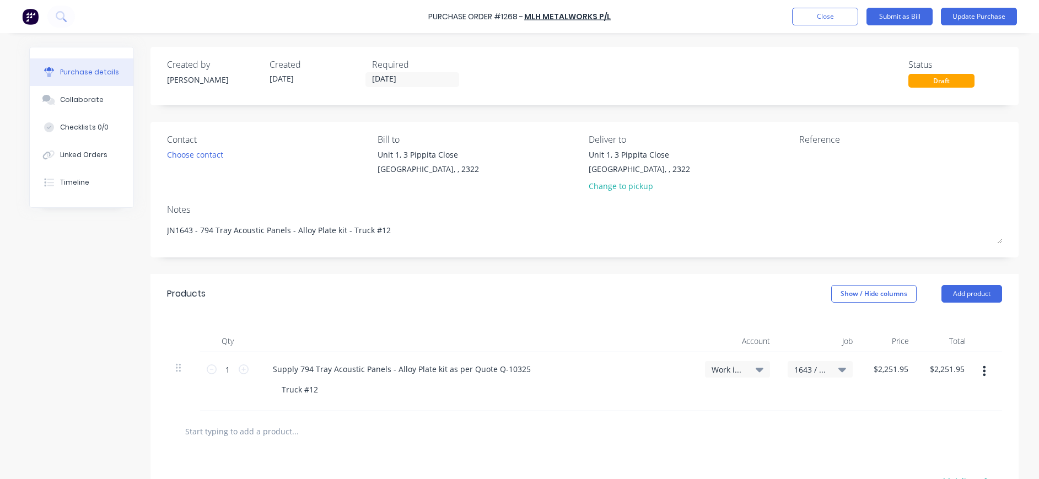
type textarea "x"
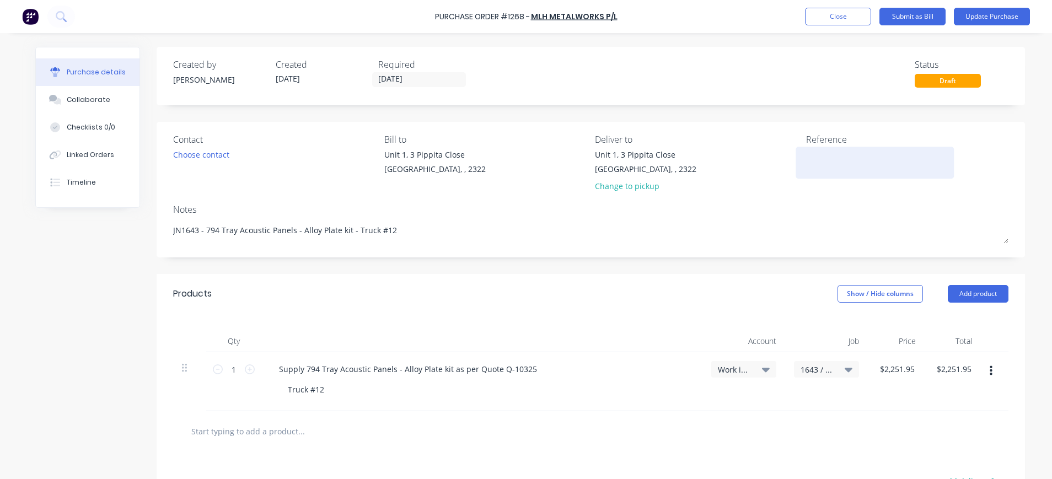
click at [810, 155] on textarea at bounding box center [875, 161] width 138 height 25
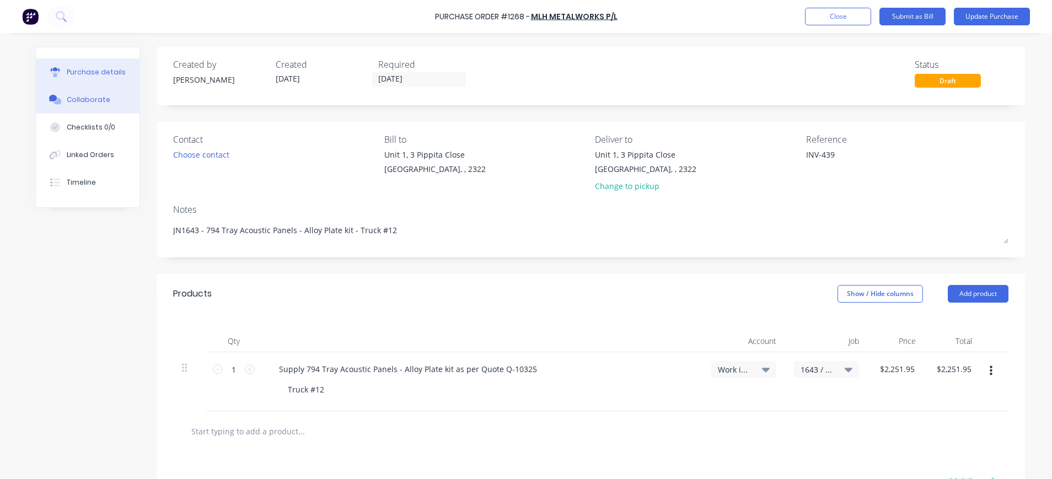
type textarea "INV-439"
type textarea "x"
type textarea "INV-439"
click at [87, 103] on div "Collaborate" at bounding box center [89, 100] width 44 height 10
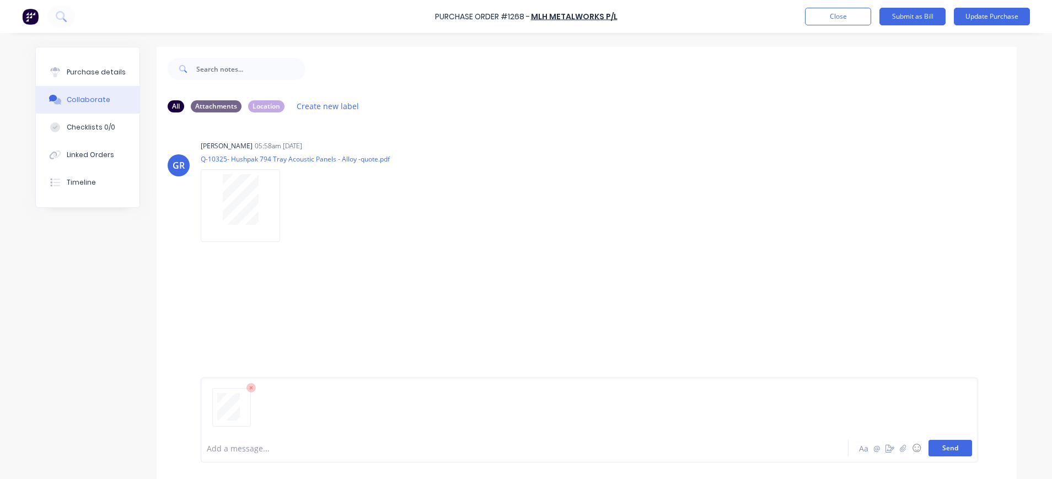
click at [950, 444] on button "Send" at bounding box center [950, 448] width 44 height 17
click at [972, 14] on button "Update Purchase" at bounding box center [992, 17] width 76 height 18
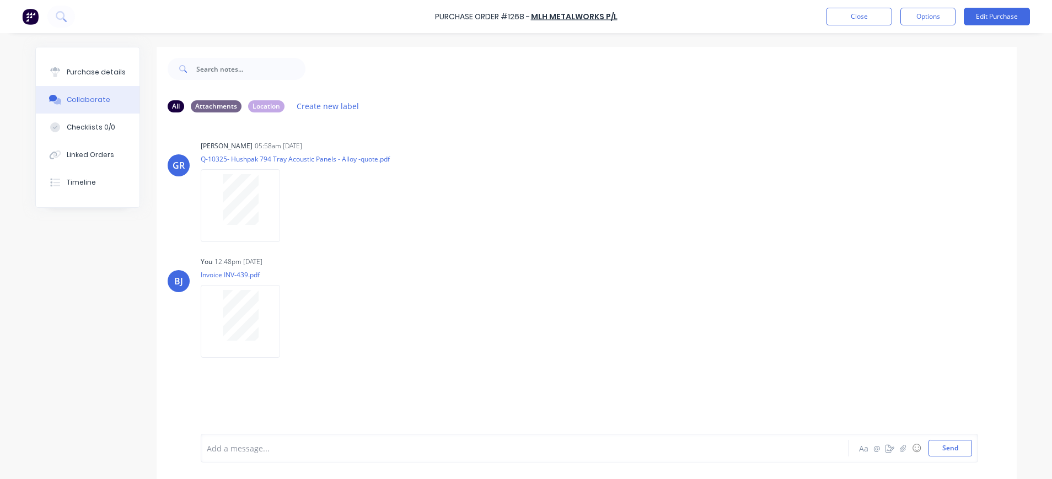
click at [68, 55] on div "Purchase details Collaborate Checklists 0/0 Linked Orders Timeline" at bounding box center [88, 127] width 104 height 160
click at [74, 72] on div "Purchase details" at bounding box center [96, 72] width 59 height 10
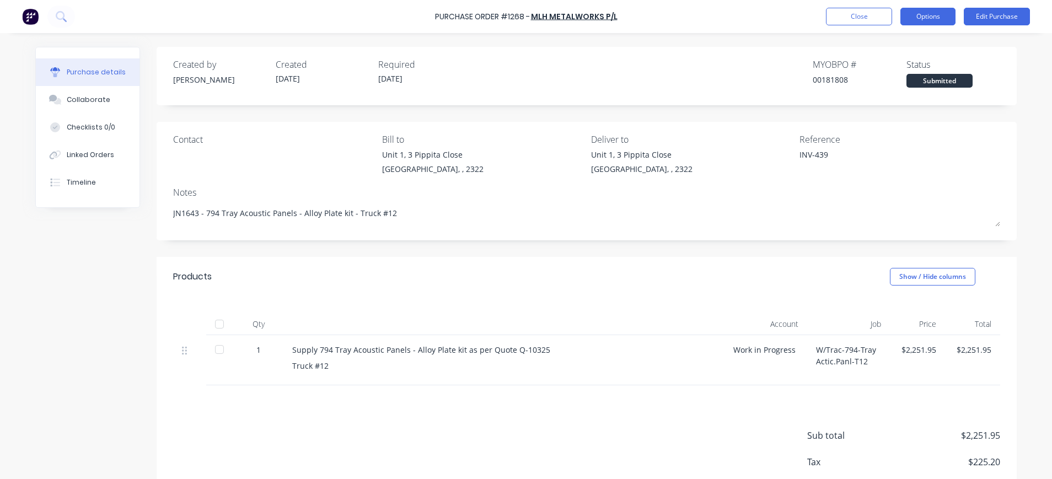
click at [941, 14] on button "Options" at bounding box center [927, 17] width 55 height 18
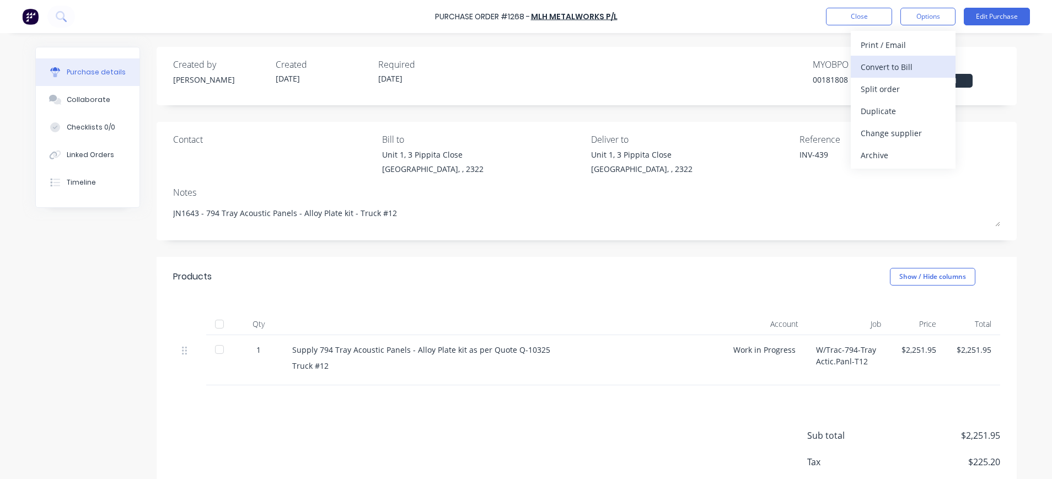
click at [879, 72] on div "Convert to Bill" at bounding box center [902, 67] width 85 height 16
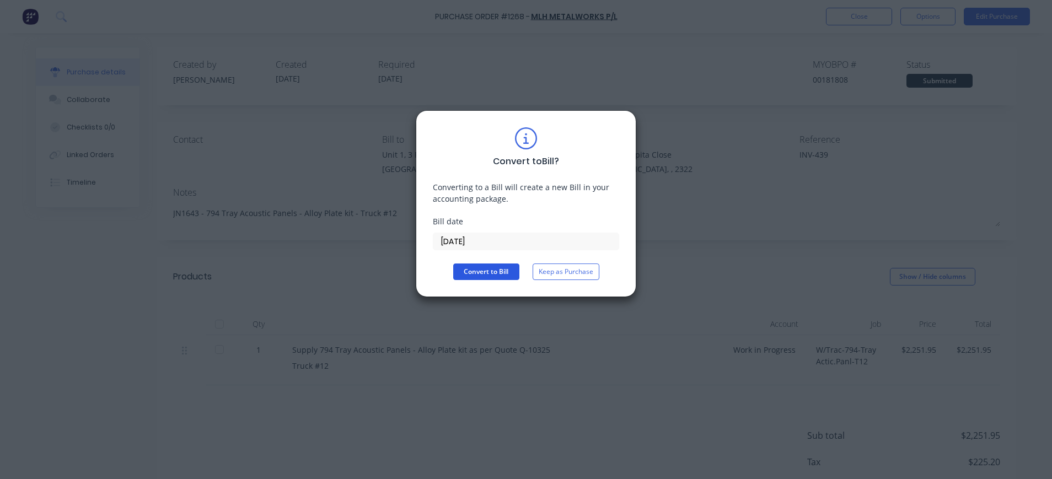
click at [483, 273] on button "Convert to Bill" at bounding box center [486, 271] width 66 height 17
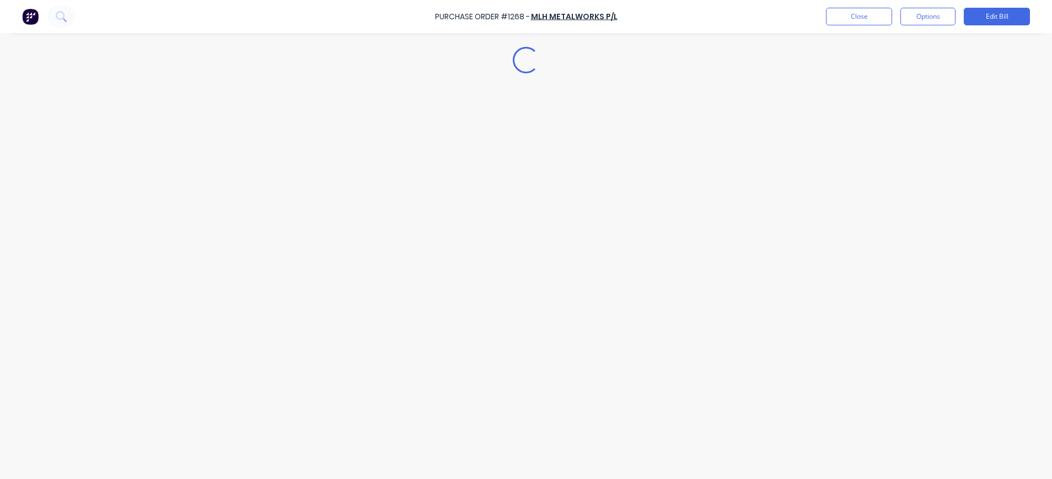
type textarea "x"
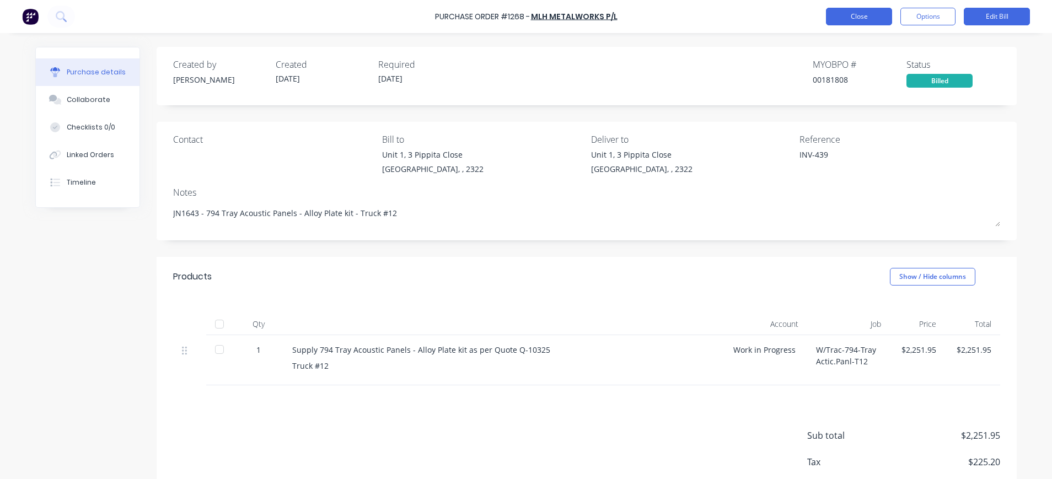
click at [872, 9] on button "Close" at bounding box center [859, 17] width 66 height 18
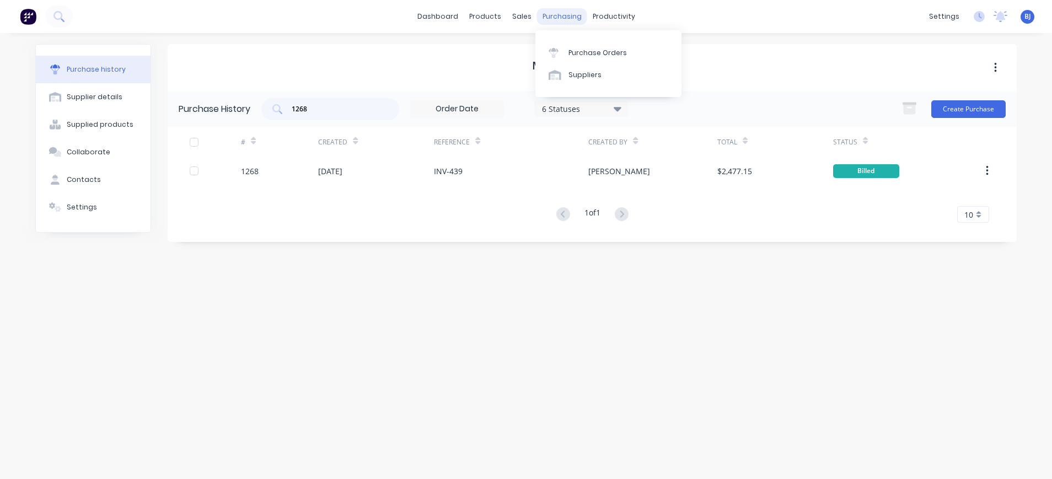
click at [561, 8] on div "purchasing" at bounding box center [562, 16] width 50 height 17
click at [558, 21] on div "purchasing" at bounding box center [562, 16] width 50 height 17
click at [571, 48] on div "Purchase Orders" at bounding box center [597, 53] width 58 height 10
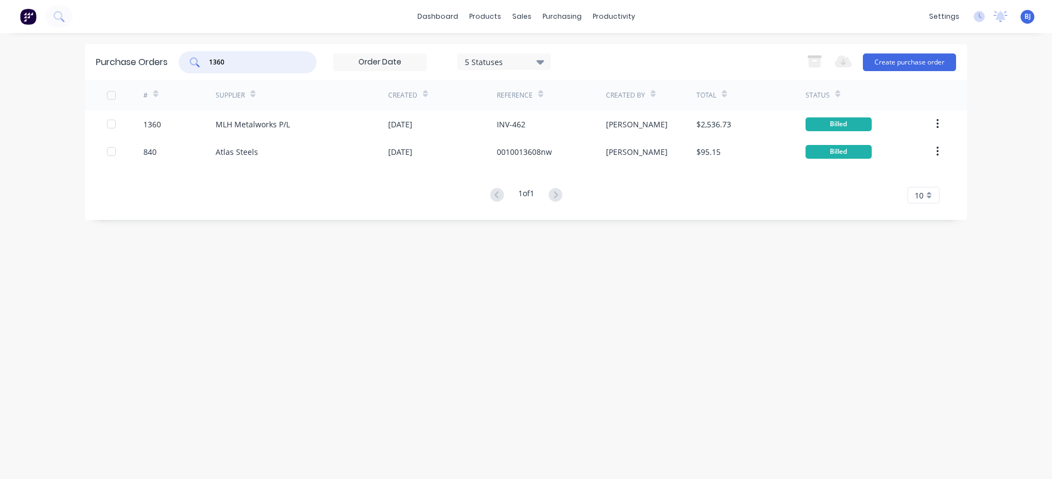
click at [241, 65] on input "1360" at bounding box center [254, 62] width 92 height 11
drag, startPoint x: 230, startPoint y: 65, endPoint x: 196, endPoint y: 65, distance: 34.2
click at [196, 65] on div "1360" at bounding box center [248, 62] width 138 height 22
click at [243, 65] on input "1360" at bounding box center [254, 62] width 92 height 11
type input "1"
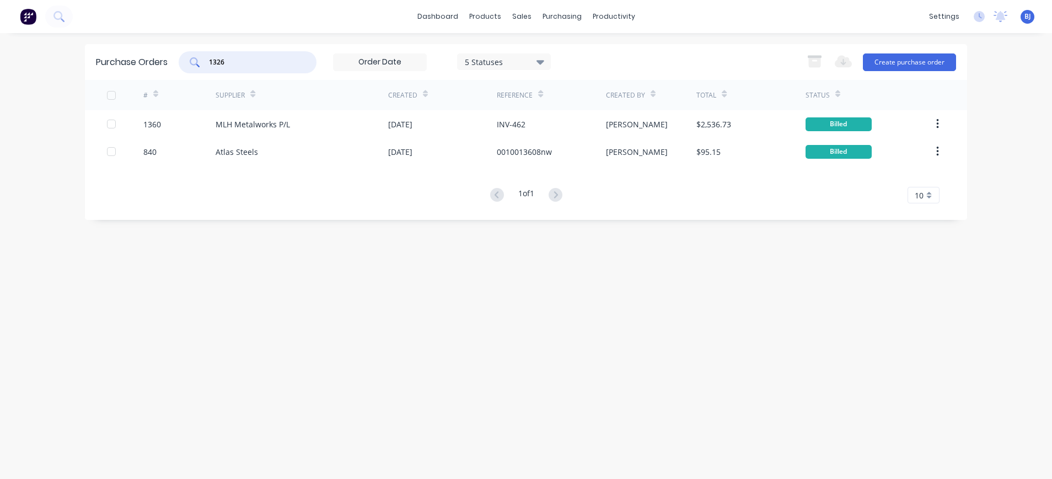
type input "1326"
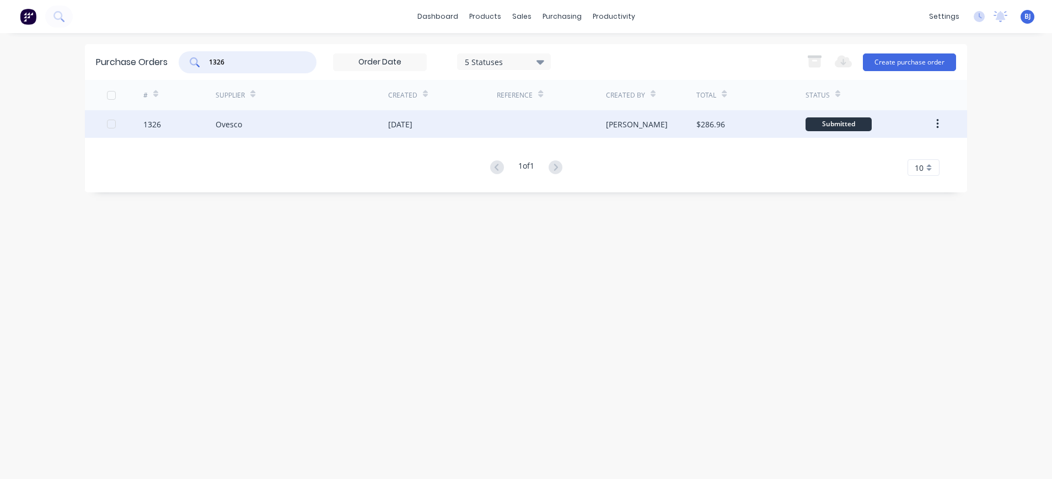
click at [235, 125] on div "Ovesco" at bounding box center [229, 125] width 26 height 12
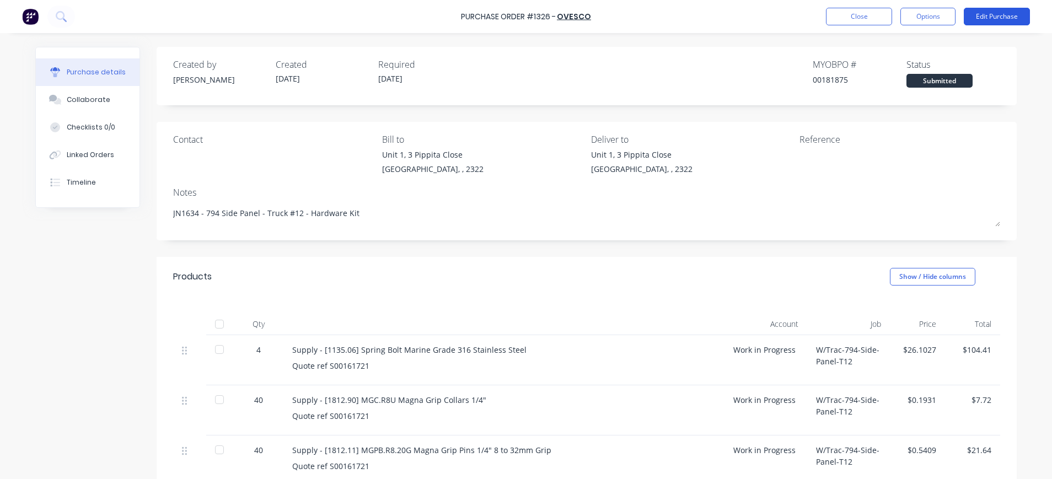
click at [1009, 14] on button "Edit Purchase" at bounding box center [997, 17] width 66 height 18
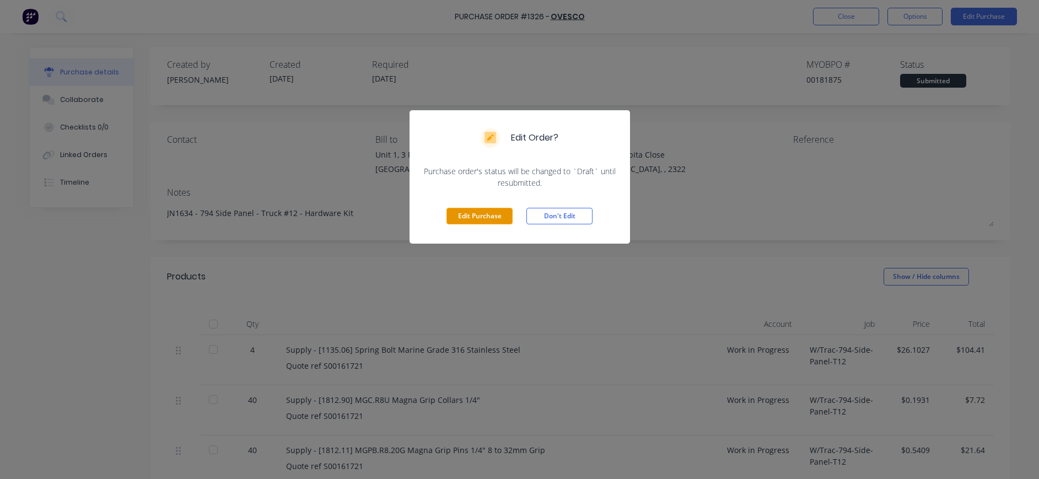
click at [504, 221] on button "Edit Purchase" at bounding box center [479, 216] width 66 height 17
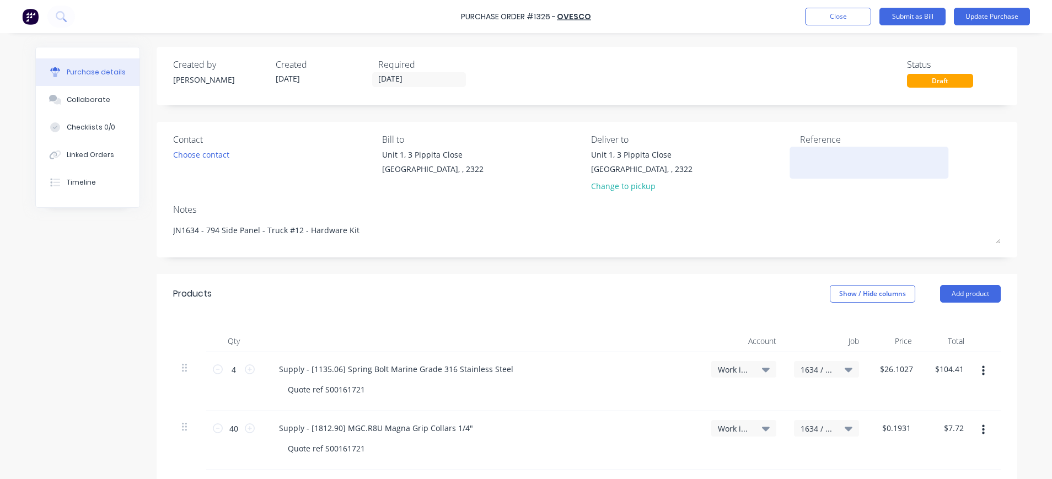
click at [811, 156] on textarea at bounding box center [869, 161] width 138 height 25
paste textarea "OV0246892"
type textarea "x"
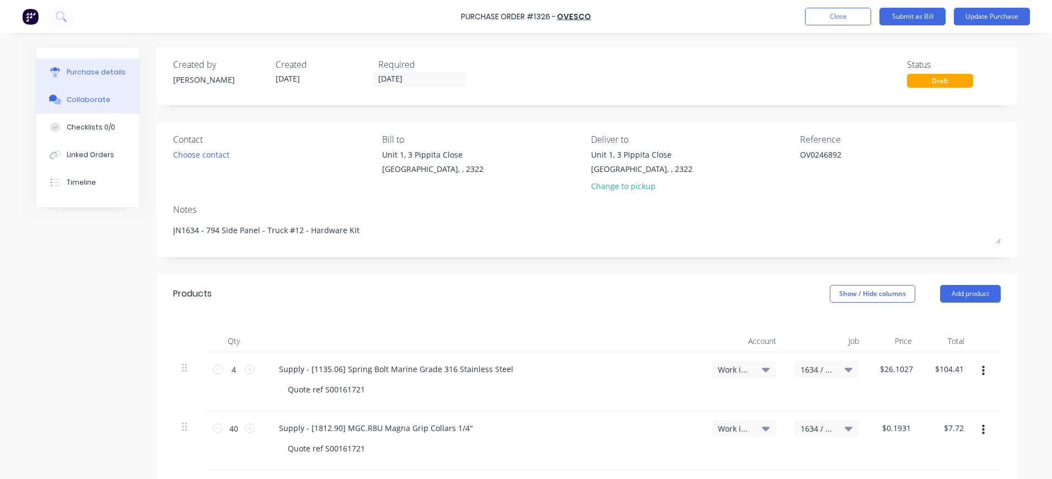
type textarea "OV0246892"
type textarea "x"
type textarea "OV0246892"
click at [100, 98] on button "Collaborate" at bounding box center [88, 100] width 104 height 28
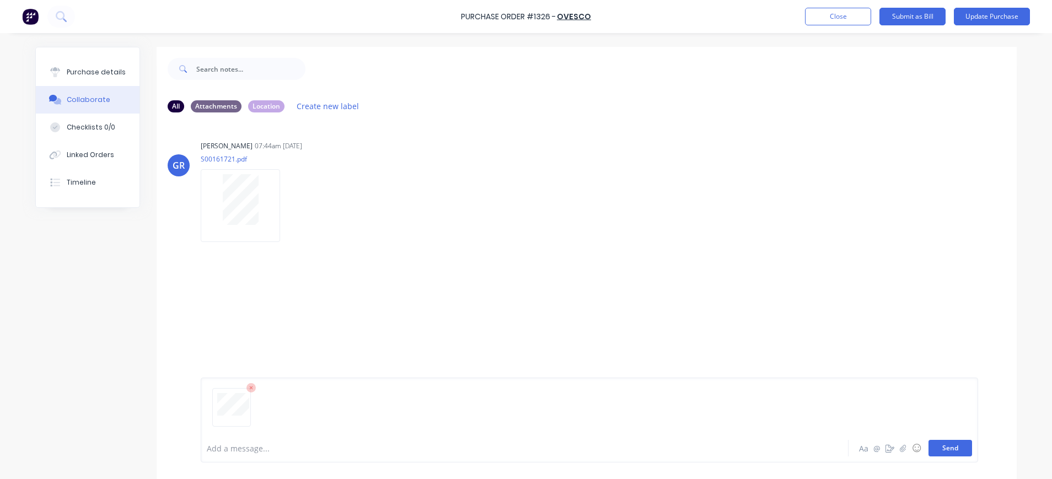
click at [940, 447] on button "Send" at bounding box center [950, 448] width 44 height 17
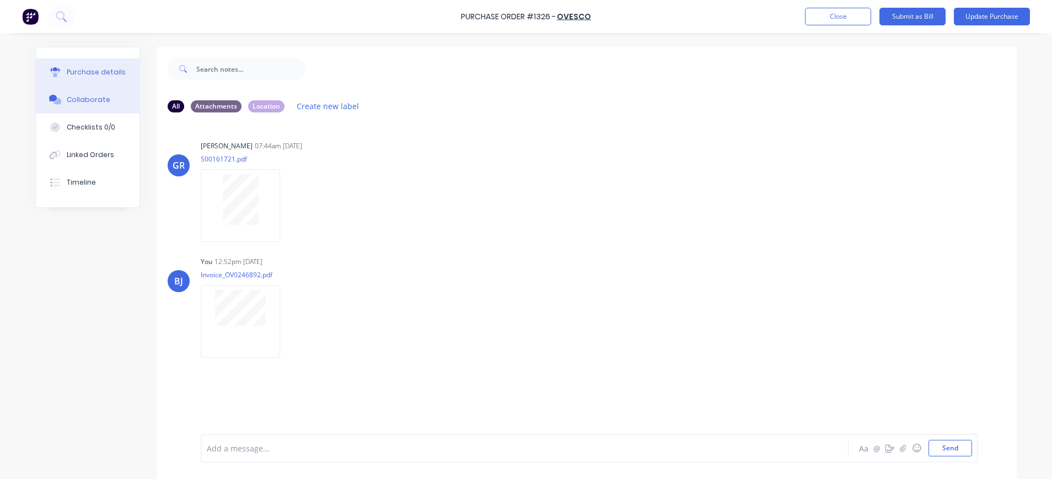
click at [94, 67] on div "Purchase details" at bounding box center [96, 72] width 59 height 10
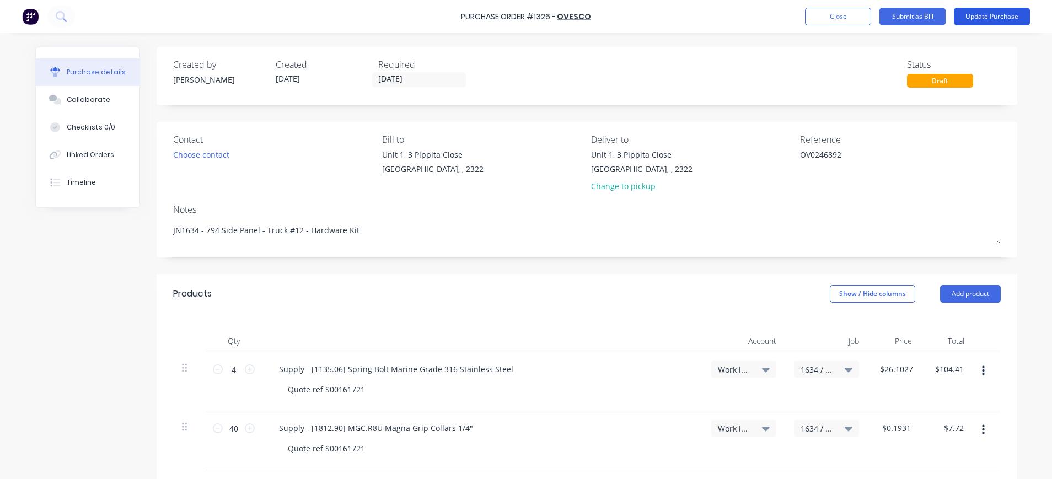
click at [972, 18] on button "Update Purchase" at bounding box center [992, 17] width 76 height 18
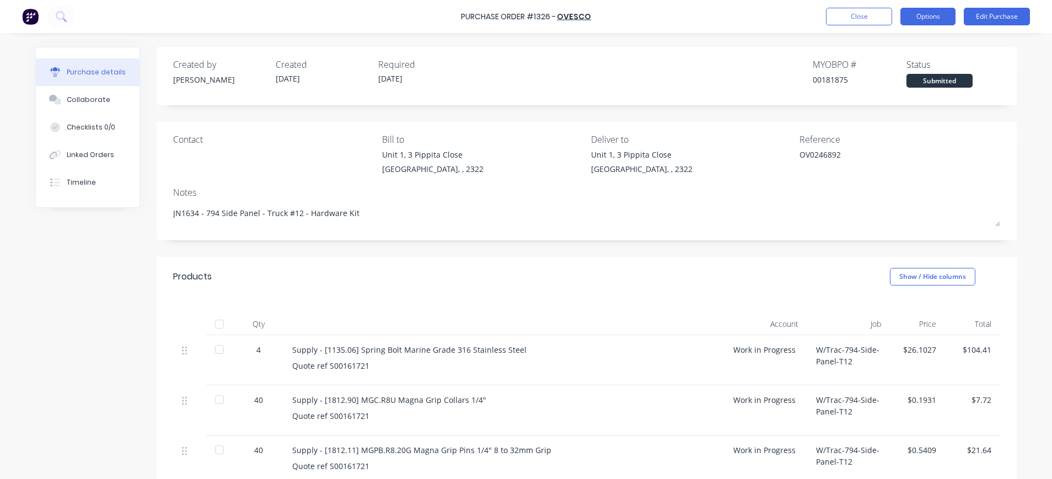
click at [929, 20] on button "Options" at bounding box center [927, 17] width 55 height 18
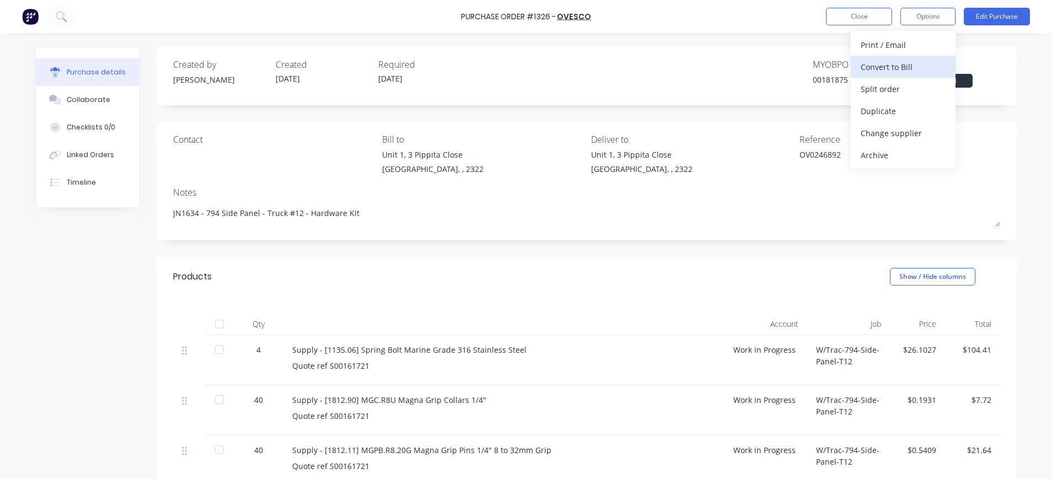
click at [895, 68] on div "Convert to Bill" at bounding box center [902, 67] width 85 height 16
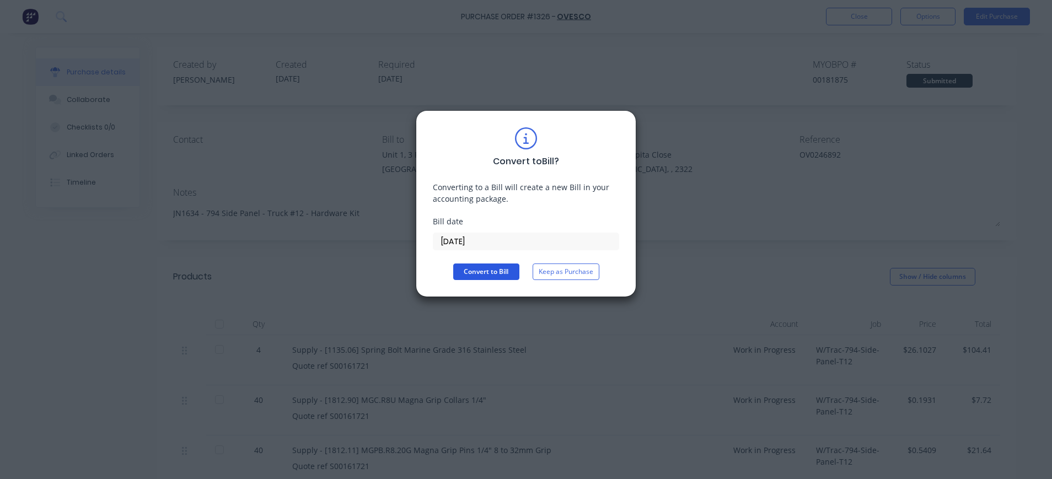
click at [492, 271] on button "Convert to Bill" at bounding box center [486, 271] width 66 height 17
type textarea "x"
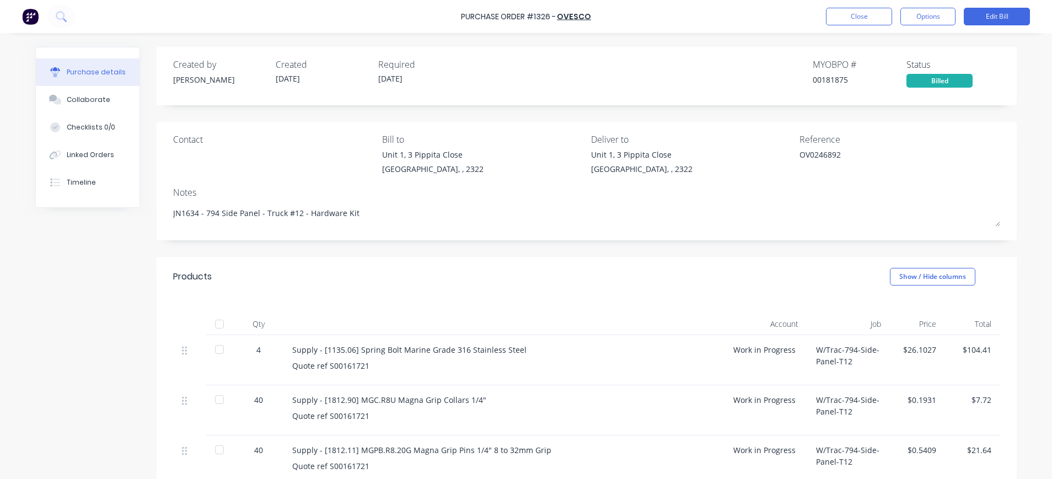
click at [871, 14] on button "Close" at bounding box center [859, 17] width 66 height 18
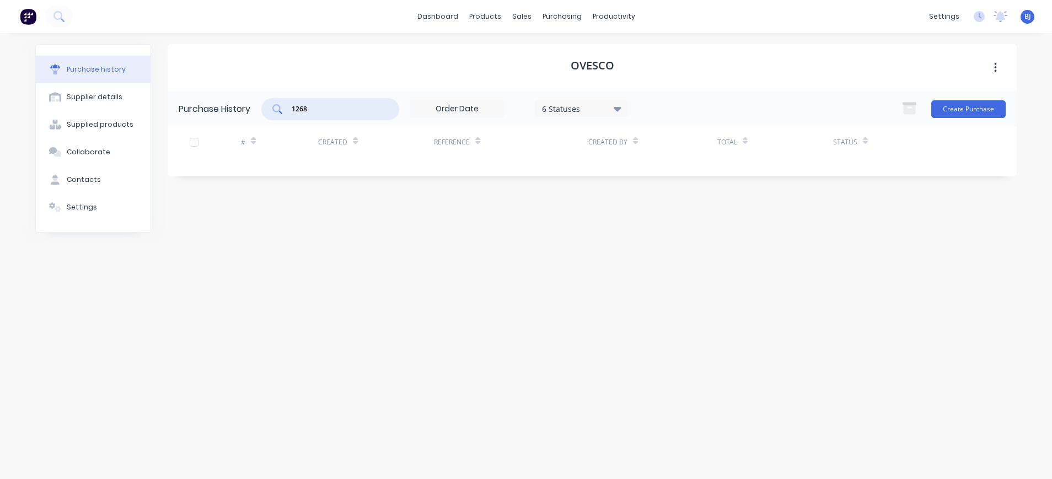
click at [357, 108] on input "1268" at bounding box center [336, 109] width 92 height 11
drag, startPoint x: 349, startPoint y: 109, endPoint x: 284, endPoint y: 110, distance: 65.6
click at [284, 110] on div "1268" at bounding box center [330, 109] width 138 height 22
click at [328, 113] on input "1268" at bounding box center [336, 109] width 92 height 11
drag, startPoint x: 323, startPoint y: 110, endPoint x: 273, endPoint y: 110, distance: 50.2
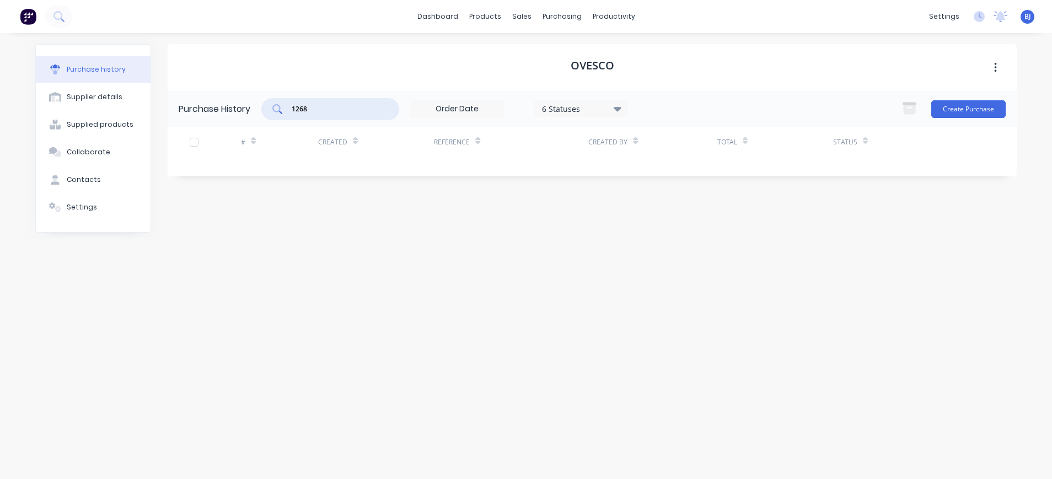
click at [273, 110] on div "1268" at bounding box center [330, 109] width 138 height 22
type input "1200"
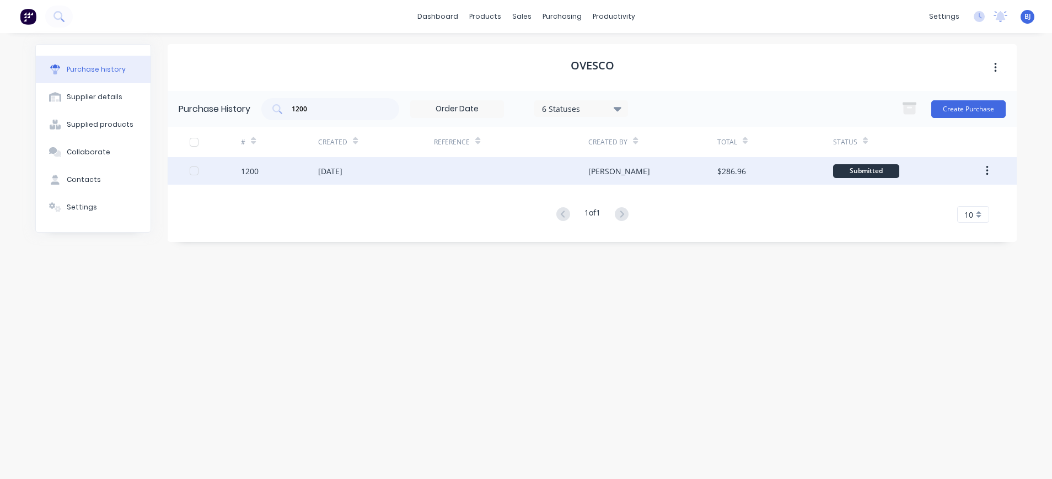
click at [328, 173] on div "18 Aug 2025" at bounding box center [330, 171] width 24 height 12
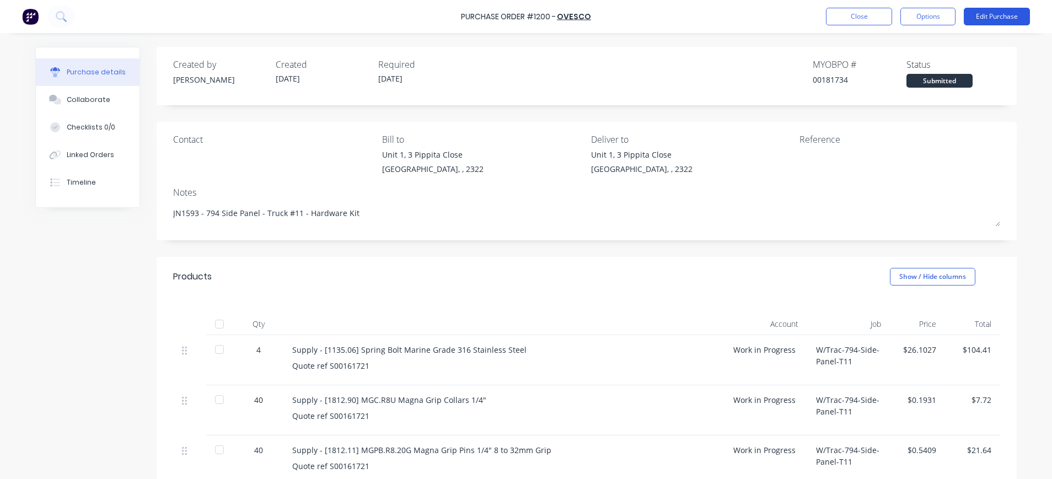
click at [980, 17] on button "Edit Purchase" at bounding box center [997, 17] width 66 height 18
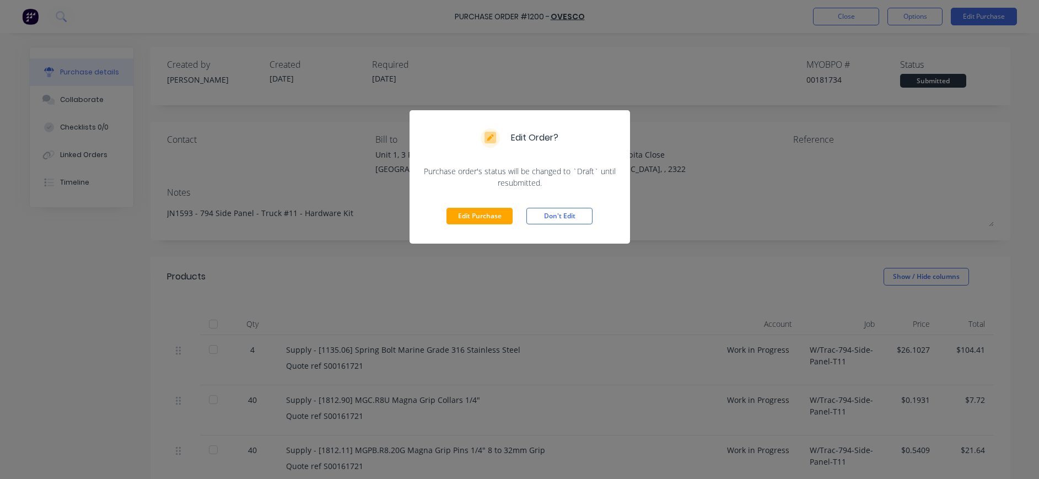
drag, startPoint x: 501, startPoint y: 213, endPoint x: 524, endPoint y: 209, distance: 23.6
click at [503, 213] on button "Edit Purchase" at bounding box center [479, 216] width 66 height 17
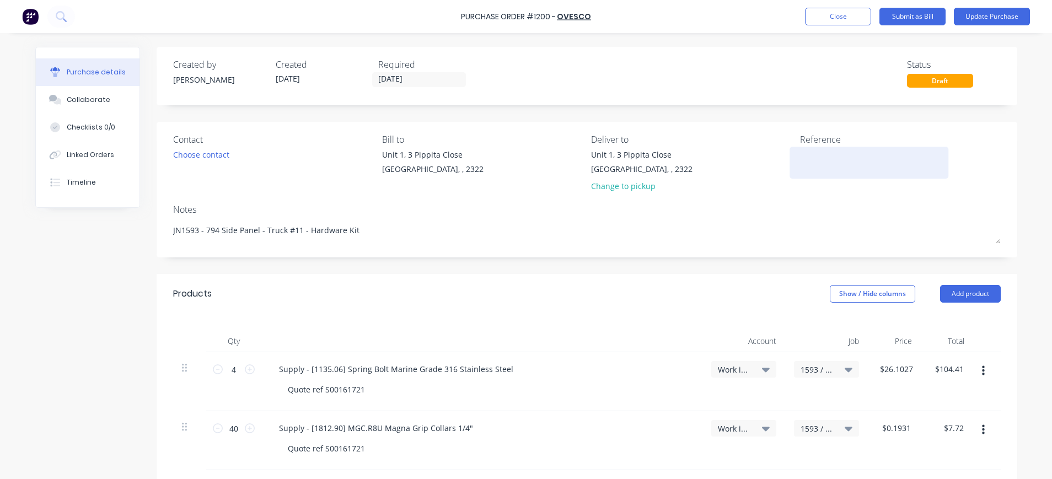
click at [800, 162] on textarea at bounding box center [869, 161] width 138 height 25
click at [842, 160] on textarea at bounding box center [869, 161] width 138 height 25
type textarea "x"
paste textarea "OV0246893"
type textarea "OV0246893"
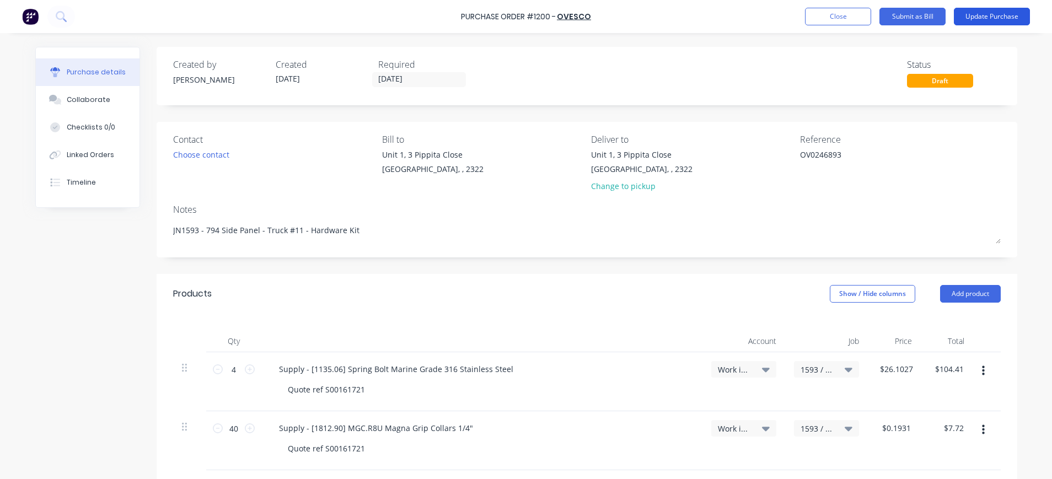
type textarea "x"
type textarea "OV0246893"
click at [982, 12] on button "Update Purchase" at bounding box center [992, 17] width 76 height 18
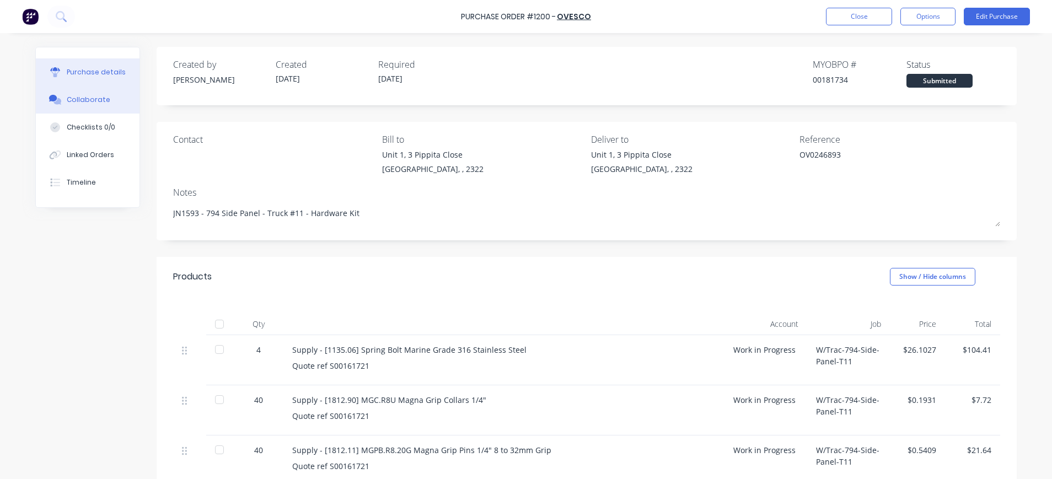
drag, startPoint x: 77, startPoint y: 105, endPoint x: 83, endPoint y: 106, distance: 6.2
click at [77, 104] on div "Collaborate" at bounding box center [89, 100] width 44 height 10
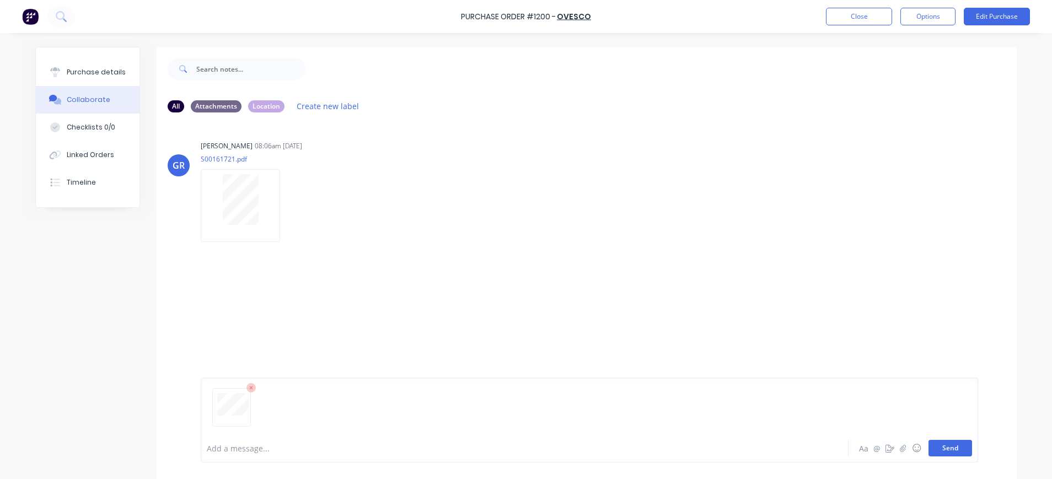
click at [937, 444] on button "Send" at bounding box center [950, 448] width 44 height 17
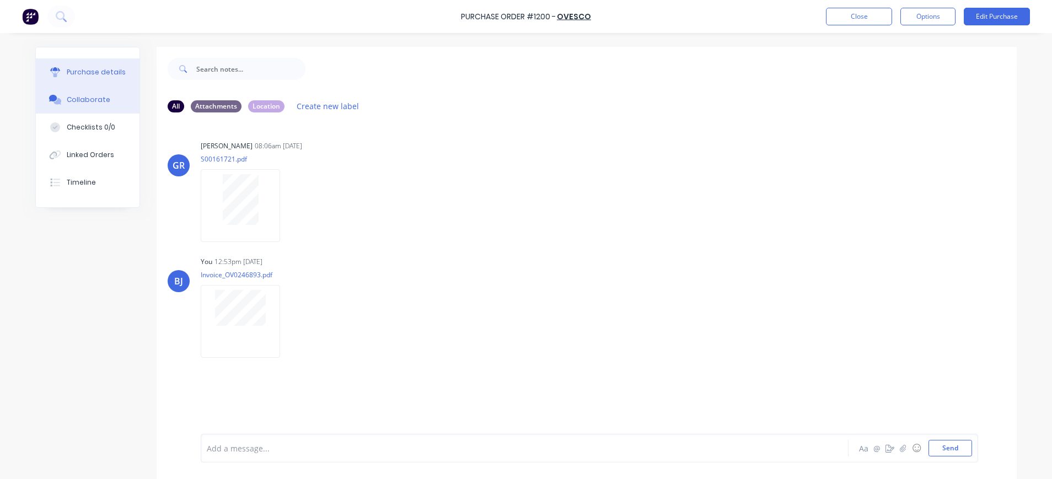
click at [101, 67] on button "Purchase details" at bounding box center [88, 72] width 104 height 28
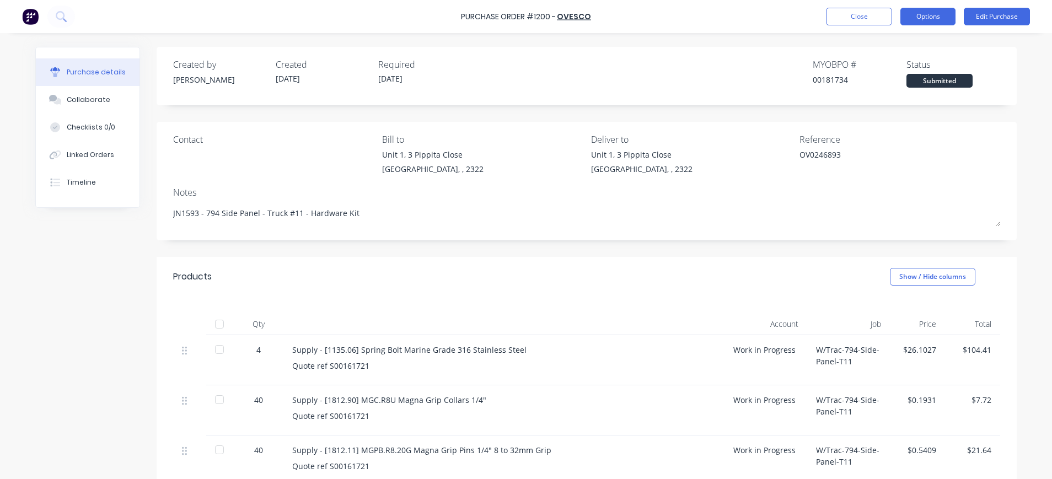
click at [914, 19] on button "Options" at bounding box center [927, 17] width 55 height 18
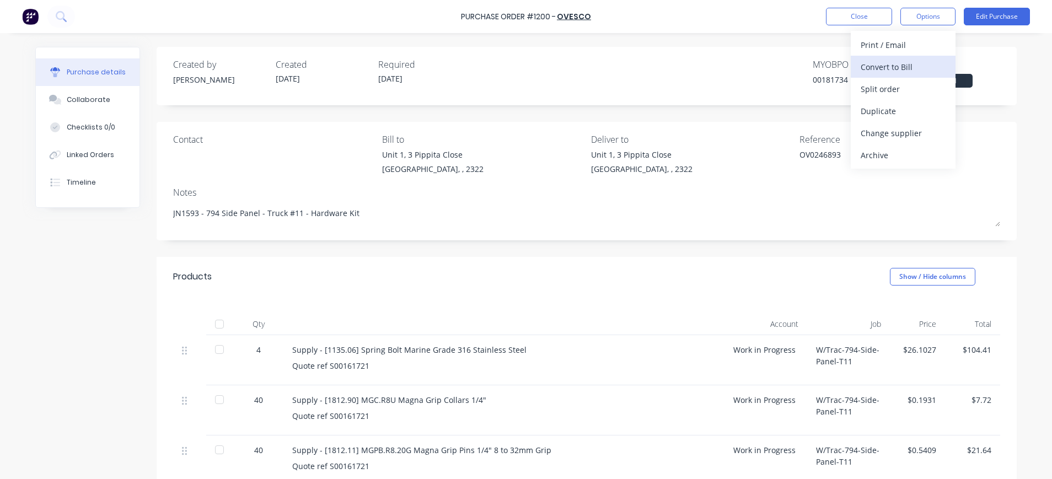
click at [887, 68] on div "Convert to Bill" at bounding box center [902, 67] width 85 height 16
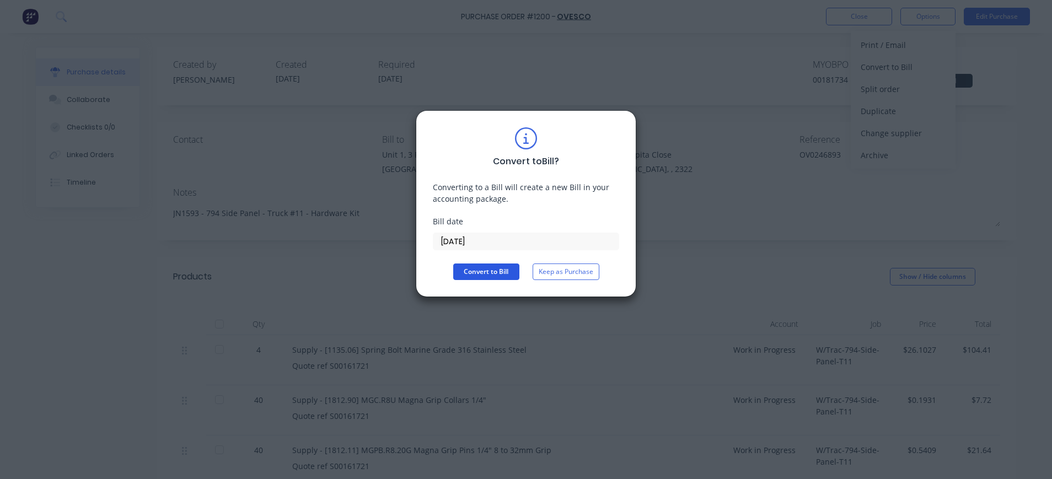
click at [479, 267] on button "Convert to Bill" at bounding box center [486, 271] width 66 height 17
type textarea "x"
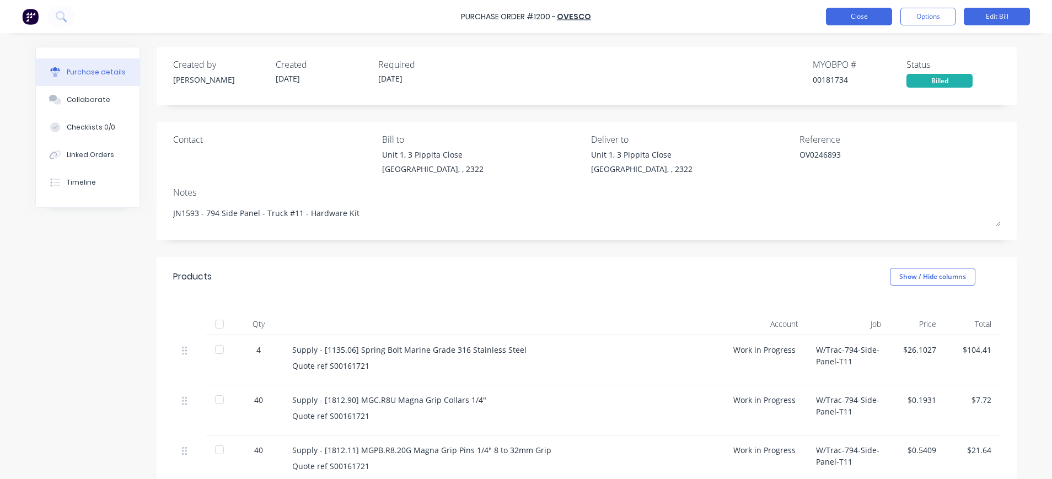
click at [855, 21] on button "Close" at bounding box center [859, 17] width 66 height 18
